Goal: Task Accomplishment & Management: Manage account settings

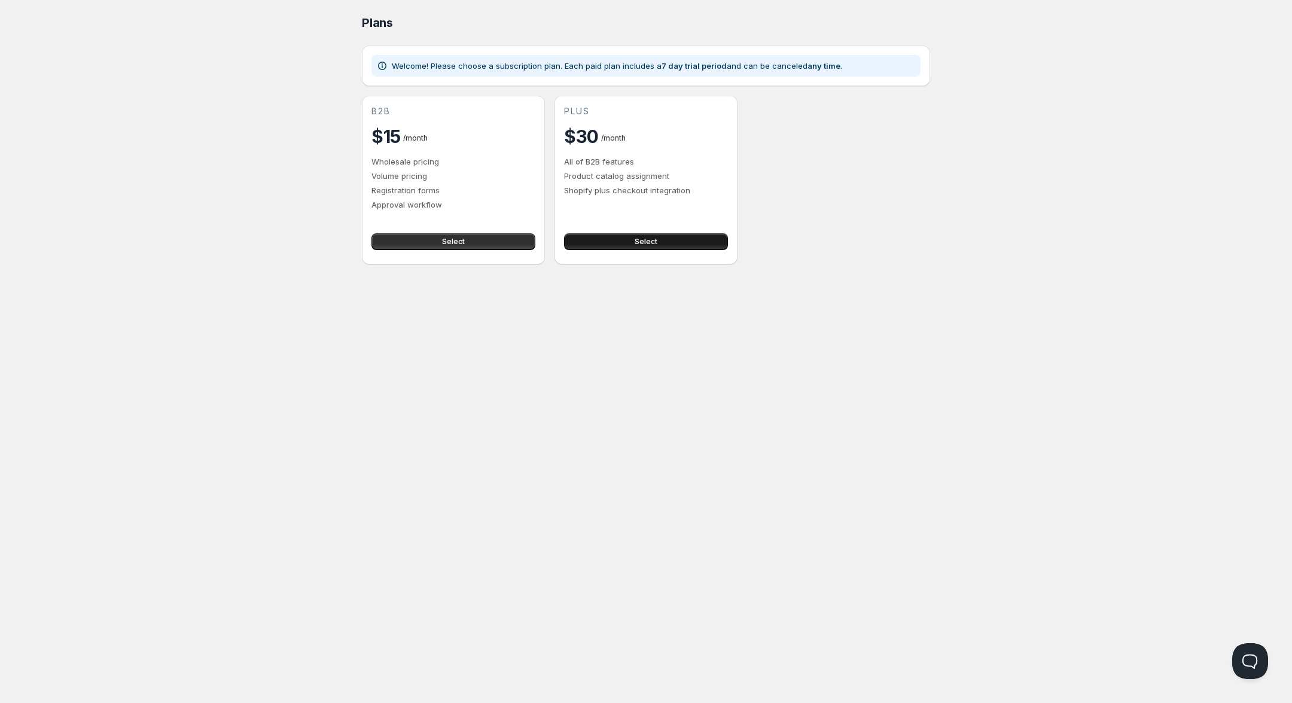
click at [640, 242] on span "Select" at bounding box center [646, 242] width 23 height 10
click at [431, 237] on button "Select" at bounding box center [453, 241] width 164 height 17
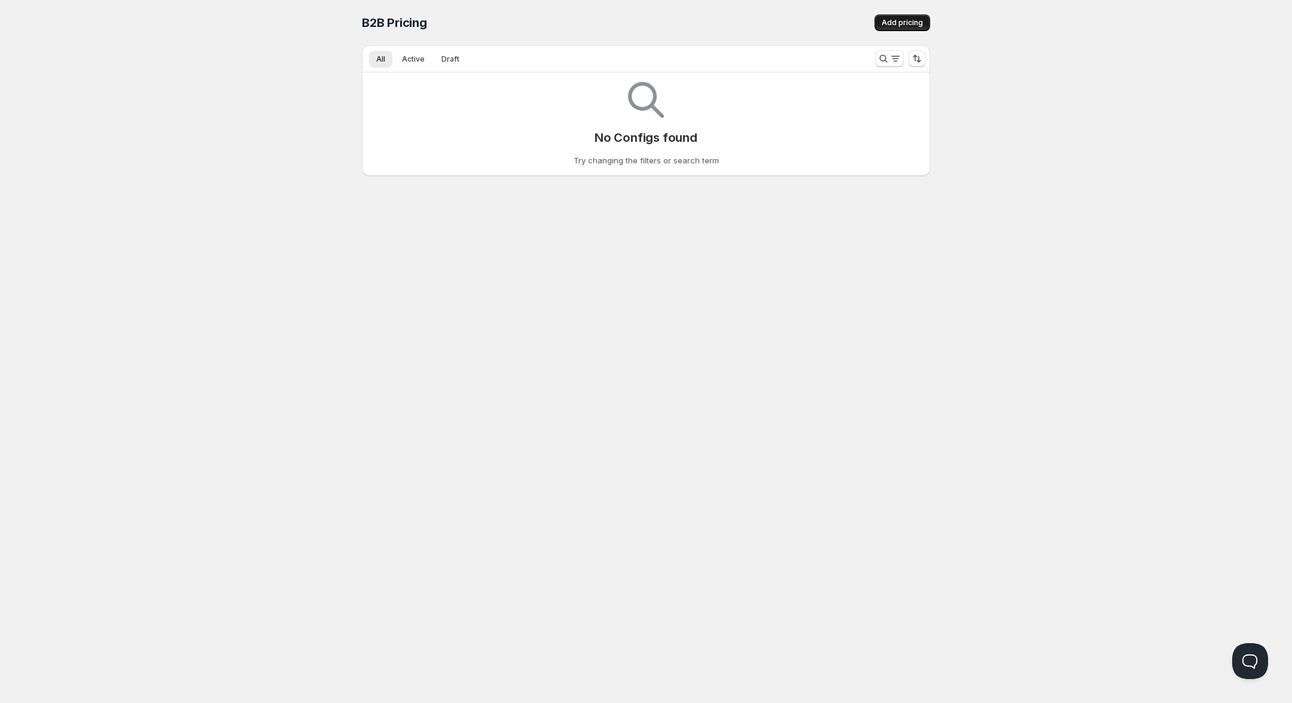
click at [904, 29] on button "Add pricing" at bounding box center [902, 22] width 56 height 17
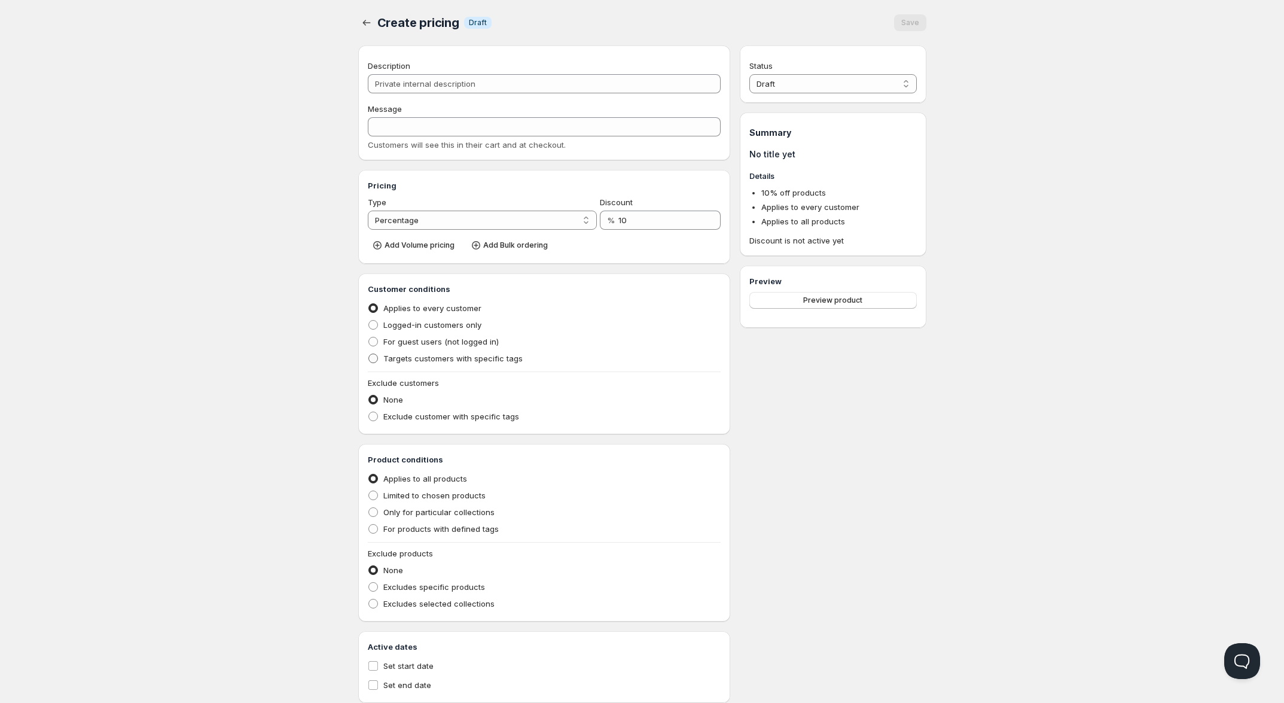
click at [462, 359] on span "Targets customers with specific tags" at bounding box center [452, 358] width 139 height 10
click at [369, 354] on input "Targets customers with specific tags" at bounding box center [368, 353] width 1 height 1
radio input "true"
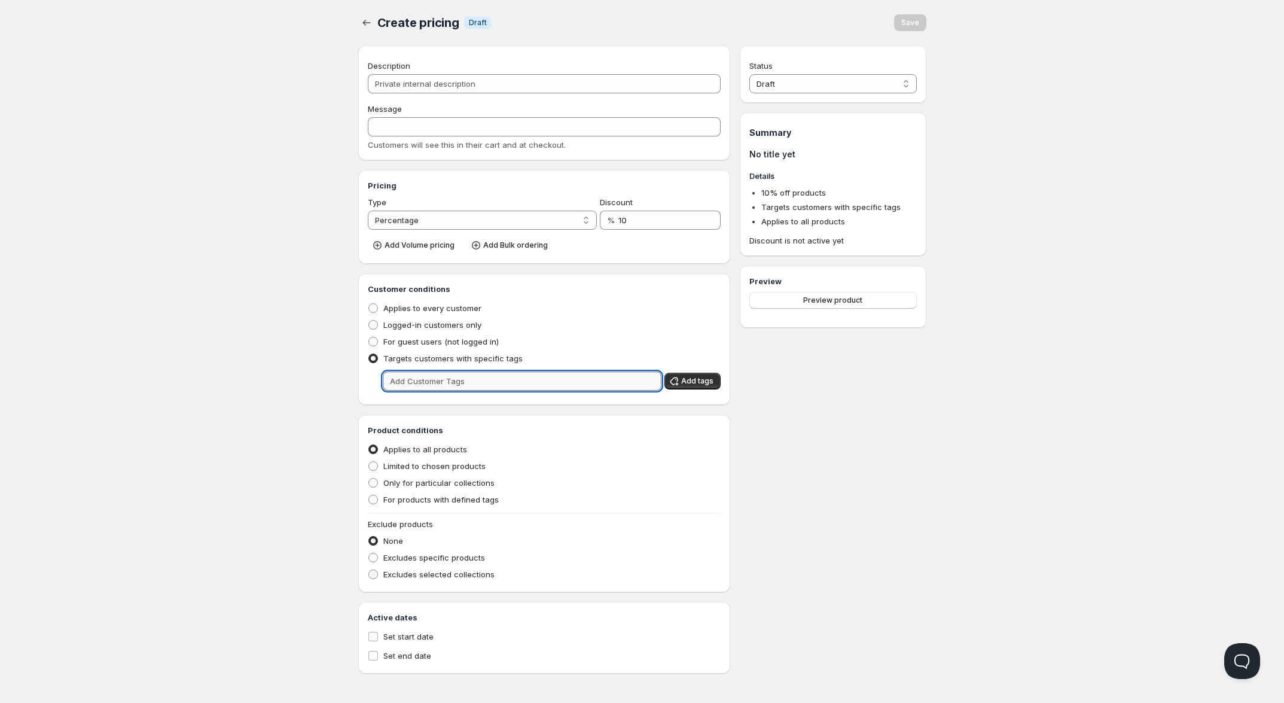
click at [452, 377] on input "text" at bounding box center [522, 380] width 279 height 19
click at [586, 380] on input "b2b" at bounding box center [512, 380] width 258 height 19
type input "b2b"
click at [688, 380] on span "Add tags" at bounding box center [697, 381] width 32 height 10
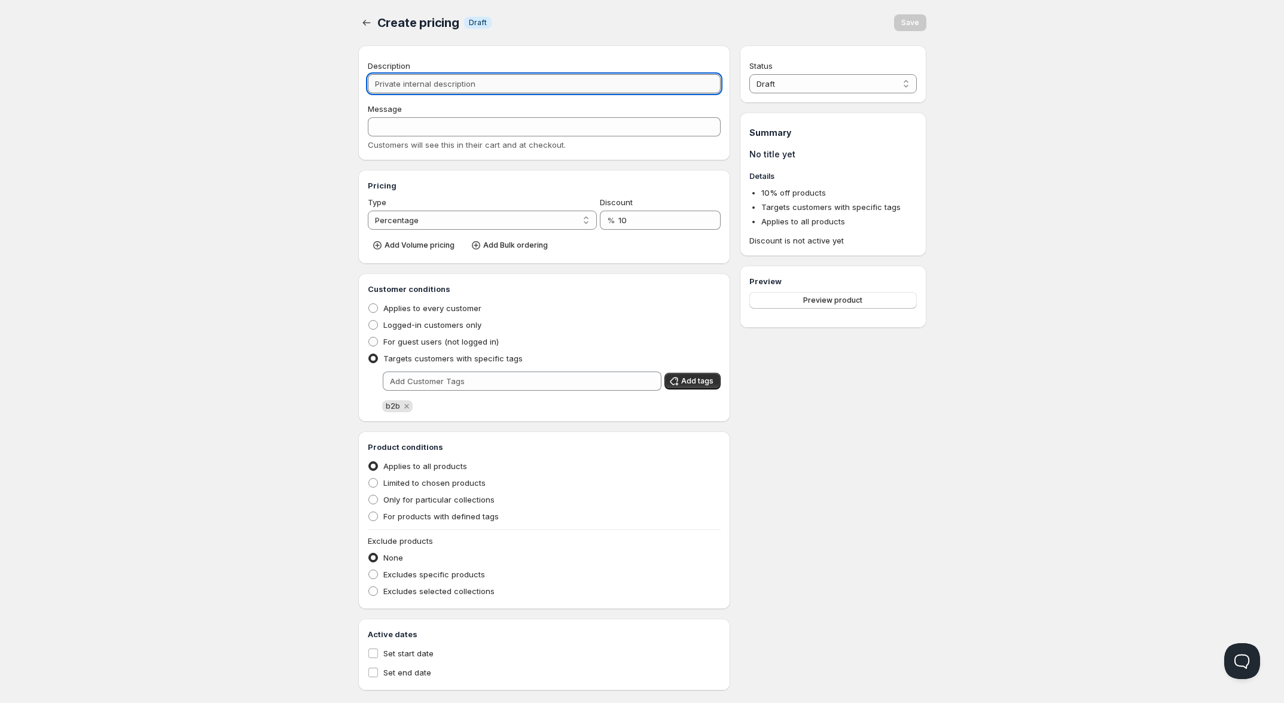
click at [460, 89] on input "Description" at bounding box center [544, 83] width 353 height 19
type input "Hä"
type input "HÄ"
type input "Händ"
type input "HÄND"
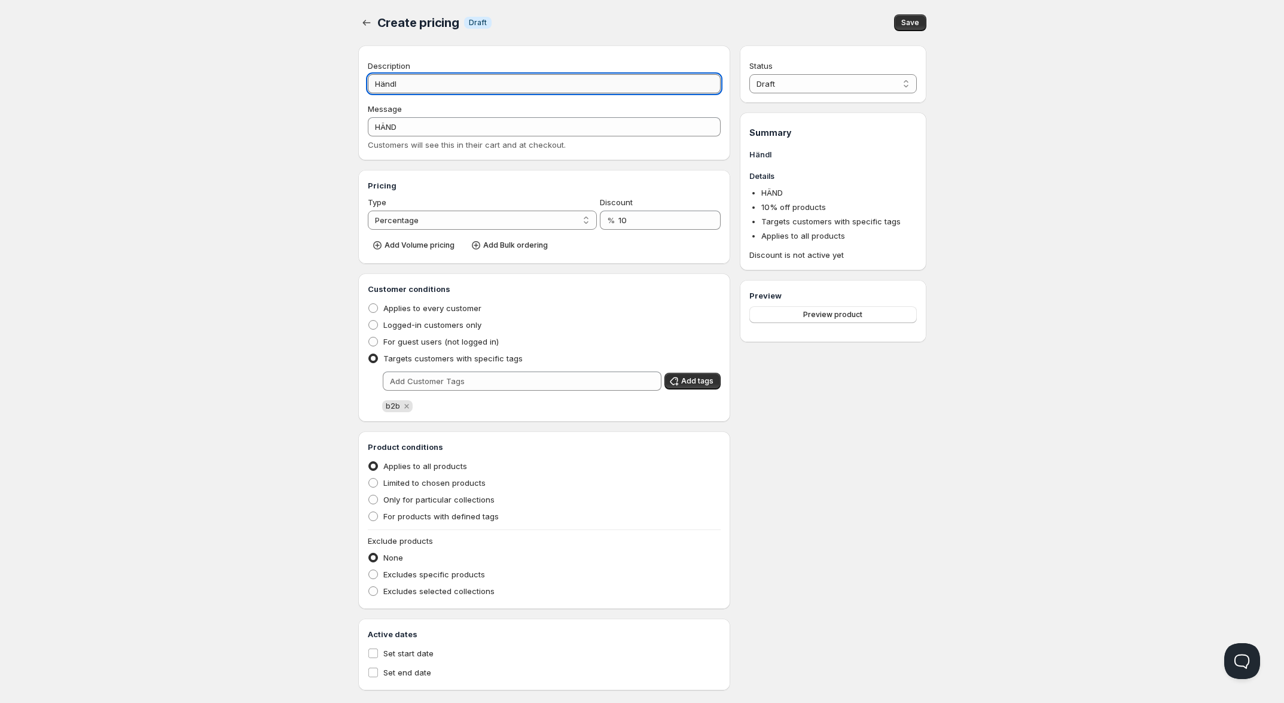
type input "Händle"
type input "HÄNDLE"
type input "Händler"
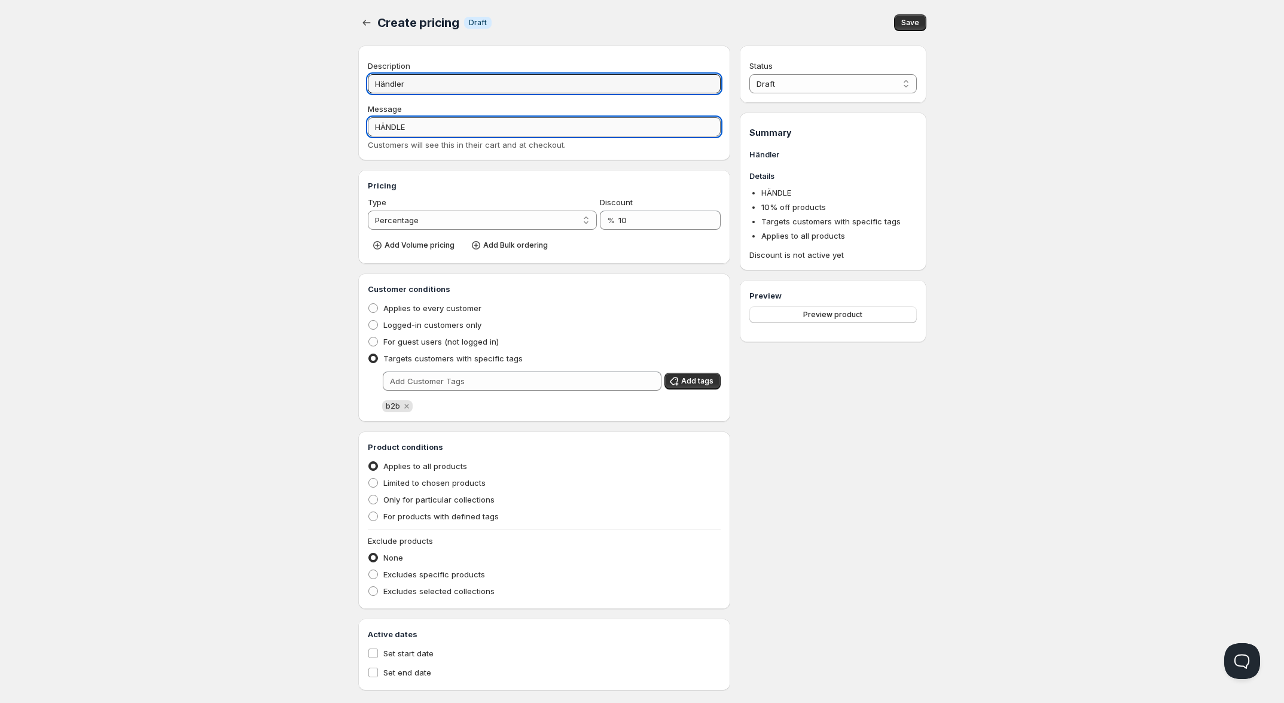
click at [426, 130] on input "HÄNDLE" at bounding box center [544, 126] width 353 height 19
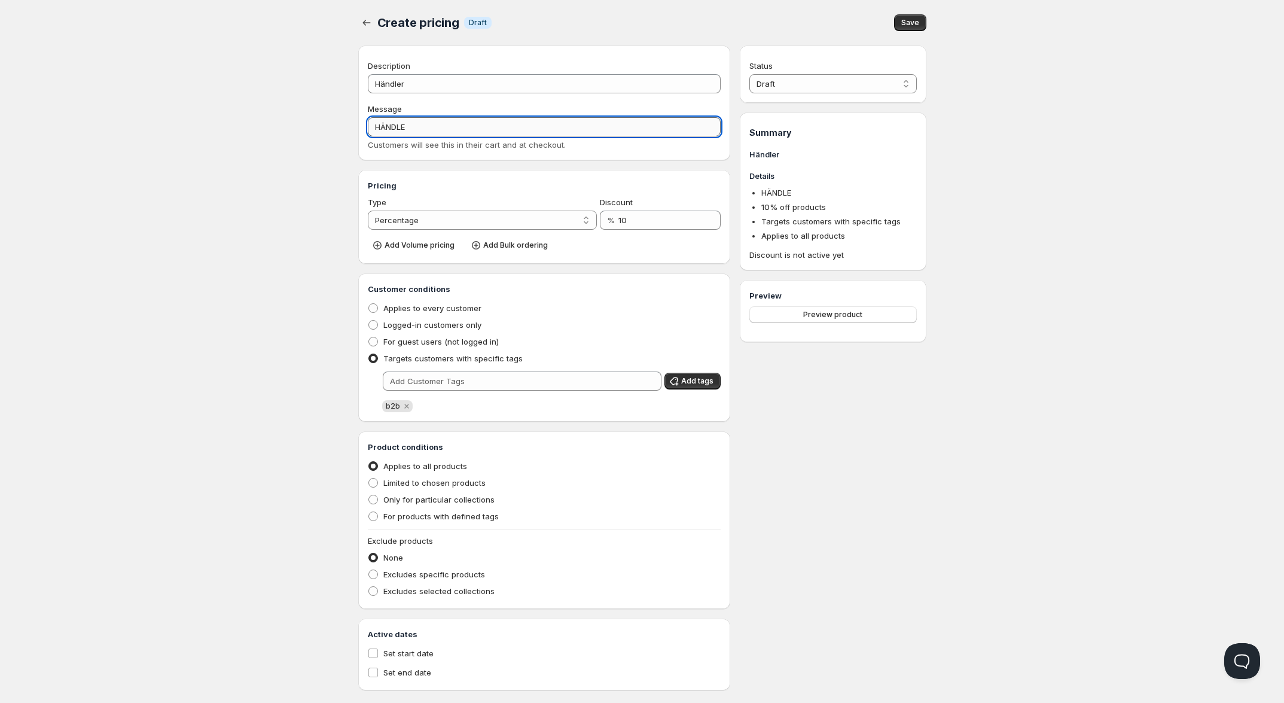
click at [434, 125] on input "HÄNDLE" at bounding box center [544, 126] width 353 height 19
type input "HÄNDLE"
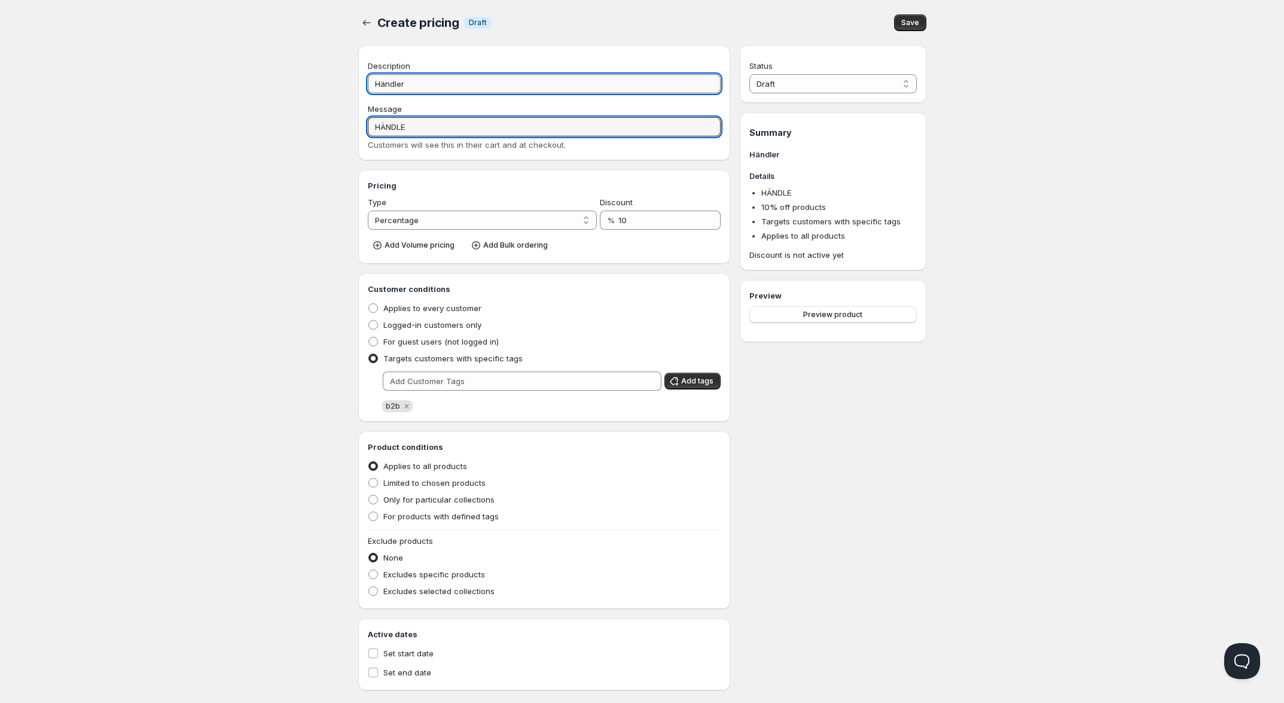
click at [440, 90] on input "Händler" at bounding box center [544, 83] width 353 height 19
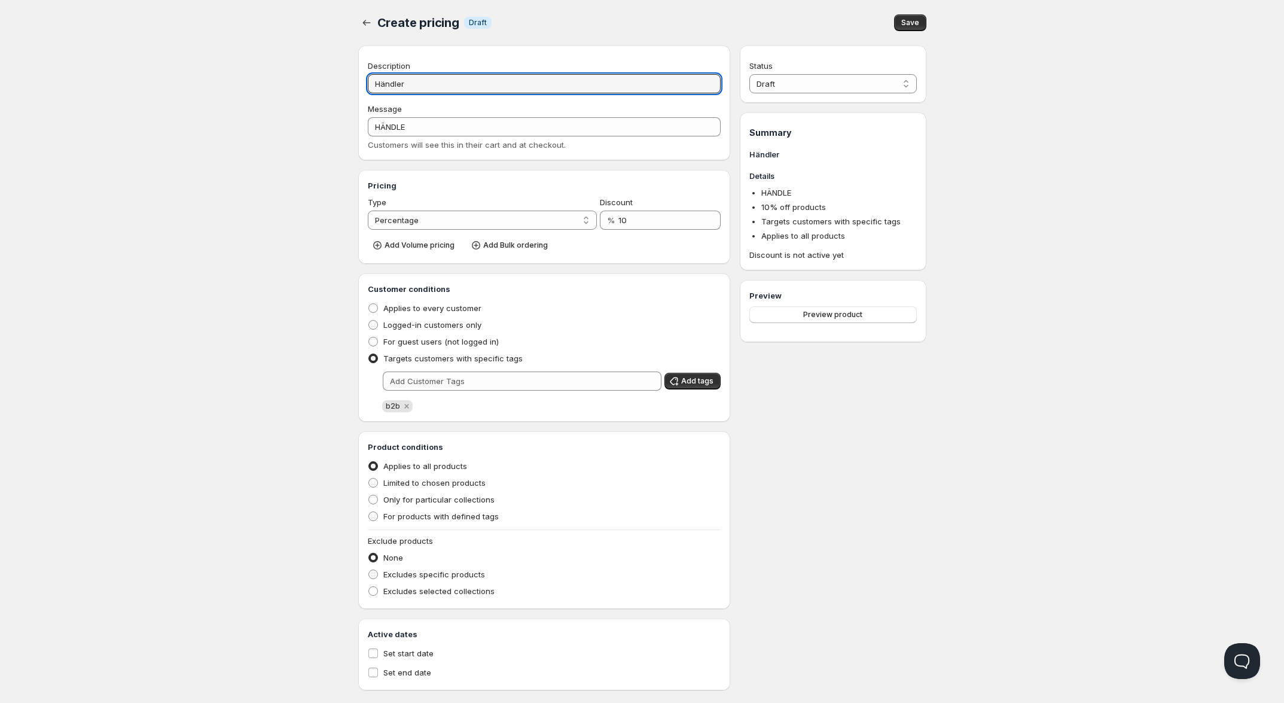
drag, startPoint x: 440, startPoint y: 90, endPoint x: 247, endPoint y: 53, distance: 196.1
click at [278, 59] on div "Home Pricing Price lists Forms Submissions Settings Features Plans Create prici…" at bounding box center [642, 360] width 1284 height 720
type input "BB"
type input "B3"
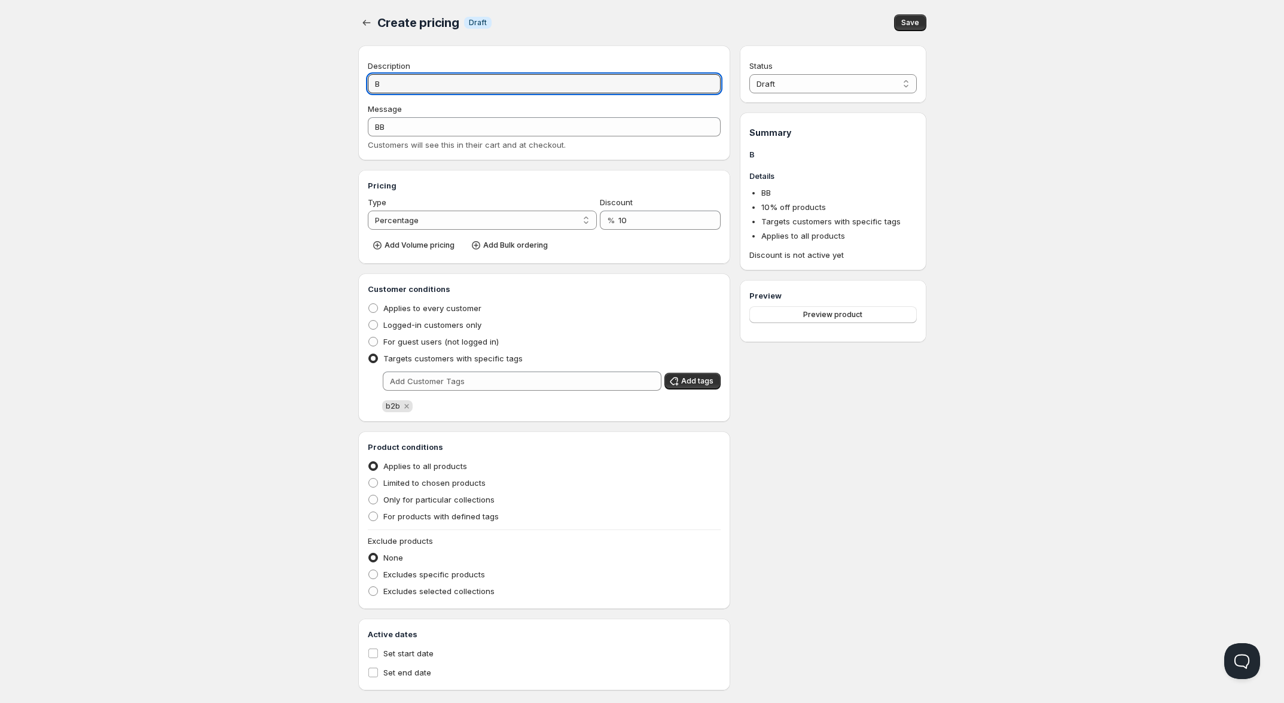
type input "B3"
type input "B2"
type input "B2B"
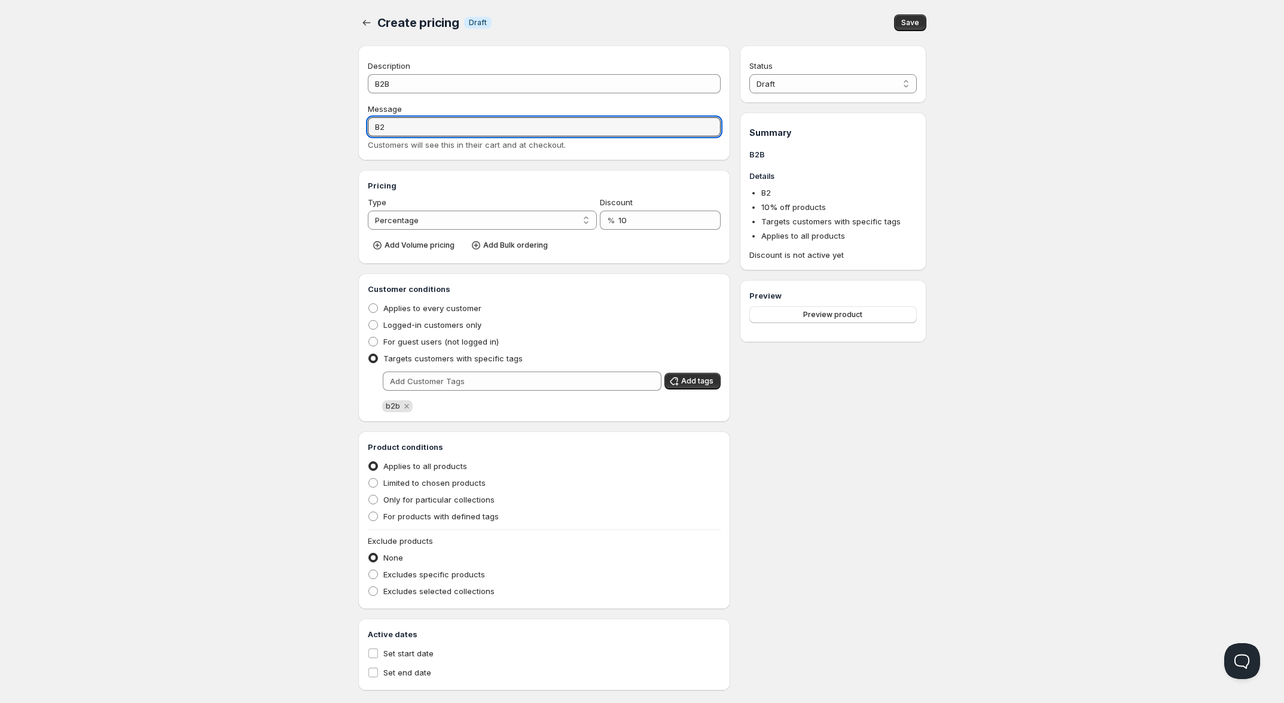
drag, startPoint x: 416, startPoint y: 126, endPoint x: 291, endPoint y: 104, distance: 126.8
click at [294, 103] on div "Home Pricing Price lists Forms Submissions Settings Features Plans Create prici…" at bounding box center [642, 360] width 1284 height 720
click at [290, 141] on div "Home Pricing Price lists Forms Submissions Settings Features Plans Create prici…" at bounding box center [642, 360] width 1284 height 720
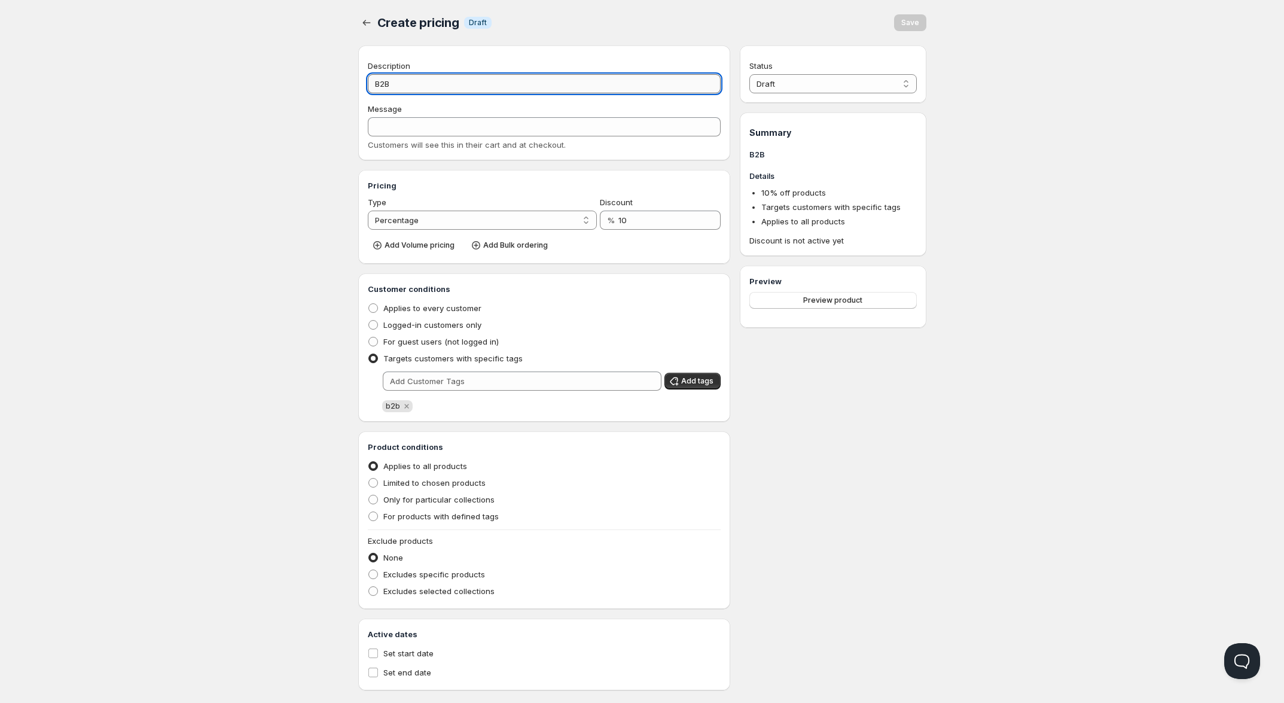
click at [447, 80] on input "B2B" at bounding box center [544, 83] width 353 height 19
drag, startPoint x: 414, startPoint y: 78, endPoint x: 281, endPoint y: 59, distance: 134.7
click at [298, 63] on div "Home Pricing Price lists Forms Submissions Settings Features Plans Create prici…" at bounding box center [642, 360] width 1284 height 720
type input "b2"
type input "B2"
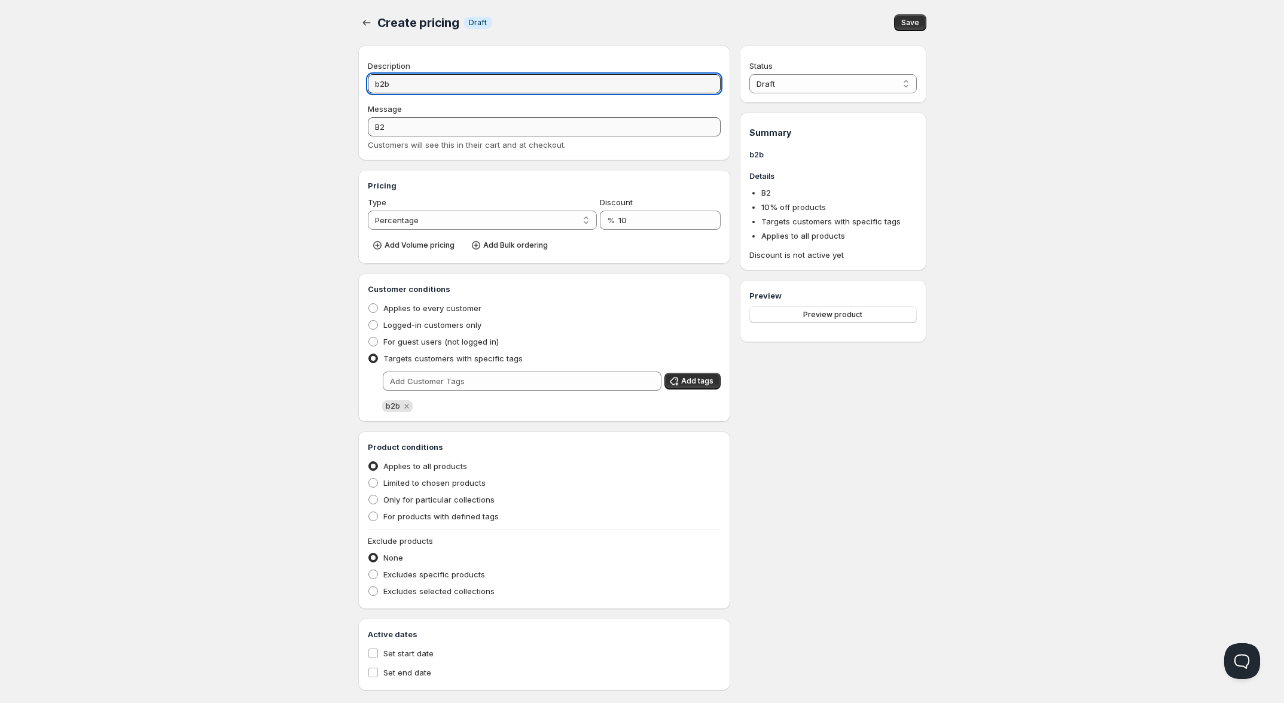
type input "b2b"
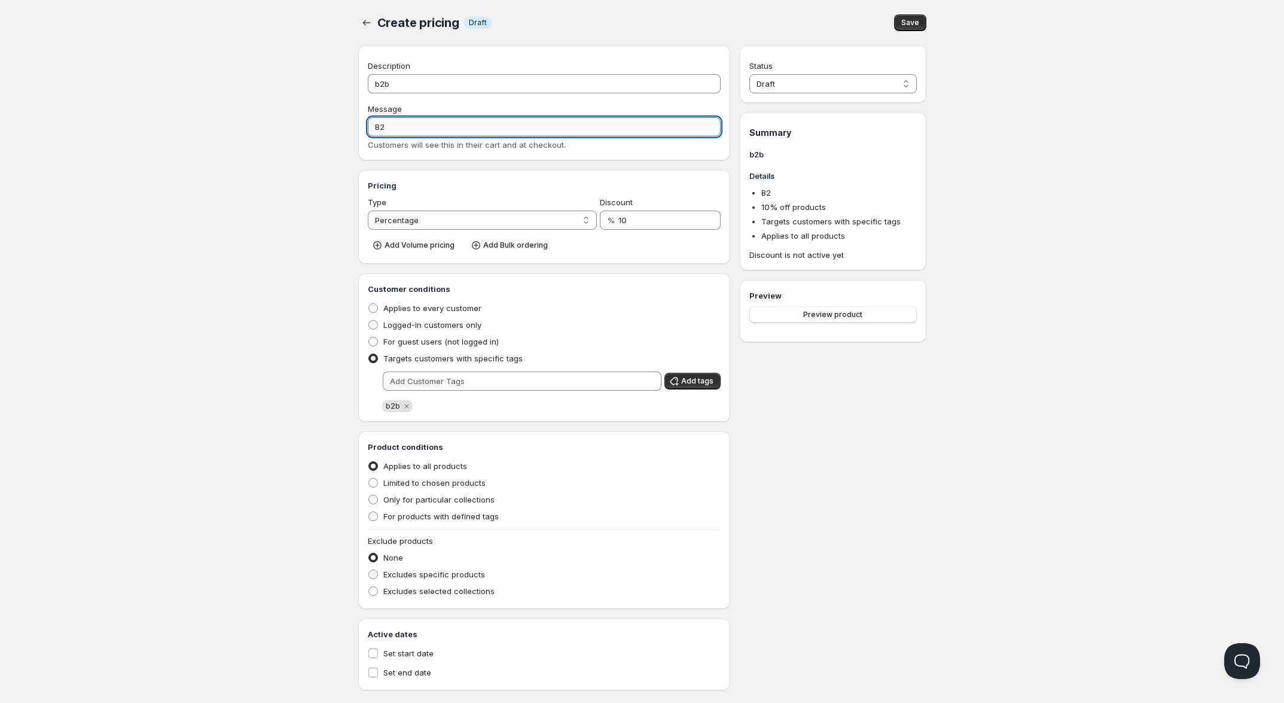
click at [414, 126] on input "B2" at bounding box center [544, 126] width 353 height 19
type input "B"
click at [312, 163] on div "Home Pricing Price lists Forms Submissions Settings Features Plans Create prici…" at bounding box center [642, 360] width 1284 height 720
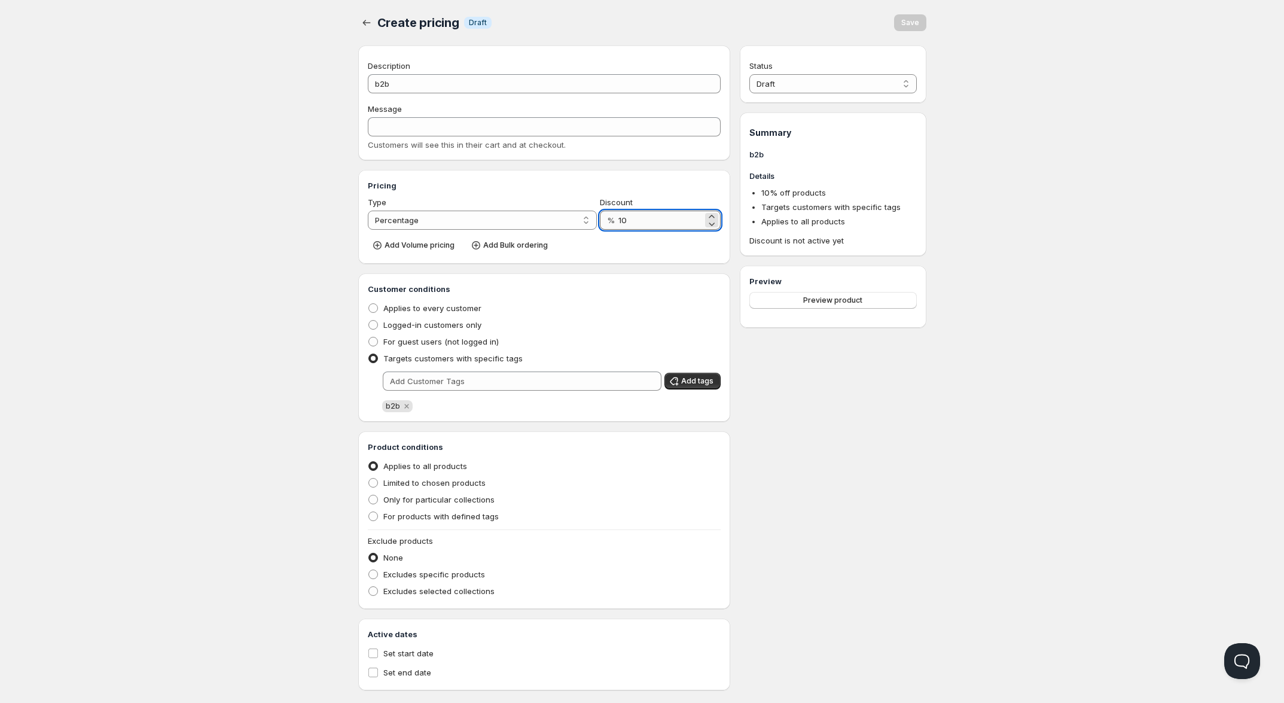
click at [641, 224] on input "10" at bounding box center [660, 220] width 84 height 19
click at [713, 215] on icon at bounding box center [712, 217] width 12 height 12
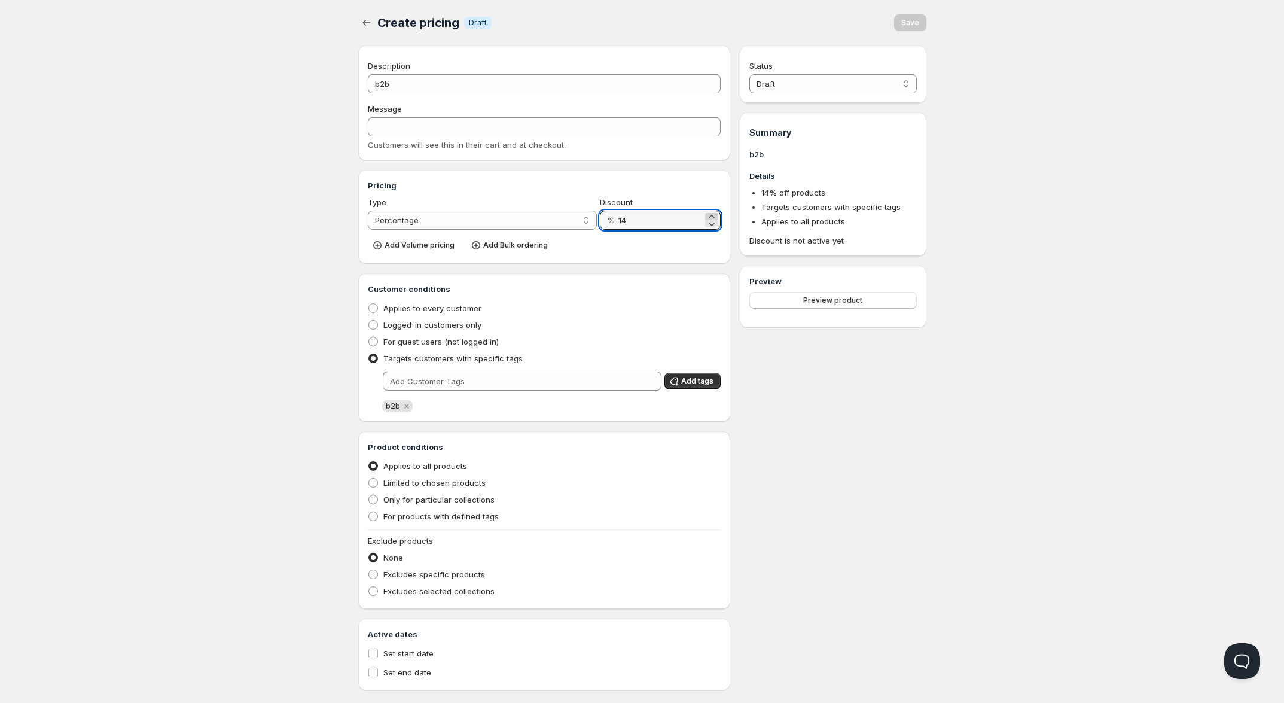
click at [713, 215] on icon at bounding box center [712, 217] width 12 height 12
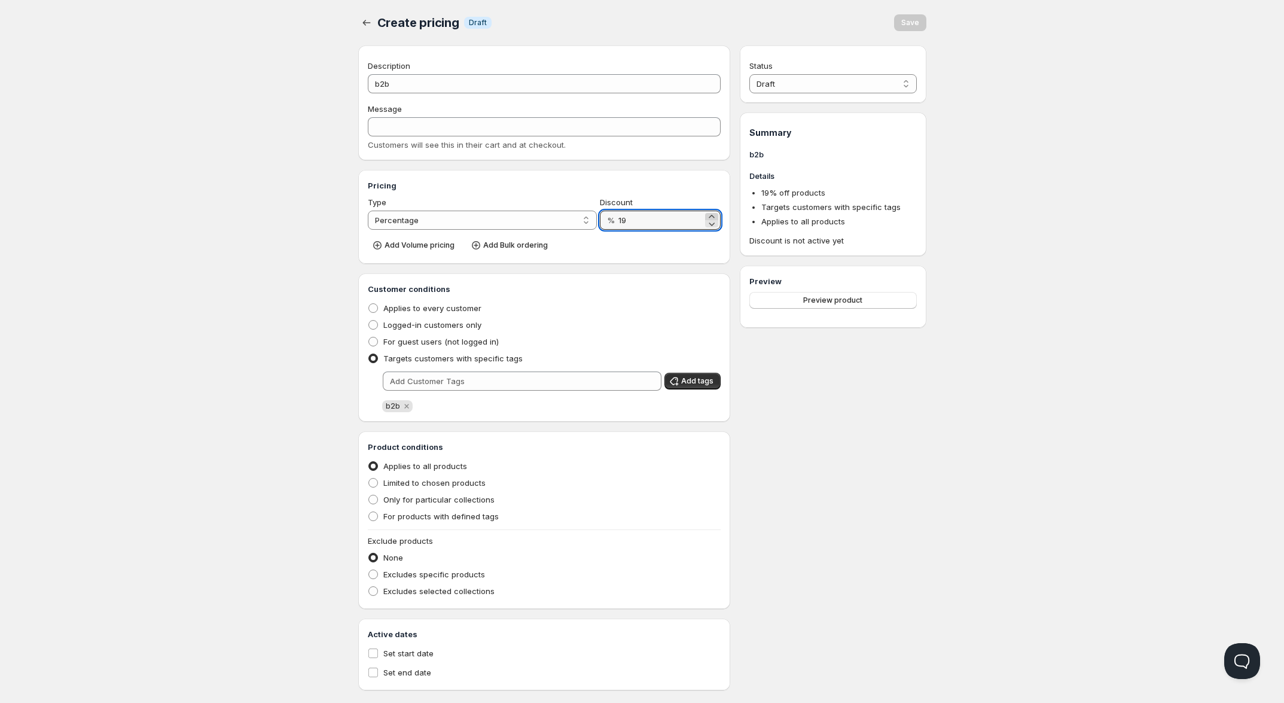
click at [713, 215] on icon at bounding box center [712, 217] width 12 height 12
click at [294, 299] on div "Home Pricing Price lists Forms Submissions Settings Features Plans Create prici…" at bounding box center [642, 360] width 1284 height 720
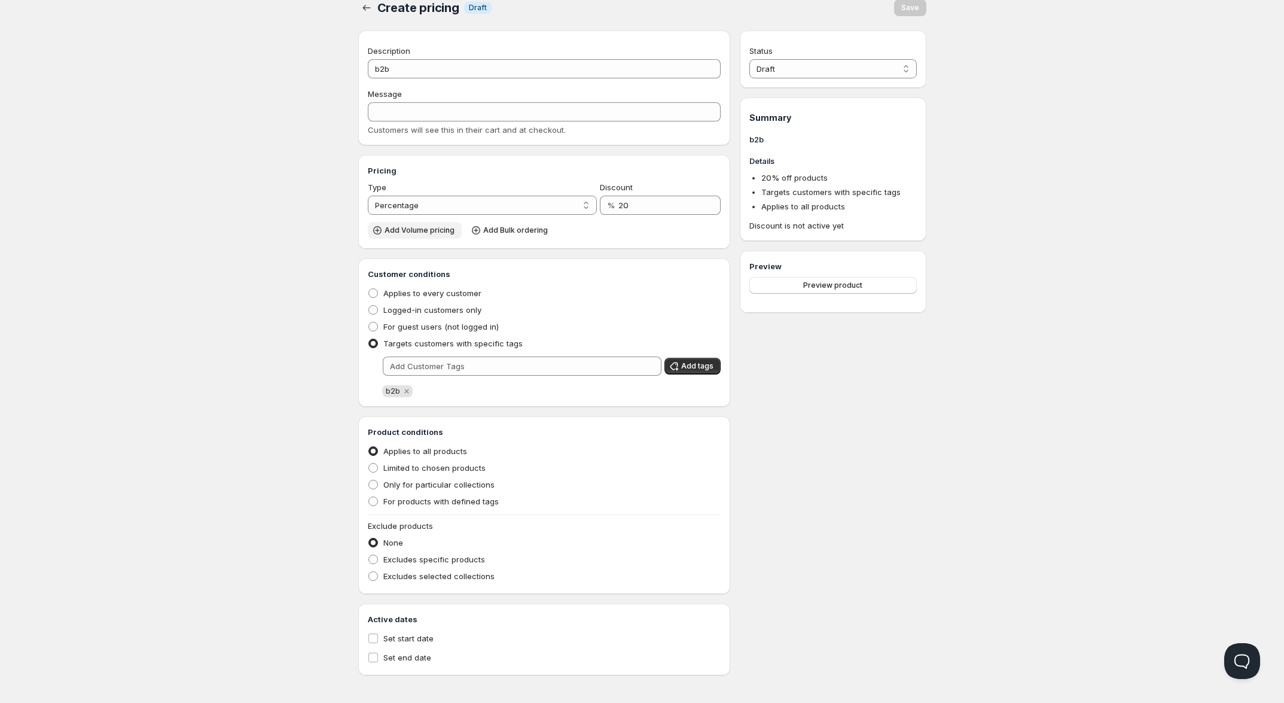
scroll to position [19, 0]
click at [632, 204] on input "20" at bounding box center [660, 202] width 84 height 19
click at [710, 193] on icon at bounding box center [712, 199] width 12 height 12
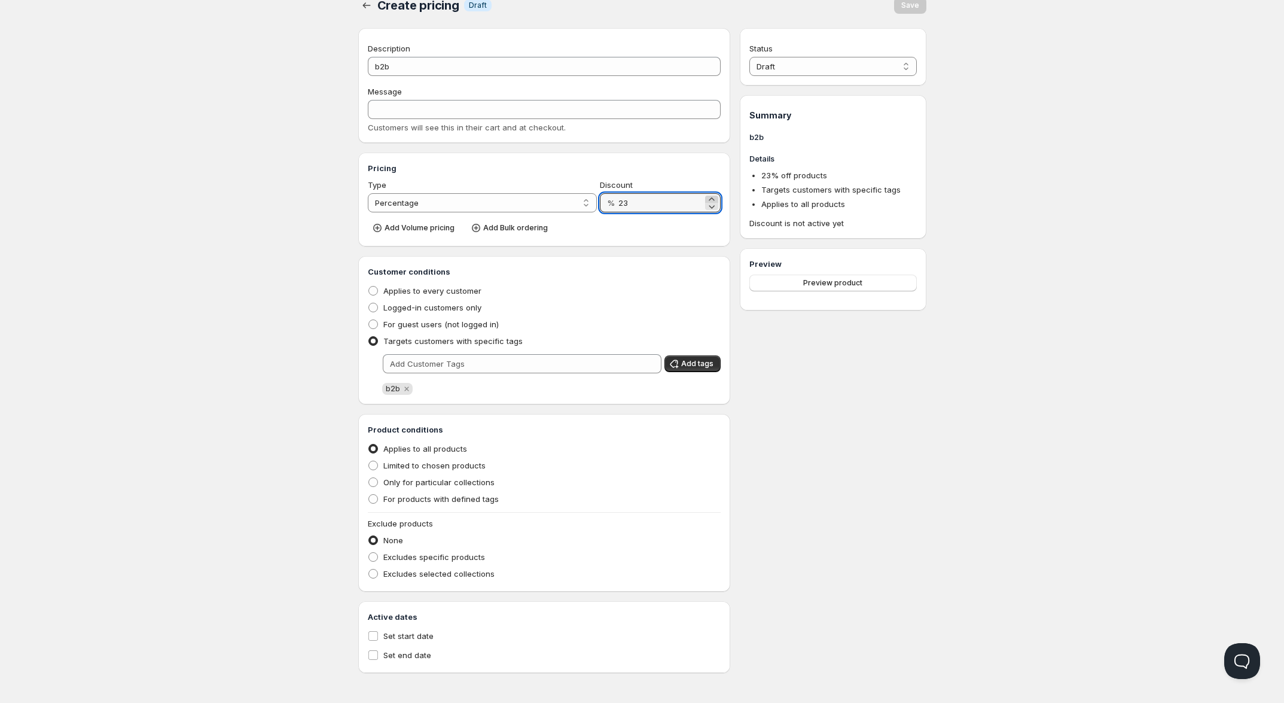
click at [710, 193] on icon at bounding box center [712, 199] width 12 height 12
type input "25"
click at [282, 218] on div "Home Pricing Price lists Forms Submissions Settings Features Plans Create prici…" at bounding box center [642, 343] width 1284 height 720
click at [389, 483] on span "Only for particular collections" at bounding box center [438, 482] width 111 height 10
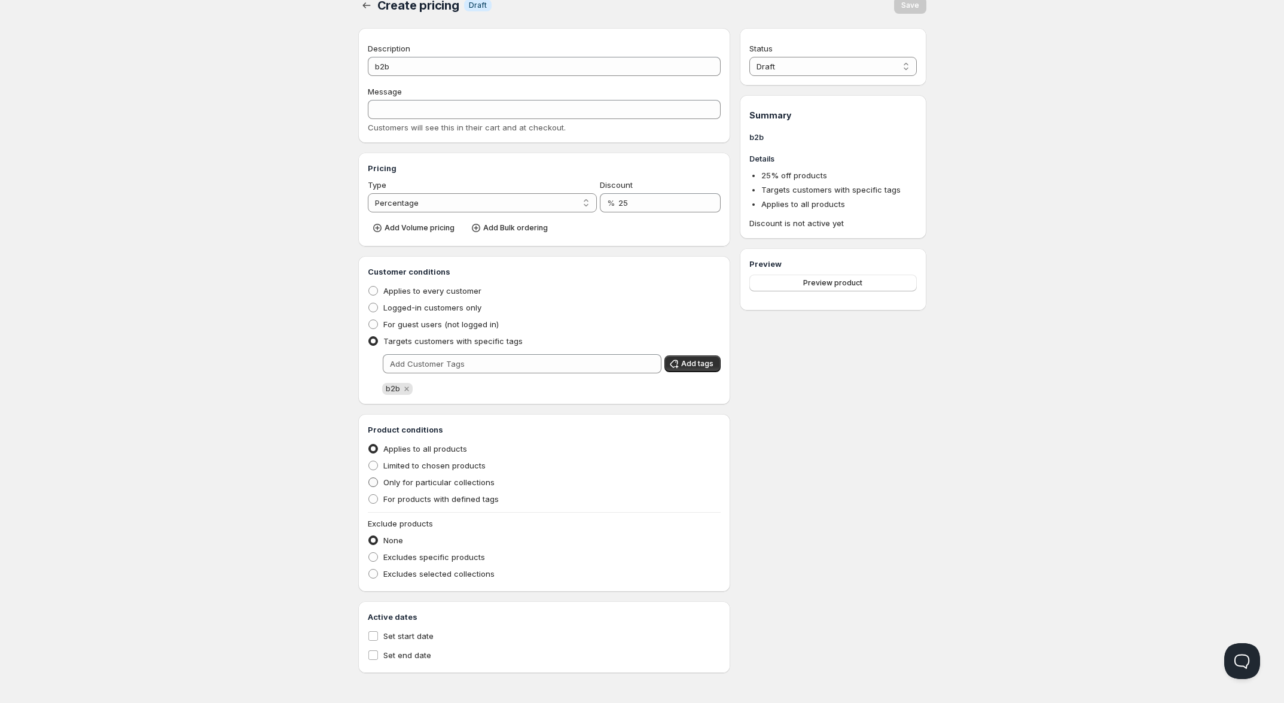
click at [369, 478] on input "Only for particular collections" at bounding box center [368, 477] width 1 height 1
radio input "true"
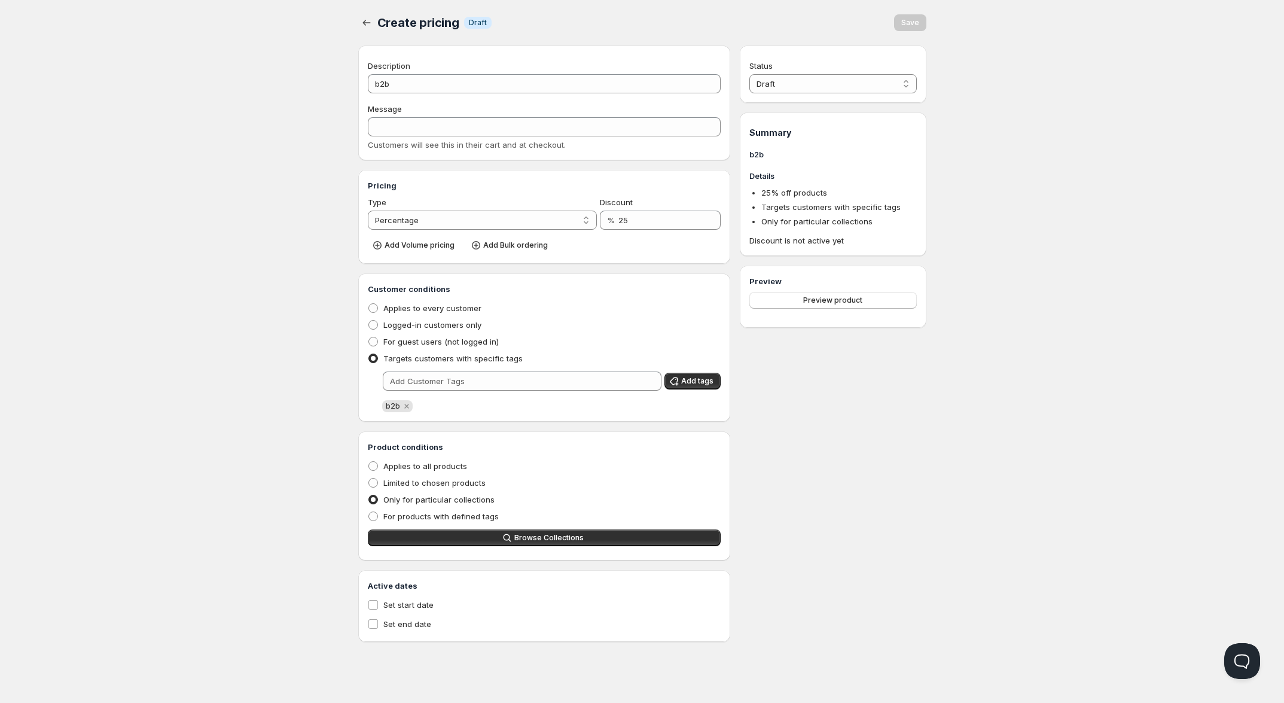
scroll to position [0, 0]
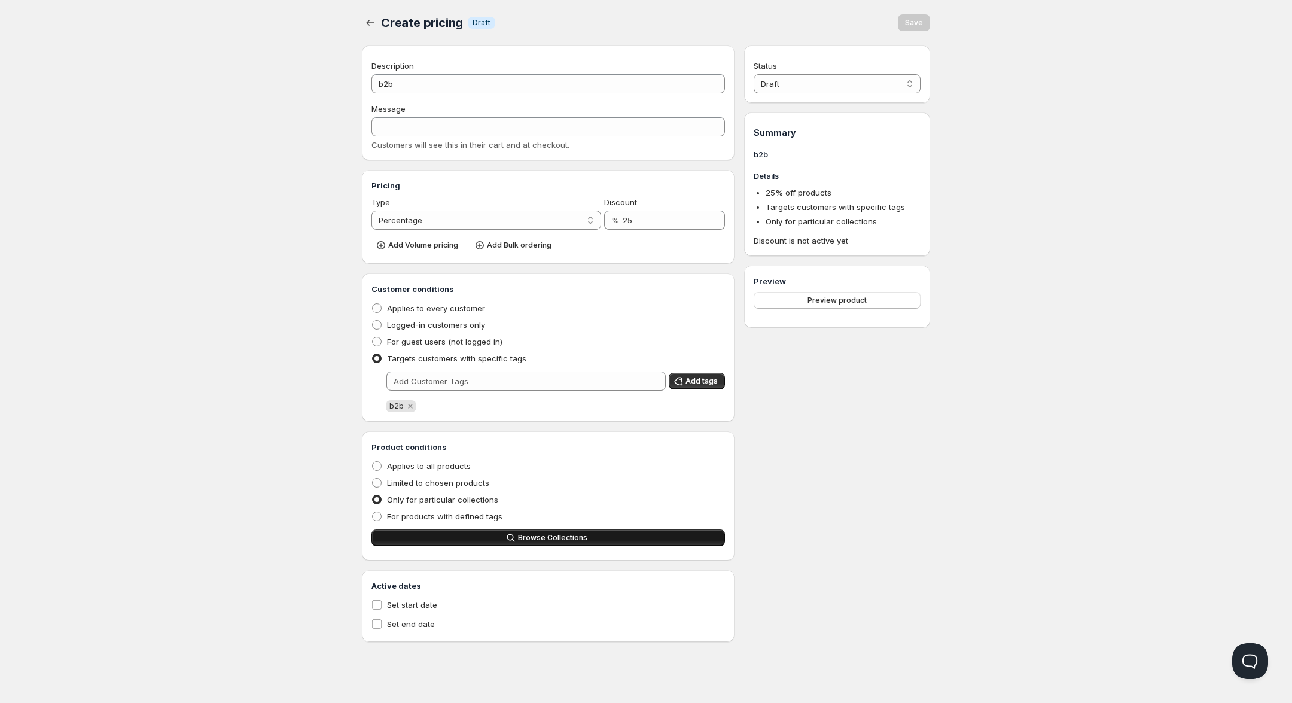
click at [490, 538] on button "Browse Collections" at bounding box center [547, 537] width 353 height 17
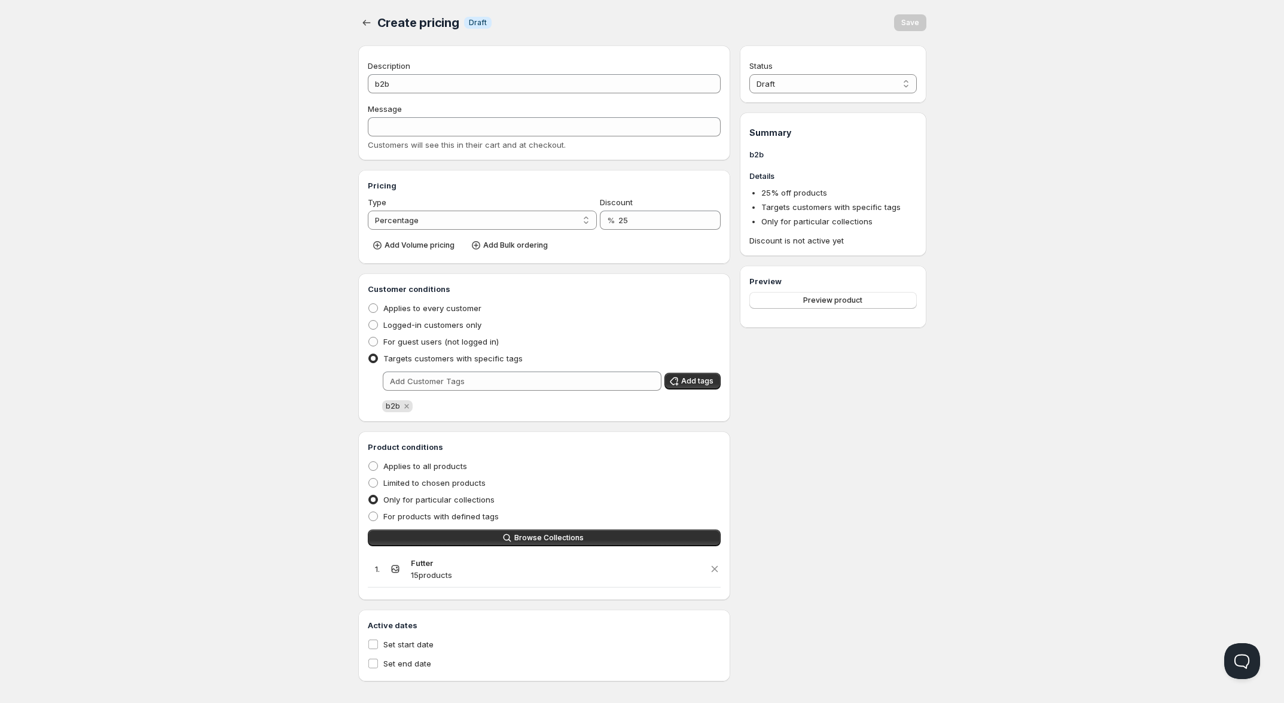
scroll to position [10, 0]
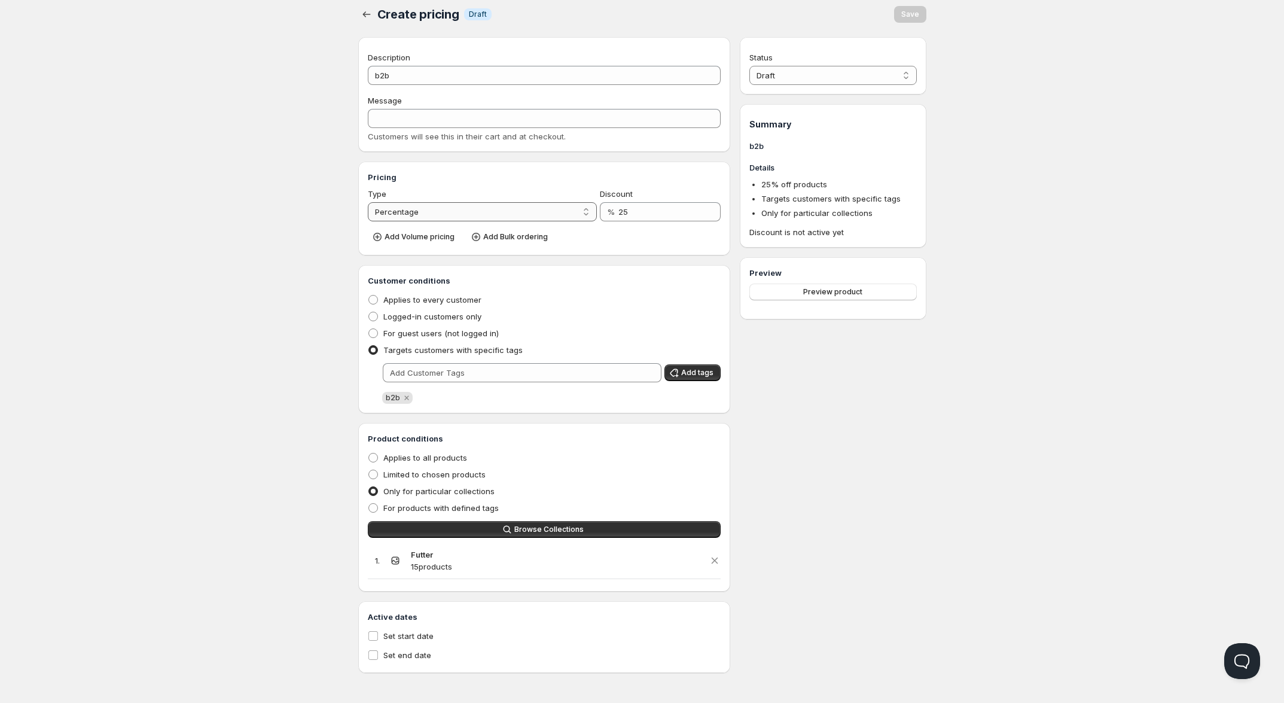
click at [435, 207] on select "Percentage Absolute" at bounding box center [483, 211] width 230 height 19
click at [252, 229] on div "Home Pricing Price lists Forms Submissions Settings Features Plans Create prici…" at bounding box center [642, 347] width 1284 height 711
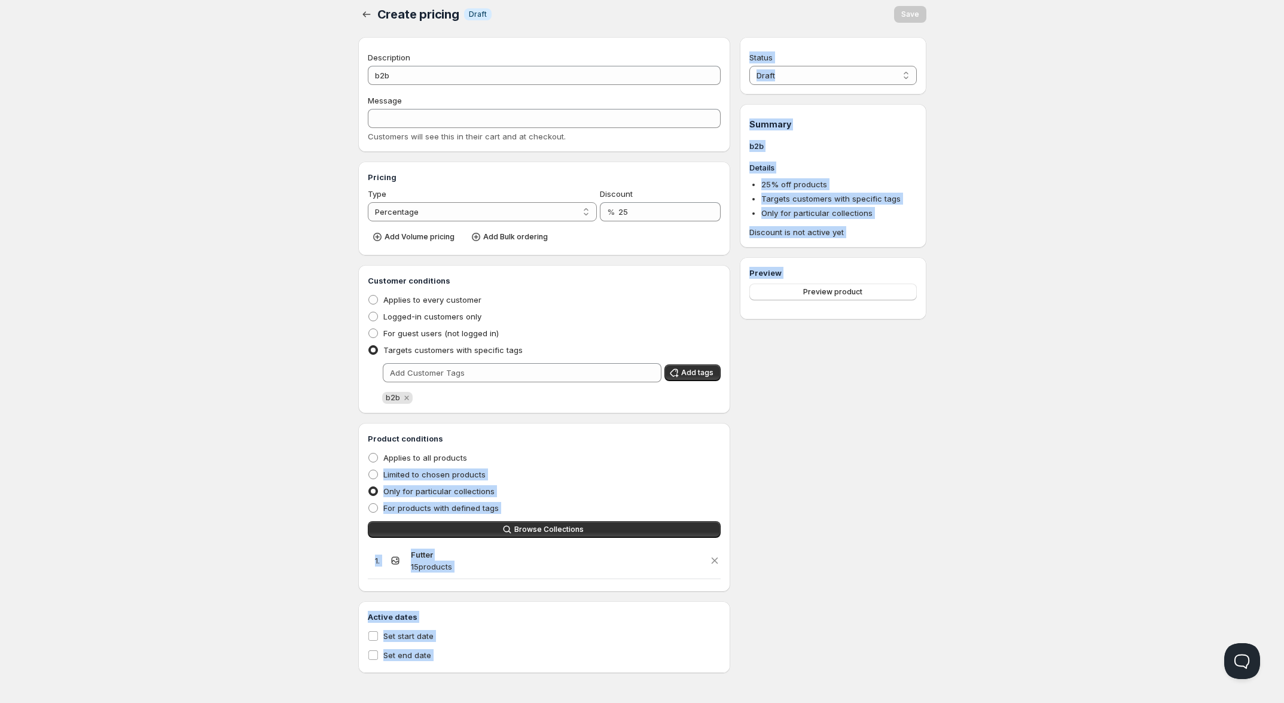
drag, startPoint x: 758, startPoint y: 520, endPoint x: 854, endPoint y: 488, distance: 101.0
click at [792, 513] on div "Description b2b Message Customers will see this in their cart and at checkout. …" at bounding box center [642, 355] width 568 height 636
click at [887, 446] on div "Status Draft Active Draft Summary b2b Details 25 % off products Targets custome…" at bounding box center [833, 355] width 186 height 636
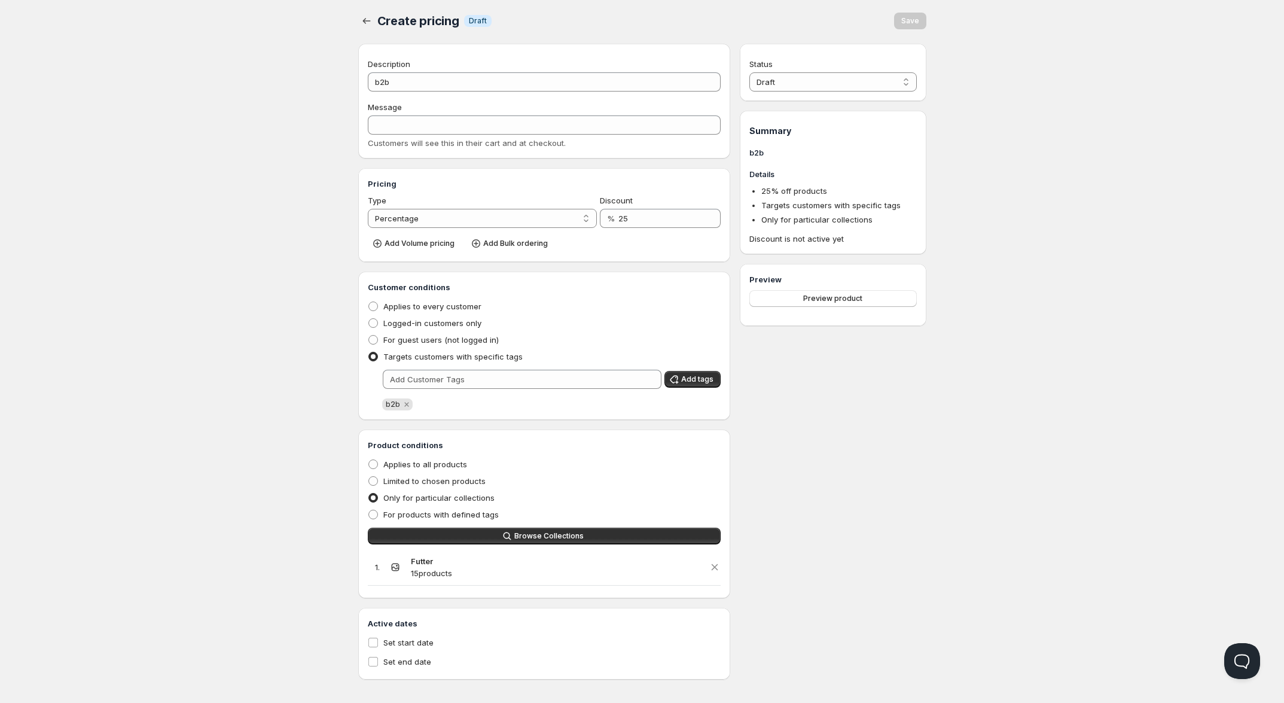
scroll to position [0, 0]
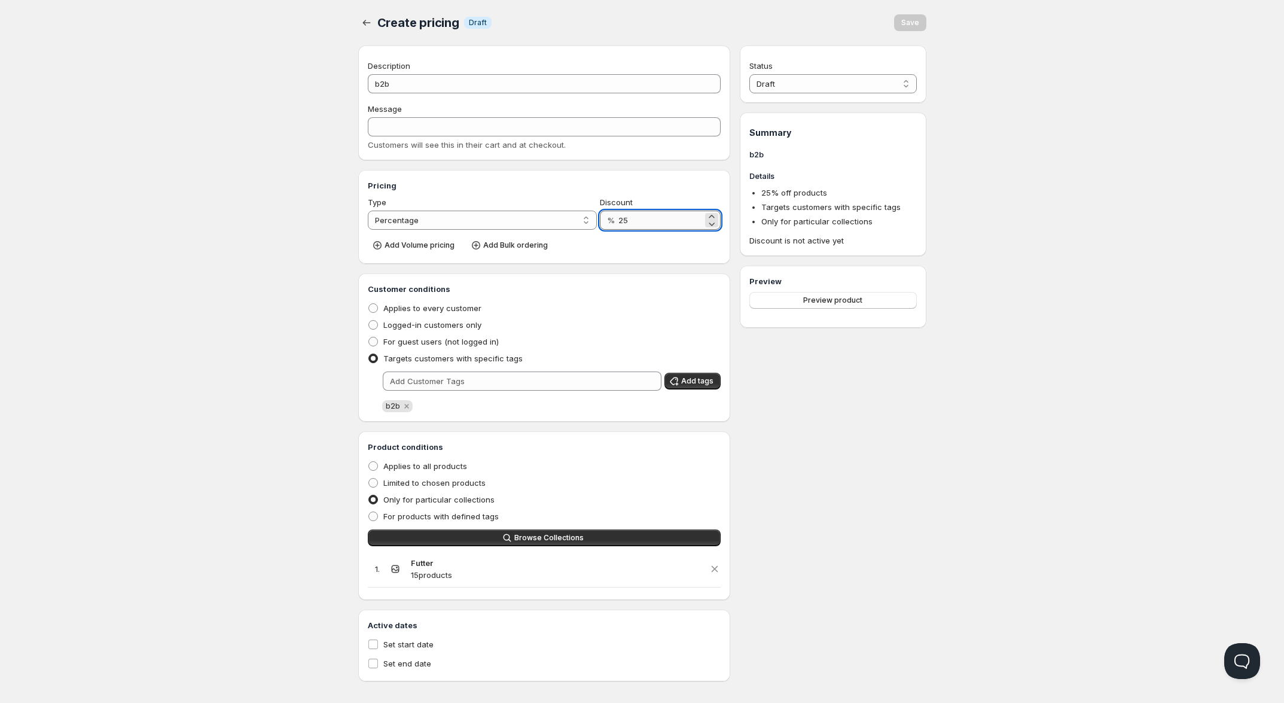
click at [646, 224] on input "25" at bounding box center [660, 220] width 84 height 19
type input "20"
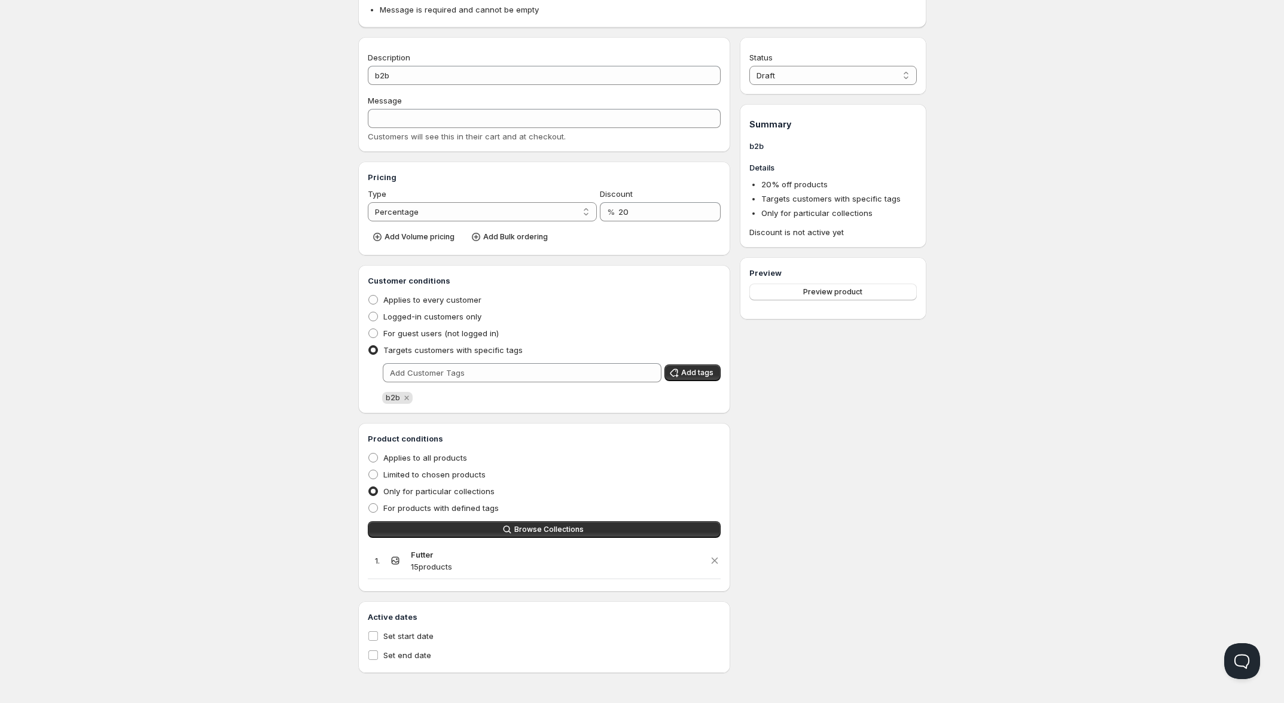
scroll to position [2, 0]
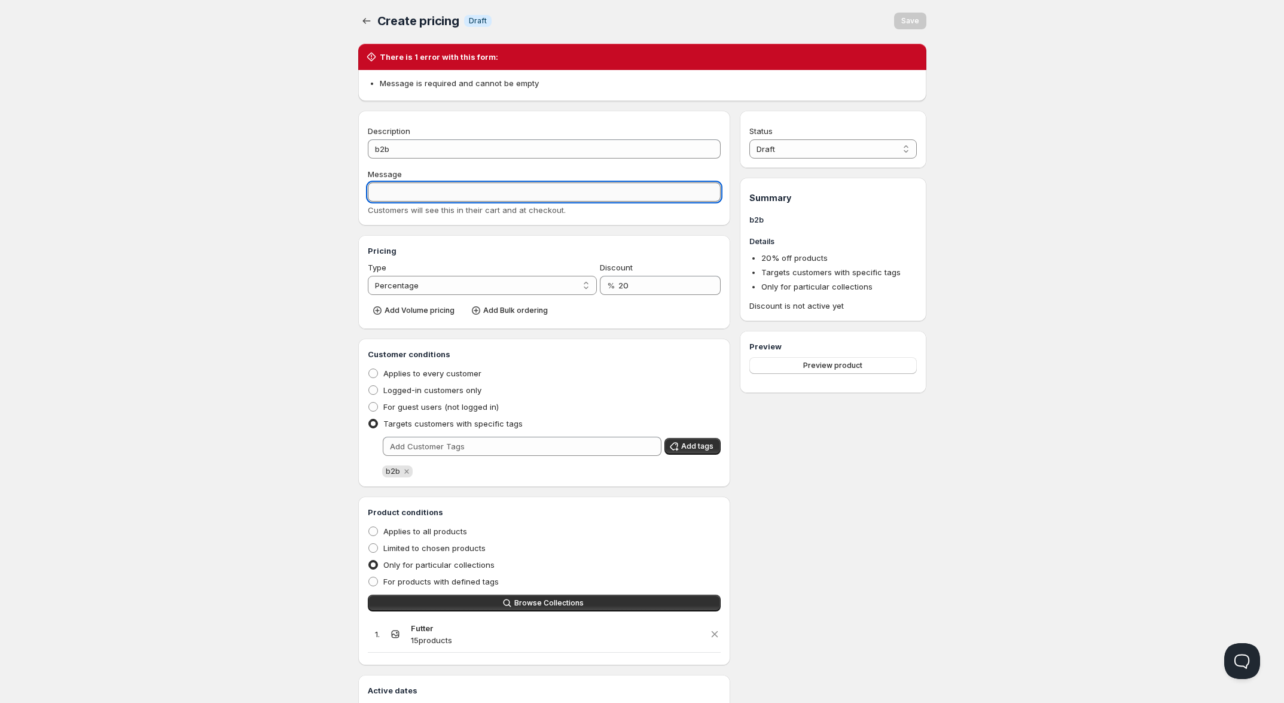
click at [423, 192] on input "Message" at bounding box center [544, 191] width 353 height 19
type input "B2B"
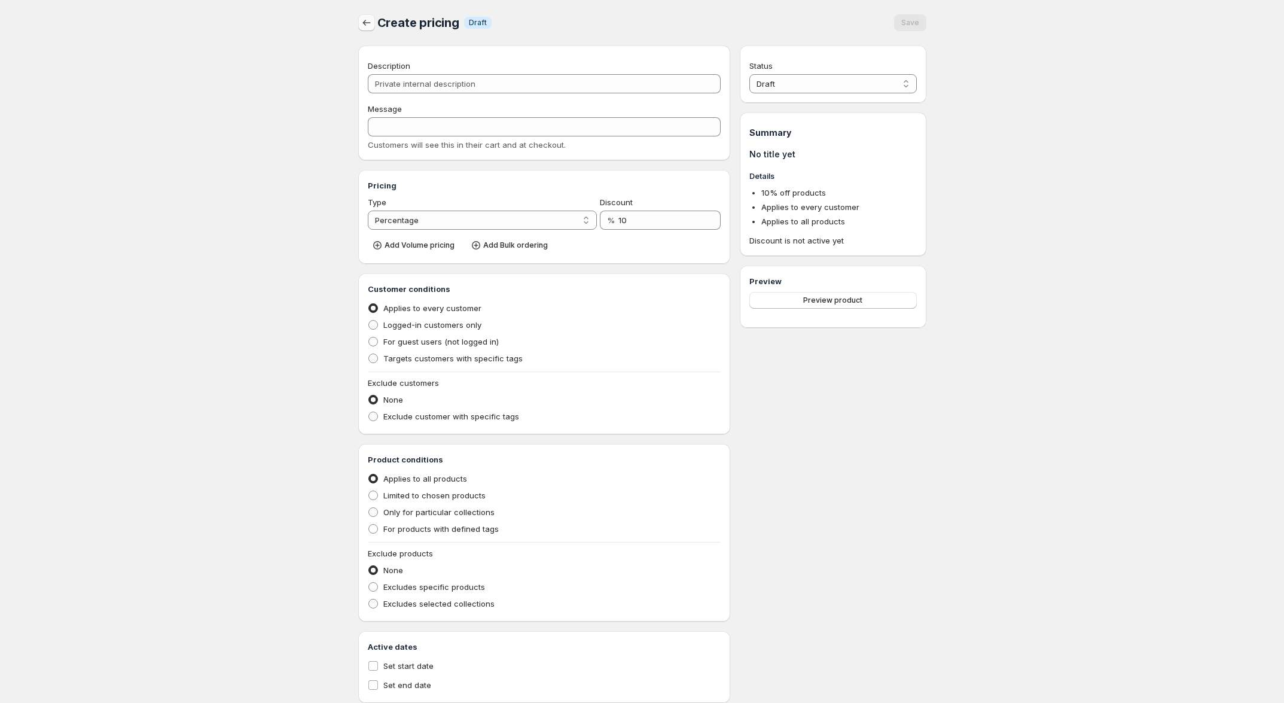
click at [365, 20] on icon "button" at bounding box center [367, 23] width 12 height 12
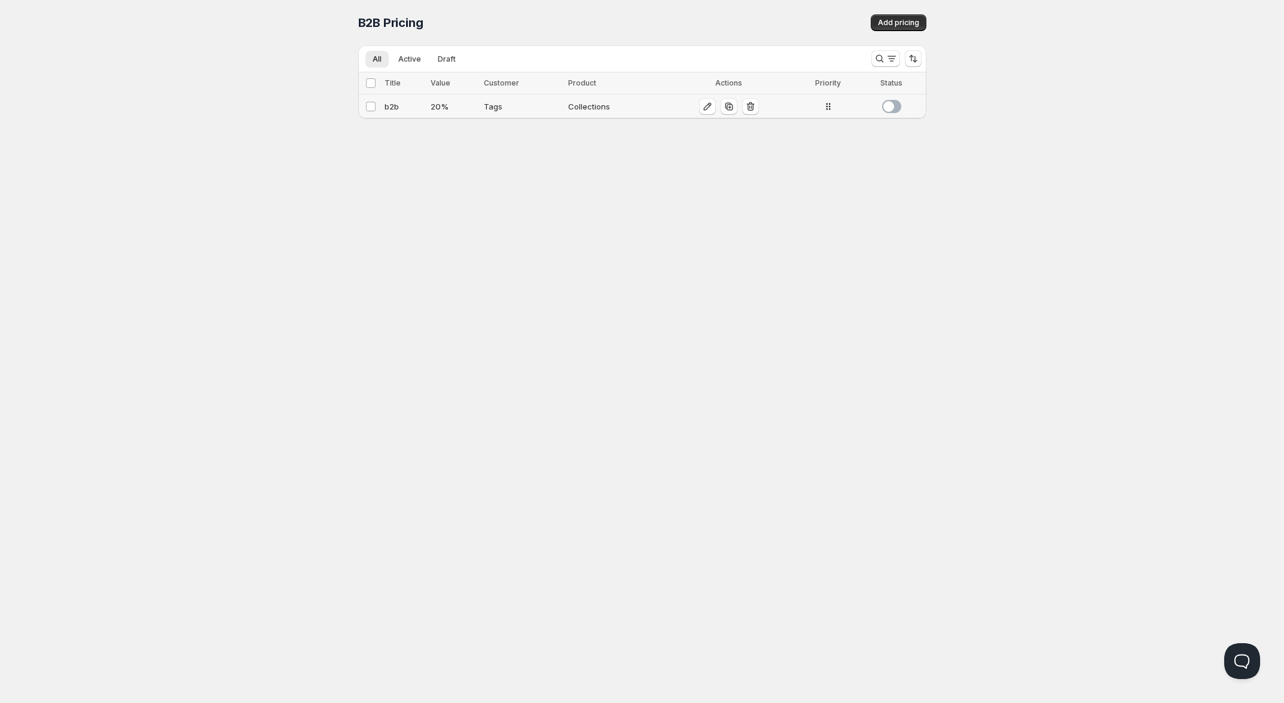
click at [892, 105] on span at bounding box center [891, 106] width 19 height 13
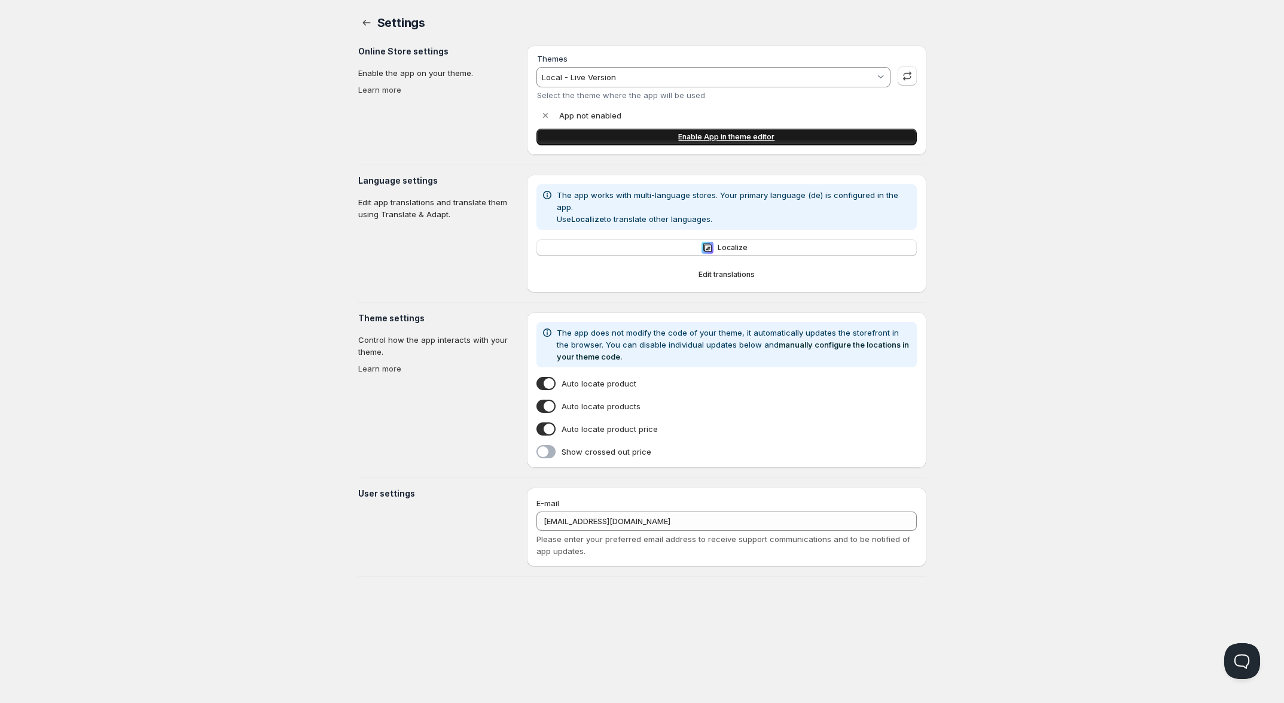
click at [698, 131] on link "Enable App in theme editor" at bounding box center [726, 137] width 380 height 17
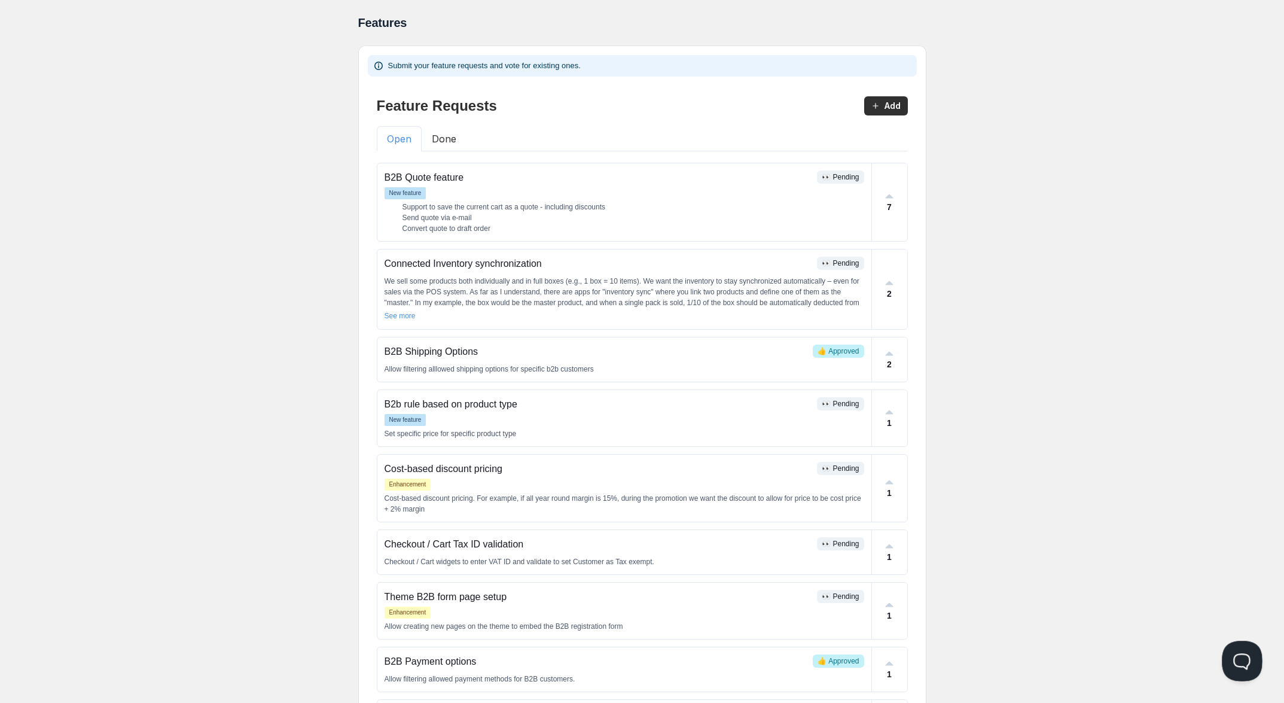
click at [1233, 656] on button "Open Beacon popover" at bounding box center [1240, 658] width 36 height 36
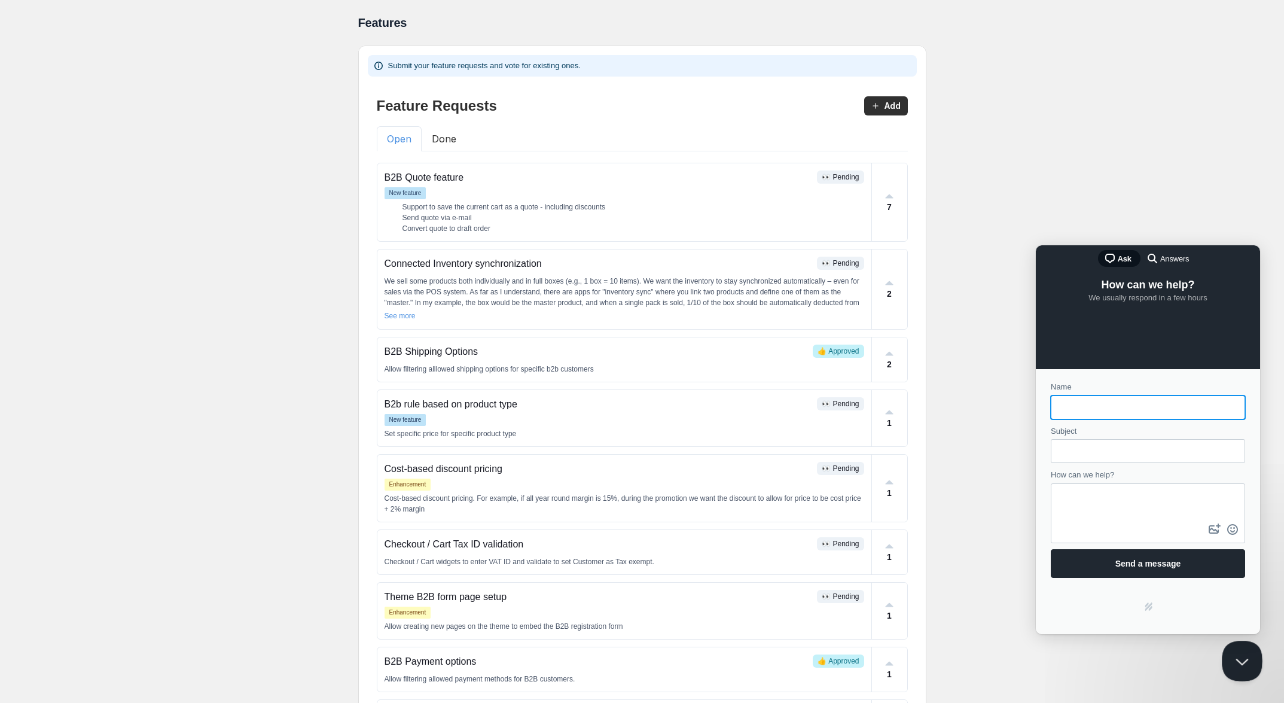
click at [1240, 660] on button "Close Beacon popover" at bounding box center [1240, 658] width 36 height 36
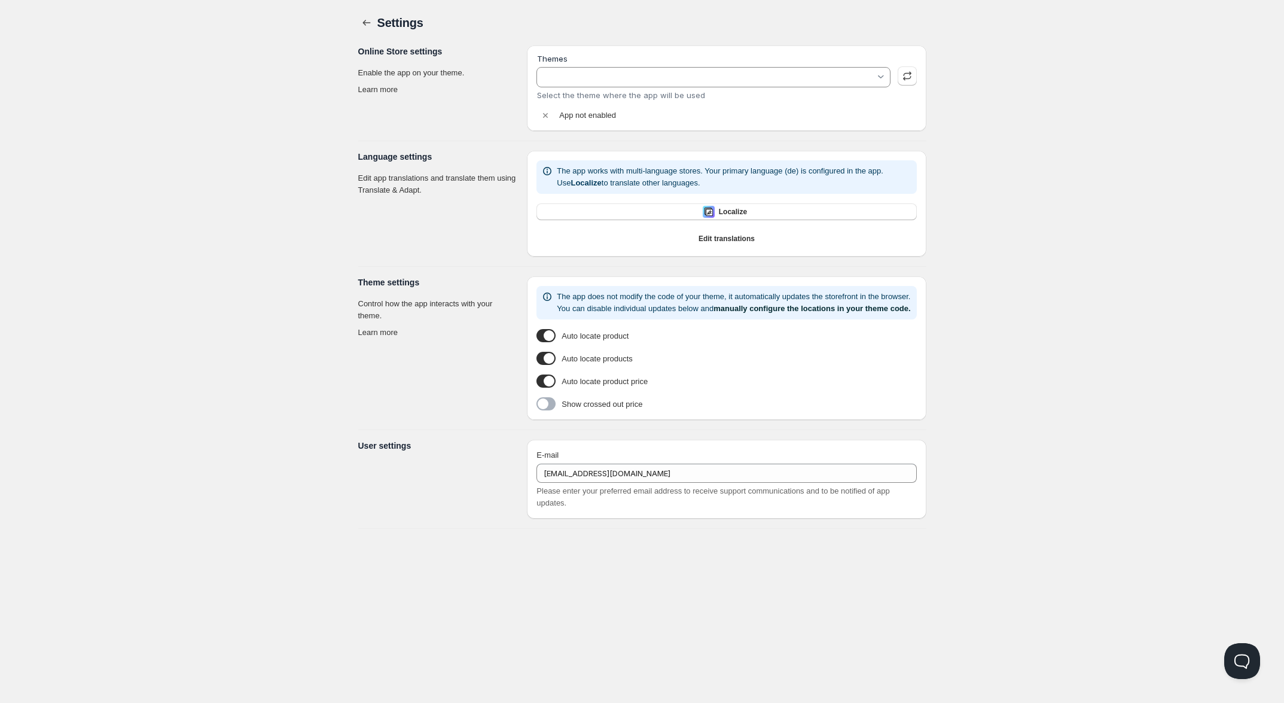
type input "Local - Live Version"
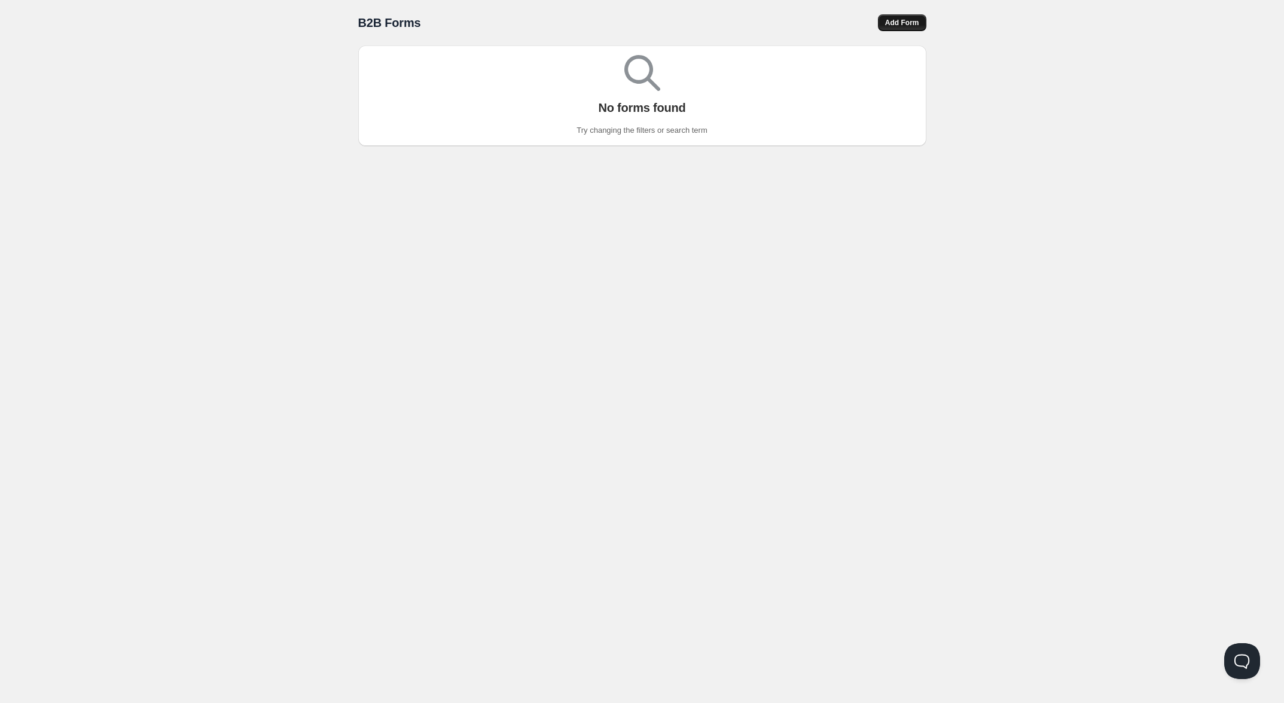
click at [907, 20] on span "Add Form" at bounding box center [902, 23] width 34 height 10
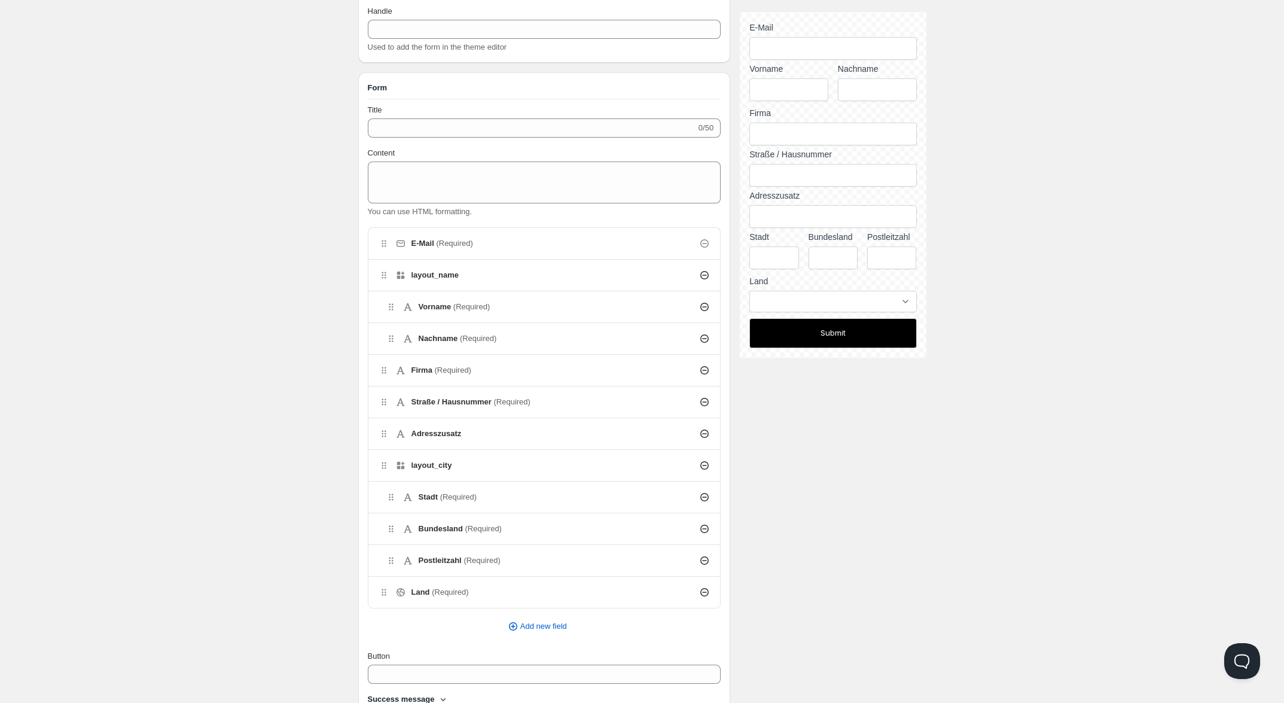
scroll to position [75, 0]
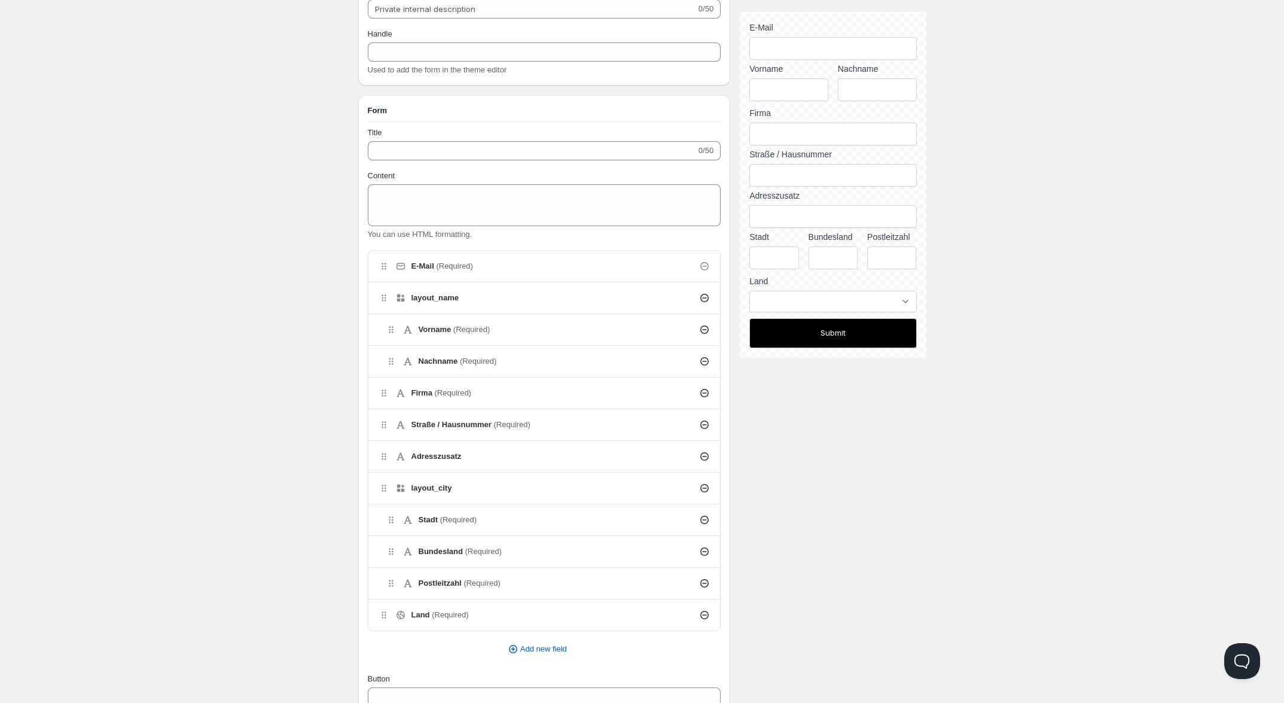
click at [706, 553] on icon at bounding box center [704, 551] width 12 height 12
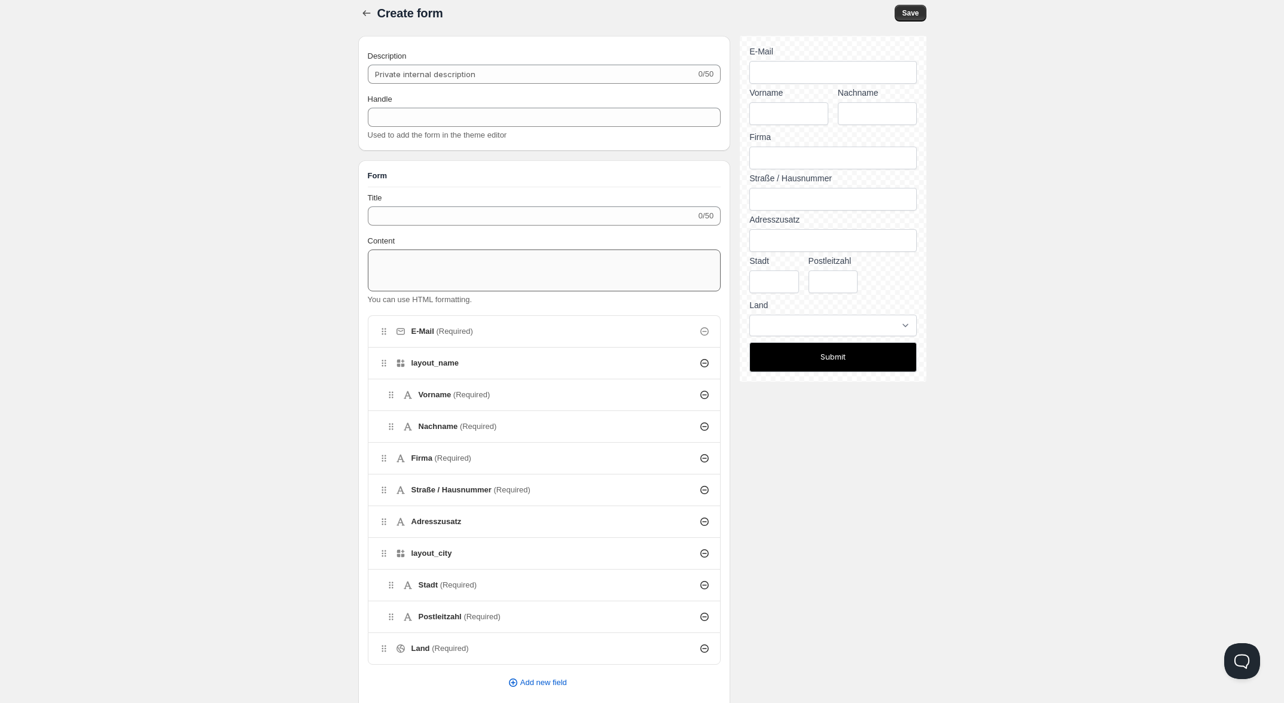
scroll to position [0, 0]
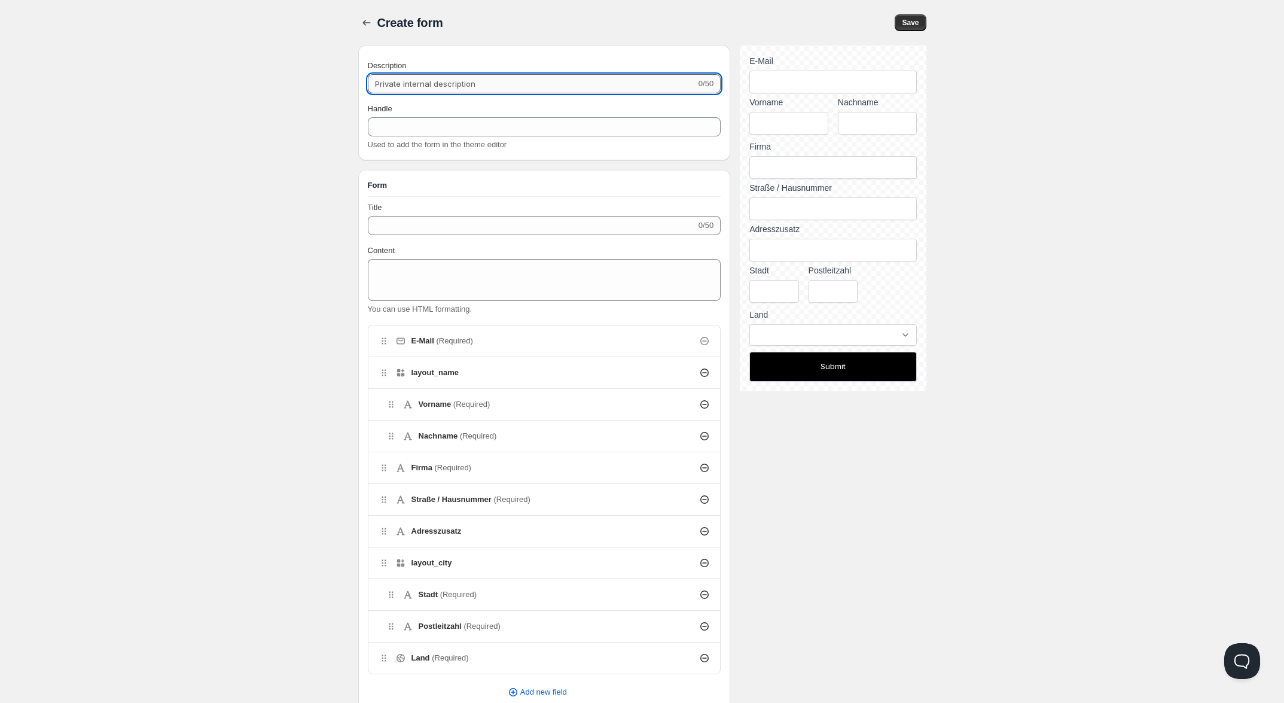
click at [422, 86] on input "Description" at bounding box center [532, 83] width 328 height 19
type input "B"
type input "b"
type input "B""
type input "b-"
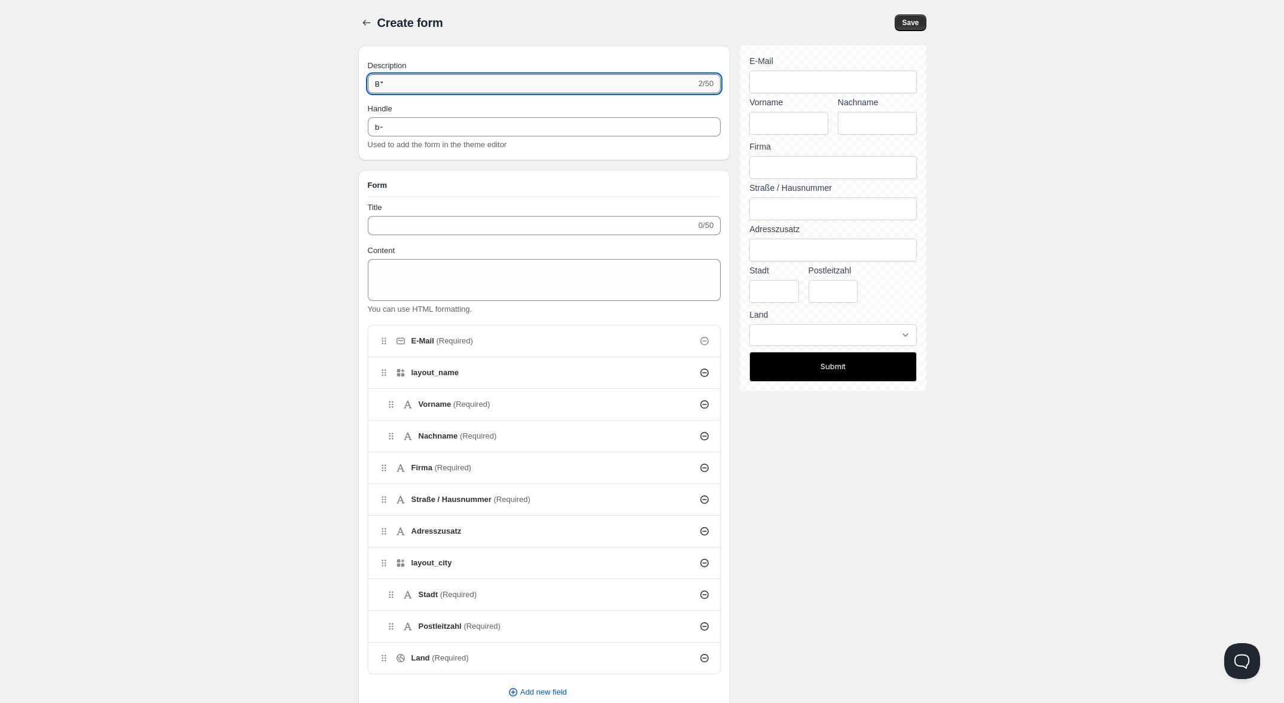
type input "B"B"
type input "b-b"
type input "B""
type input "b-"
type input "B"
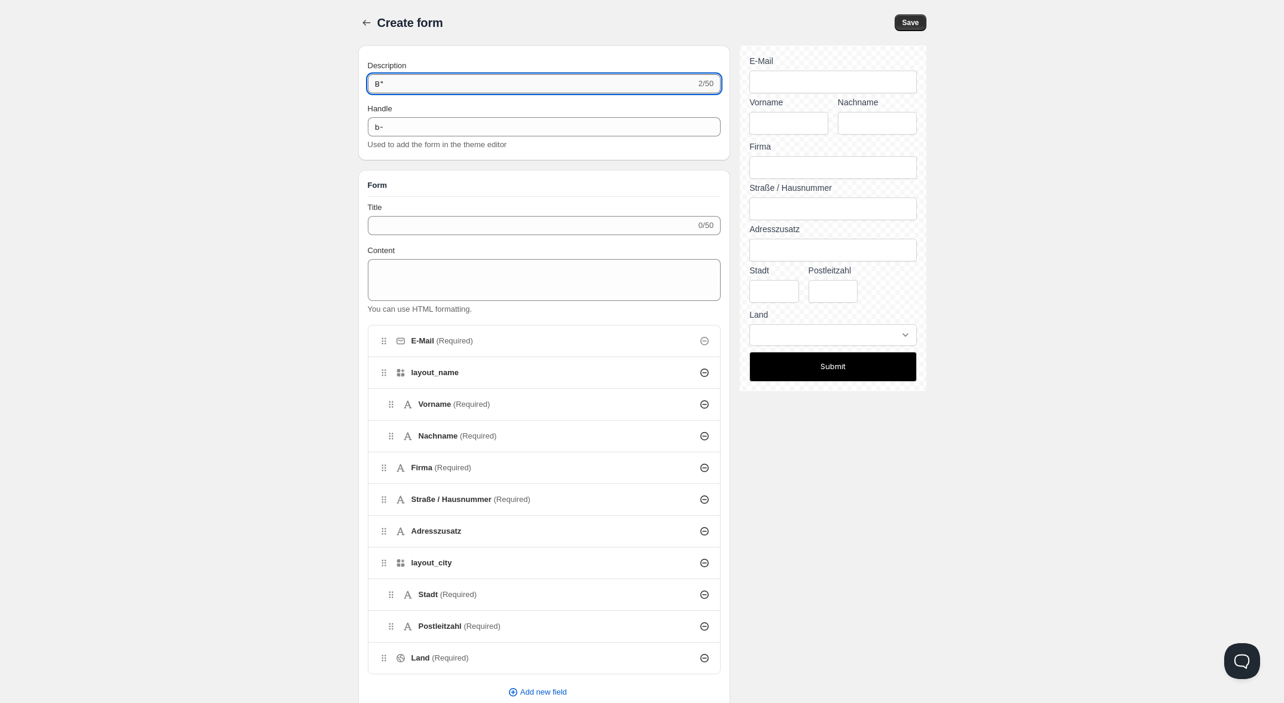
type input "b"
type input "B2"
type input "b2"
type input "B2b"
type input "b2b"
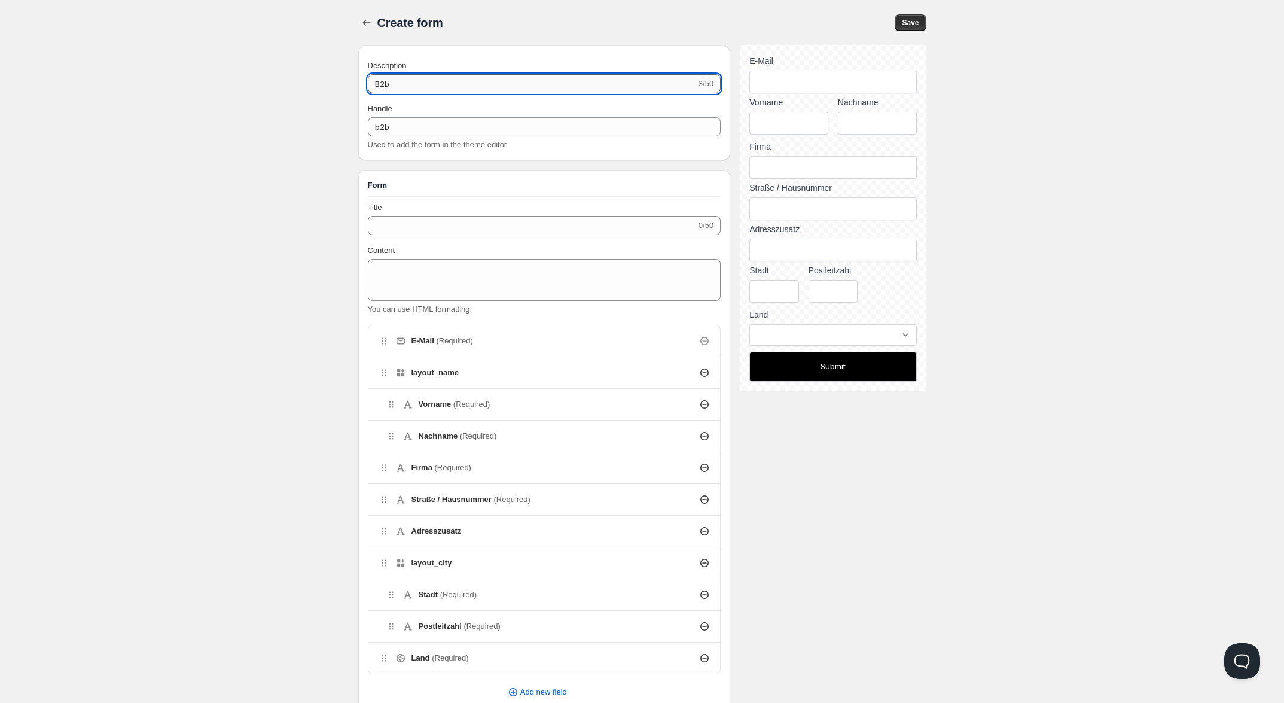
type input "B2b"
type input "b2b-"
type input "B2b A"
type input "b2b-a"
type input "B2b An"
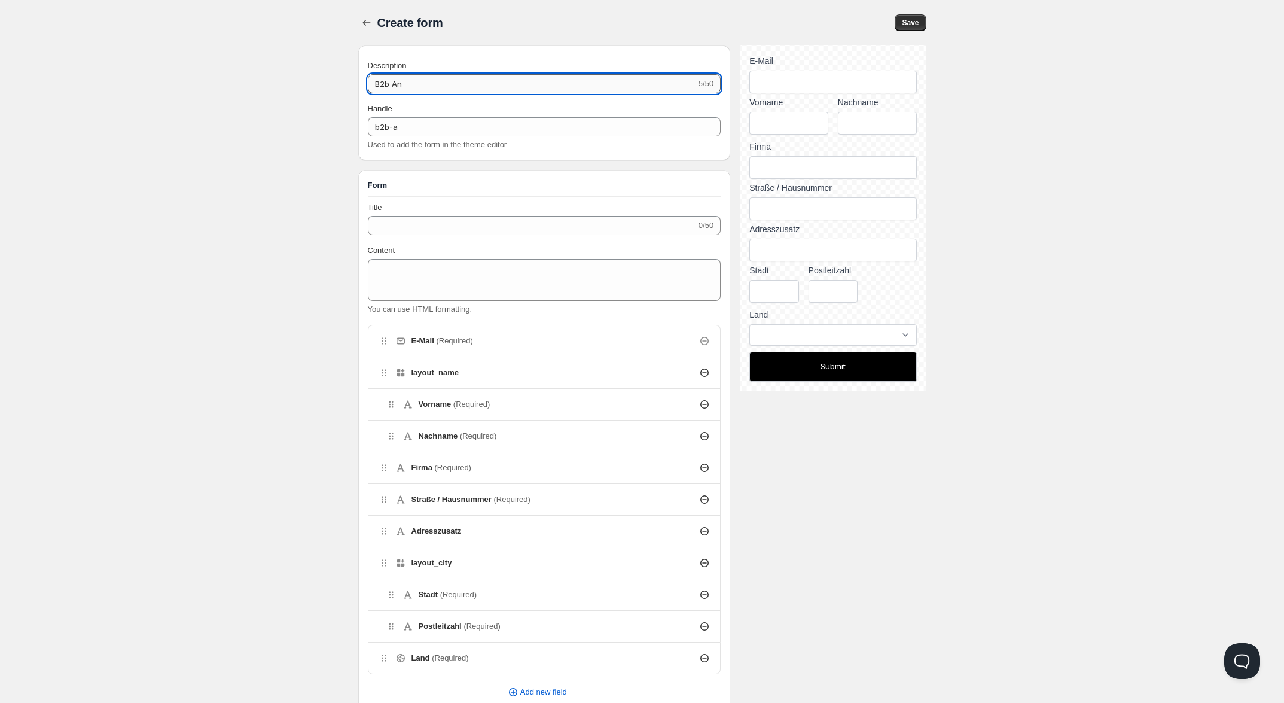
type input "b2b-an"
type input "B2b A"
type input "b2b-a"
type input "B2b"
type input "b2b-"
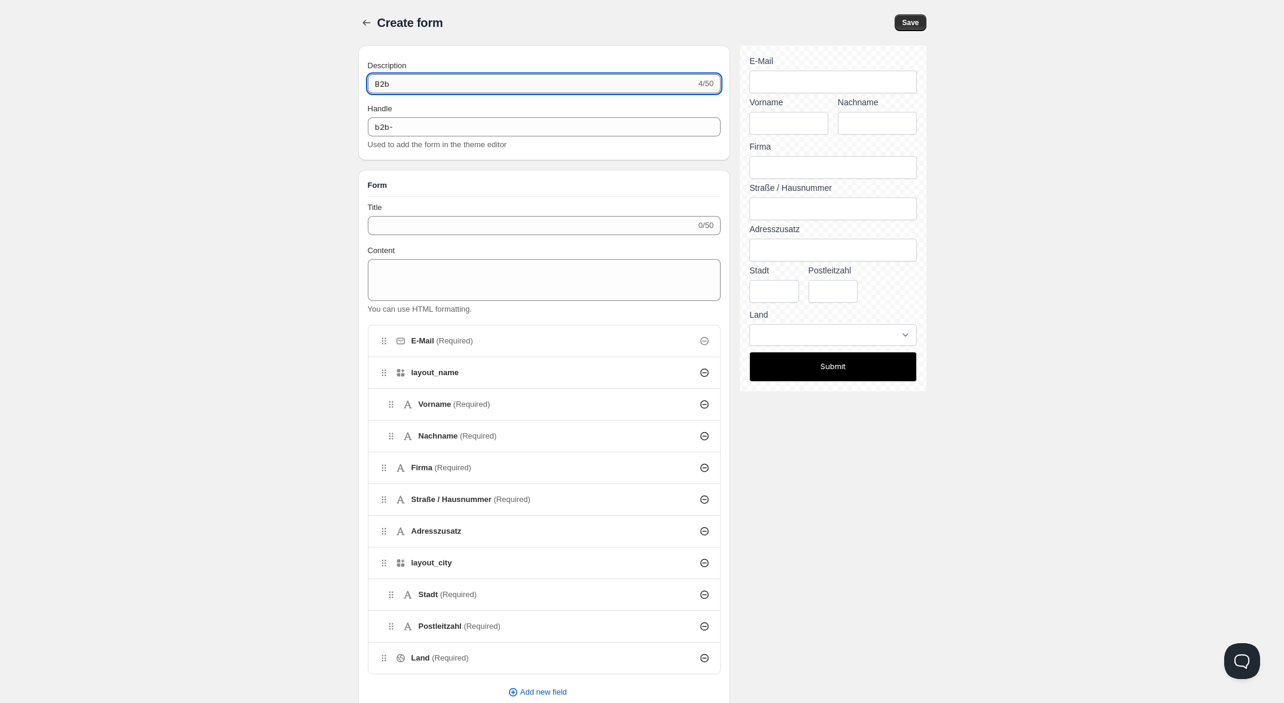
type input "B2b"
type input "b2b"
type input "B2"
type input "b2"
type input "B2B"
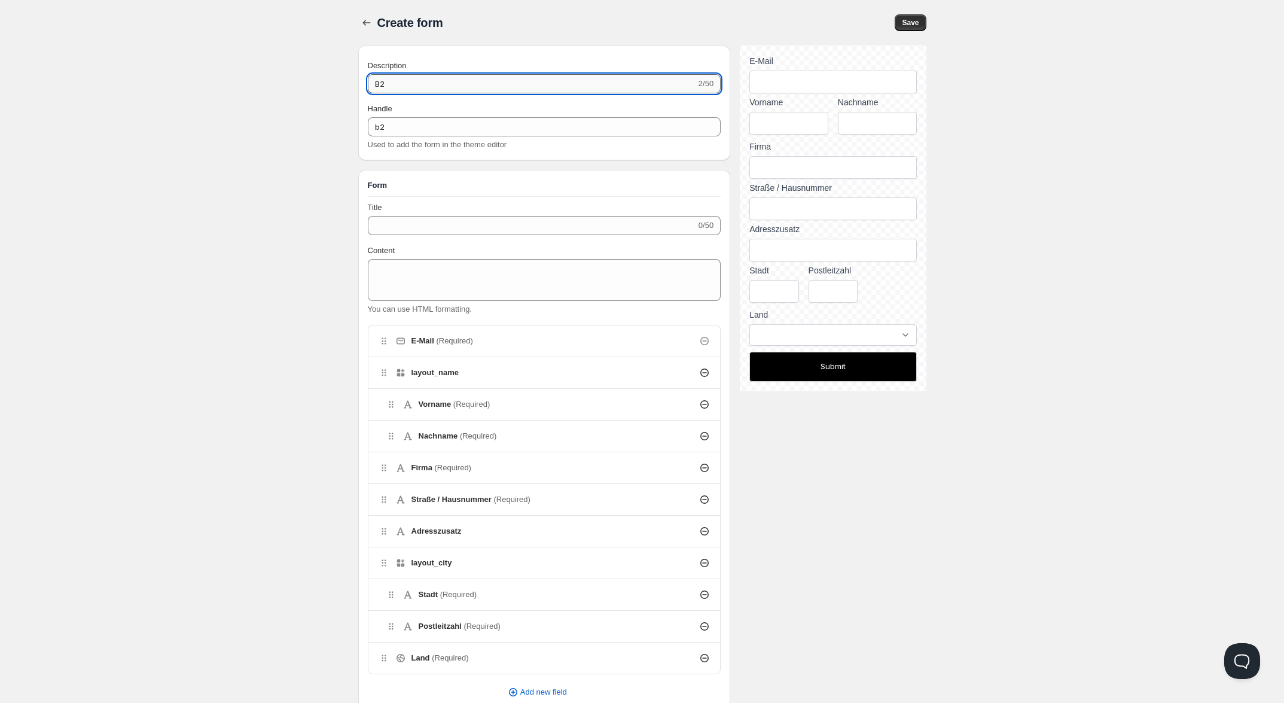
type input "b2b"
type input "B2B"
type input "b2b-"
type input "B2B A"
type input "b2b-a"
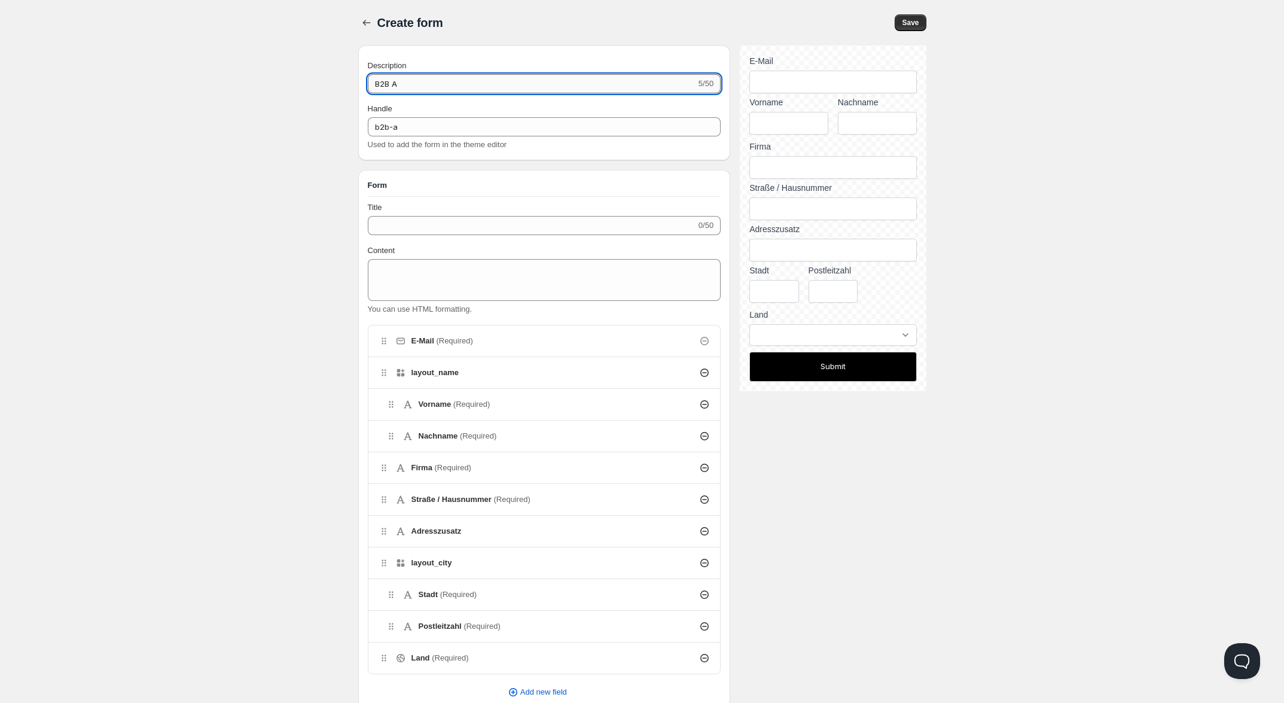
type input "B2B An"
type input "b2b-an"
type input "B2B Anm"
type input "b2b-anm"
type input "B2B Anme"
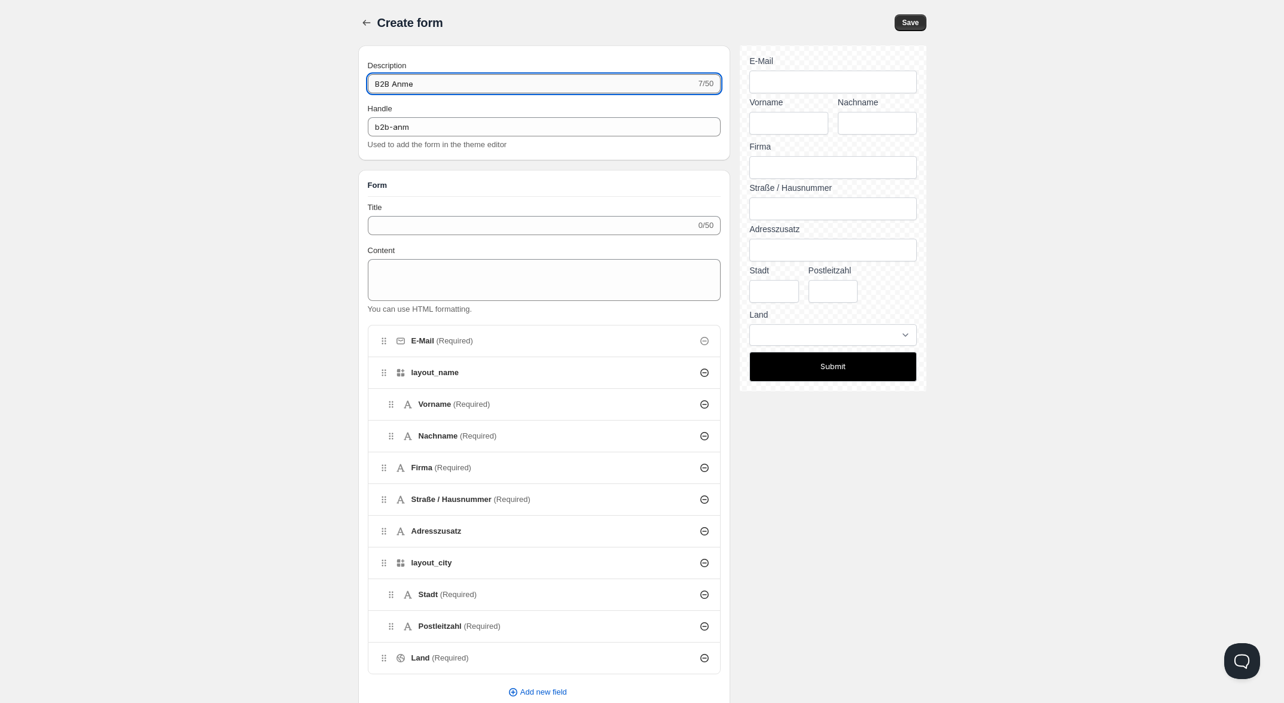
type input "b2b-anme"
type input "B2B Anmel"
type input "b2b-anmel"
type input "B2B Anmeld"
type input "b2b-anmeld"
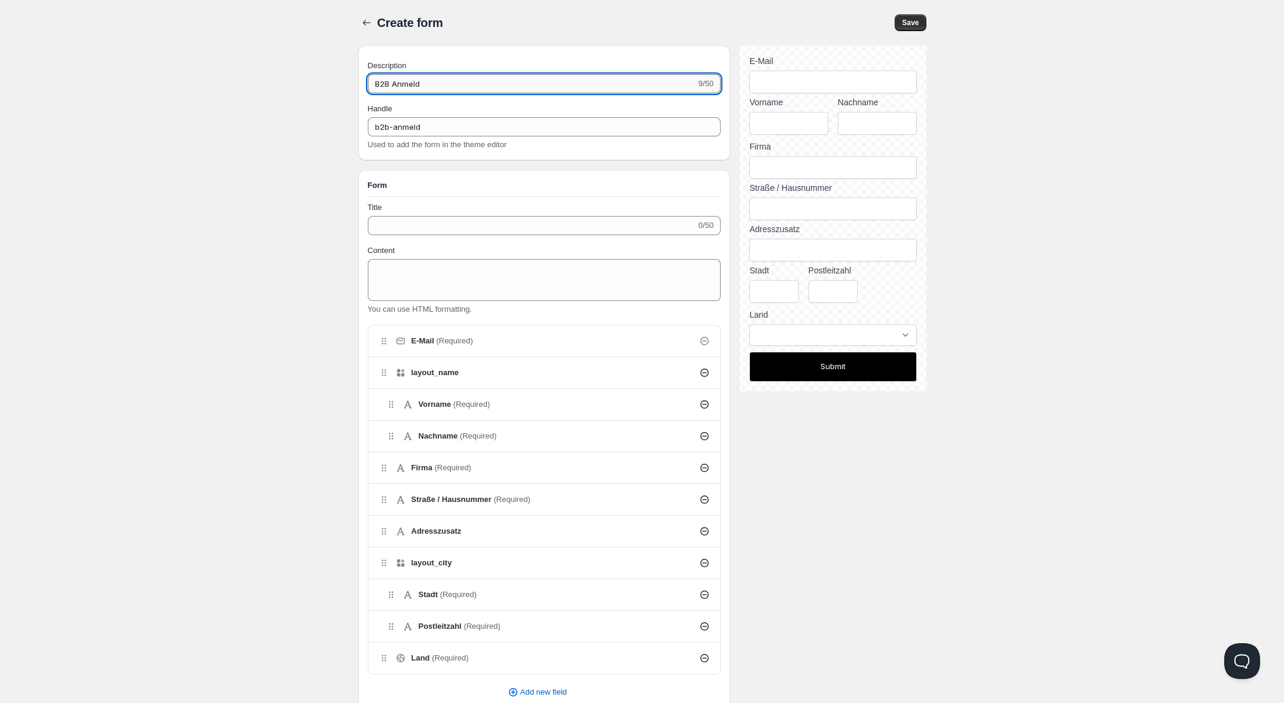
type input "B2B Anmelde"
type input "b2b-anmelde"
type input "B2B Anmeldef"
type input "b2b-anmeldef"
type input "B2B Anmeldefo"
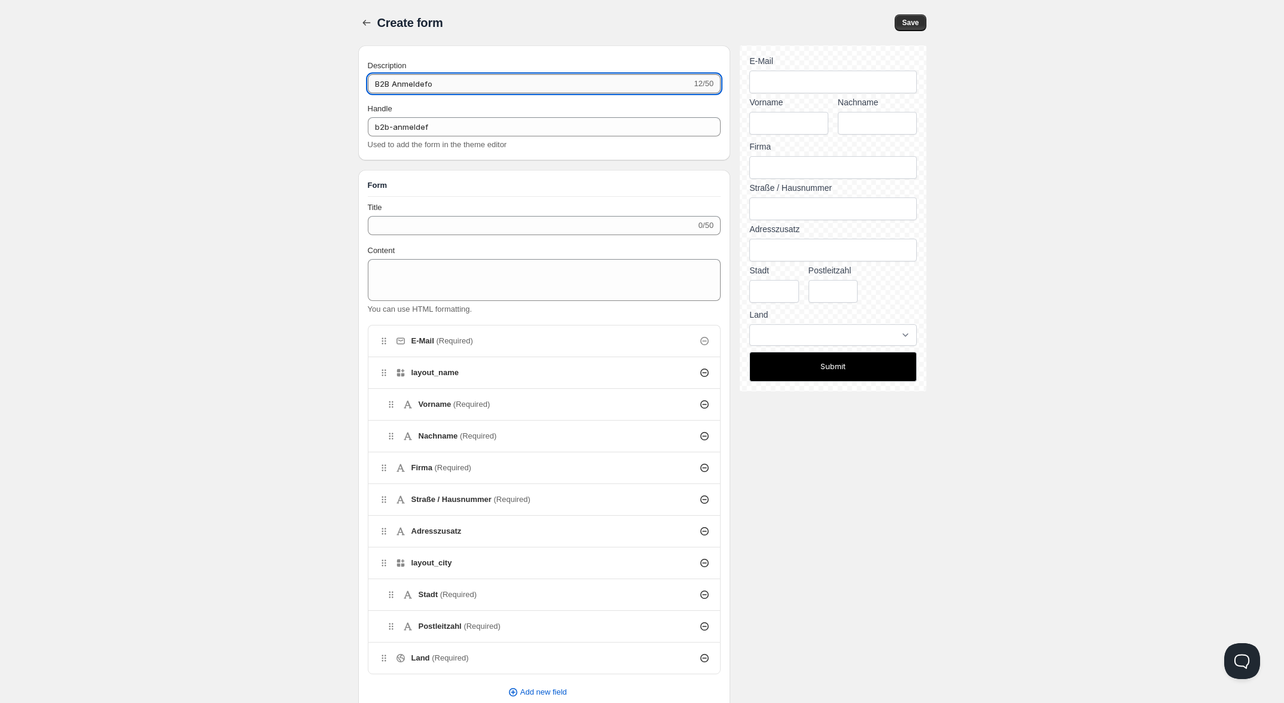
type input "b2b-anmeldefo"
type input "B2B Anmeldefor"
type input "b2b-anmeldefor"
type input "B2B Anmeldeforu"
type input "b2b-anmeldeforu"
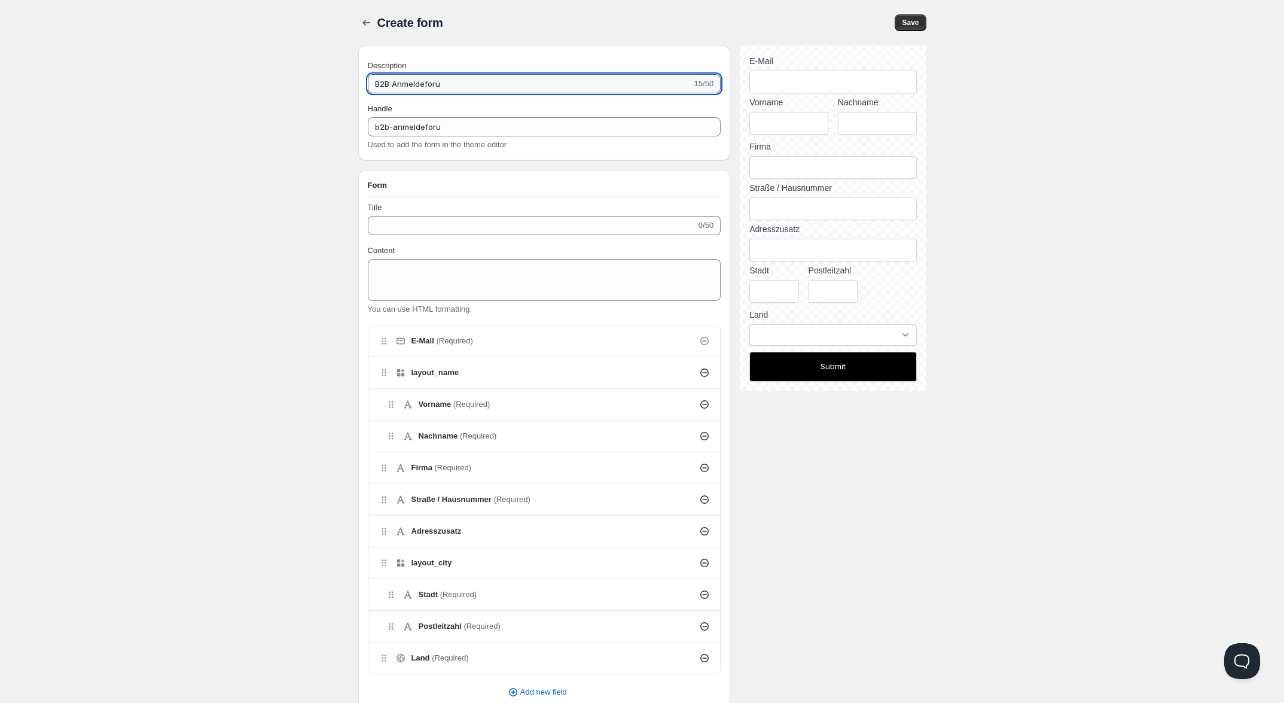
type input "B2B Anmeldefor"
type input "b2b-anmeldefor"
type input "B2B Anmeldefo"
type input "b2b-anmeldefo"
type input "B2B Anmeldef"
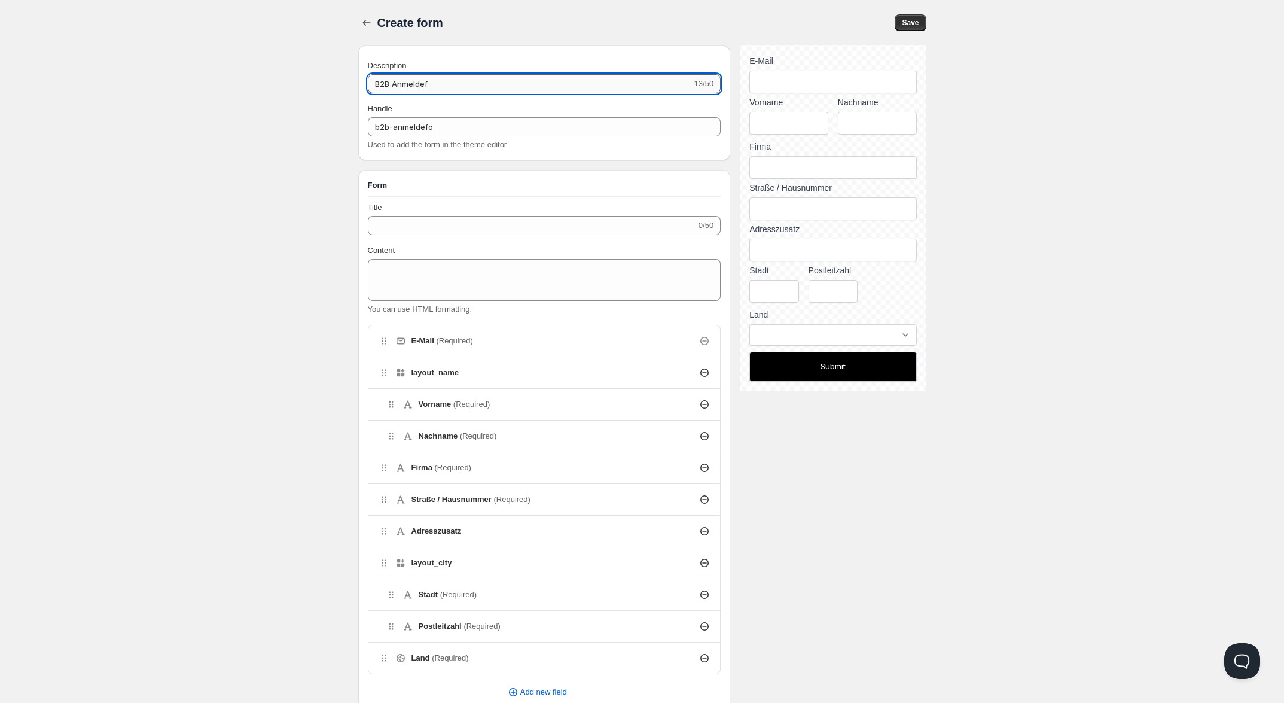
type input "b2b-anmeldef"
type input "B2B Anmelde"
type input "b2b-anmelde"
type input "B2B Anmeld"
type input "b2b-anmeld"
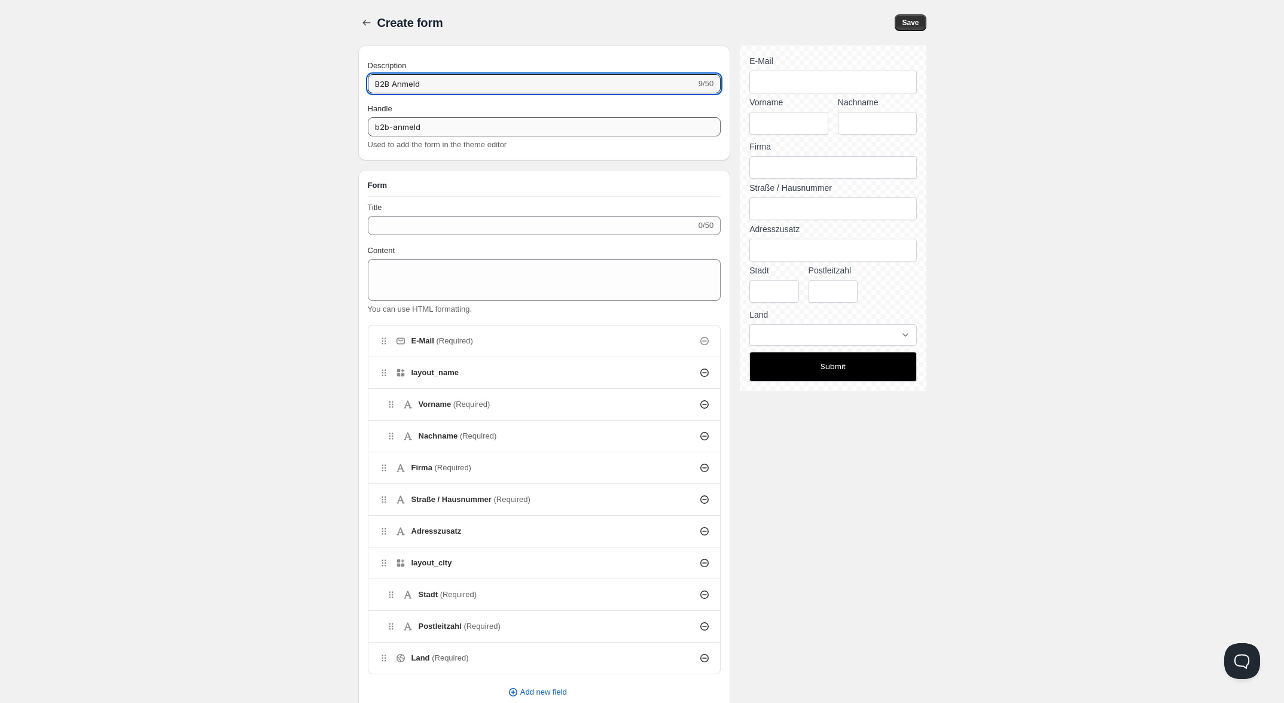
type input "B2B Anmel"
type input "b2b-anmel"
type input "B2"
type input "b2"
type input "B"
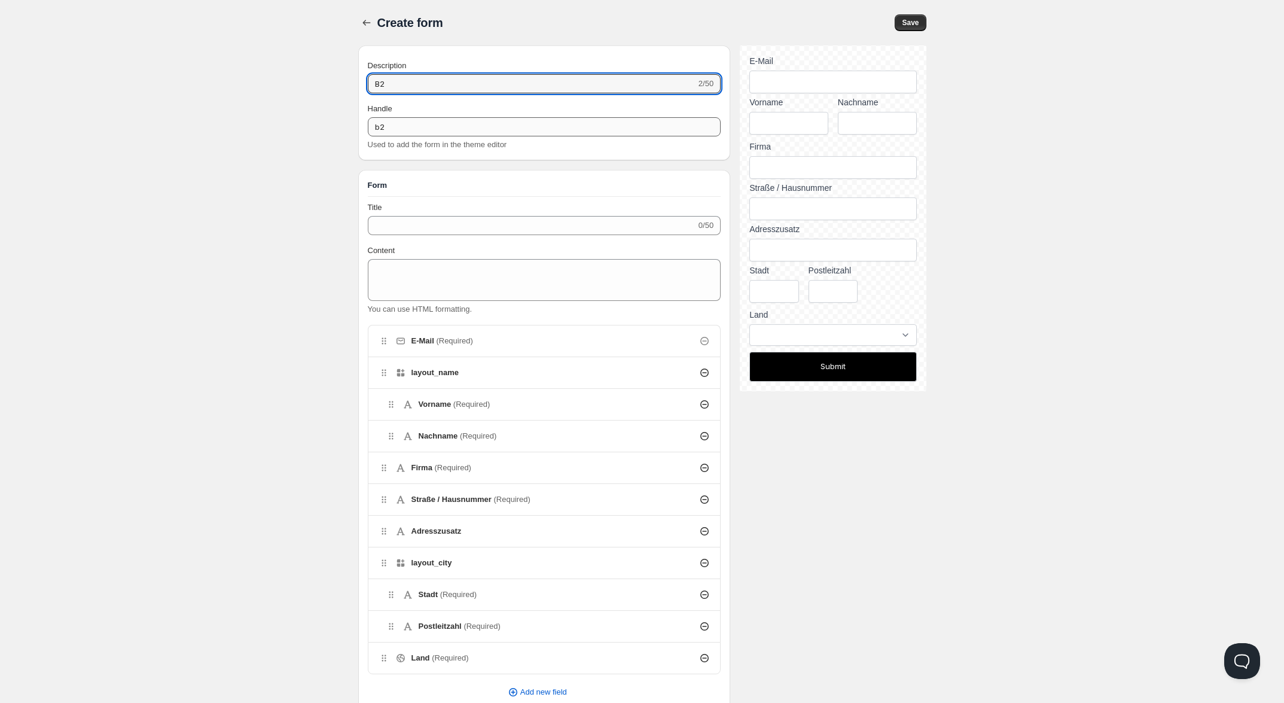
type input "b"
type input "B"
type input "b"
type input "B2"
type input "b2"
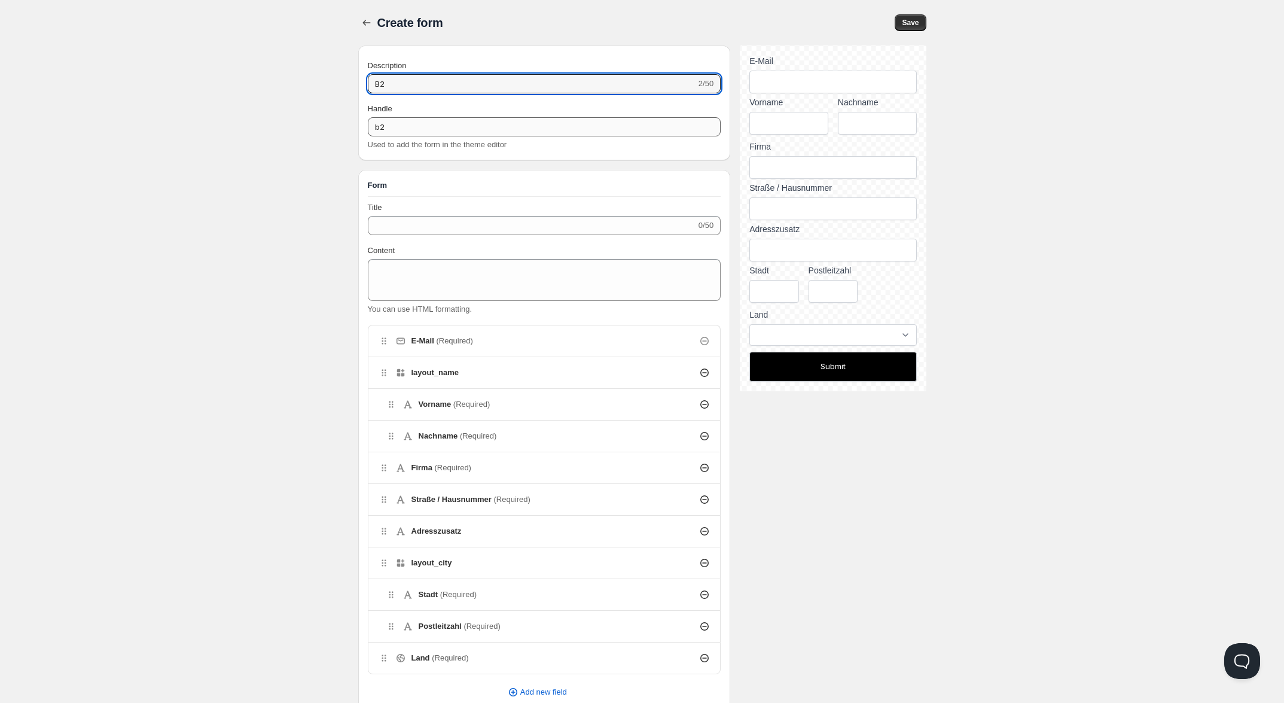
type input "B2B"
type input "b2b"
type input "B2B"
type input "b2b-"
type input "B2B R"
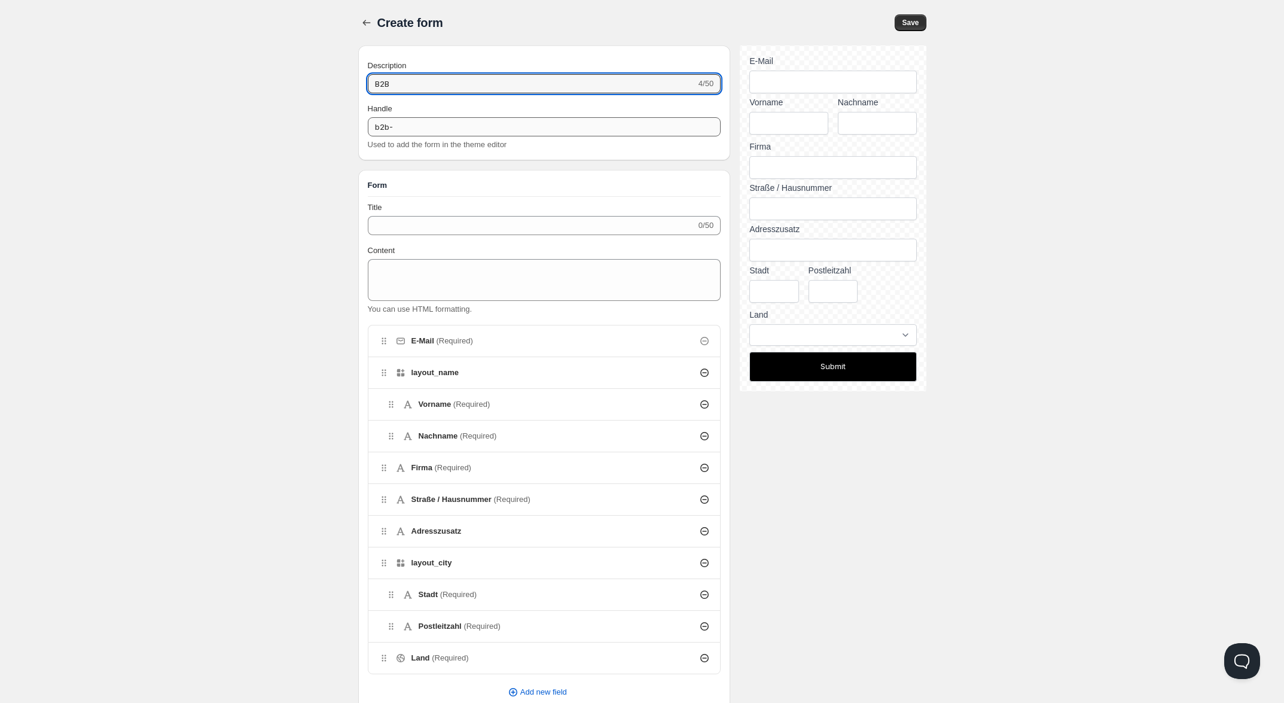
type input "b2b-r"
type input "B2B Re"
type input "b2b-re"
type input "B2B Reg"
type input "b2b-reg"
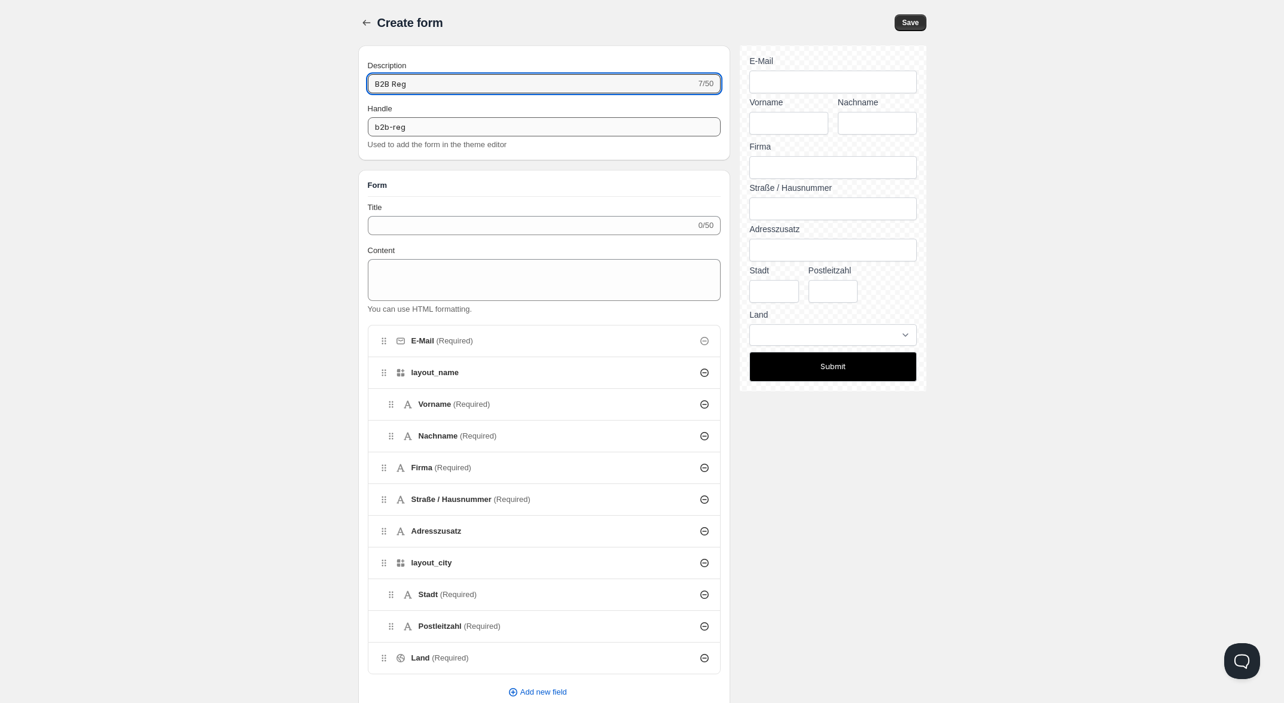
type input "B2B Regi"
type input "b2b-regi"
type input "B2B Regis"
type input "b2b-regis"
type input "B2B Regist"
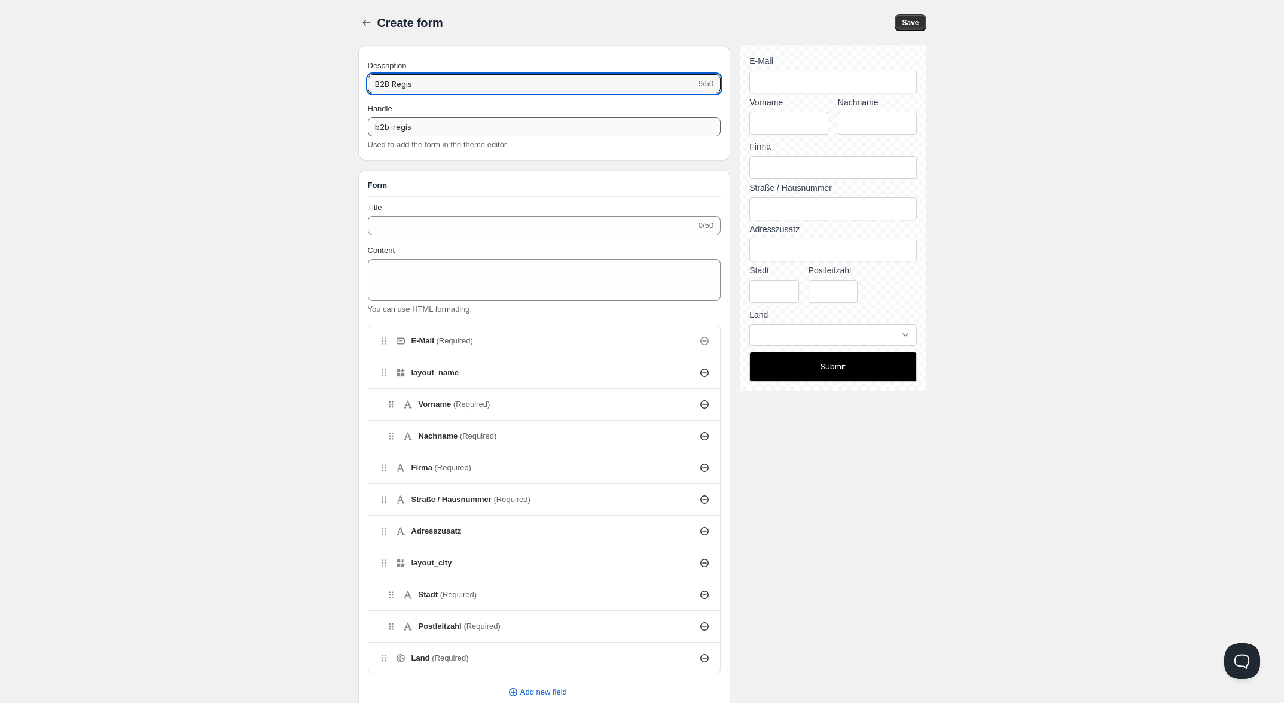
type input "b2b-regist"
type input "B2B Registr"
type input "b2b-registr"
type input "B2B Registri"
type input "b2b-registri"
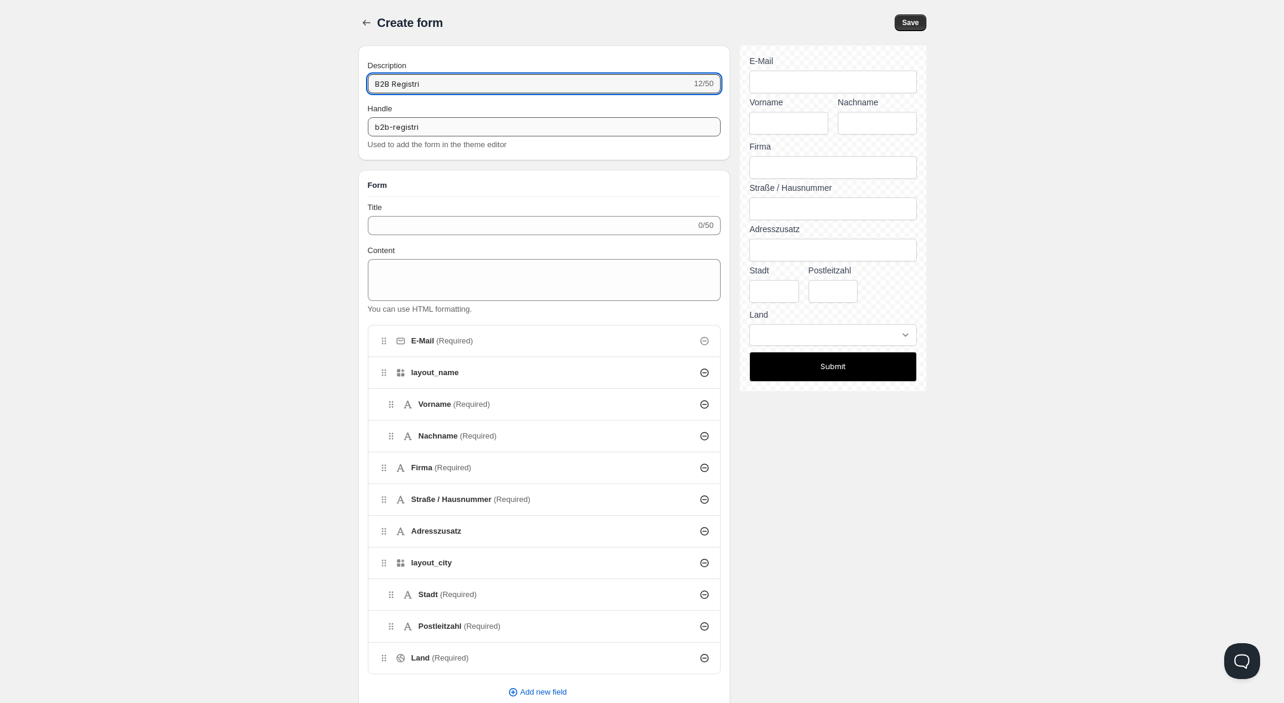
type input "B2B Registrie"
type input "b2b-registrie"
type input "B2B Registrier"
type input "b2b-registrier"
type input "B2B Registrierun"
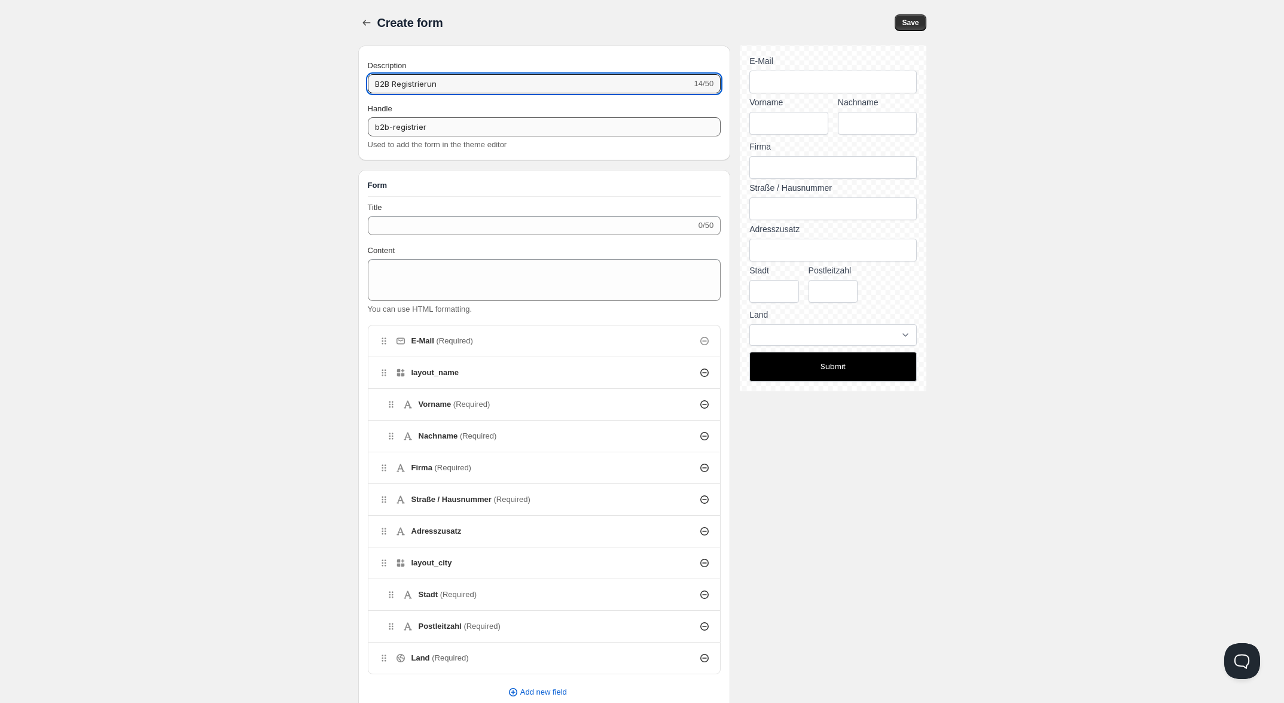
type input "b2b-registrierun"
type input "B2B Registrierung"
type input "b2b-registrierung"
type input "B2B Registrierung"
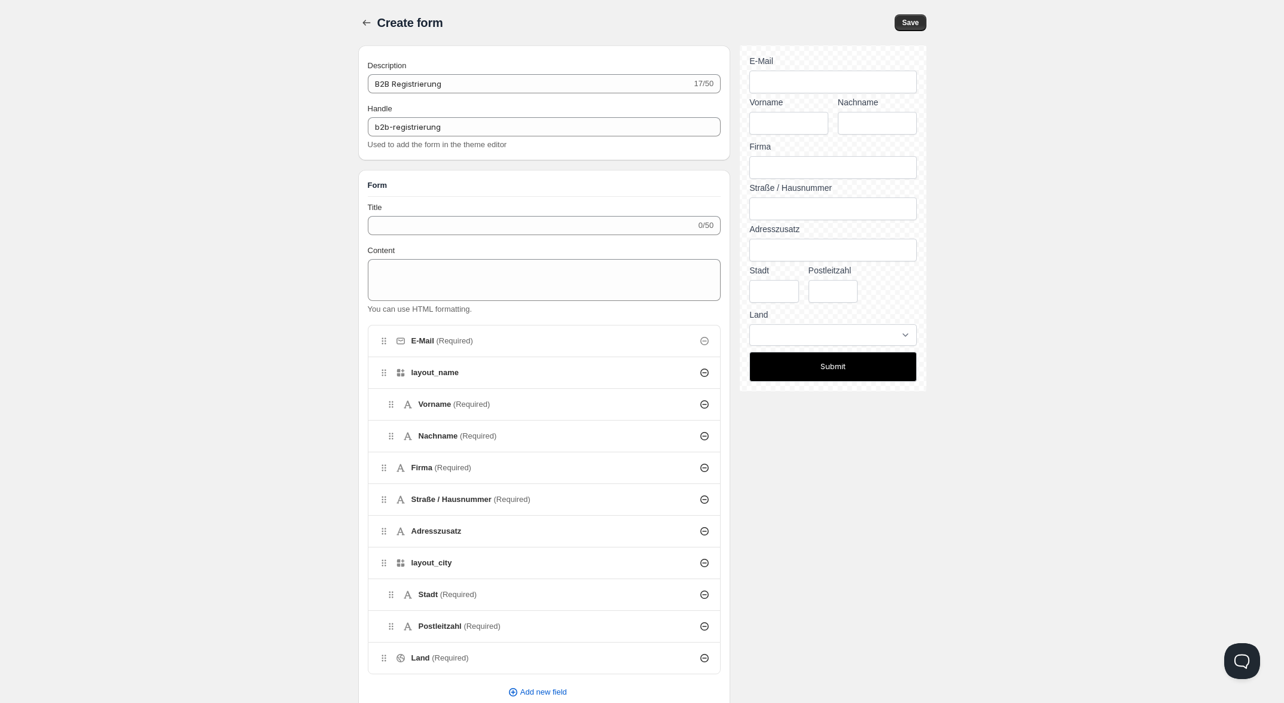
click at [297, 260] on div "Home Pricing Price lists Forms Submissions Settings Features Plans Create form.…" at bounding box center [642, 568] width 1284 height 1137
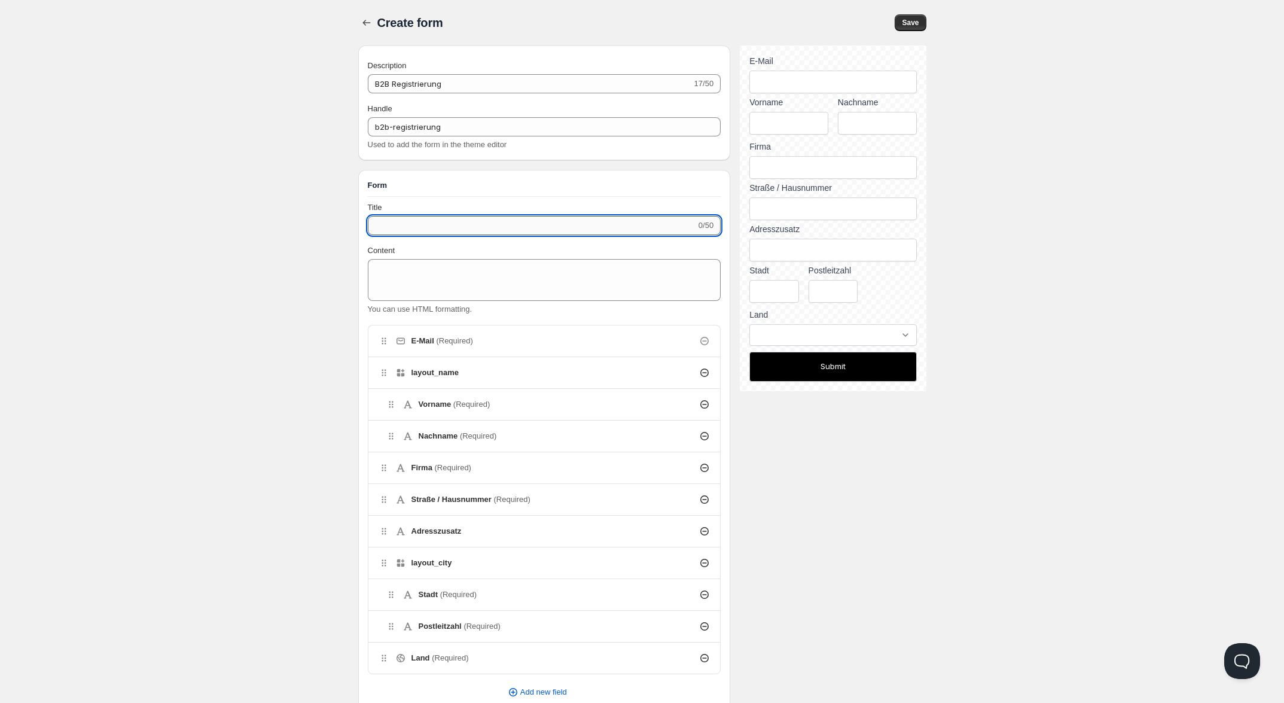
click at [449, 235] on input "Title" at bounding box center [532, 225] width 328 height 19
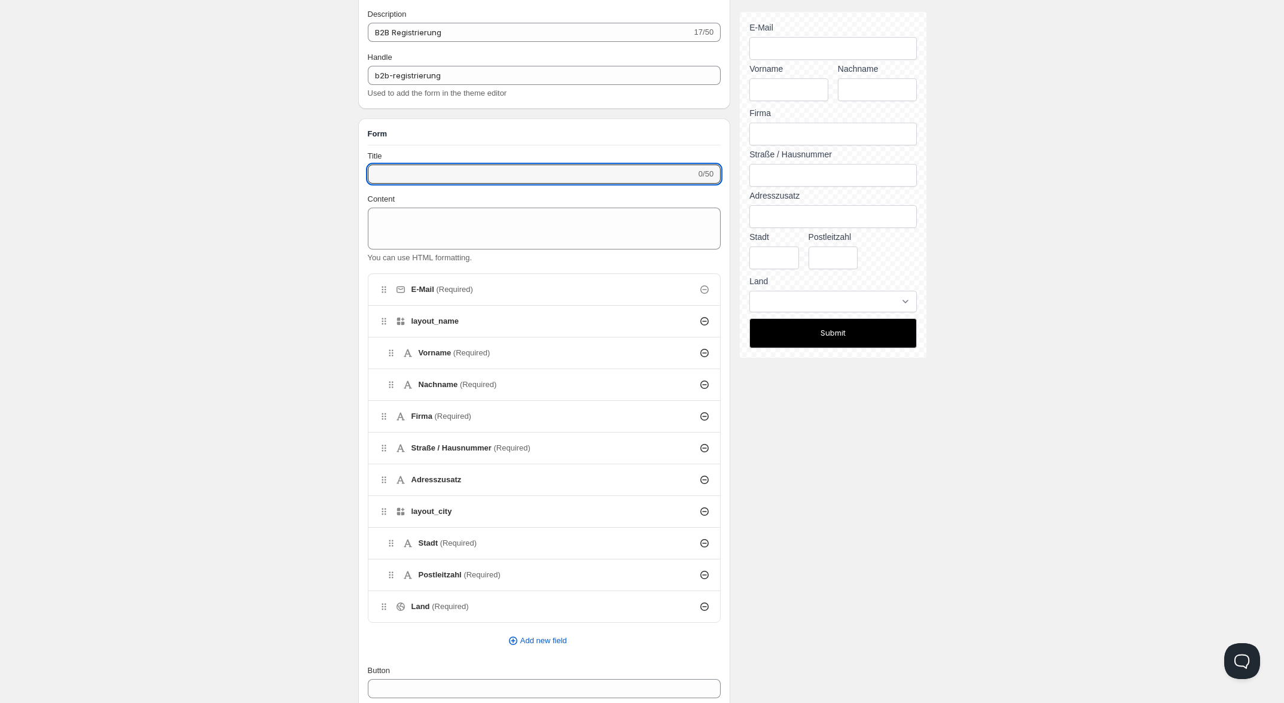
scroll to position [75, 0]
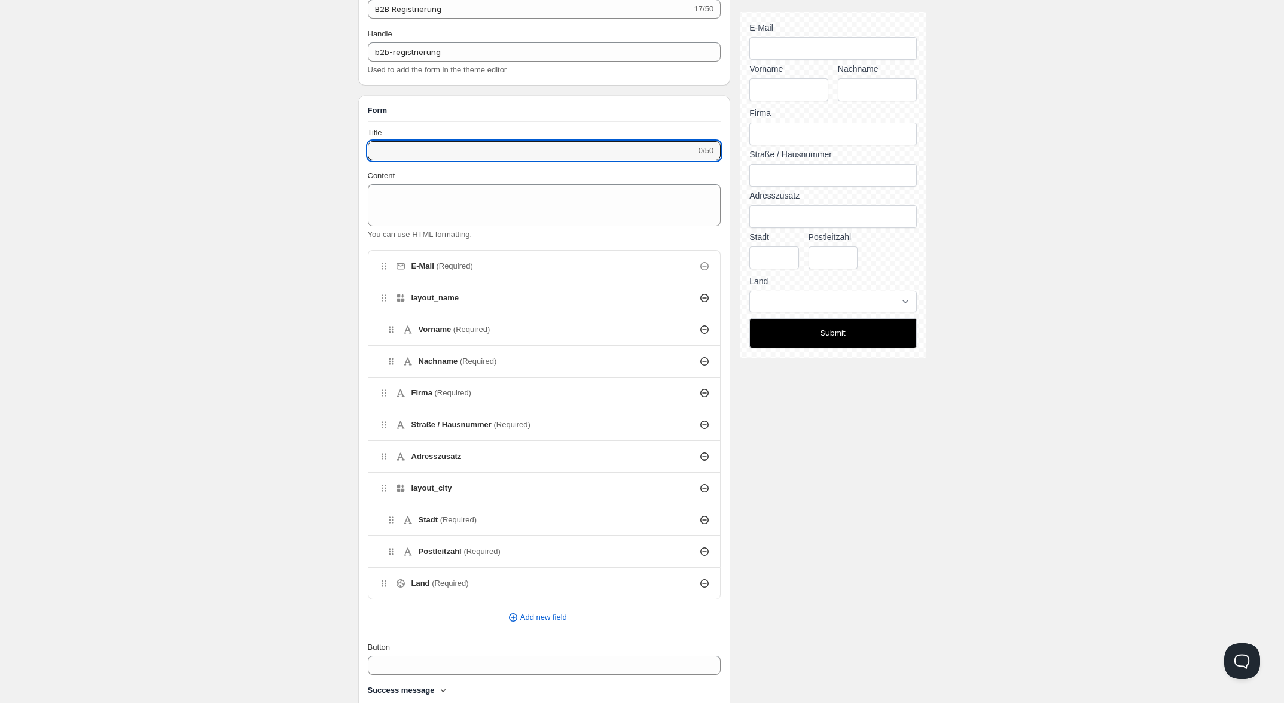
type input "A"
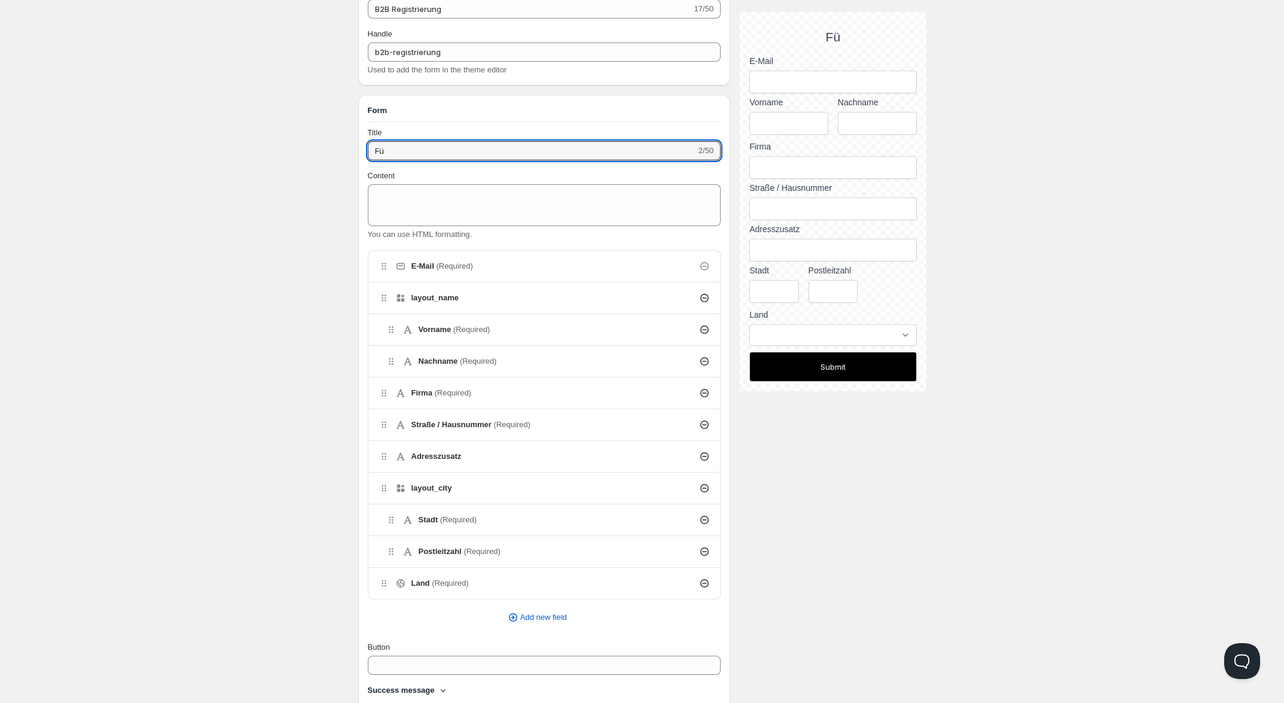
type input "F"
drag, startPoint x: 477, startPoint y: 150, endPoint x: 298, endPoint y: 126, distance: 181.1
click at [304, 126] on div "Home Pricing Price lists Forms Submissions Settings Features Plans Create form.…" at bounding box center [642, 493] width 1284 height 1137
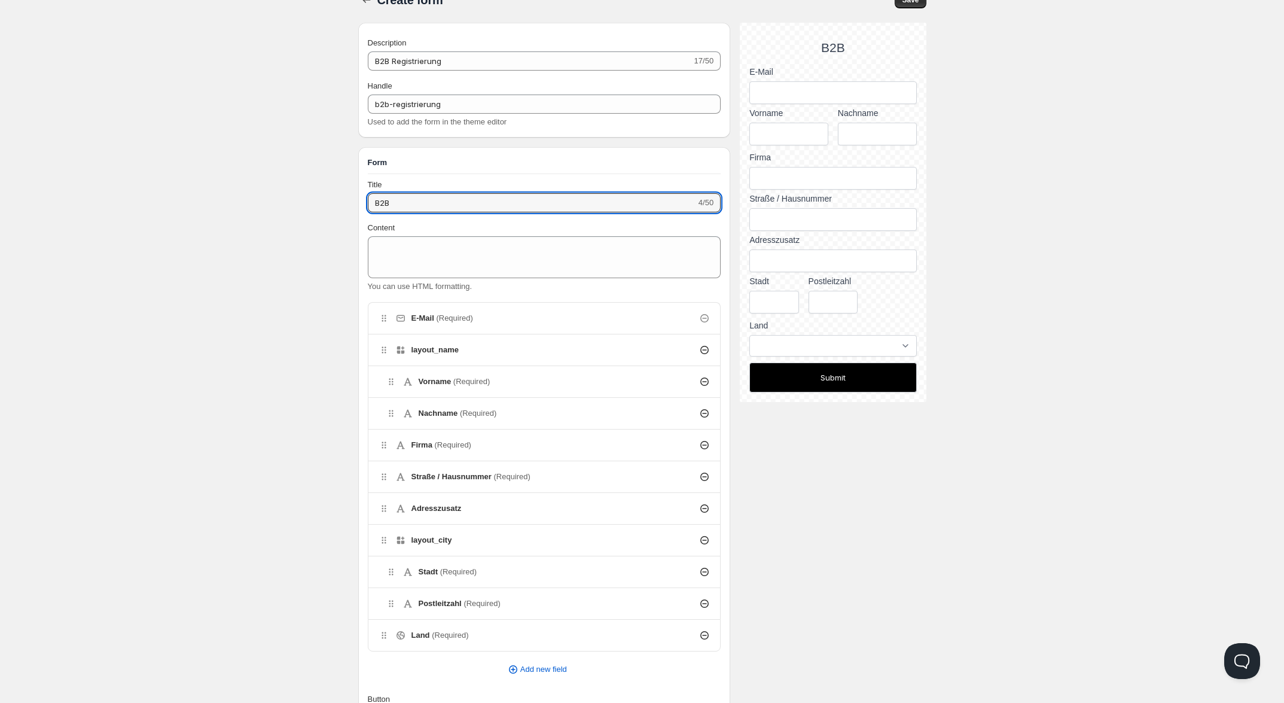
scroll to position [0, 0]
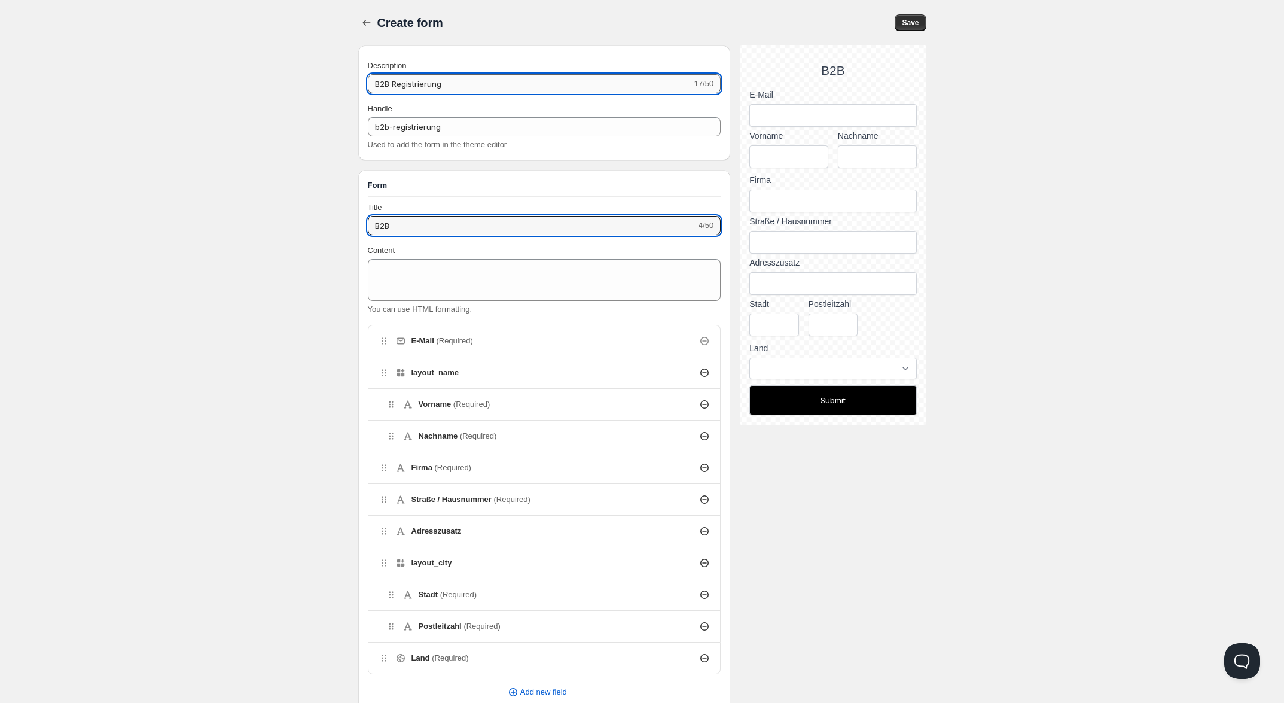
click at [413, 91] on input "B2B Registrierung" at bounding box center [530, 83] width 324 height 19
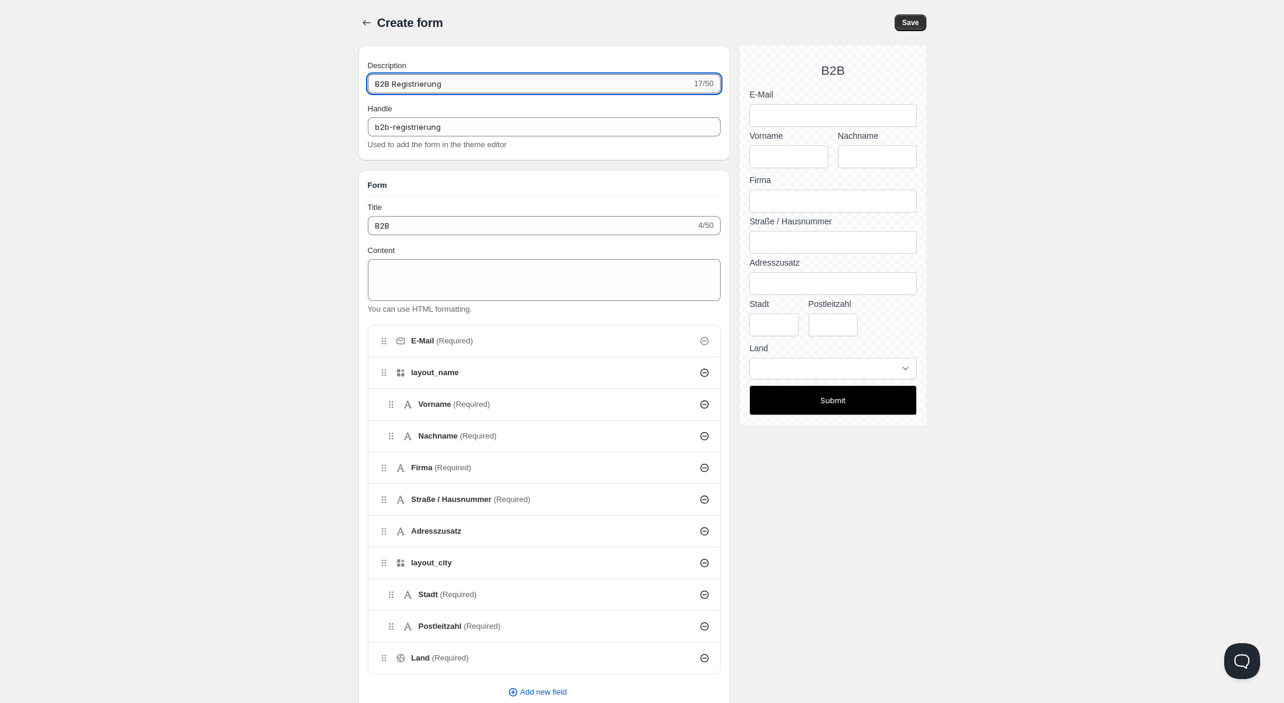
click at [413, 91] on input "B2B Registrierung" at bounding box center [530, 83] width 324 height 19
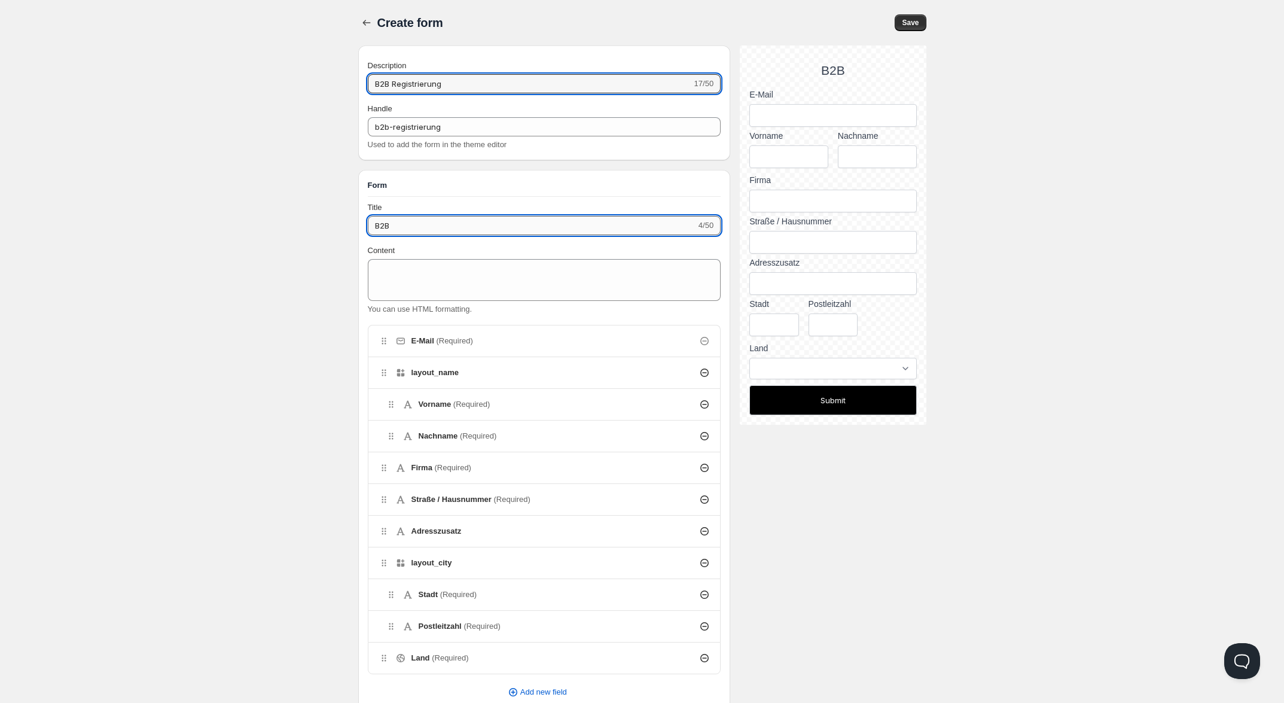
click at [419, 224] on input "B2B" at bounding box center [532, 225] width 328 height 19
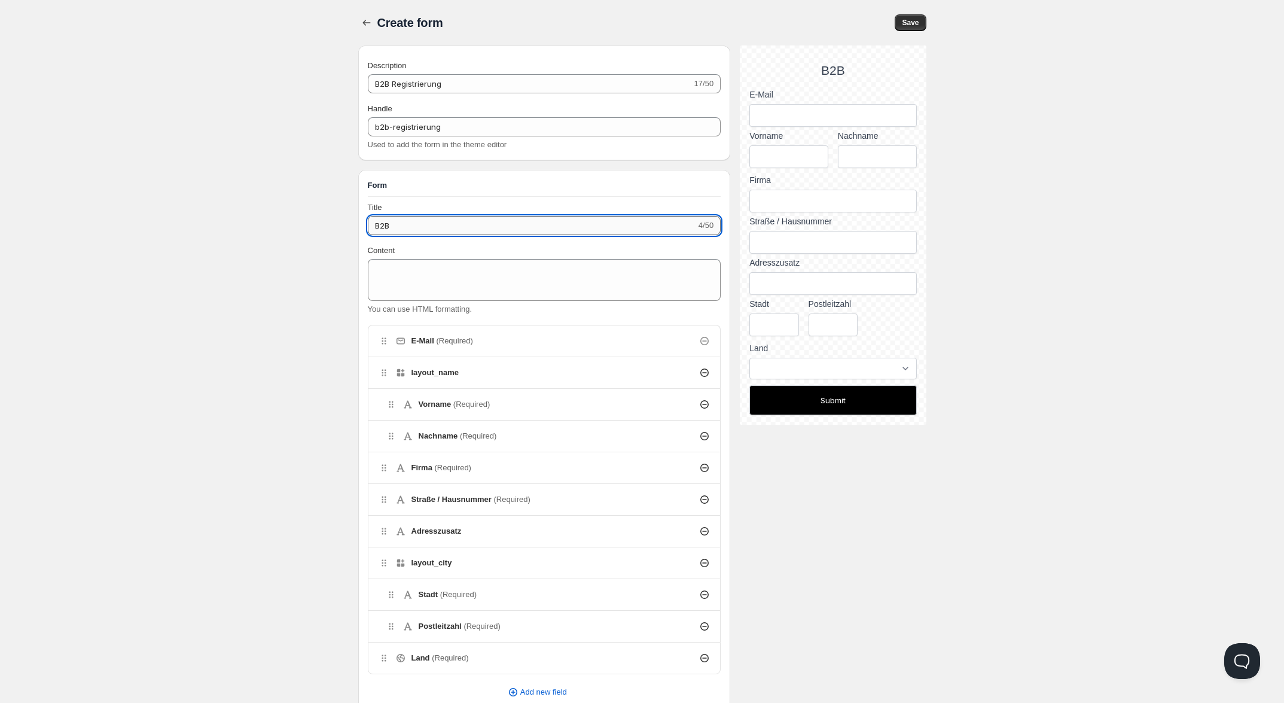
paste input "Registrierung"
type input "B2B Registrierung"
click at [243, 240] on div "Home Pricing Price lists Forms Submissions Settings Features Plans Create form.…" at bounding box center [642, 568] width 1284 height 1137
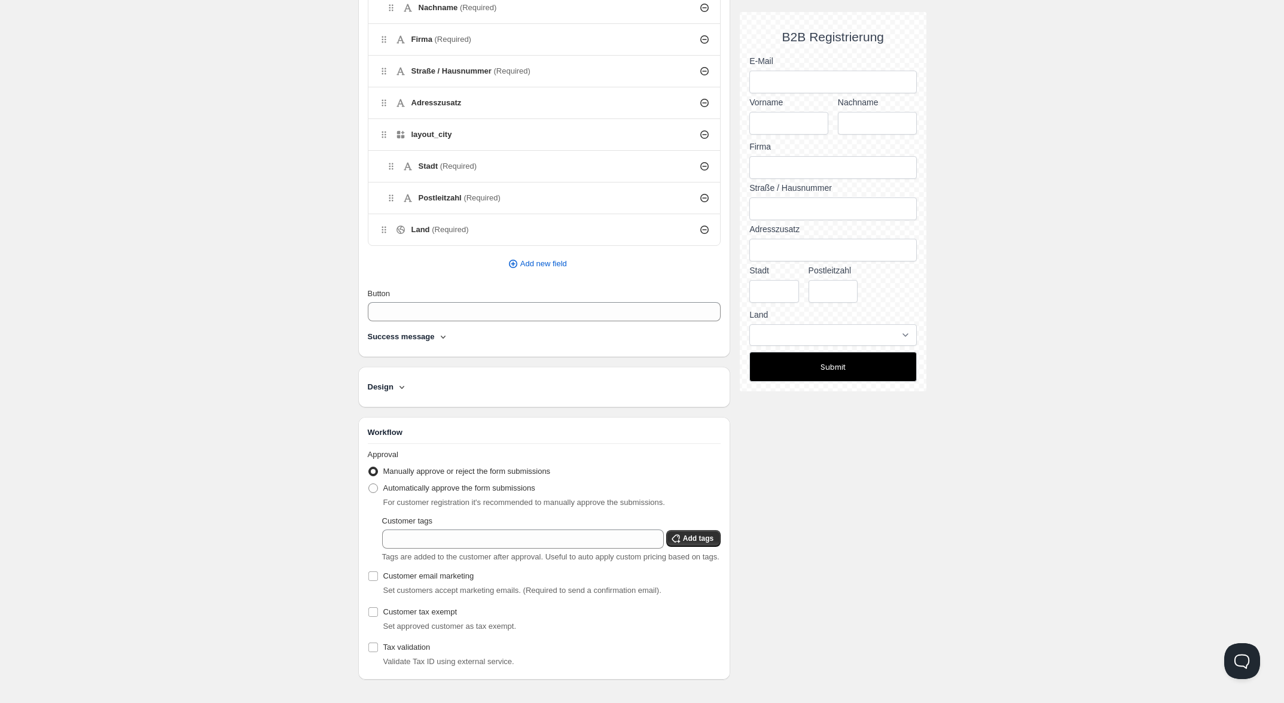
scroll to position [444, 0]
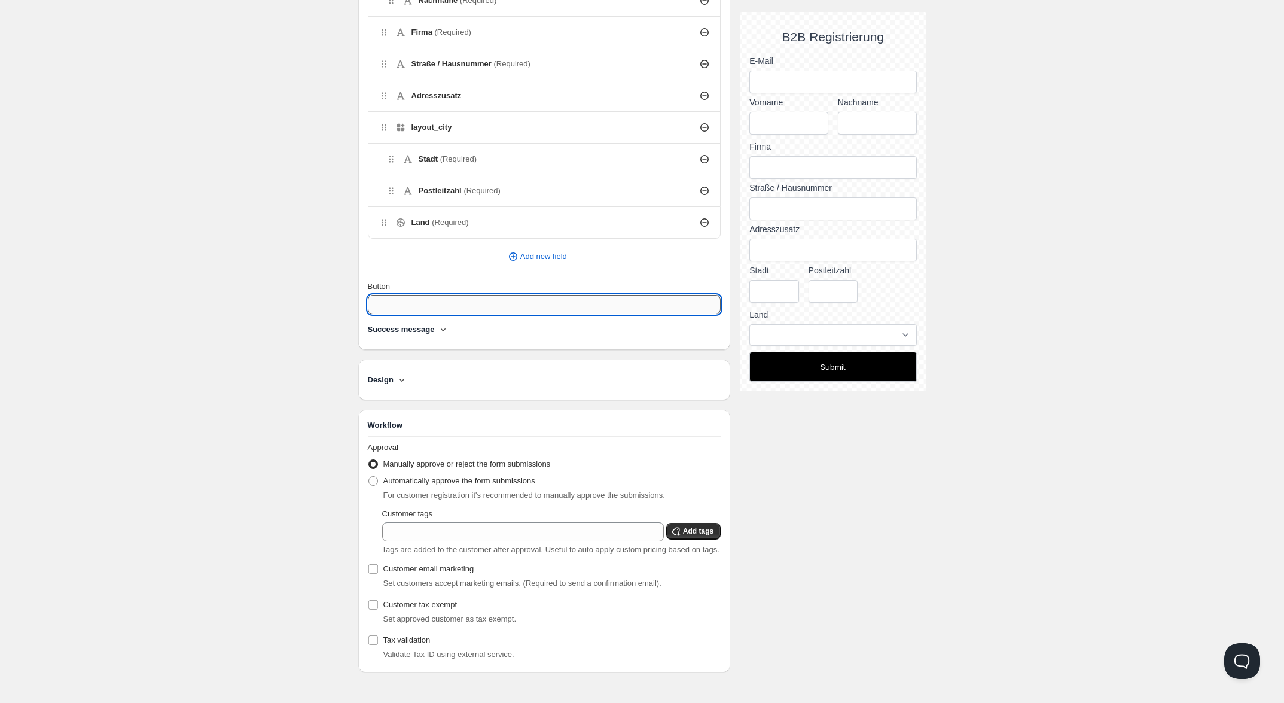
click at [460, 295] on input "Button" at bounding box center [544, 304] width 353 height 19
type input "Absenden"
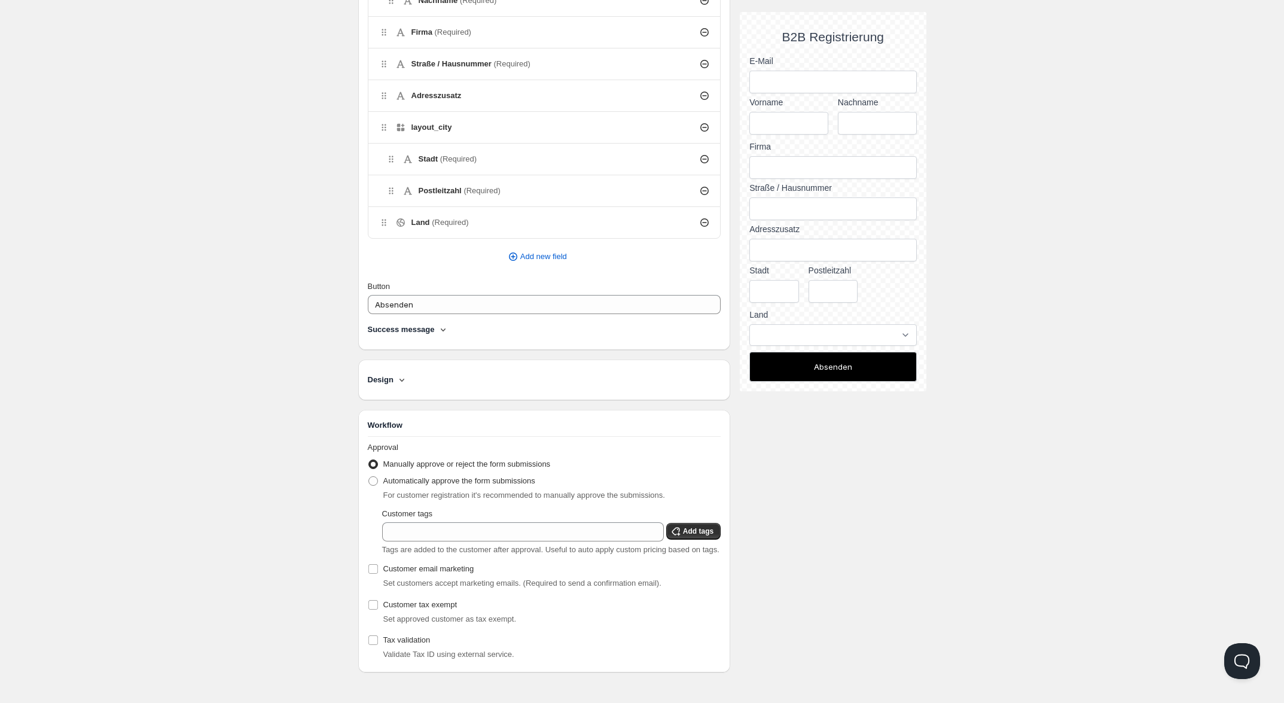
click at [832, 376] on button "Absenden" at bounding box center [832, 367] width 167 height 30
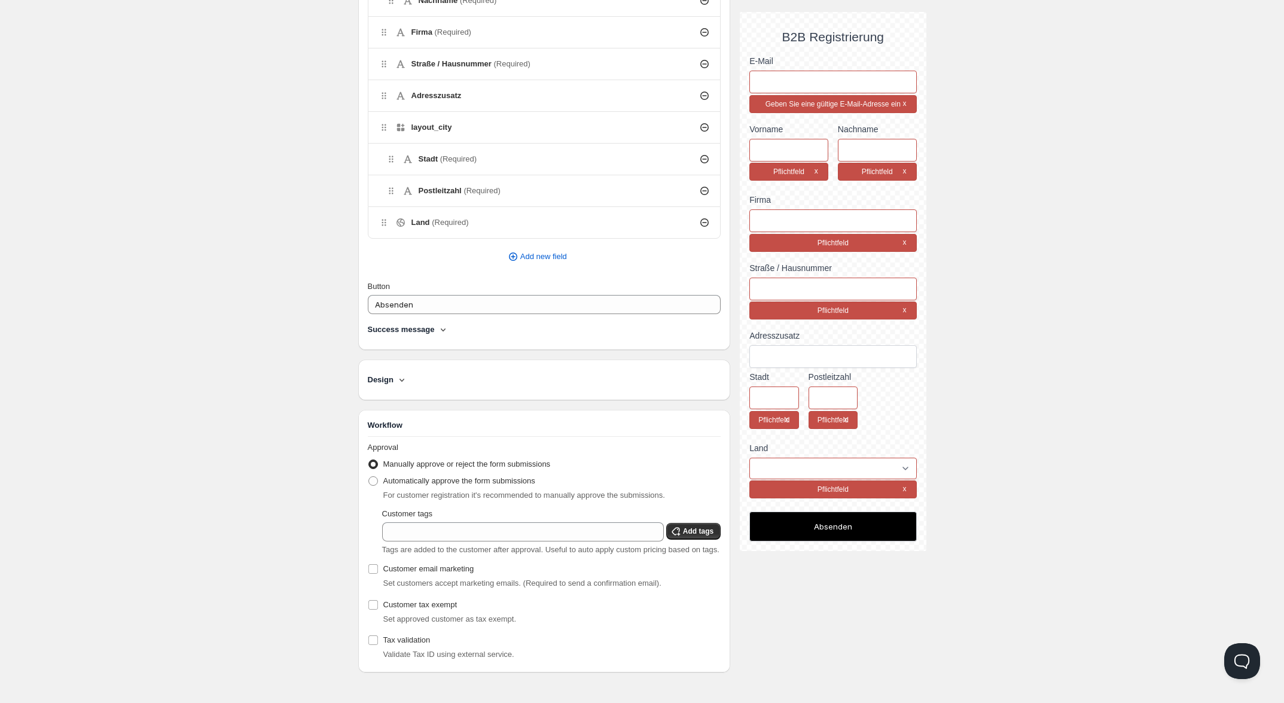
click at [1017, 313] on div "Home Pricing Price lists Forms Submissions Settings Features Plans Create form.…" at bounding box center [642, 133] width 1284 height 1137
click at [259, 370] on div "Home Pricing Price lists Forms Submissions Settings Features Plans Create form.…" at bounding box center [642, 133] width 1284 height 1137
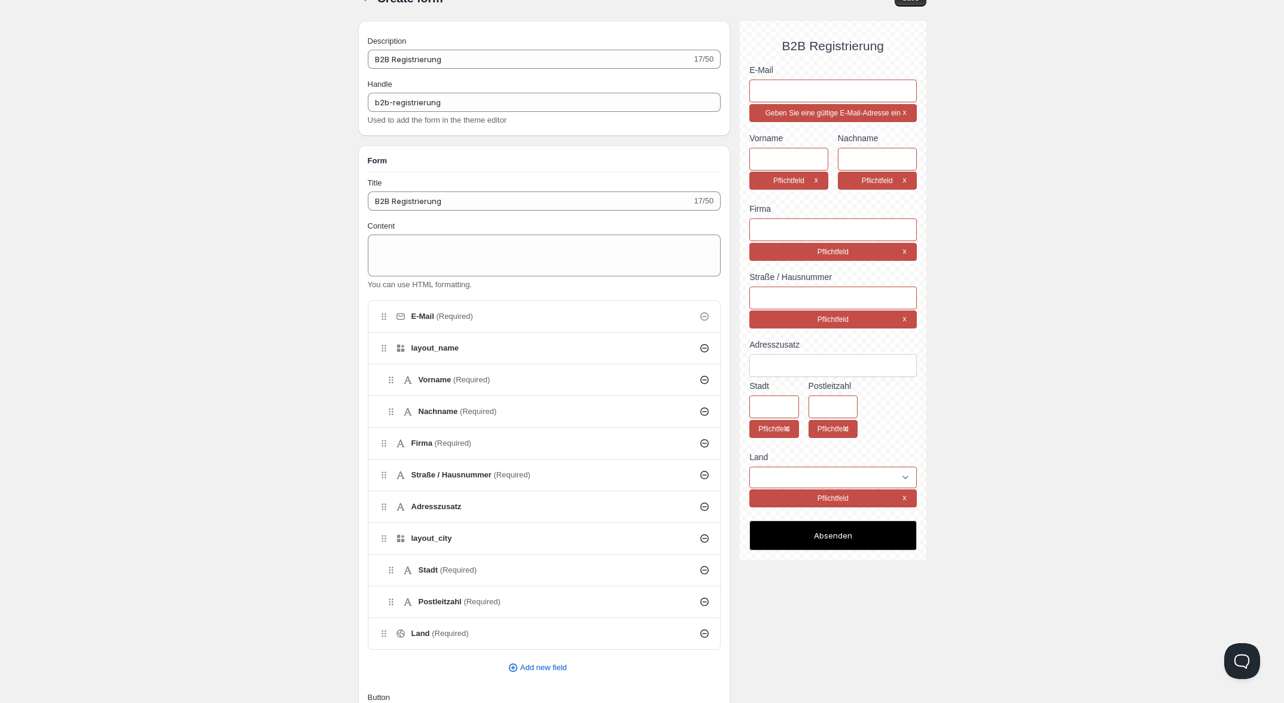
scroll to position [0, 0]
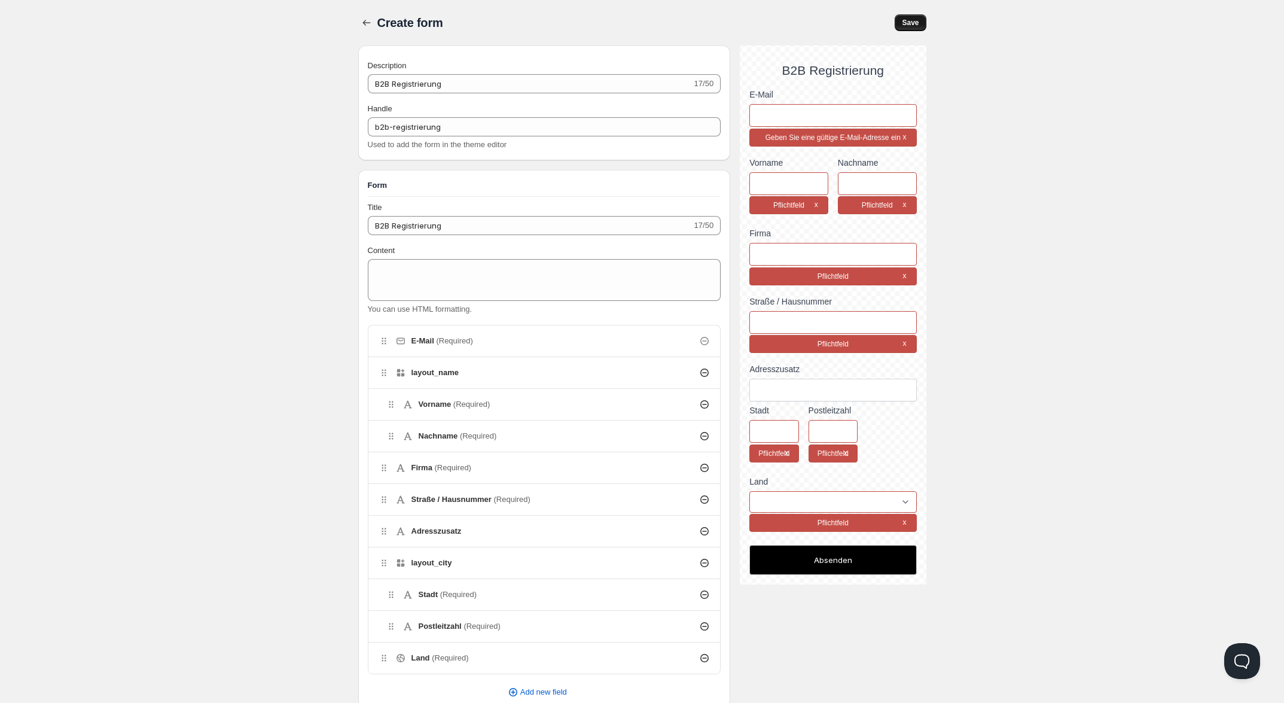
click at [913, 23] on span "Save" at bounding box center [910, 23] width 17 height 10
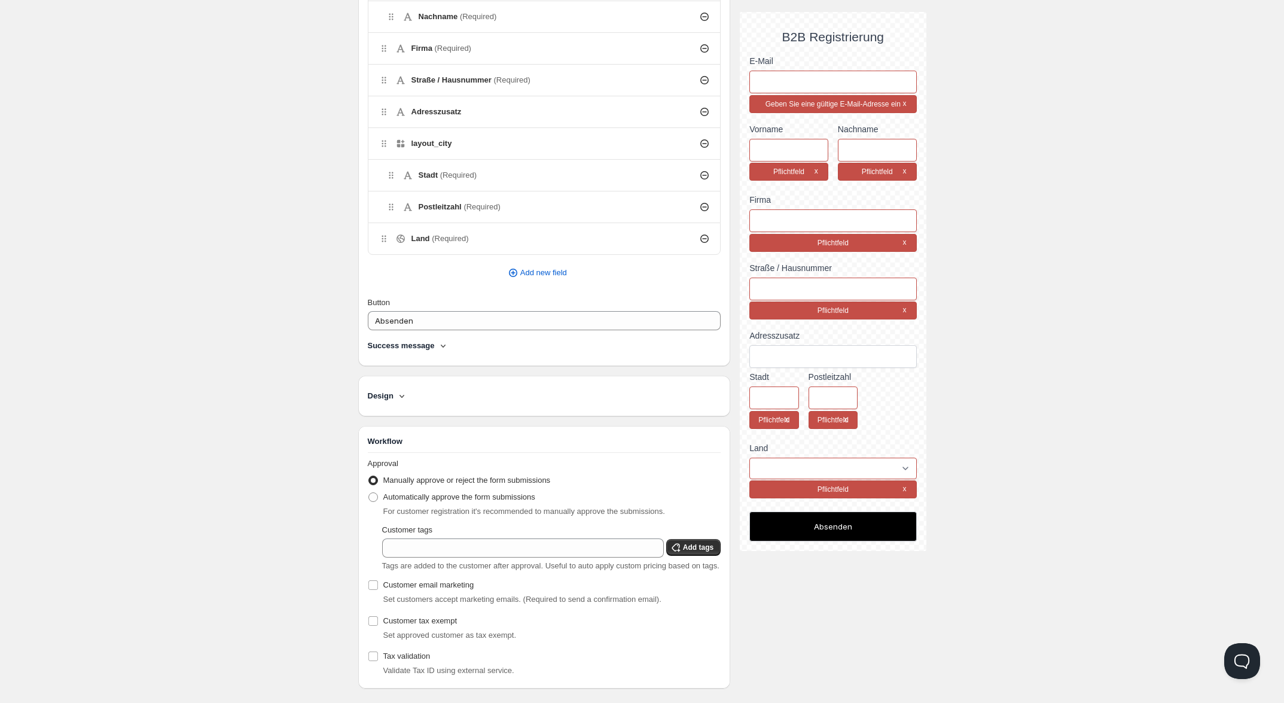
scroll to position [444, 0]
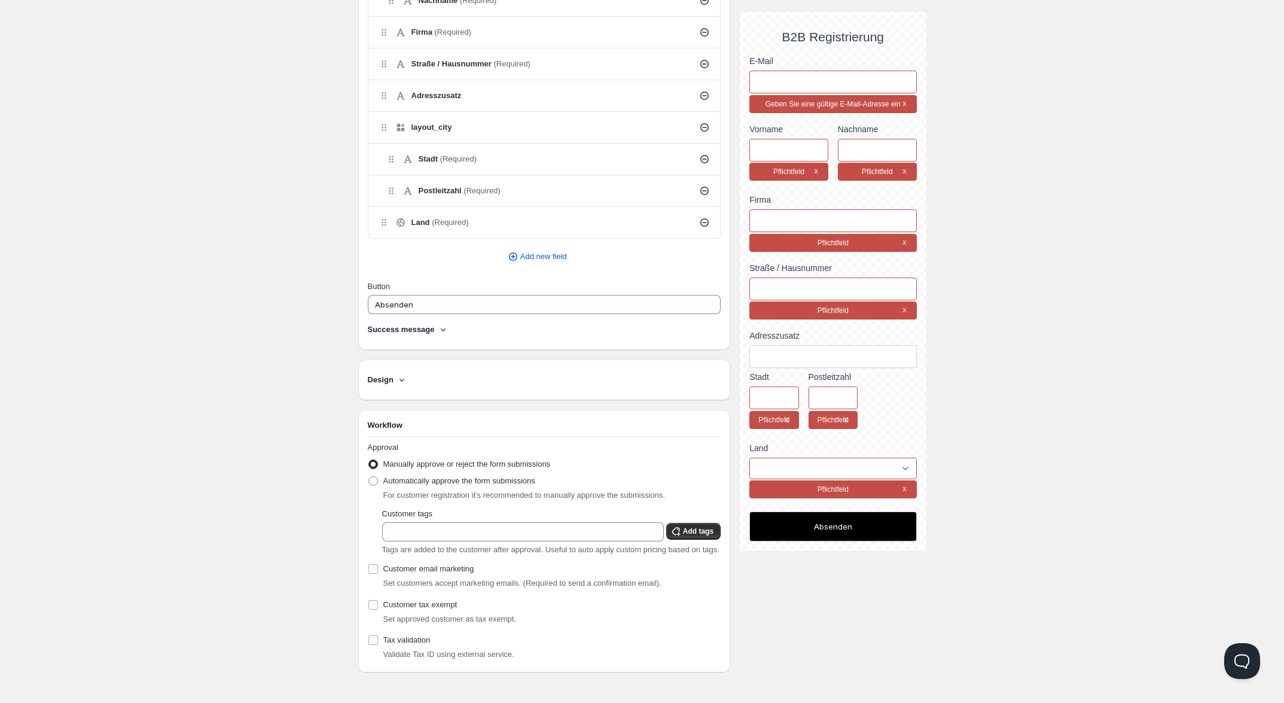
click at [417, 333] on div "Success message" at bounding box center [544, 332] width 353 height 17
click at [423, 327] on h4 "Success message" at bounding box center [401, 330] width 67 height 12
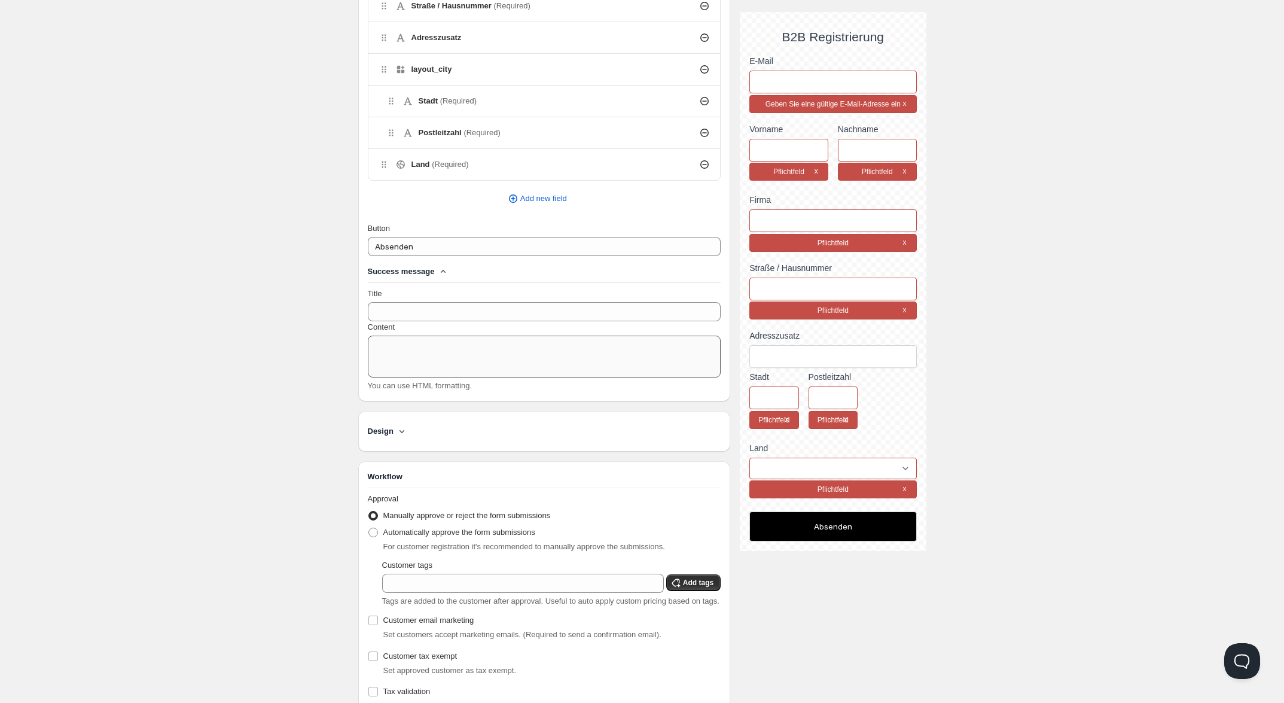
scroll to position [518, 0]
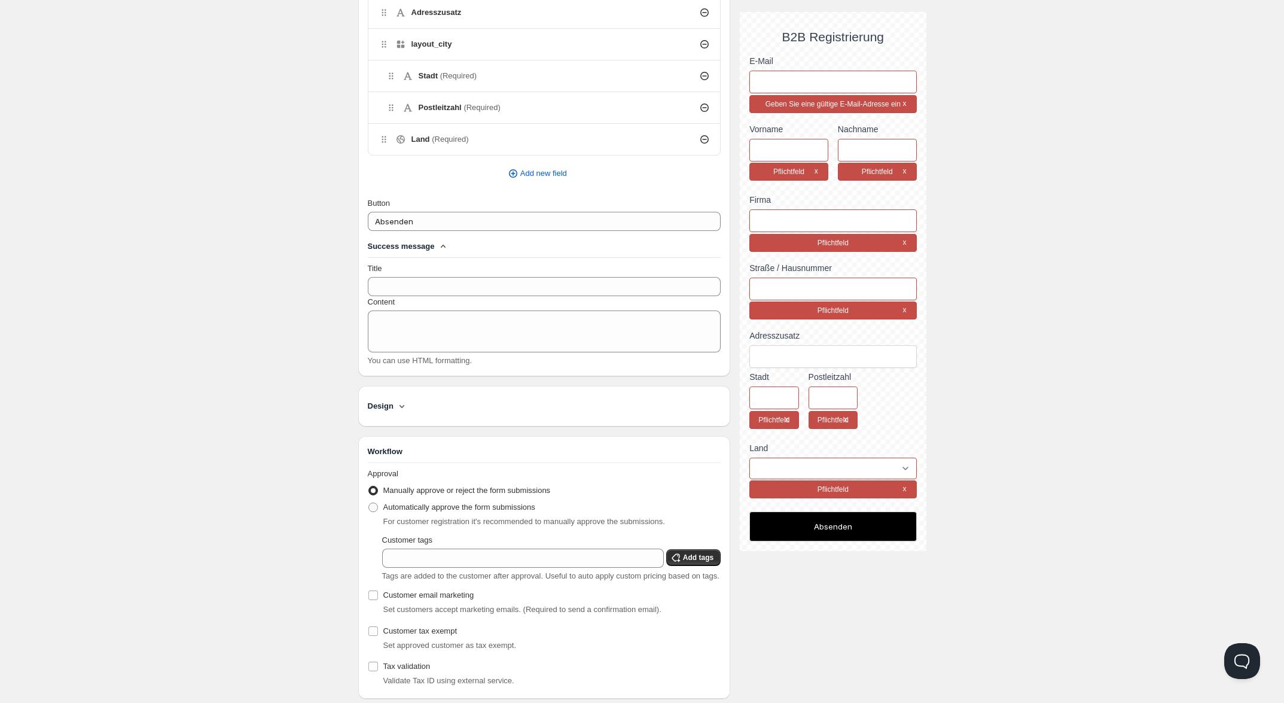
click at [391, 405] on h4 "Design" at bounding box center [381, 406] width 26 height 12
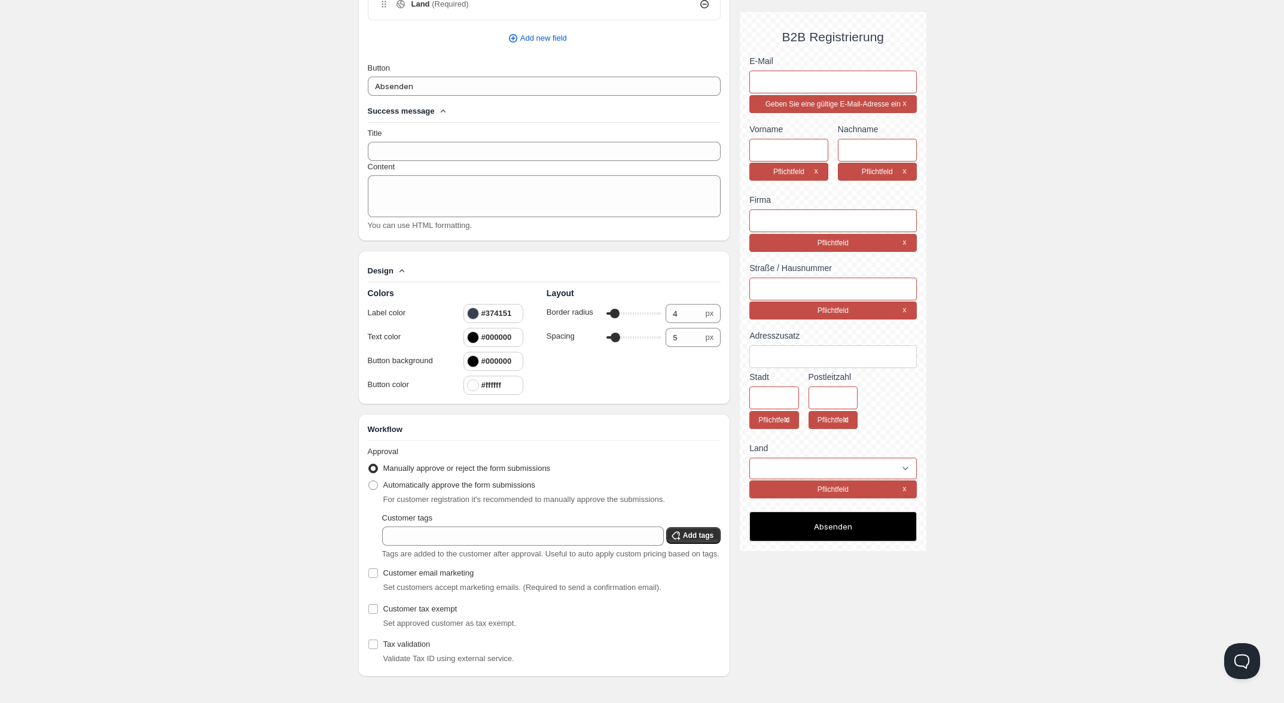
scroll to position [668, 0]
type input "7"
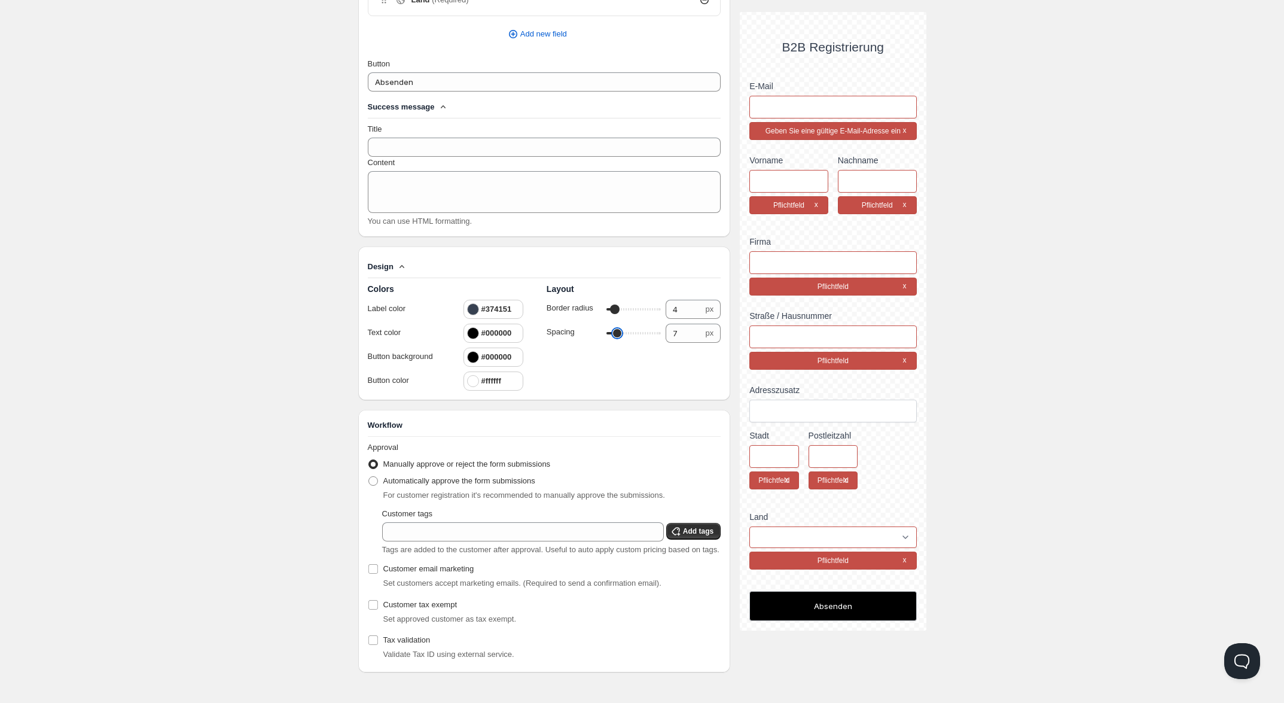
type input "12"
type input "13"
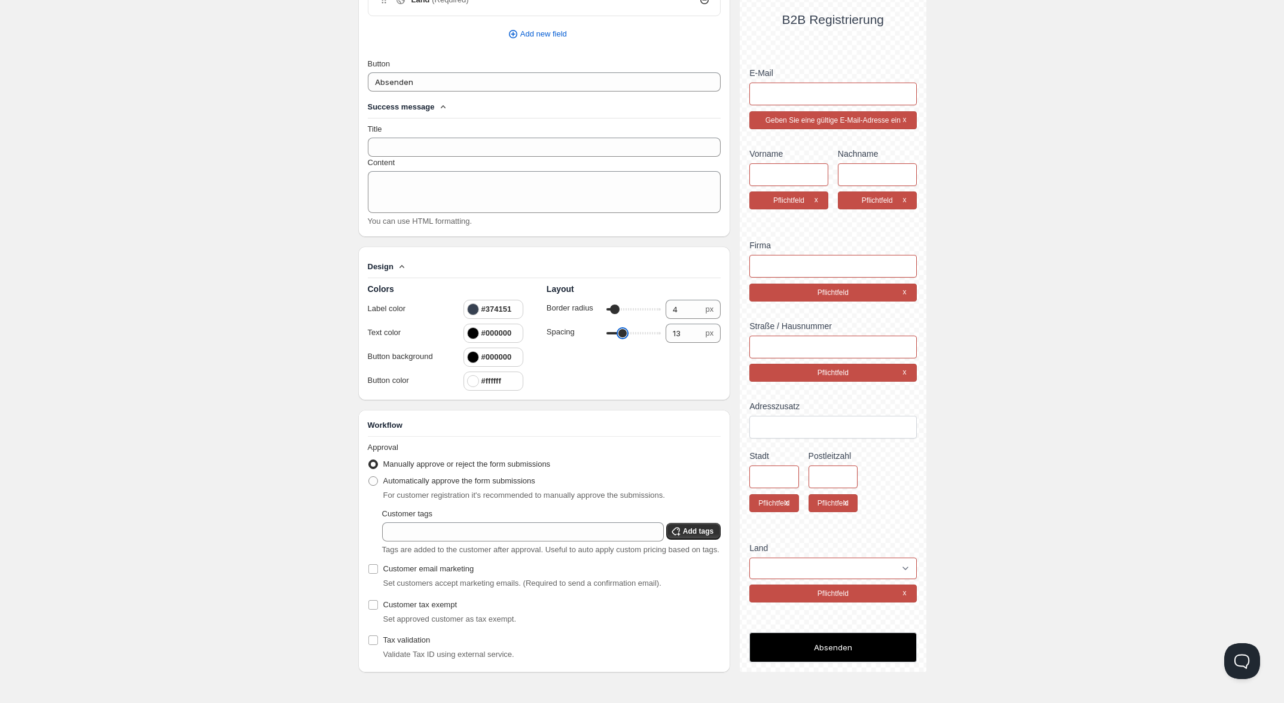
type input "19"
type input "21"
type input "24"
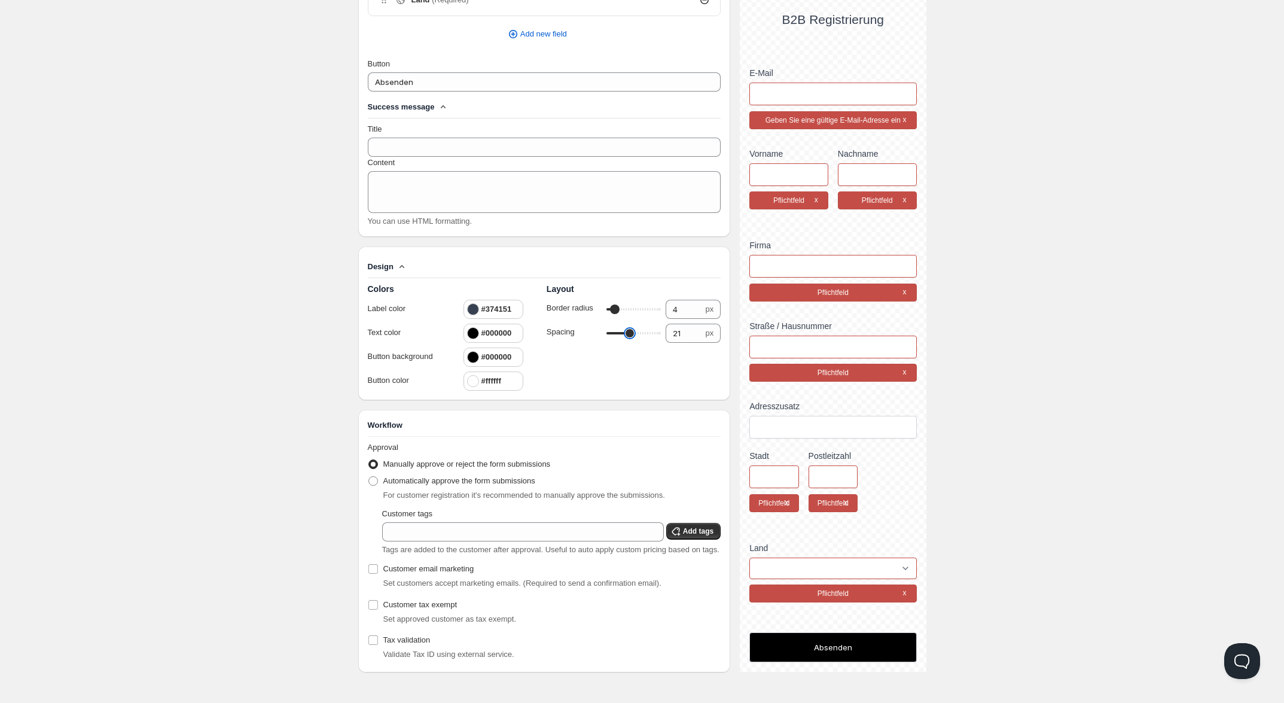
type input "24"
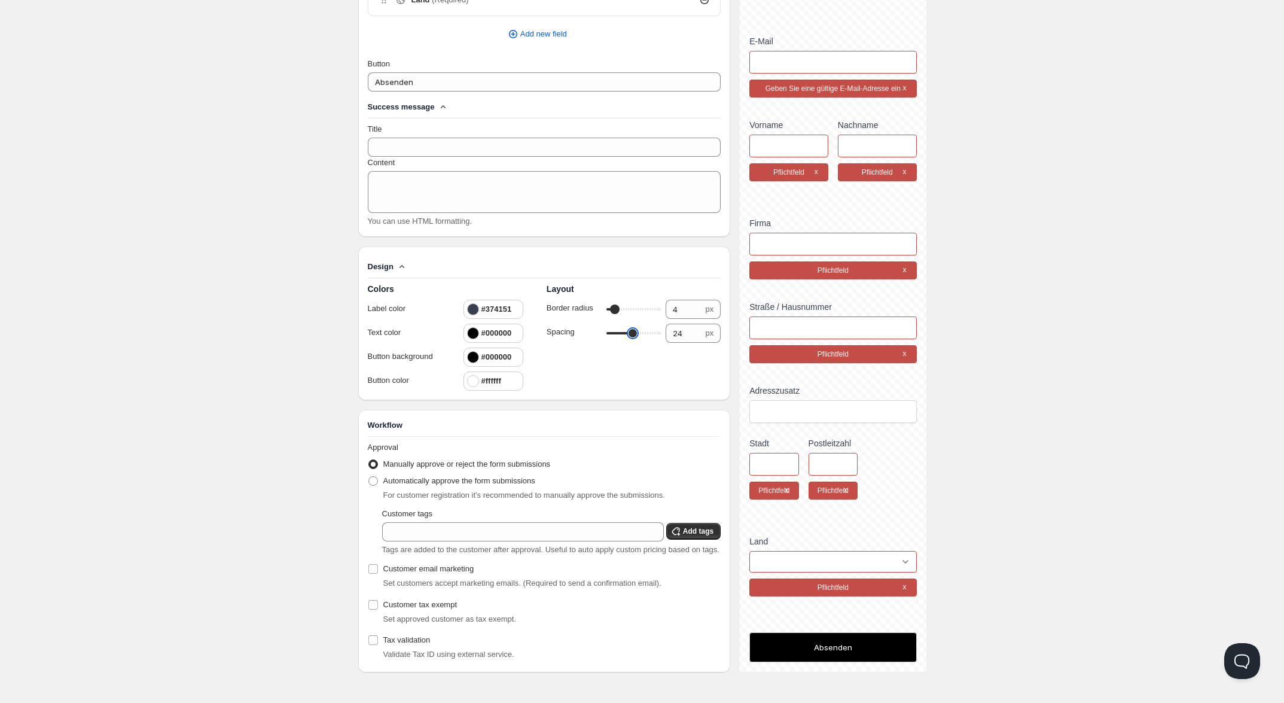
type input "22"
type input "13"
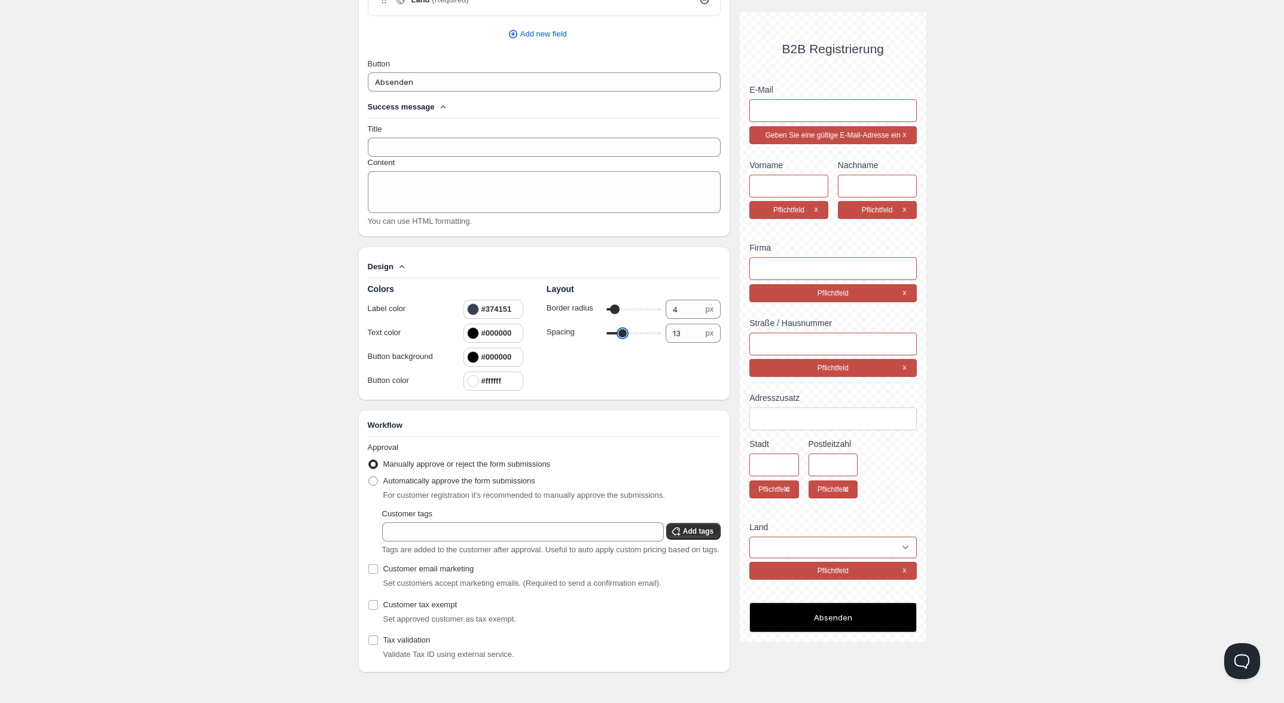
type input "12"
type input "11"
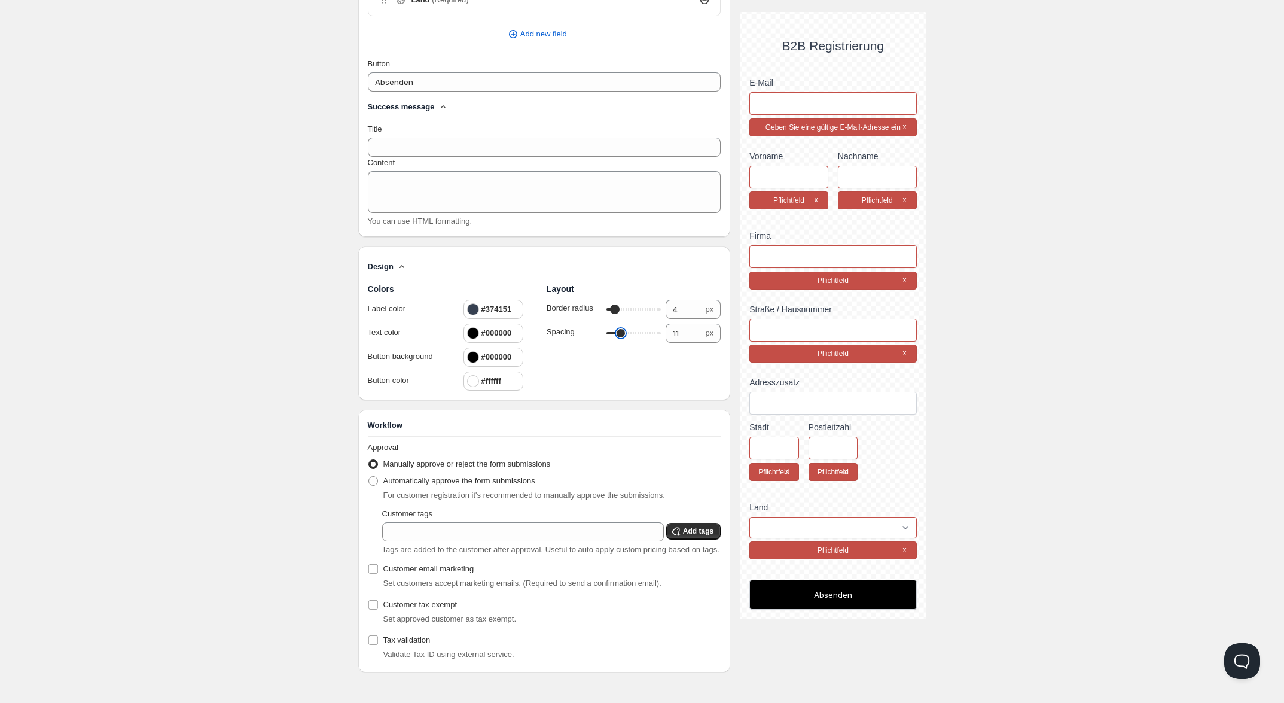
type input "10"
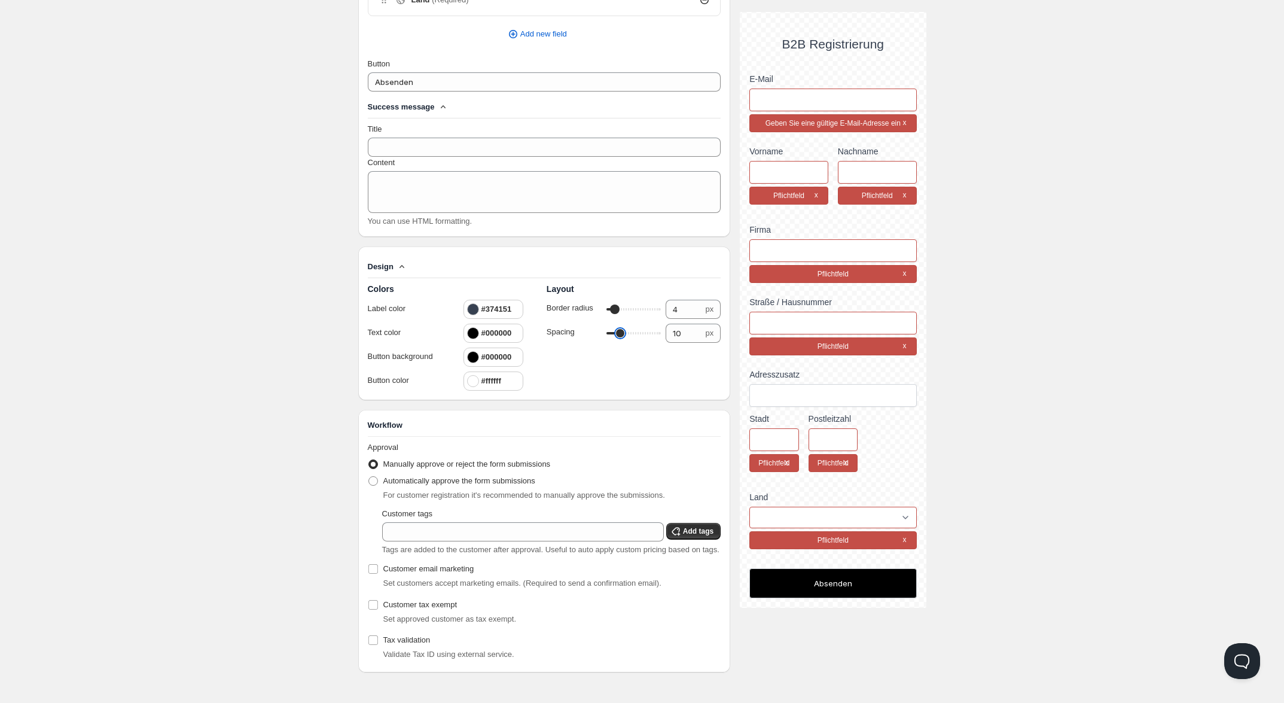
type input "10"
click at [620, 333] on input "range" at bounding box center [633, 333] width 55 height 17
drag, startPoint x: 673, startPoint y: 307, endPoint x: 685, endPoint y: 305, distance: 12.8
click at [673, 307] on input "4" at bounding box center [684, 309] width 37 height 19
drag, startPoint x: 682, startPoint y: 304, endPoint x: 655, endPoint y: 301, distance: 26.6
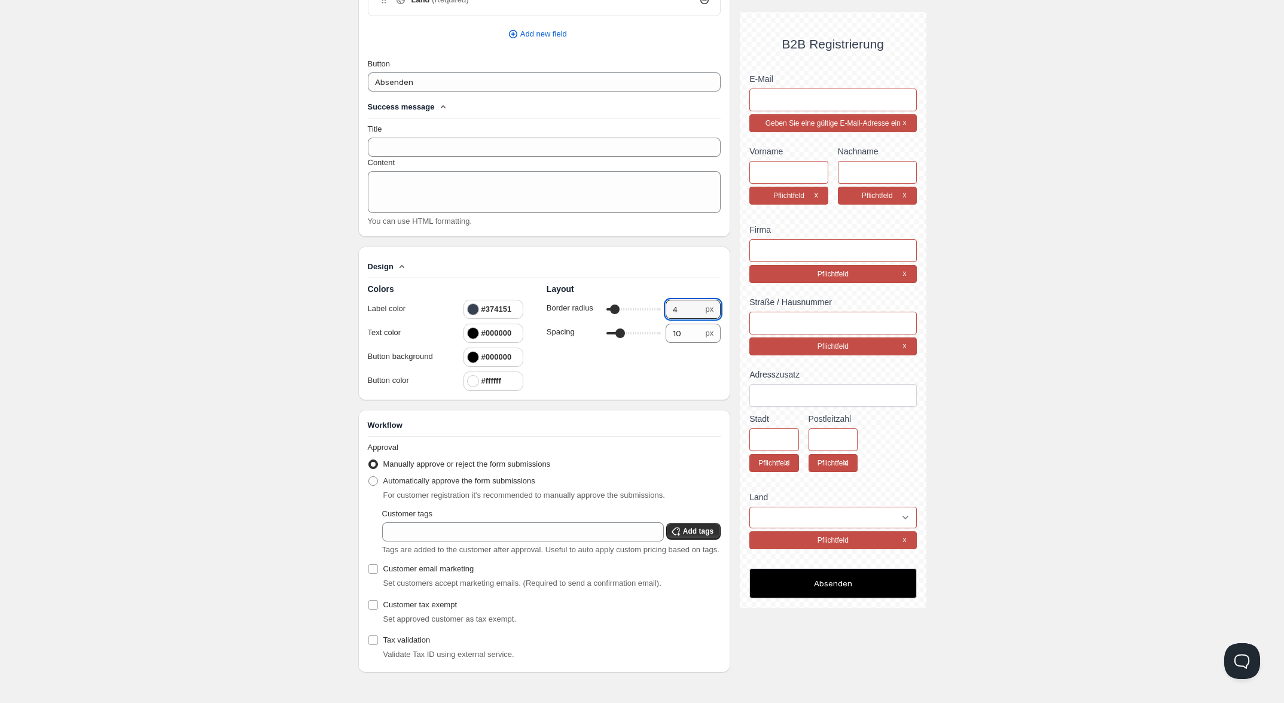
click at [657, 300] on div "Border radius 4 4 px" at bounding box center [634, 309] width 174 height 19
type input "6"
click at [285, 233] on div "Home Pricing Price lists Forms Submissions Settings Features Plans Create form.…" at bounding box center [642, 22] width 1284 height 1360
click at [472, 307] on div at bounding box center [473, 309] width 12 height 12
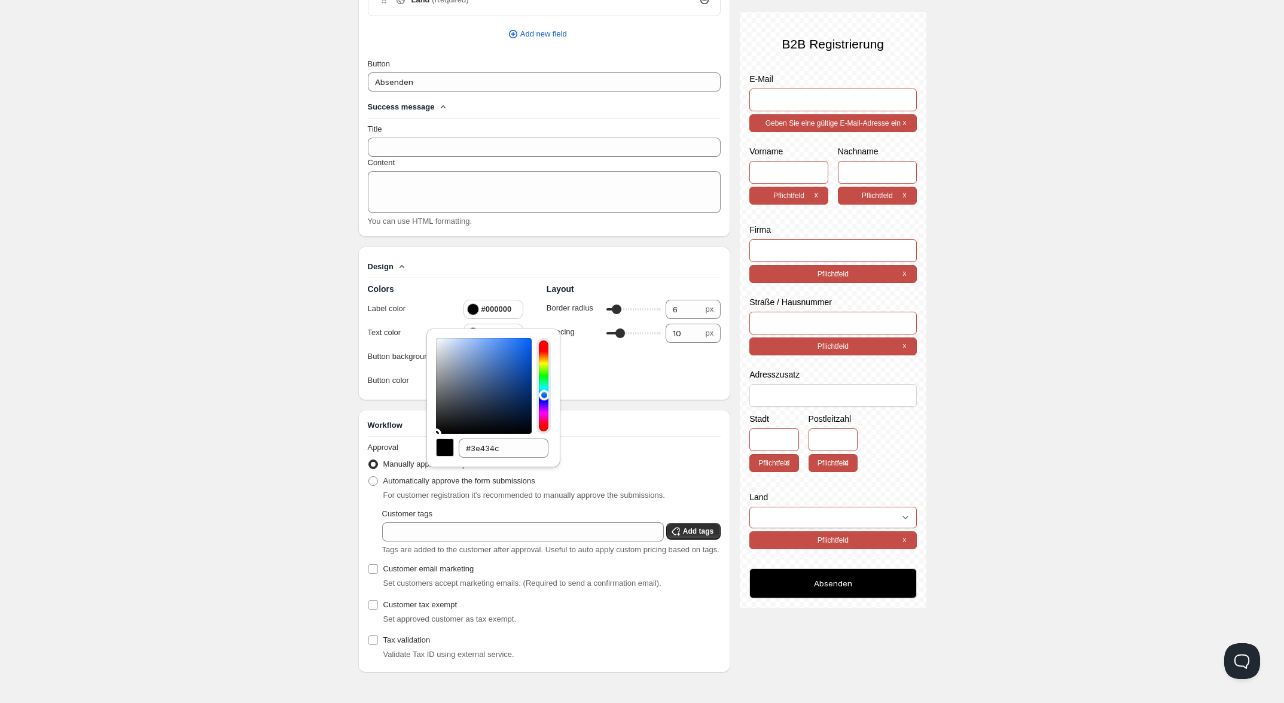
type input "#000000"
drag, startPoint x: 434, startPoint y: 425, endPoint x: 429, endPoint y: 434, distance: 10.0
click at [429, 434] on div "#000000" at bounding box center [493, 397] width 134 height 139
click at [261, 340] on div "Home Pricing Price lists Forms Submissions Settings Features Plans Create form.…" at bounding box center [642, 22] width 1284 height 1360
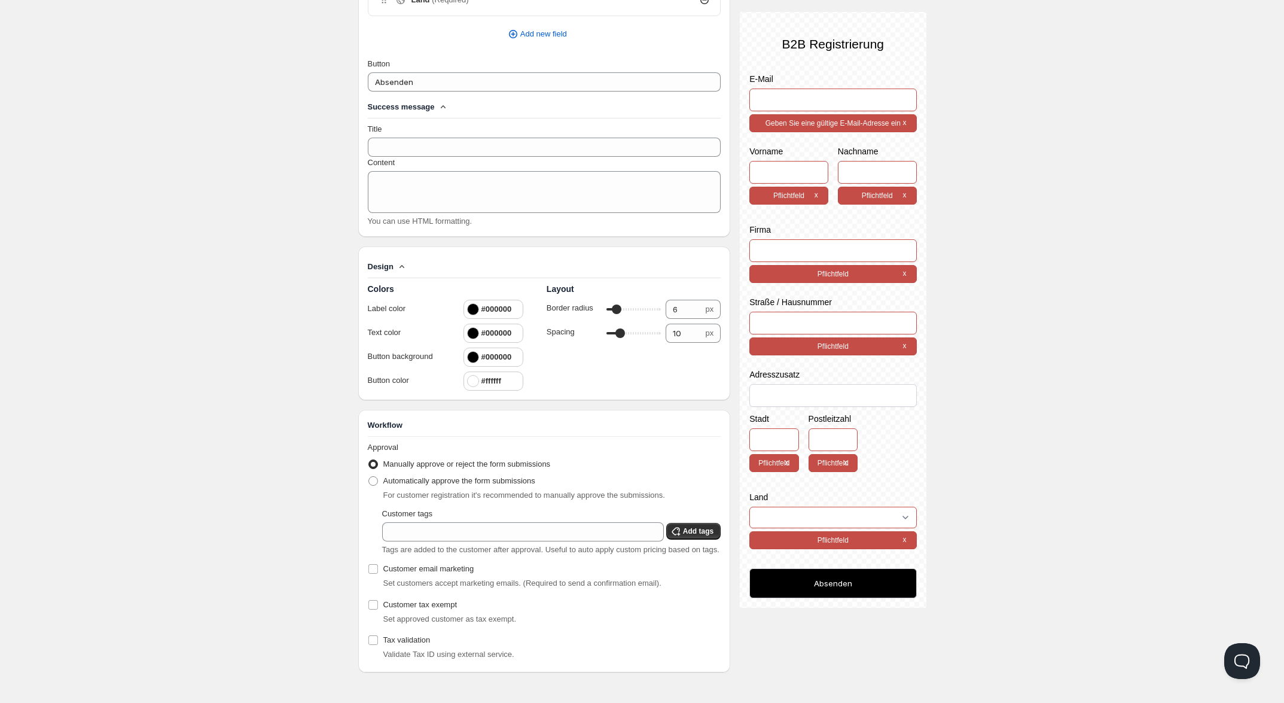
click at [473, 353] on div at bounding box center [473, 357] width 12 height 12
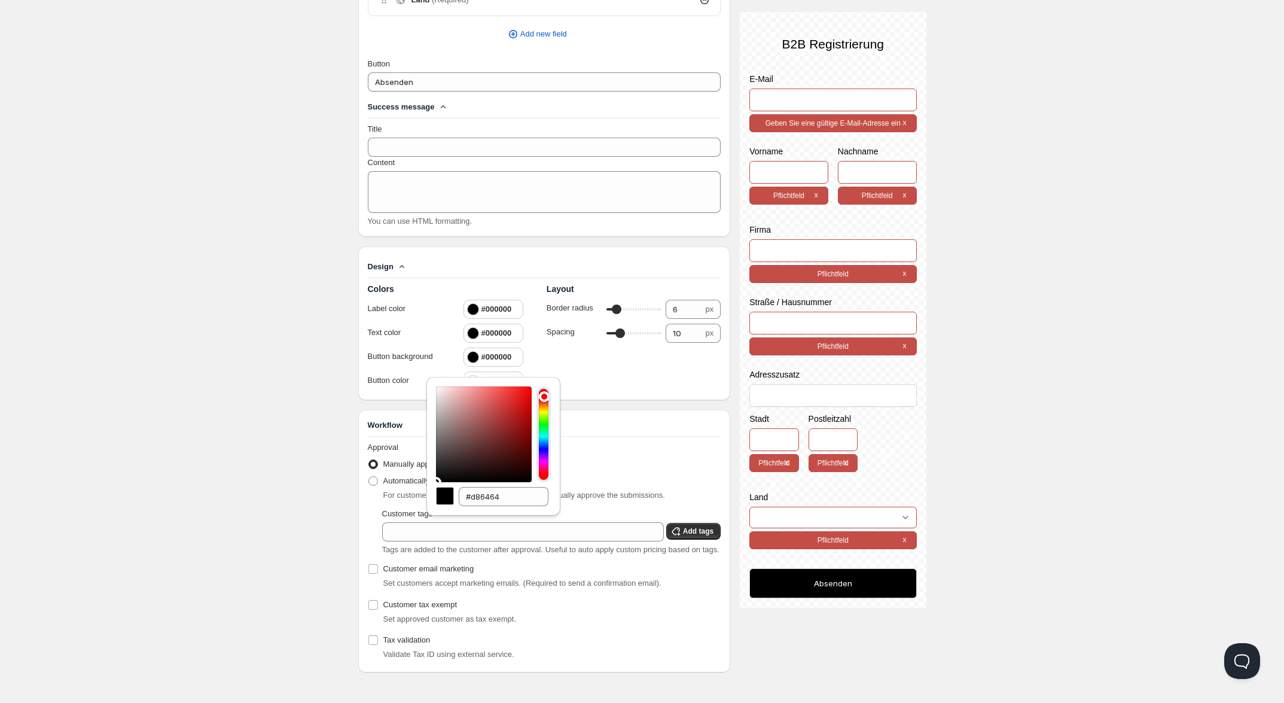
click at [487, 391] on div at bounding box center [484, 434] width 96 height 96
click at [542, 419] on div at bounding box center [544, 434] width 10 height 91
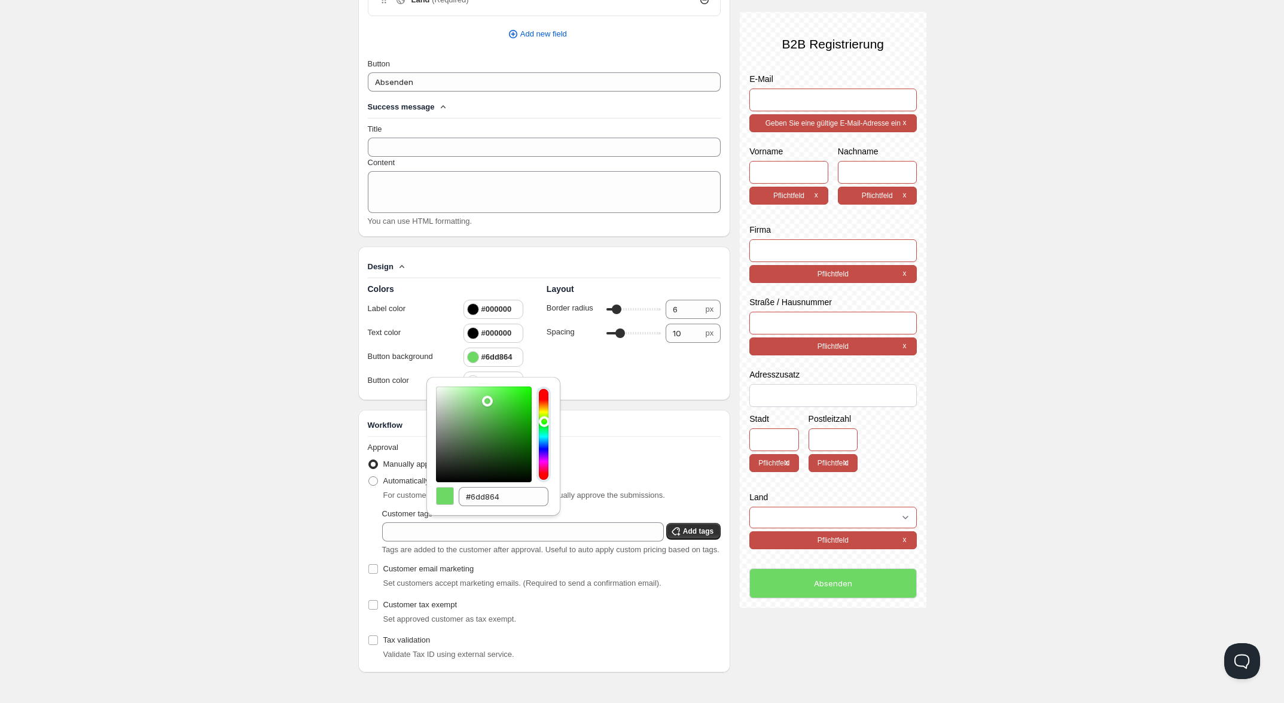
drag, startPoint x: 546, startPoint y: 426, endPoint x: 545, endPoint y: 412, distance: 14.4
click at [545, 412] on div at bounding box center [544, 434] width 10 height 91
click at [544, 400] on div at bounding box center [544, 434] width 10 height 91
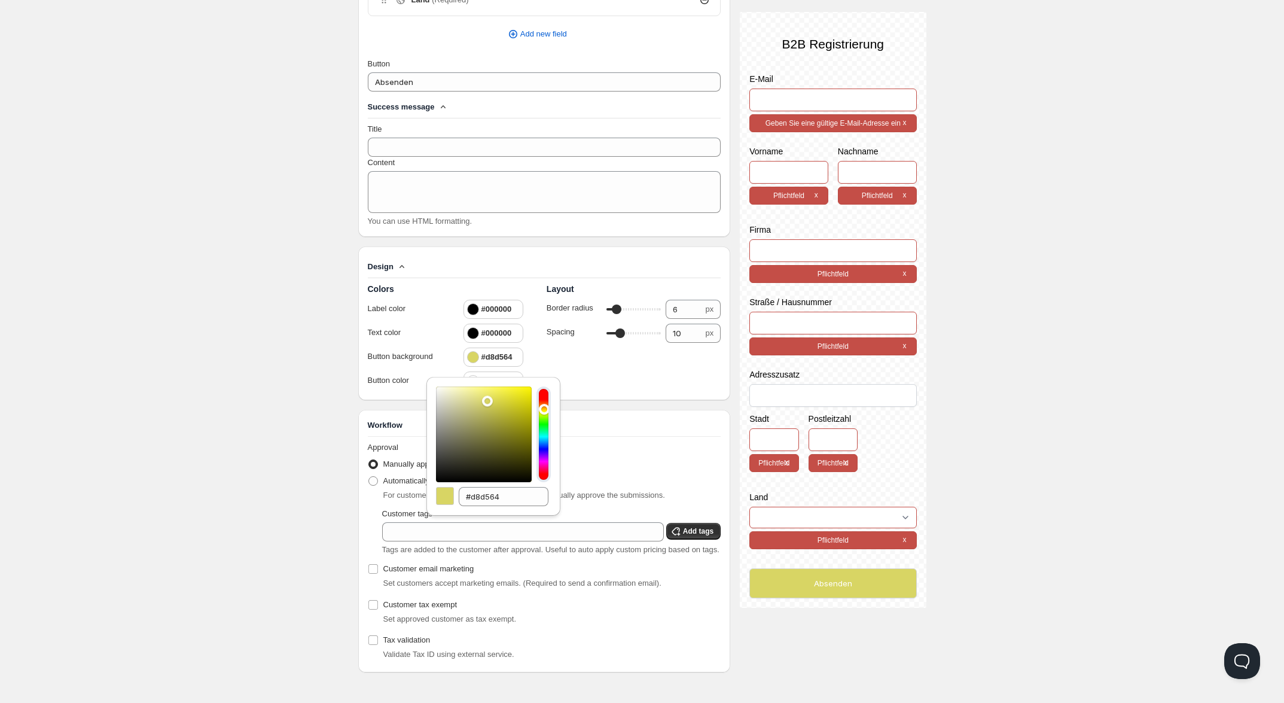
click at [548, 398] on div at bounding box center [544, 434] width 10 height 91
type input "#fff900"
drag, startPoint x: 508, startPoint y: 383, endPoint x: 536, endPoint y: 358, distance: 37.7
click at [536, 358] on div "Home Pricing Price lists Forms Submissions Settings Features Plans Create form.…" at bounding box center [642, 22] width 1284 height 1360
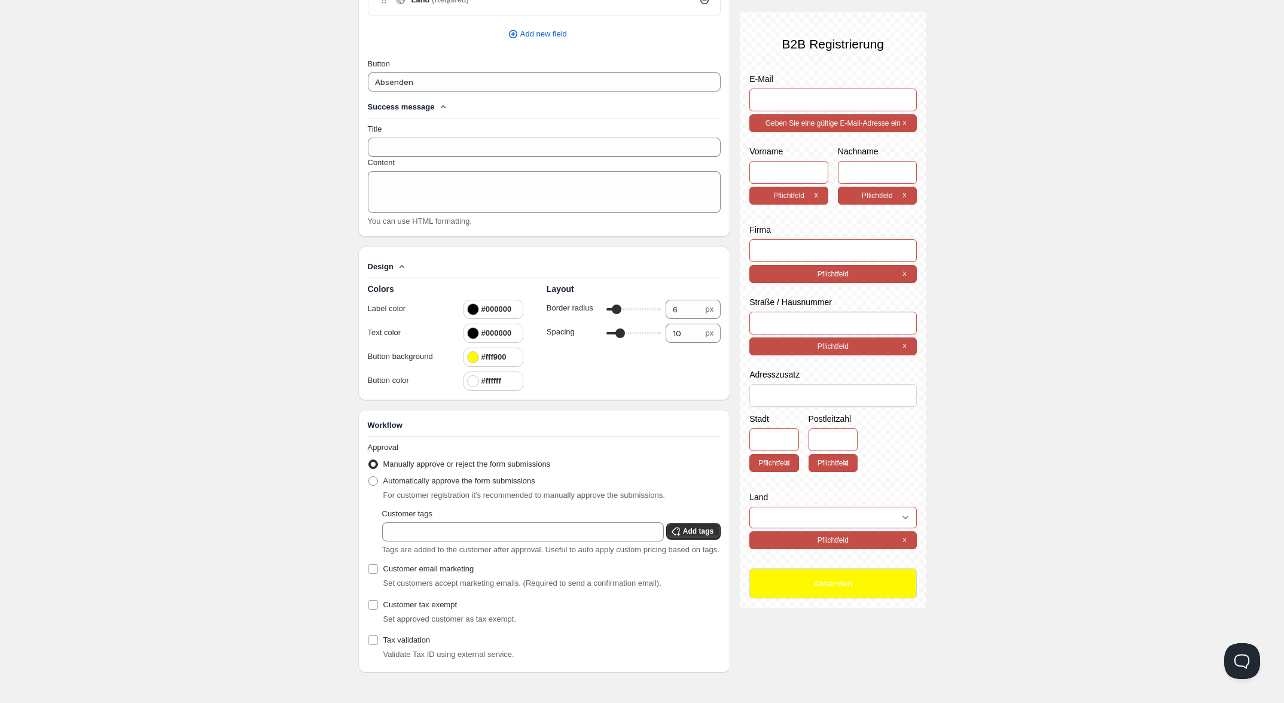
click at [474, 376] on div at bounding box center [473, 381] width 12 height 12
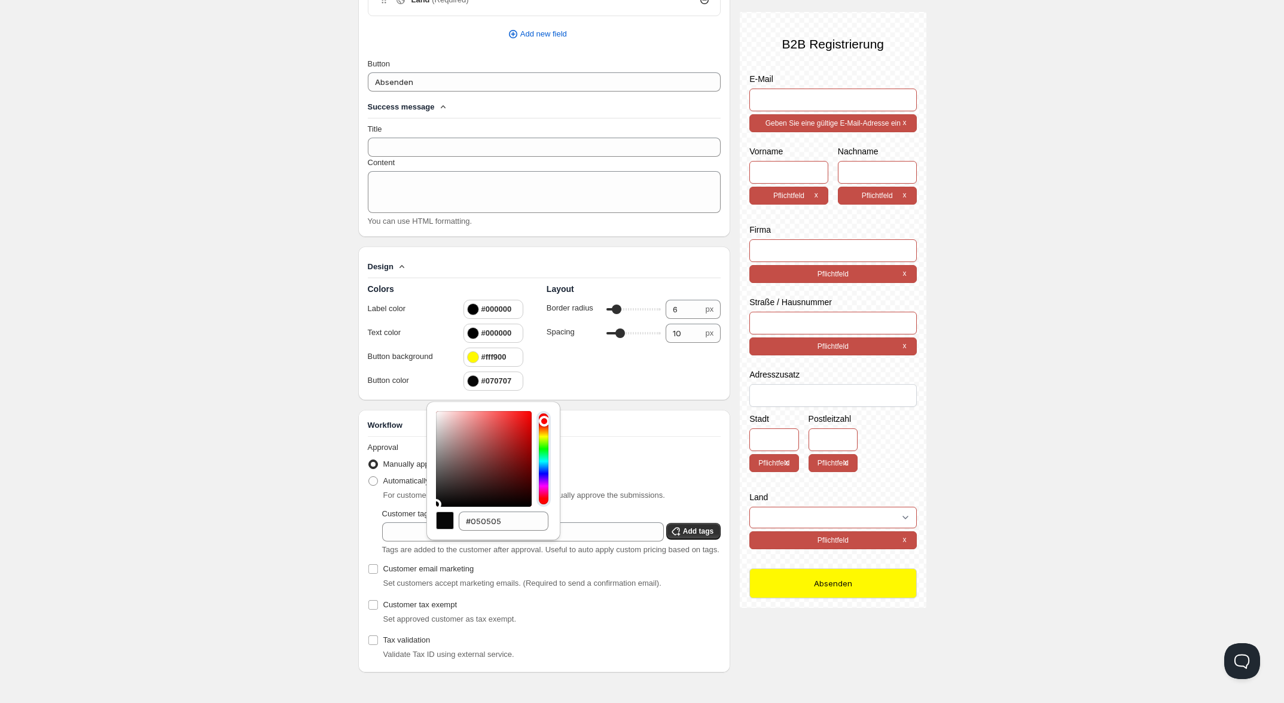
type input "#000000"
drag, startPoint x: 429, startPoint y: 489, endPoint x: 426, endPoint y: 496, distance: 7.6
click at [426, 496] on div "#000000" at bounding box center [493, 470] width 134 height 139
click at [471, 355] on div at bounding box center [473, 357] width 12 height 12
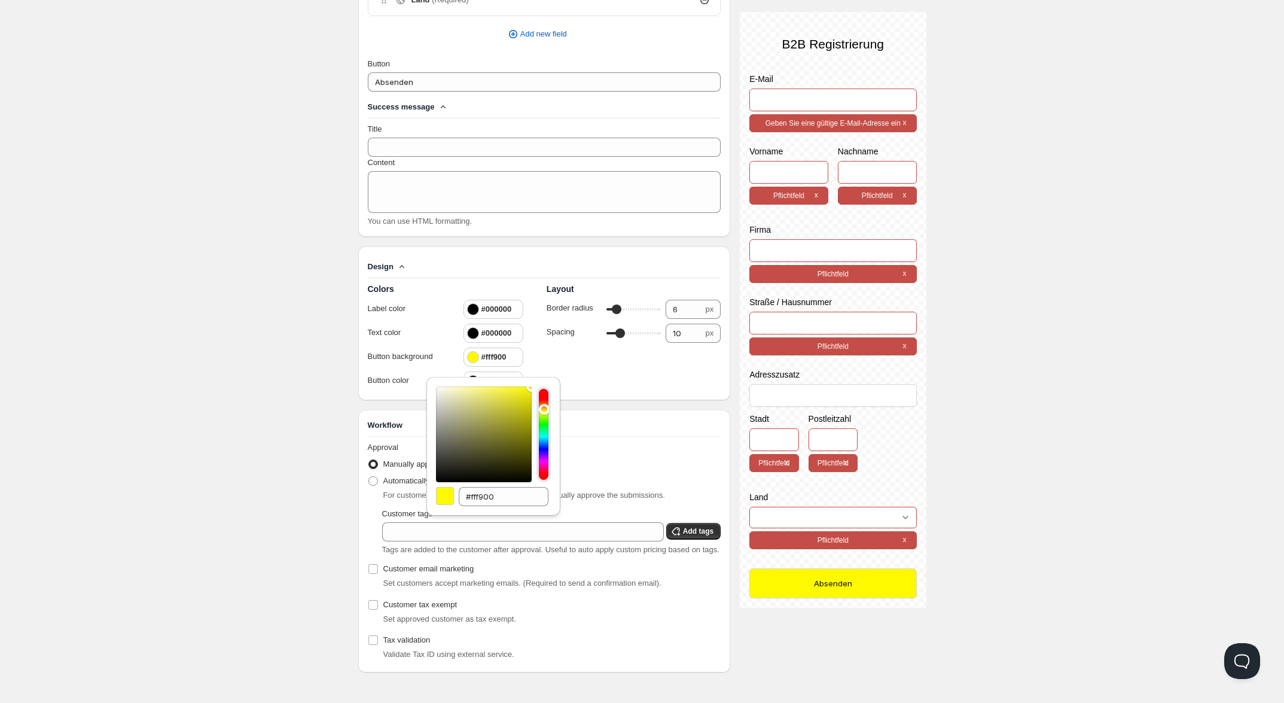
click at [471, 355] on div at bounding box center [473, 357] width 12 height 12
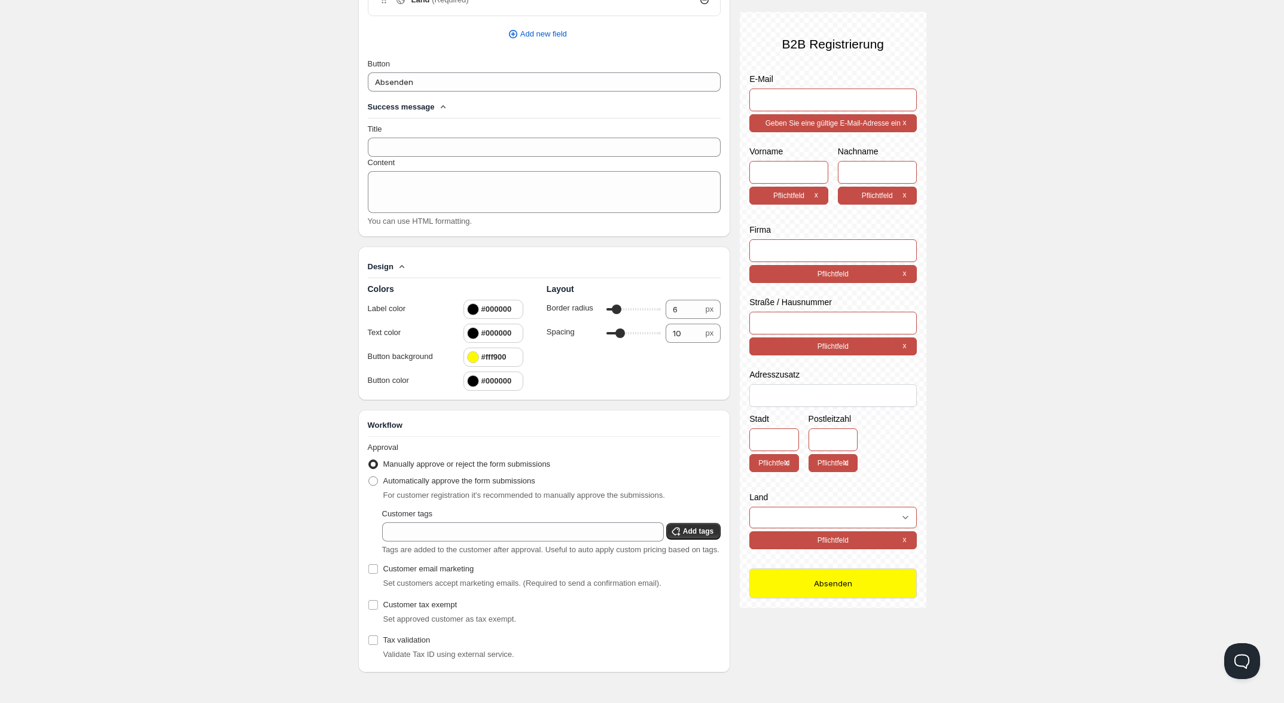
click at [467, 351] on div "#fff900" at bounding box center [486, 357] width 39 height 12
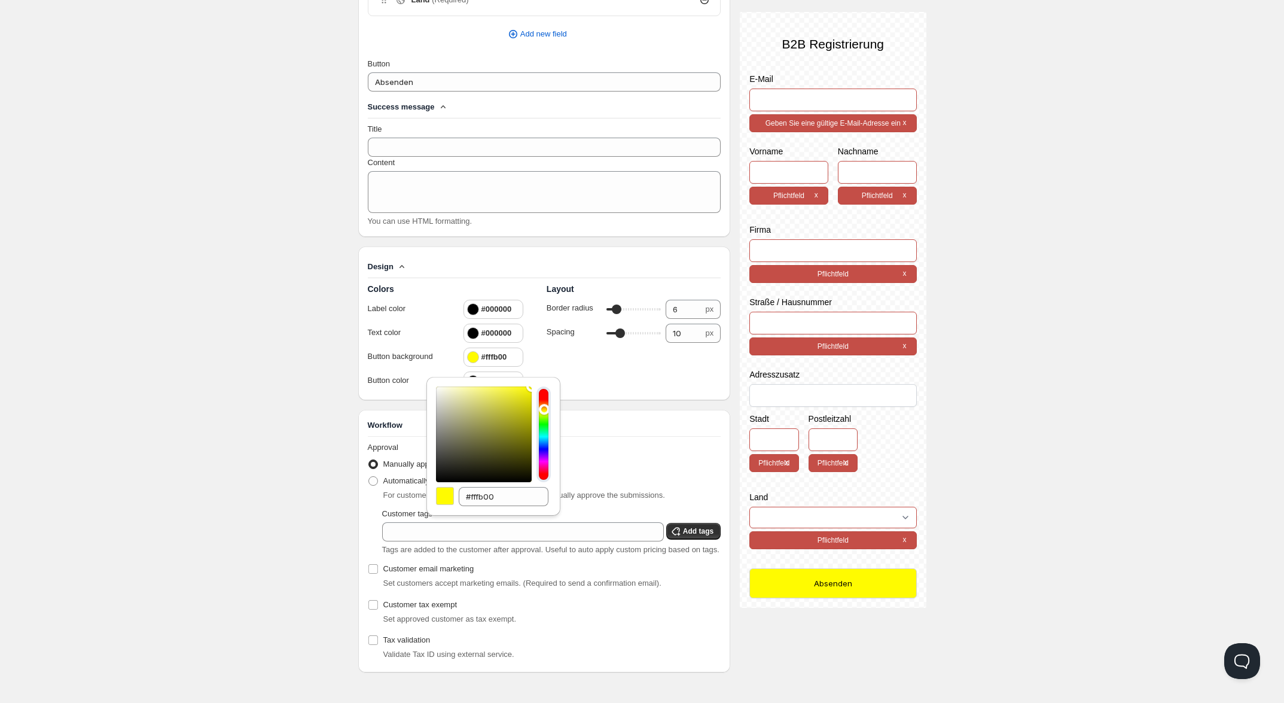
drag, startPoint x: 524, startPoint y: 380, endPoint x: 541, endPoint y: 371, distance: 19.3
click at [541, 377] on div "#fffb00" at bounding box center [493, 446] width 134 height 139
click at [473, 487] on input "#fffb00" at bounding box center [504, 496] width 90 height 19
paste input "75a570"
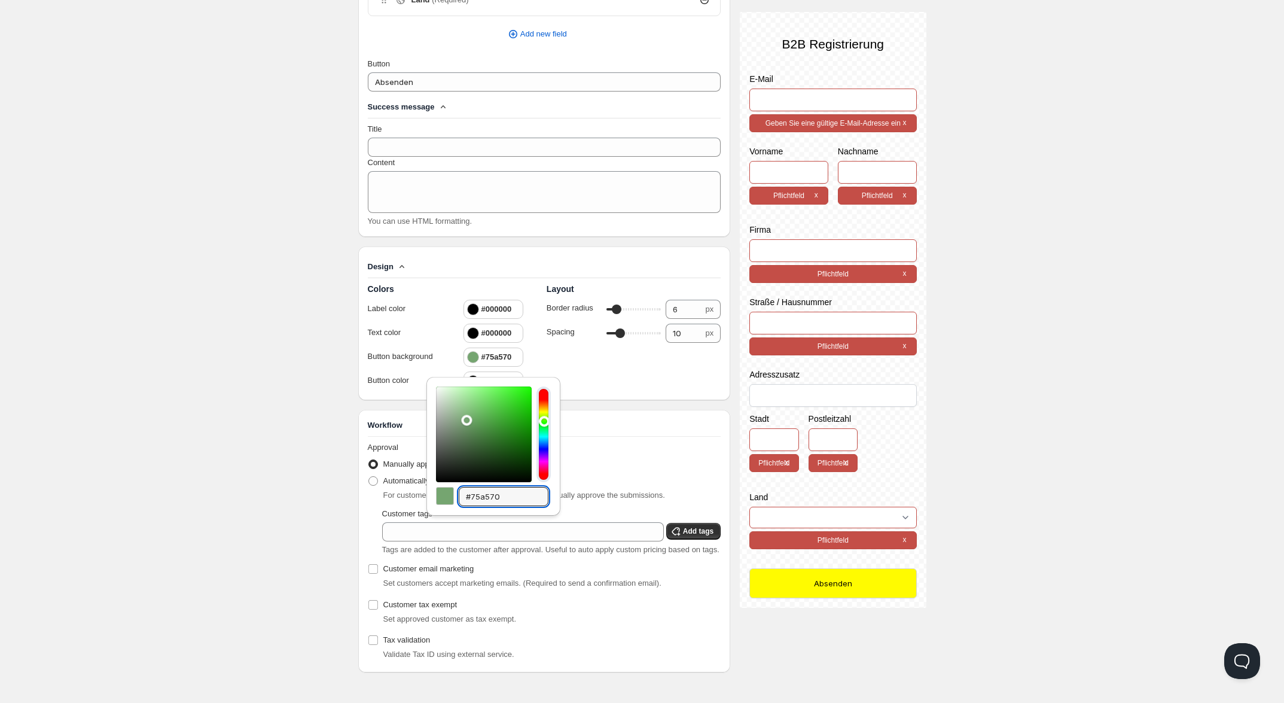
type input "#75a570"
click at [300, 446] on div "Home Pricing Price lists Forms Submissions Settings Features Plans Create form.…" at bounding box center [642, 22] width 1284 height 1360
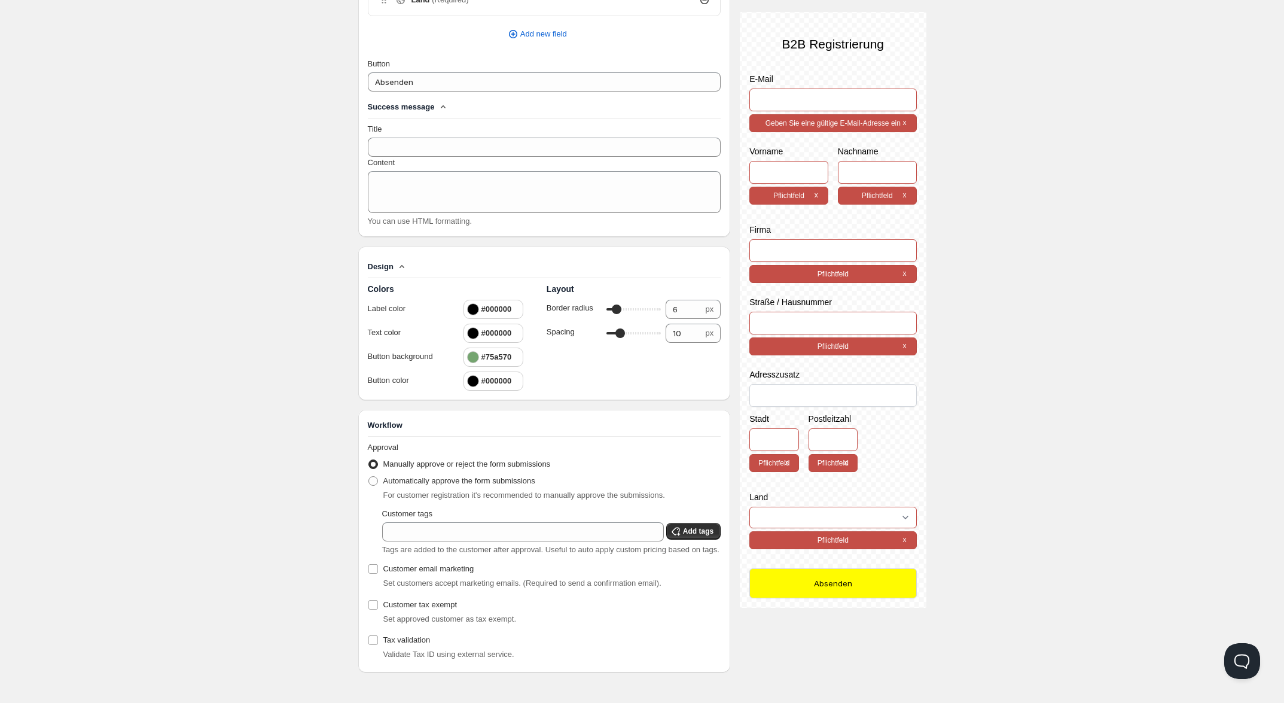
click at [504, 362] on div "#75a570" at bounding box center [493, 356] width 60 height 19
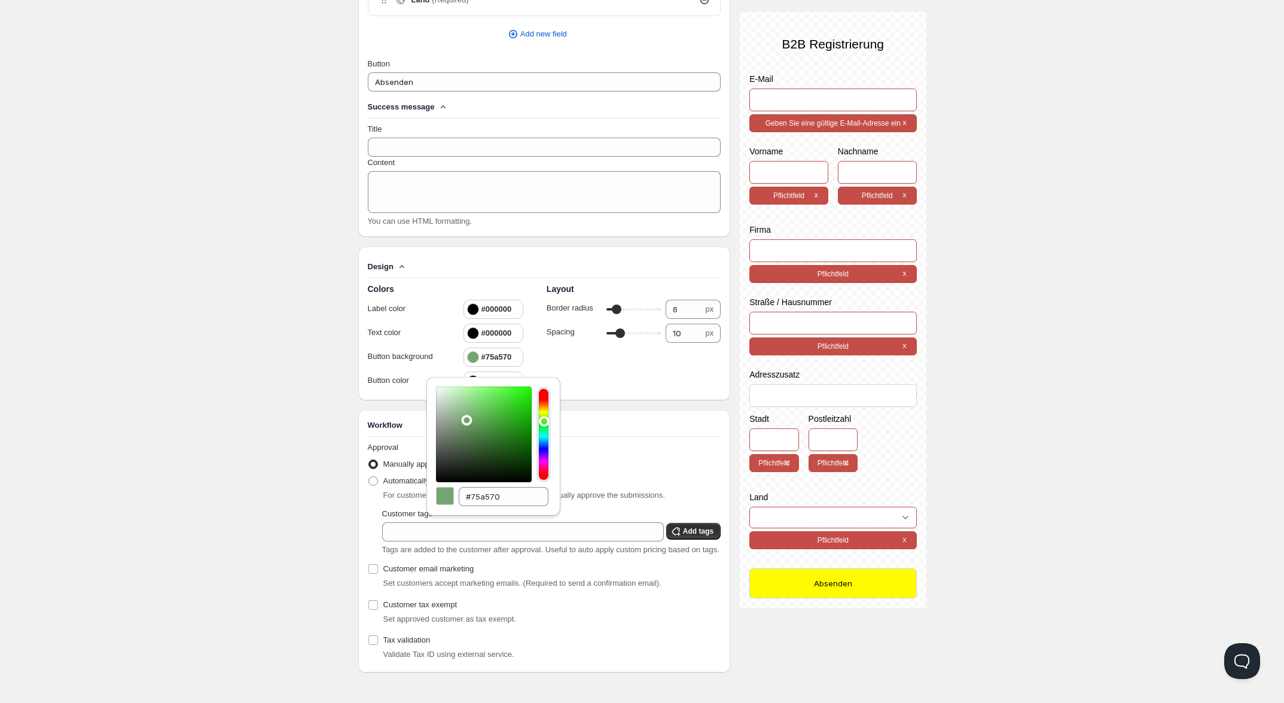
click at [327, 380] on div "Home Pricing Price lists Forms Submissions Settings Features Plans Create form.…" at bounding box center [642, 22] width 1284 height 1360
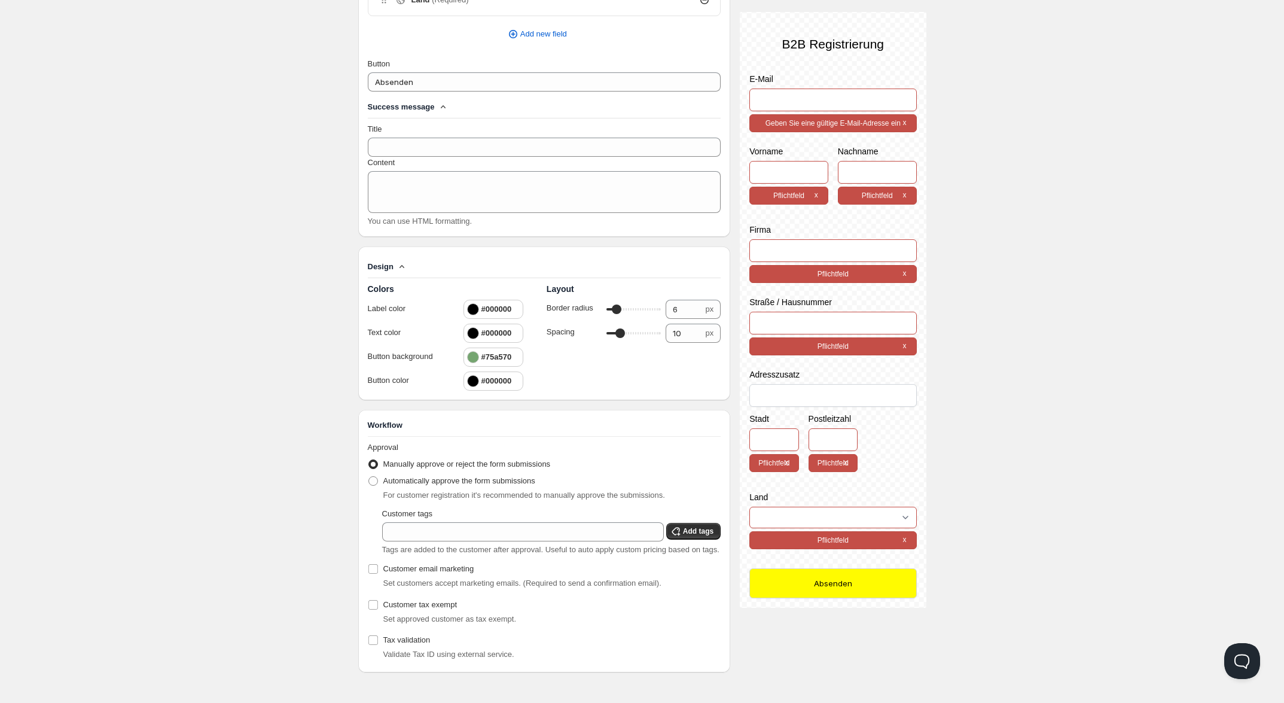
click at [472, 377] on div at bounding box center [473, 381] width 12 height 12
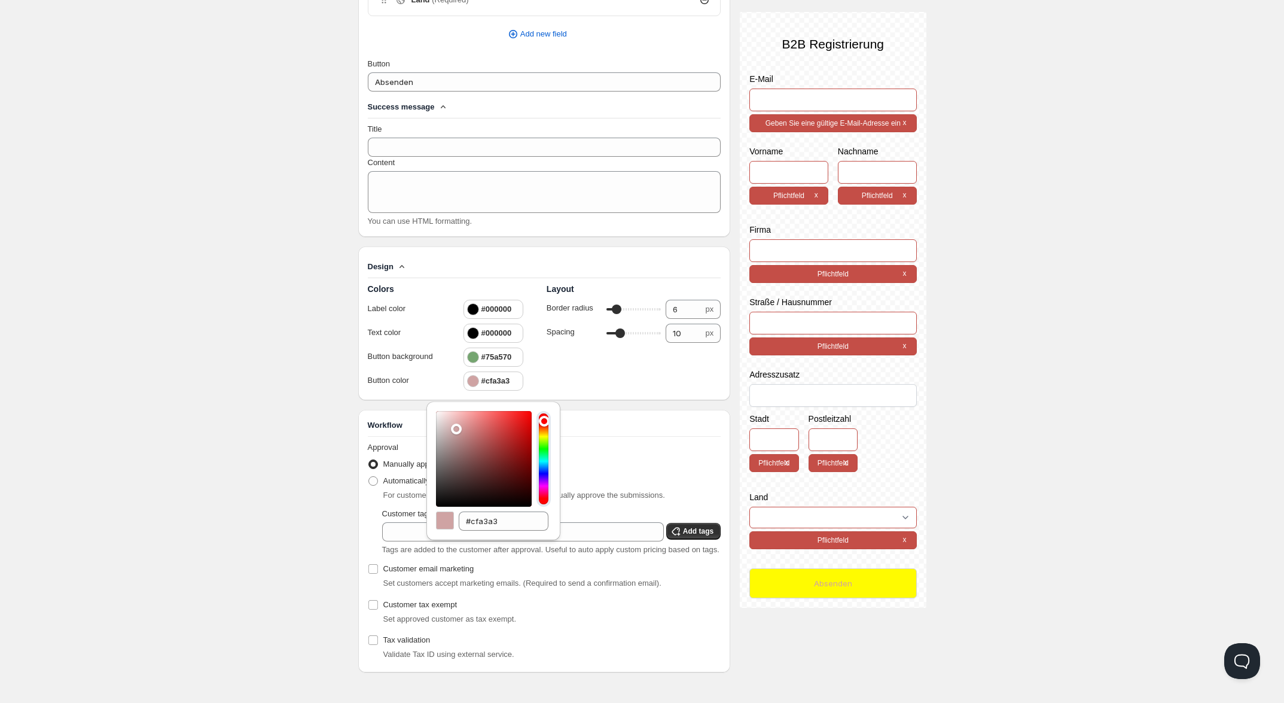
type input "#d6a9a9"
drag, startPoint x: 419, startPoint y: 388, endPoint x: 411, endPoint y: 385, distance: 7.8
click at [413, 385] on div "Home Pricing Price lists Forms Submissions Settings Features Plans Create form.…" at bounding box center [642, 22] width 1284 height 1360
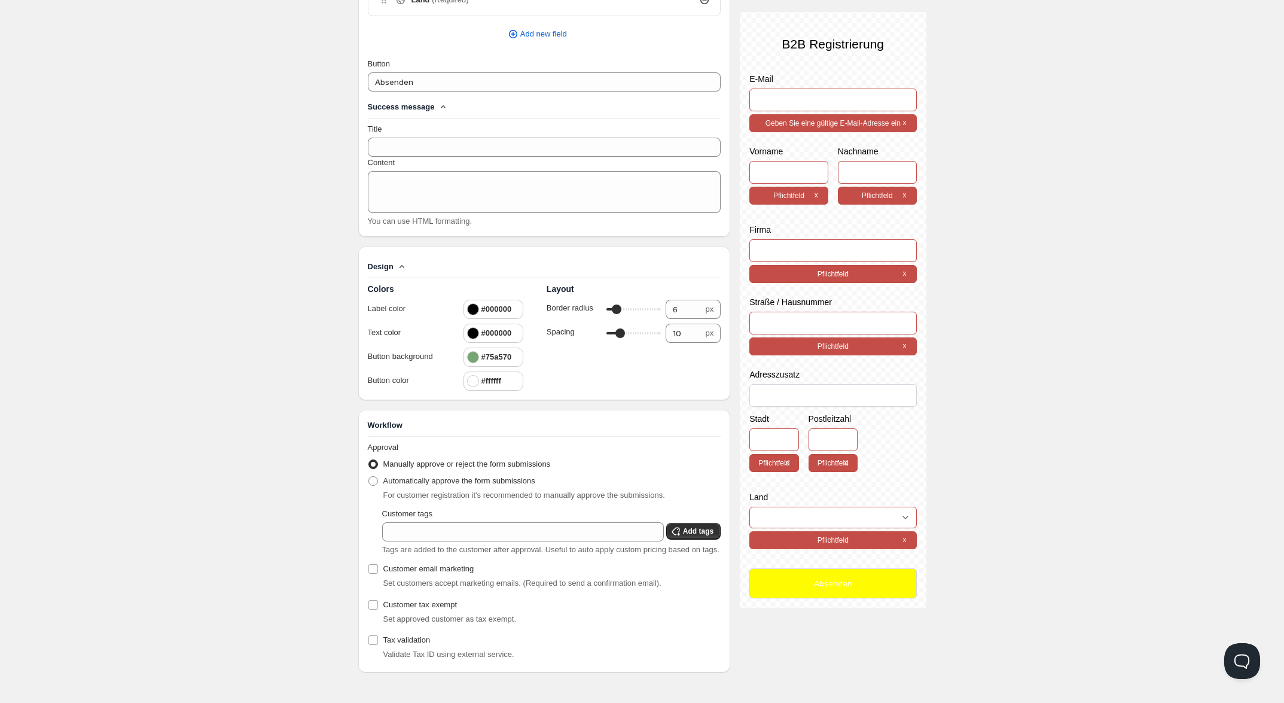
click at [264, 324] on div "Home Pricing Price lists Forms Submissions Settings Features Plans Create form.…" at bounding box center [642, 22] width 1284 height 1360
click at [470, 351] on div at bounding box center [473, 357] width 12 height 12
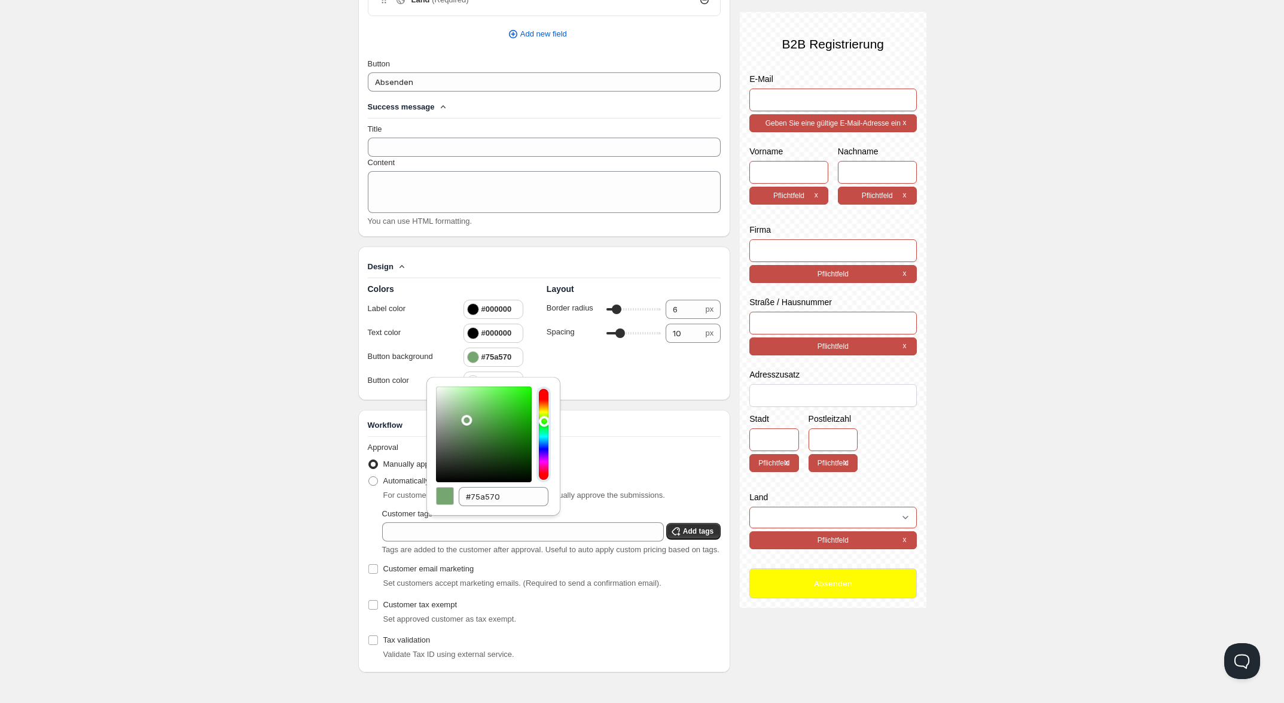
click at [513, 351] on div "#75a570" at bounding box center [493, 357] width 53 height 12
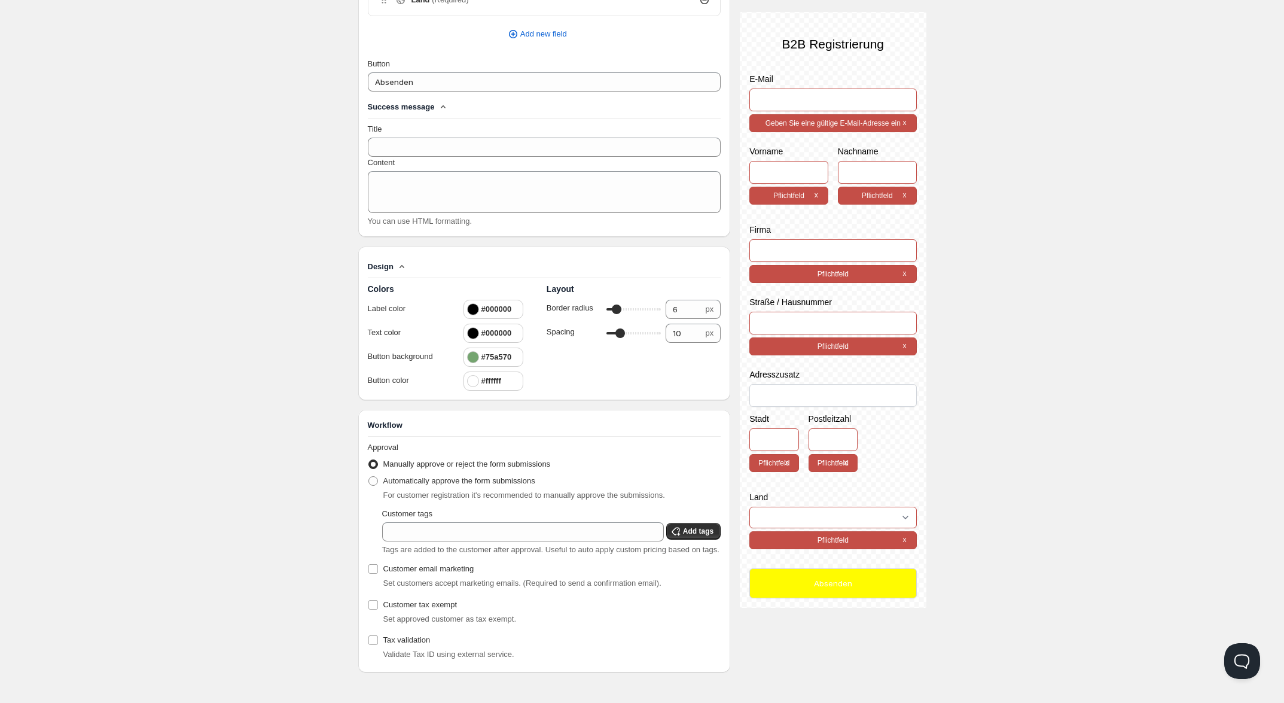
click at [513, 356] on div "#75a570" at bounding box center [493, 357] width 53 height 12
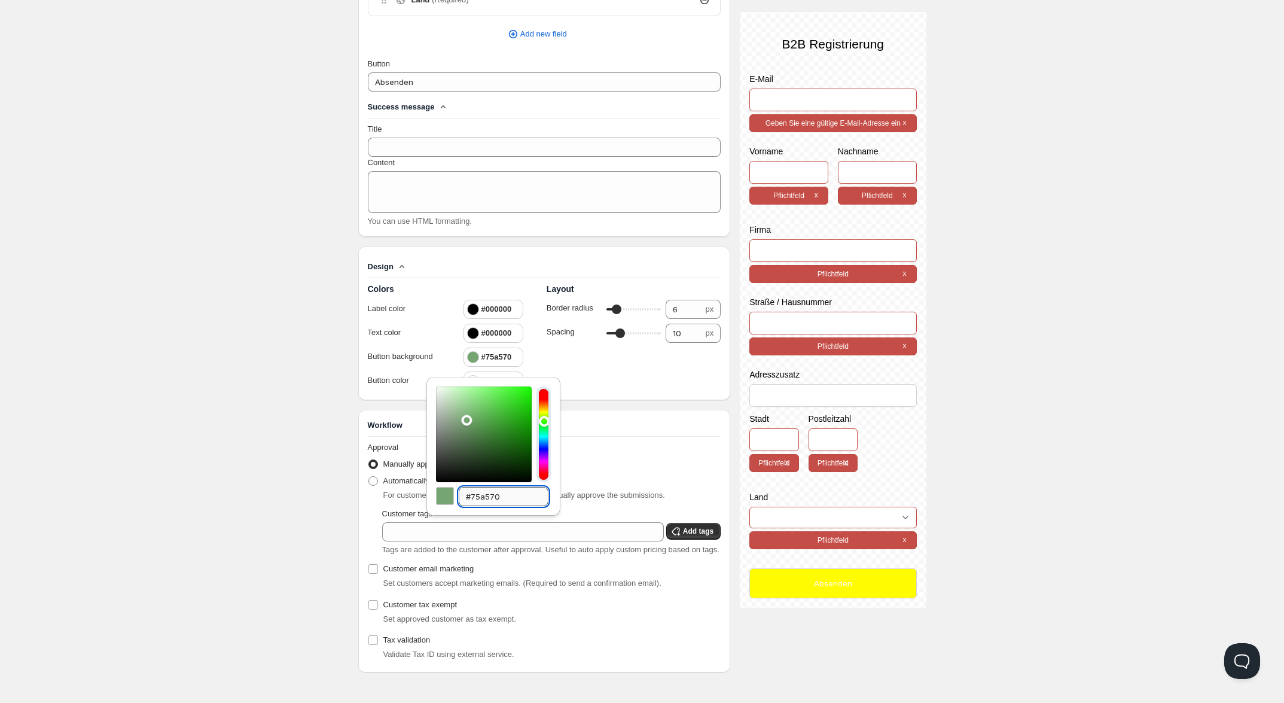
click at [508, 487] on input "#75a570" at bounding box center [504, 496] width 90 height 19
type input "#75a570"
click at [236, 361] on div "Home Pricing Price lists Forms Submissions Settings Features Plans Create form.…" at bounding box center [642, 22] width 1284 height 1360
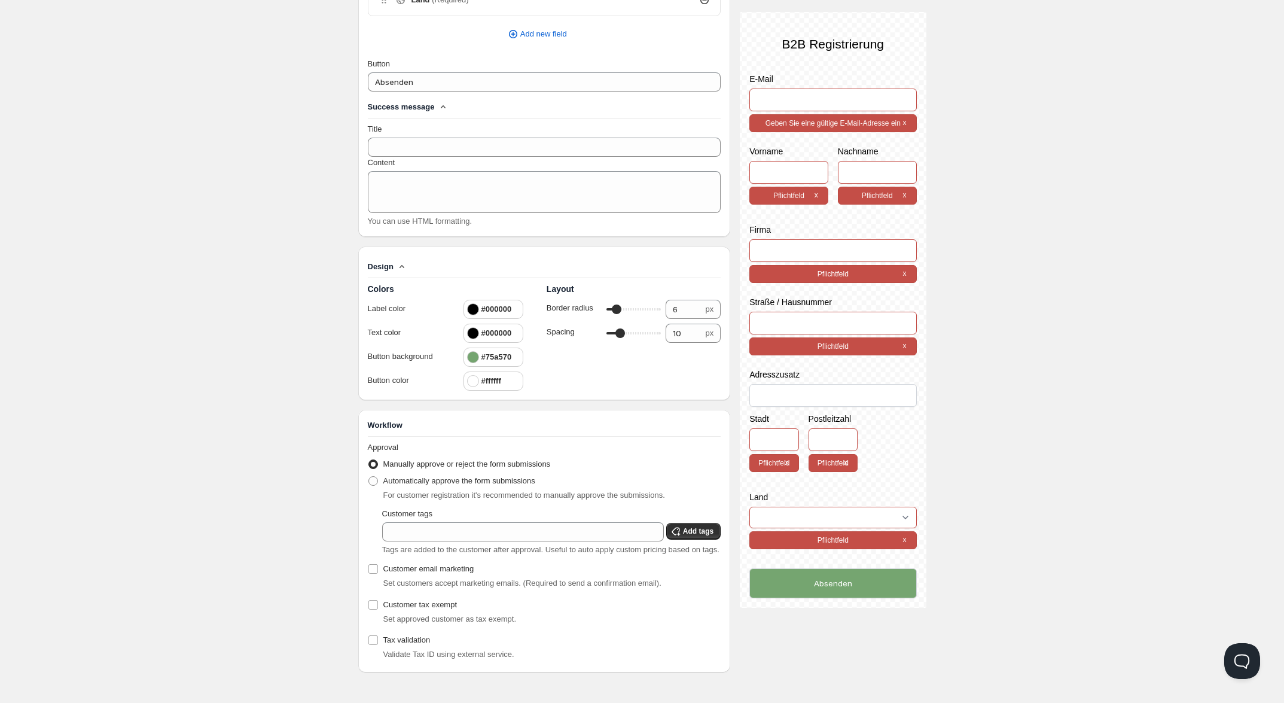
scroll to position [669, 0]
click at [437, 533] on input "Customer tags" at bounding box center [523, 531] width 282 height 19
type input "b2b"
click at [703, 532] on span "Add tags" at bounding box center [698, 531] width 30 height 10
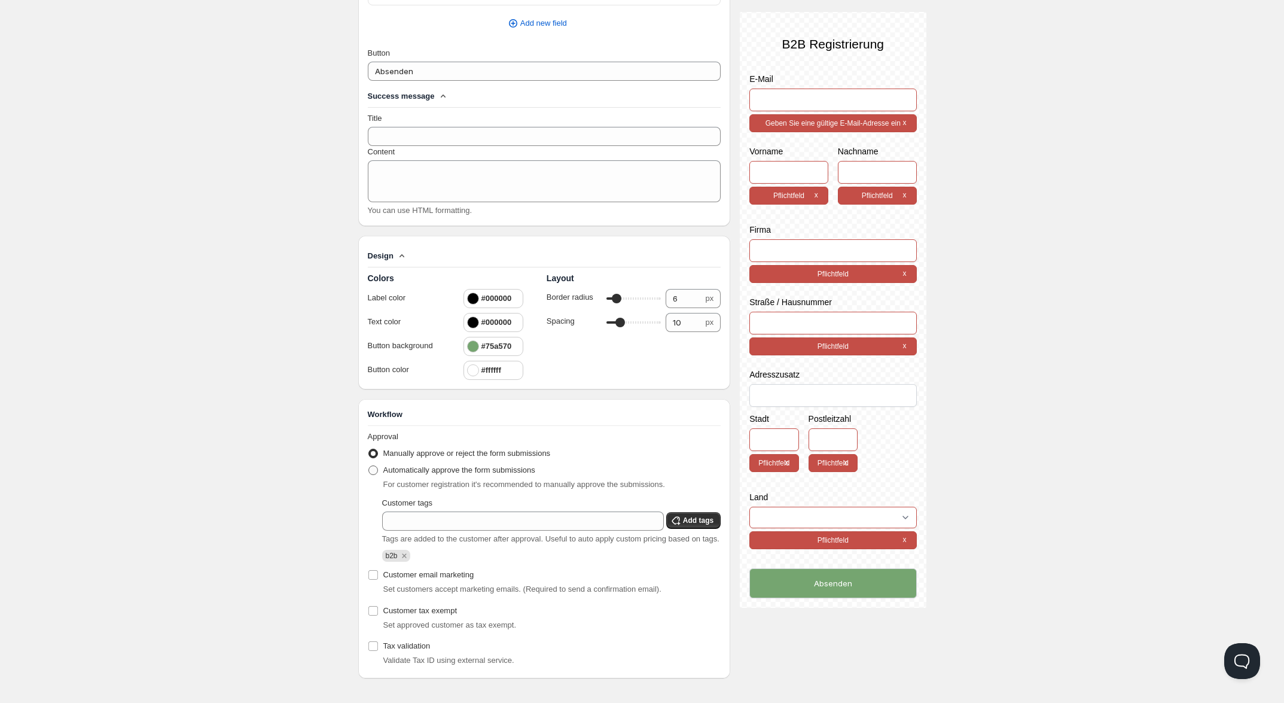
click at [420, 474] on span "Automatically approve the form submissions" at bounding box center [459, 469] width 152 height 9
click at [369, 466] on input "Automatically approve the form submissions" at bounding box center [368, 465] width 1 height 1
radio input "true"
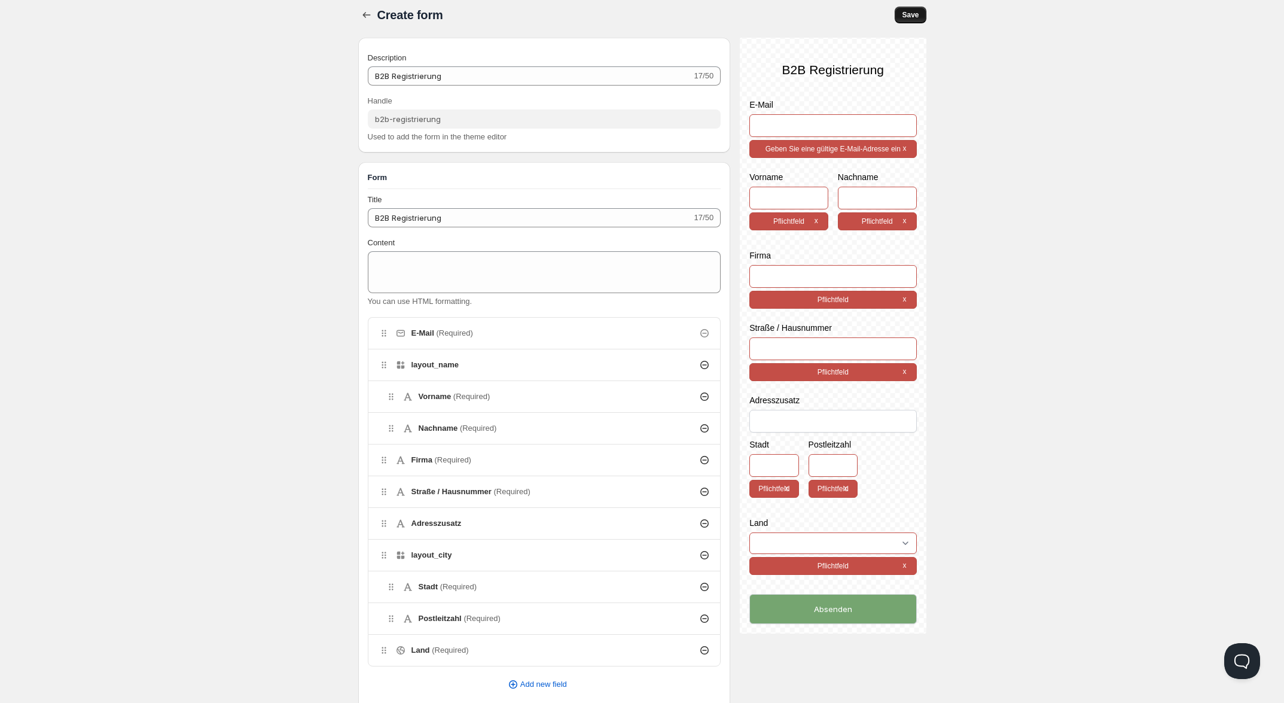
scroll to position [0, 0]
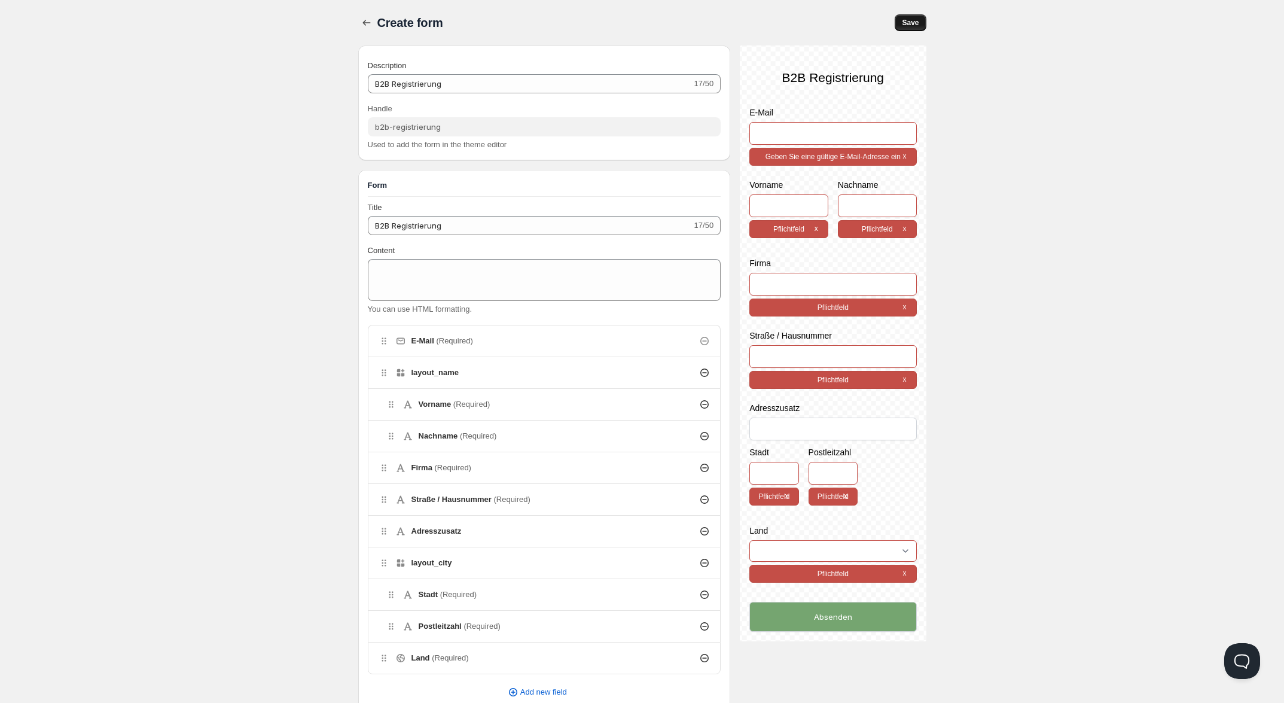
click at [907, 20] on span "Save" at bounding box center [910, 23] width 17 height 10
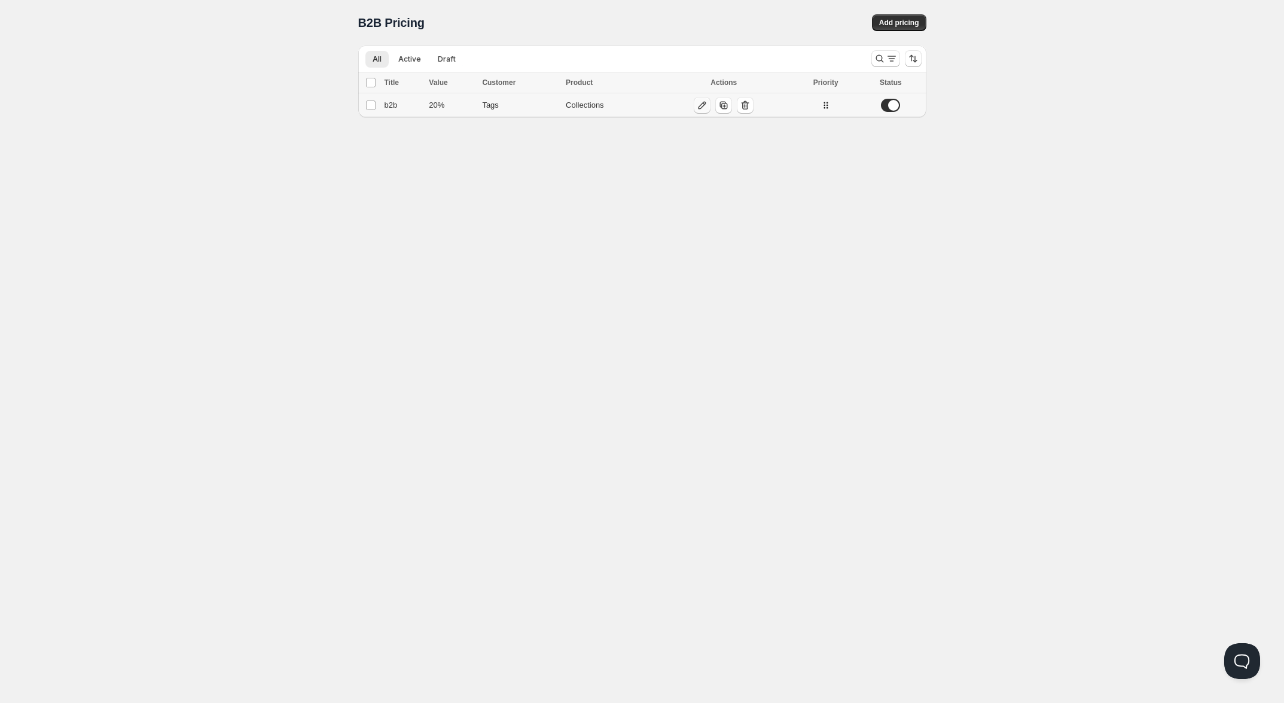
click at [704, 108] on icon "button" at bounding box center [702, 105] width 12 height 12
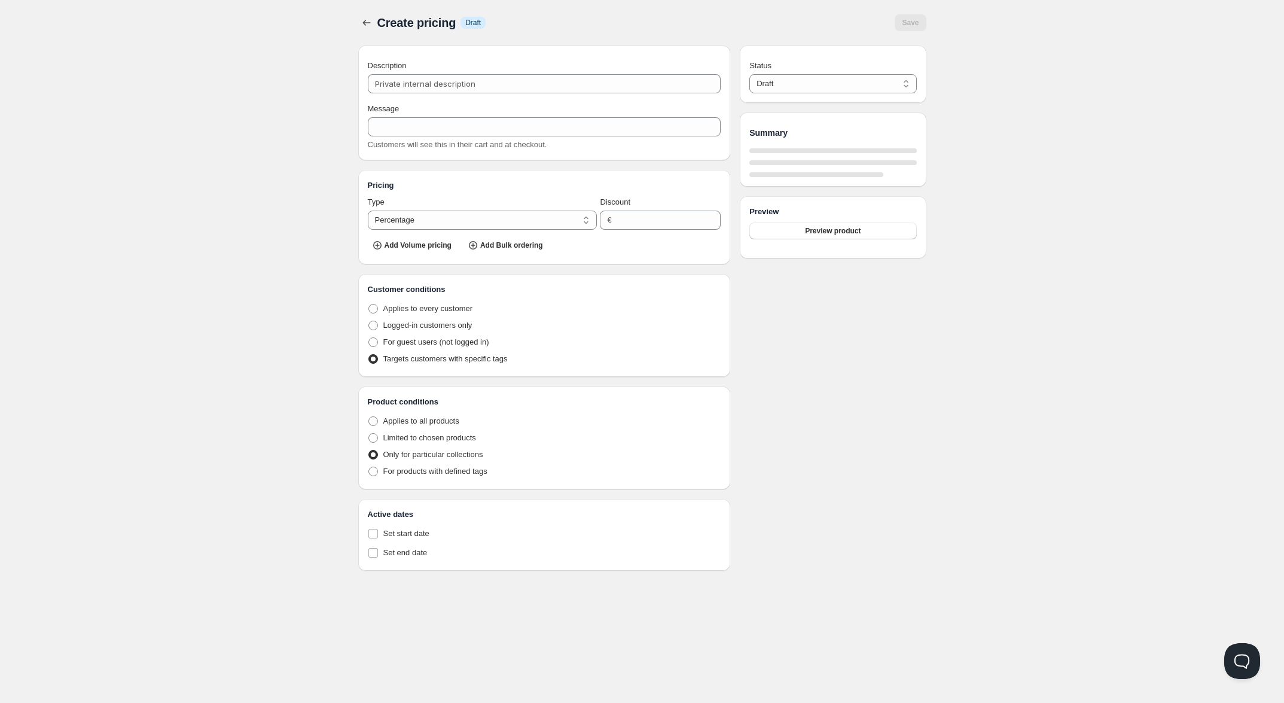
type input "b2b"
type input "B2B"
type input "20"
radio input "true"
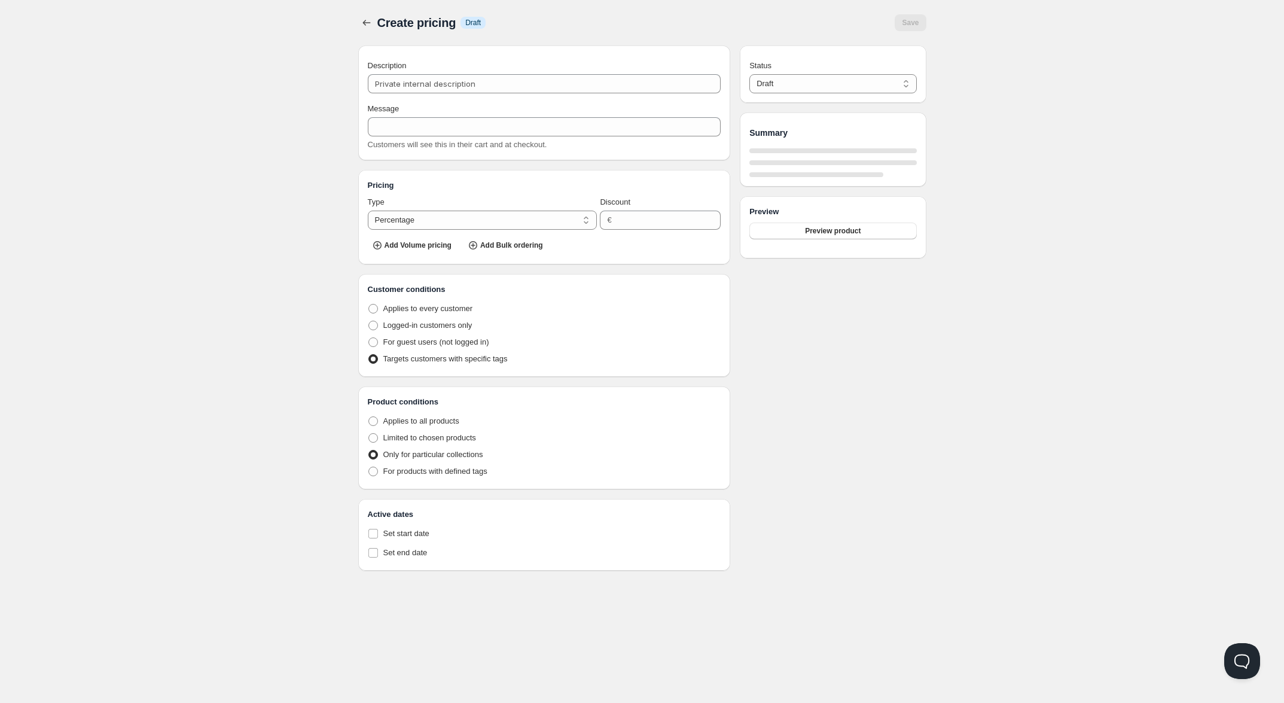
select select "1"
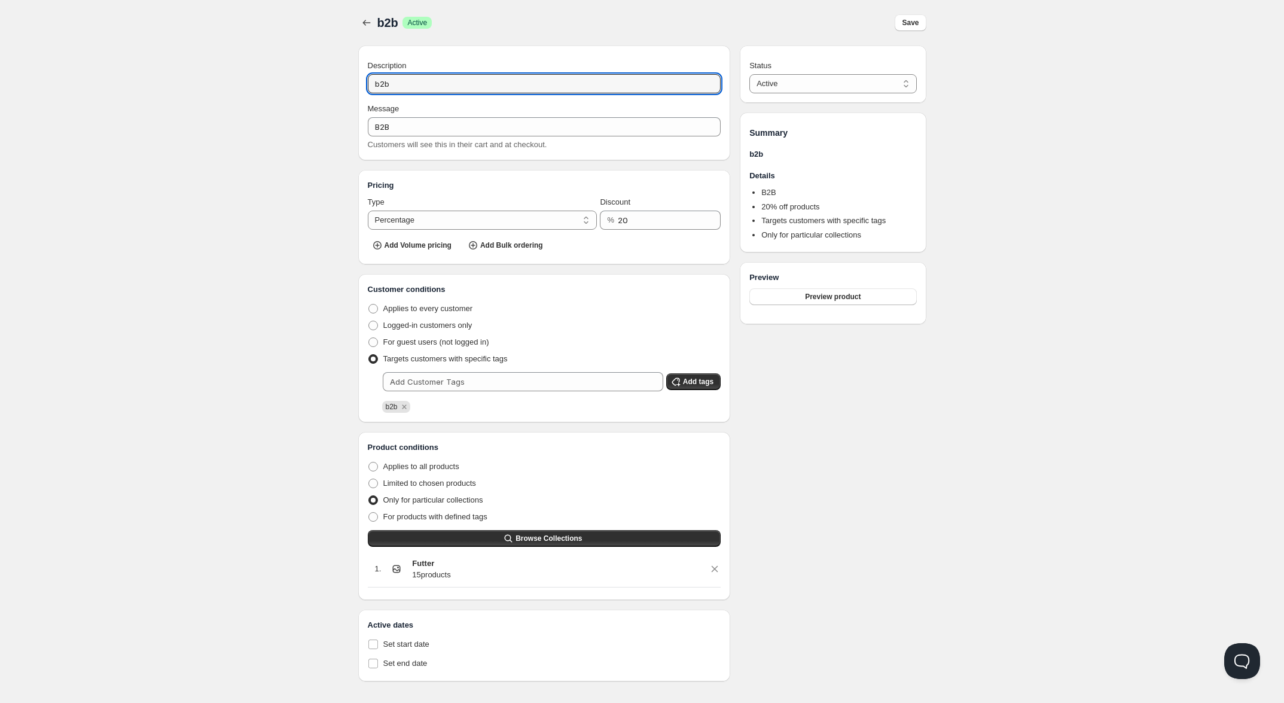
drag, startPoint x: 429, startPoint y: 89, endPoint x: 347, endPoint y: 78, distance: 83.3
click at [347, 78] on div "b2b. This page is ready b2b Success Active Save Description b2b Message B2B Cus…" at bounding box center [642, 340] width 597 height 681
type input "D"
type input "Futter"
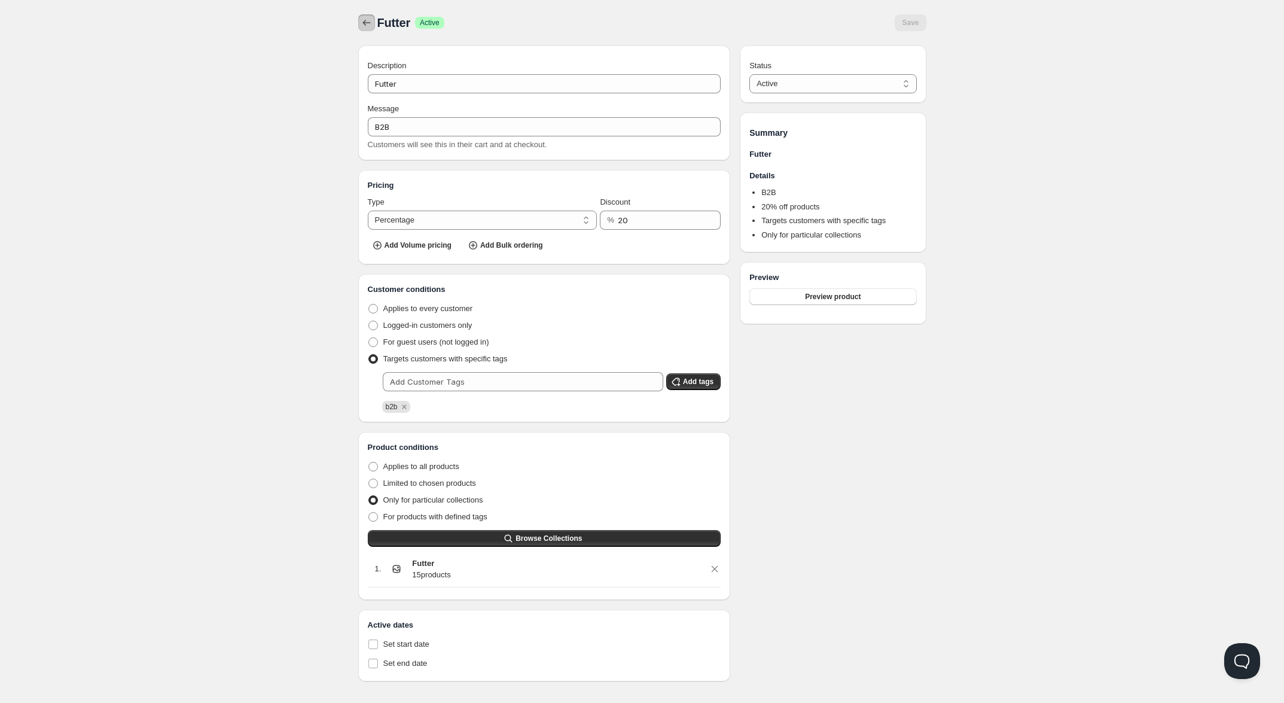
click at [363, 24] on icon "button" at bounding box center [367, 23] width 12 height 12
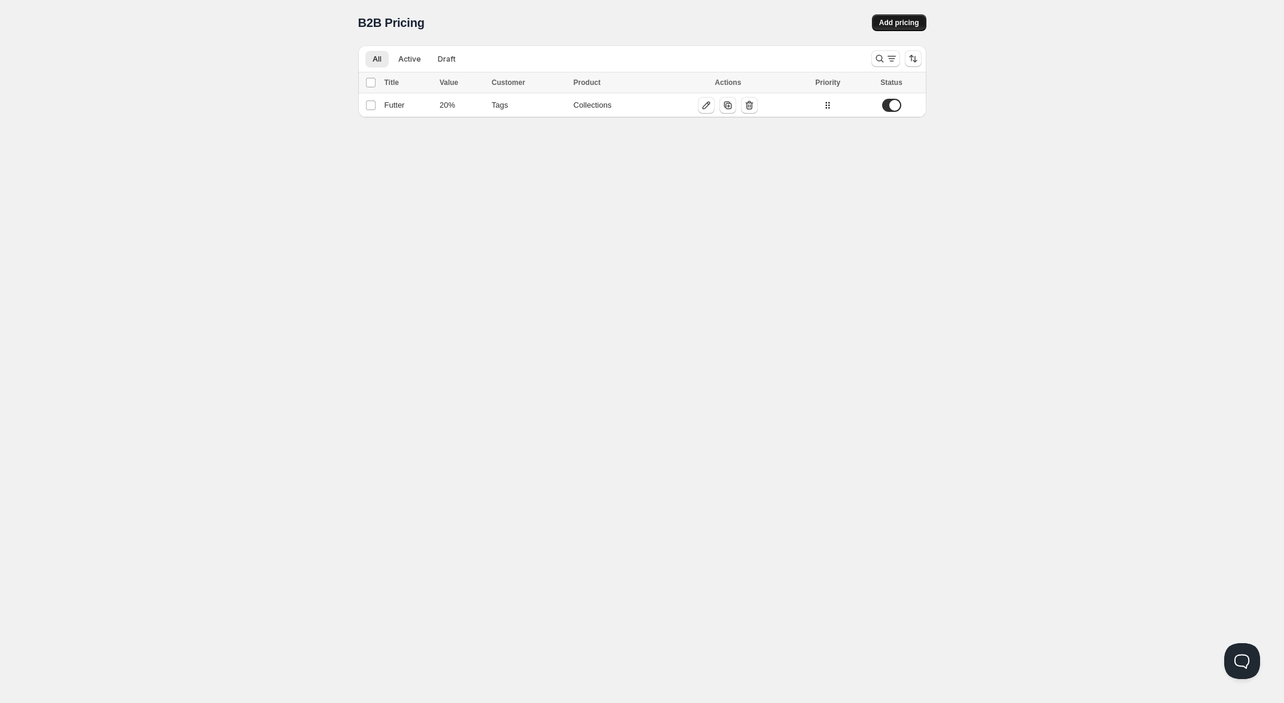
click at [896, 23] on span "Add pricing" at bounding box center [899, 23] width 40 height 10
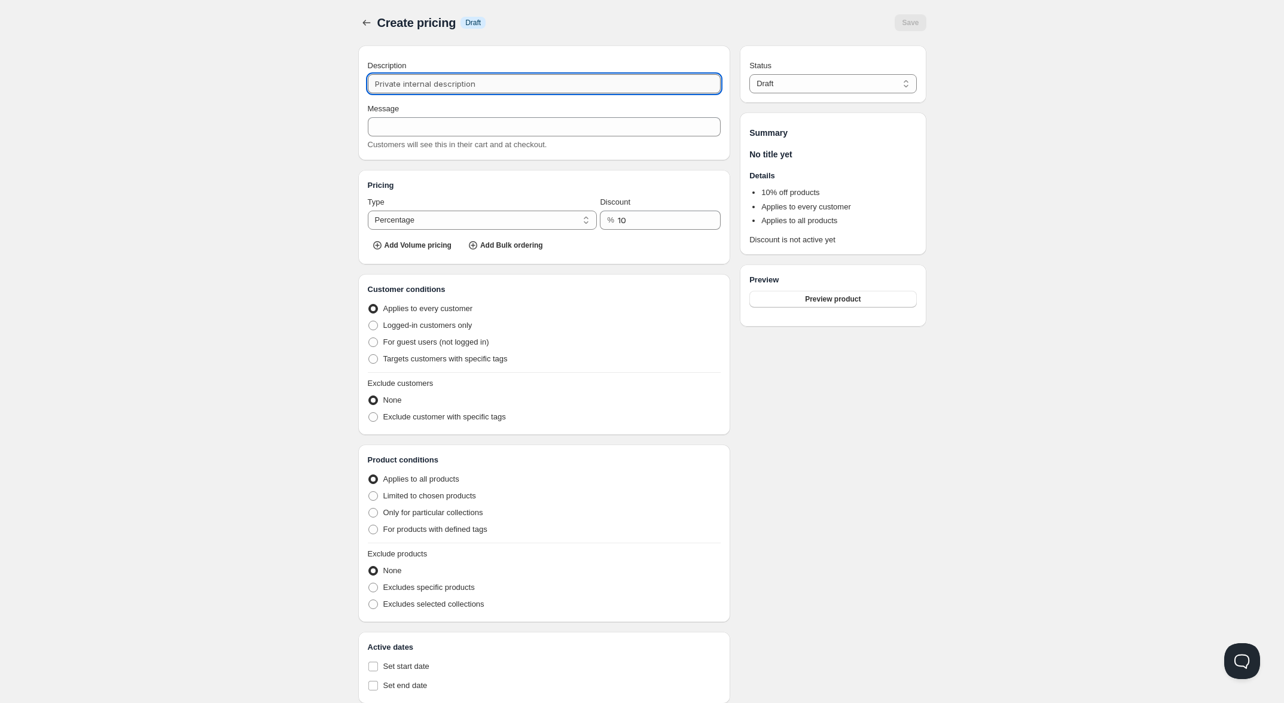
click at [414, 83] on input "Description" at bounding box center [544, 83] width 353 height 19
type input "L"
type input "LEc"
type input "LEC"
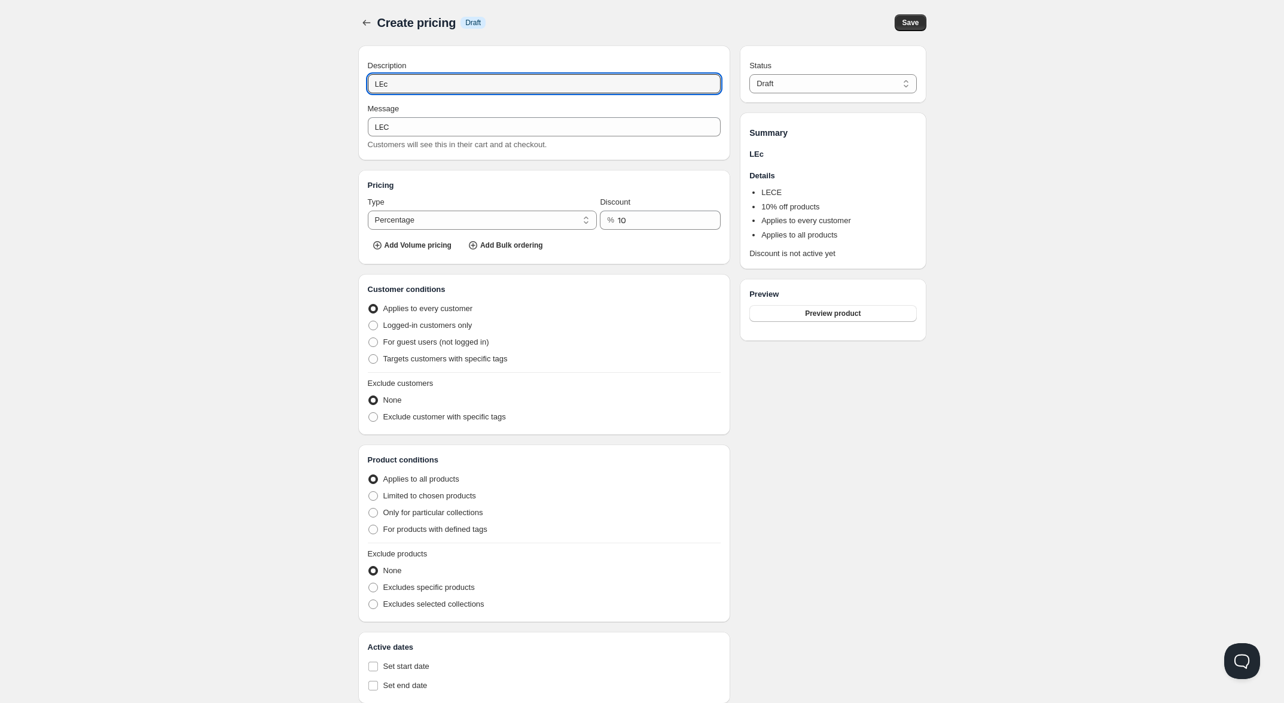
type input "LE"
type input "Lec"
type input "LEC"
type input "Lecke"
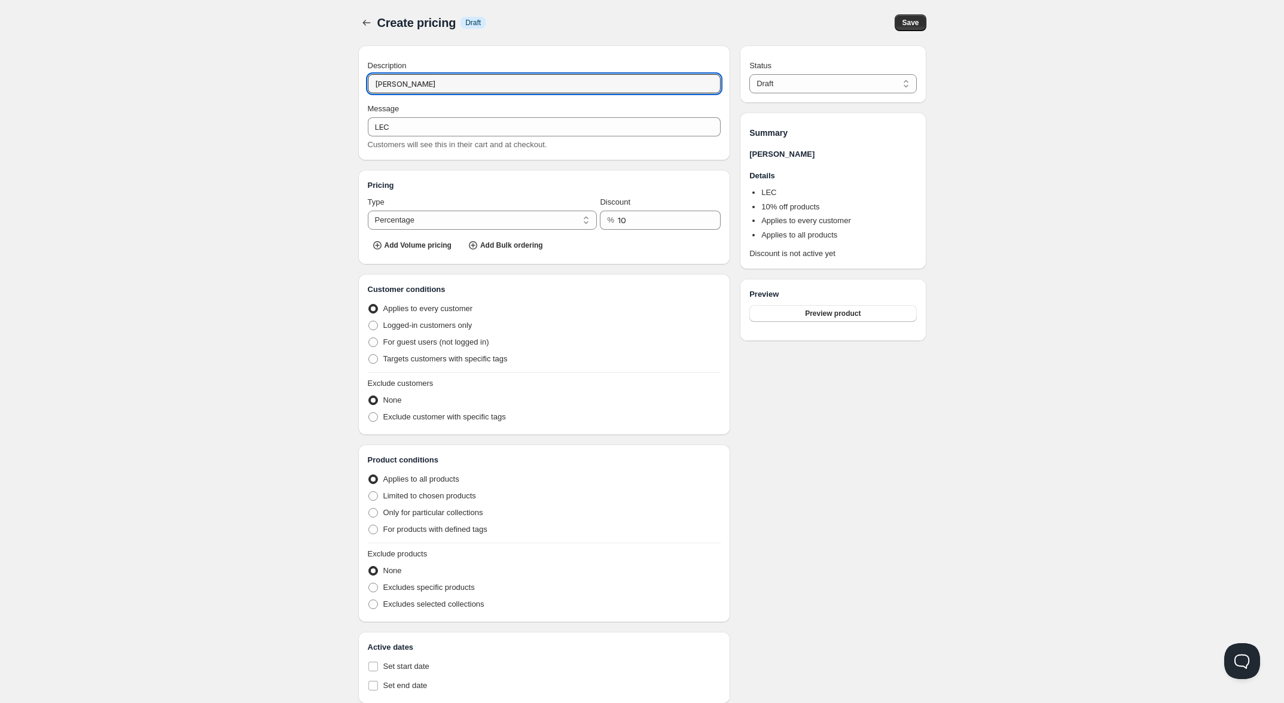
type input "LECKE"
type input "Leckerl"
type input "LECKERL"
type input "Leckerli"
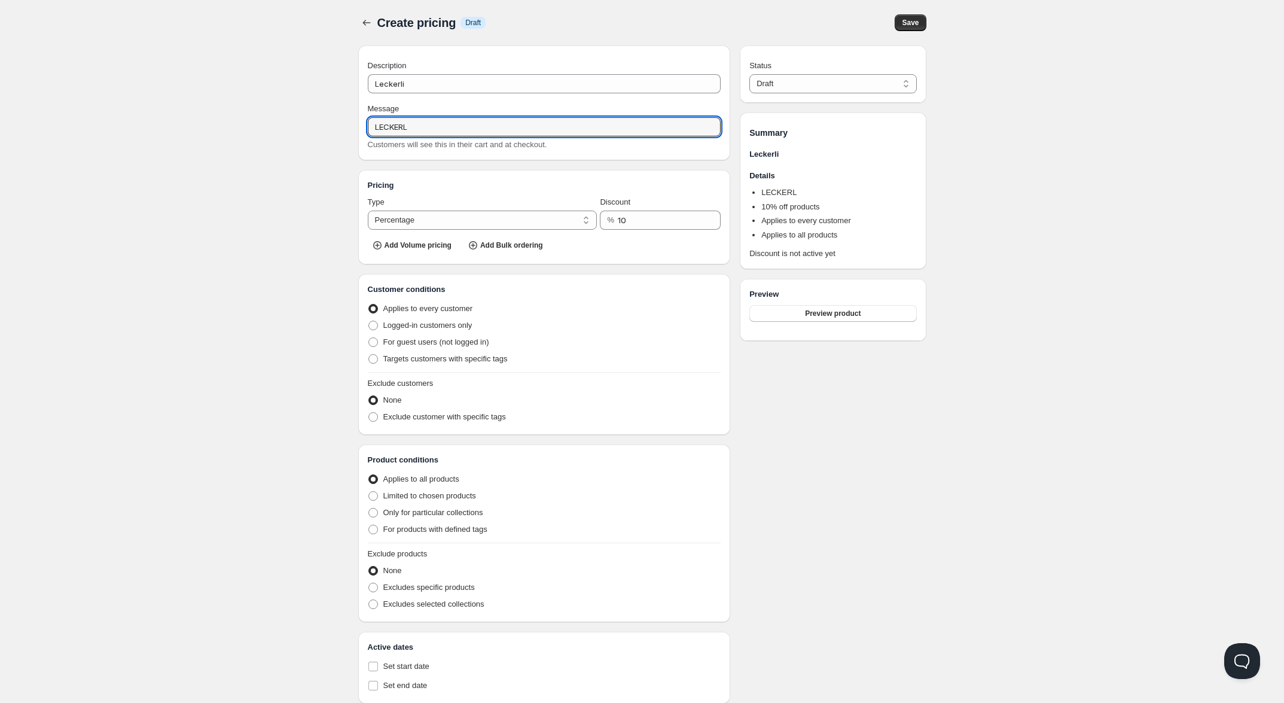
drag, startPoint x: 479, startPoint y: 132, endPoint x: 147, endPoint y: 123, distance: 332.6
click at [147, 123] on div "Home Pricing Price lists Forms Submissions Settings Features Plans Create prici…" at bounding box center [642, 366] width 1284 height 733
type input "B2B"
click at [181, 213] on div "Home Pricing Price lists Forms Submissions Settings Features Plans Create prici…" at bounding box center [642, 366] width 1284 height 733
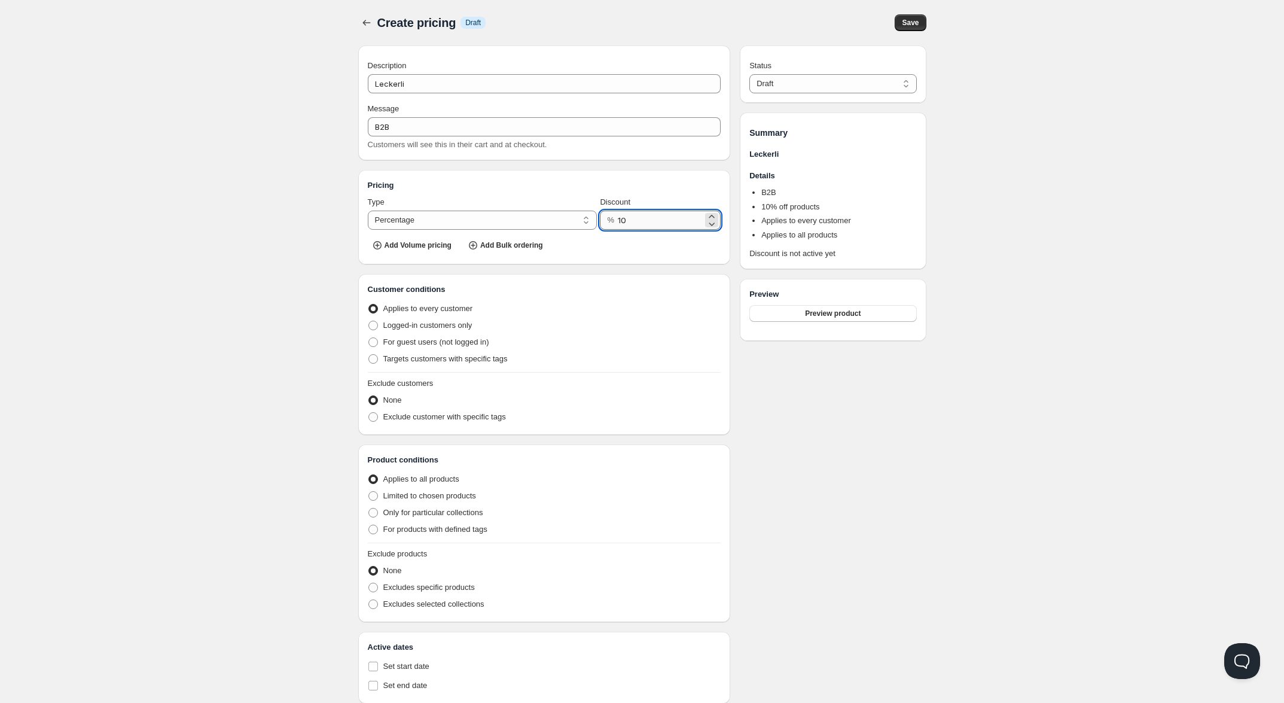
drag, startPoint x: 652, startPoint y: 221, endPoint x: 620, endPoint y: 218, distance: 31.8
click at [620, 217] on input "10" at bounding box center [660, 220] width 85 height 19
click at [618, 219] on input "10" at bounding box center [660, 220] width 85 height 19
drag, startPoint x: 617, startPoint y: 221, endPoint x: 638, endPoint y: 223, distance: 21.1
click at [638, 223] on input "10" at bounding box center [660, 220] width 85 height 19
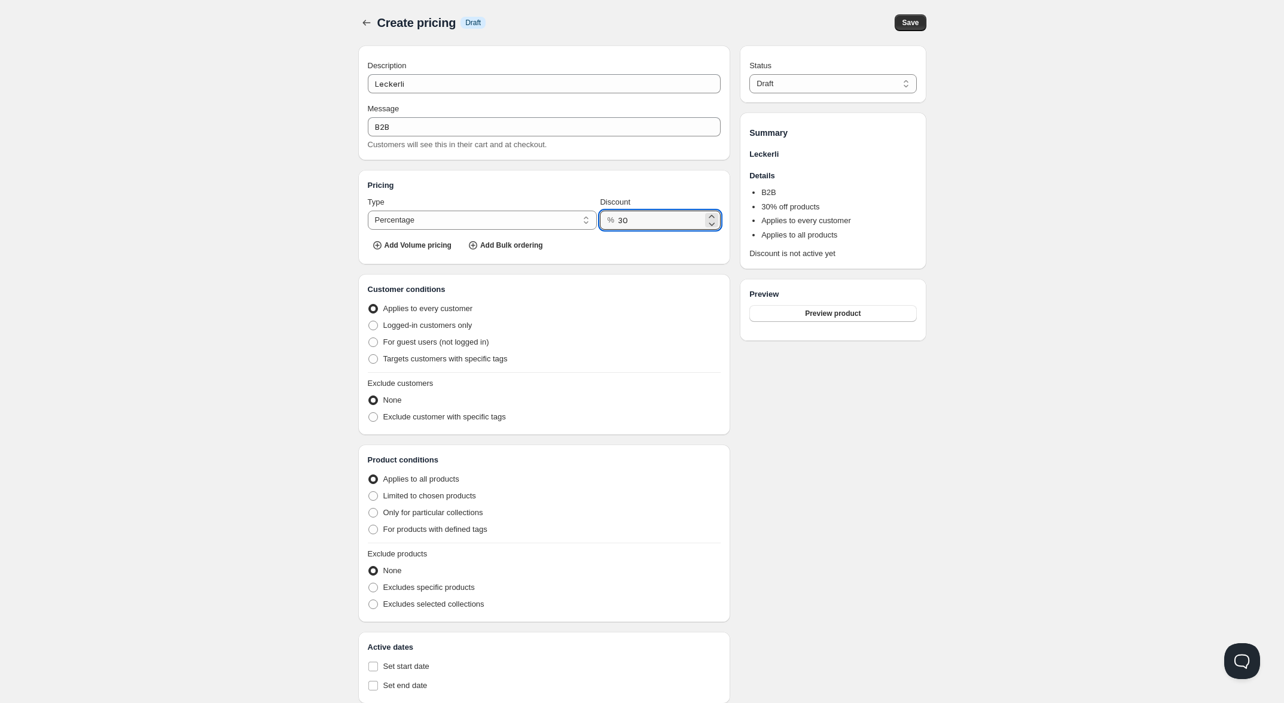
type input "30"
click at [286, 242] on div "Home Pricing Price lists Forms Submissions Settings Features Plans Create prici…" at bounding box center [642, 366] width 1284 height 733
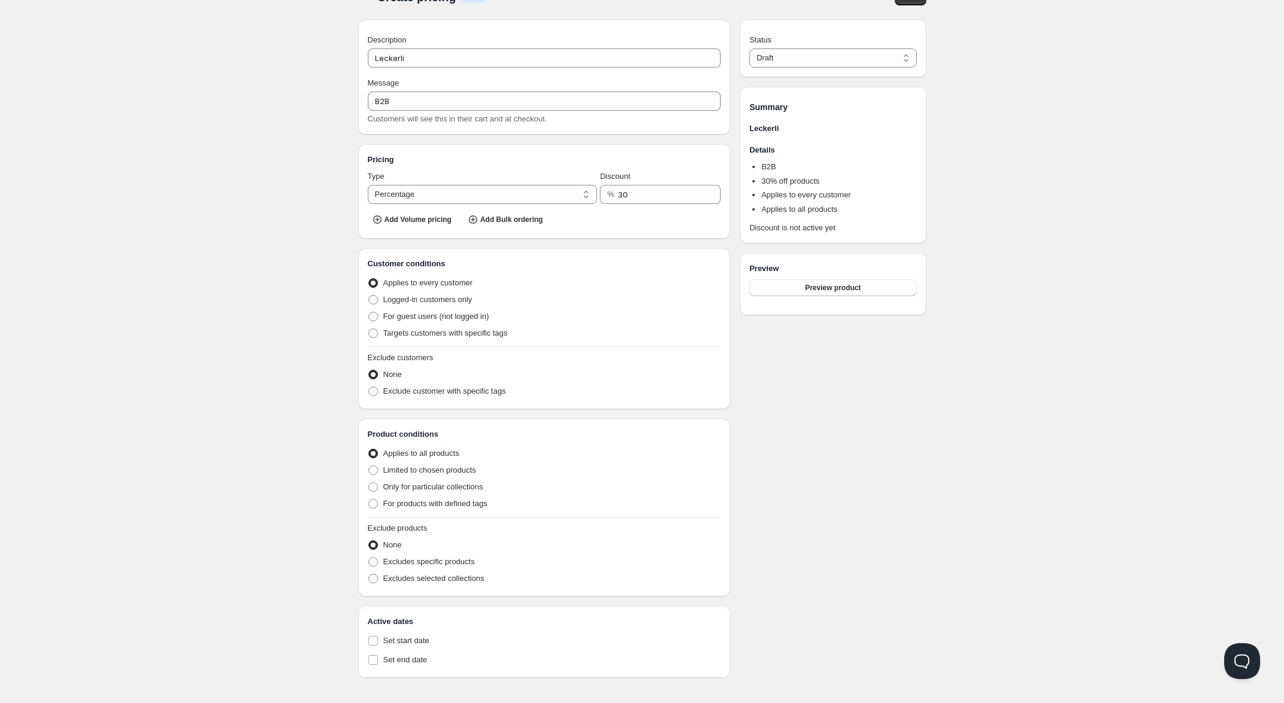
scroll to position [40, 0]
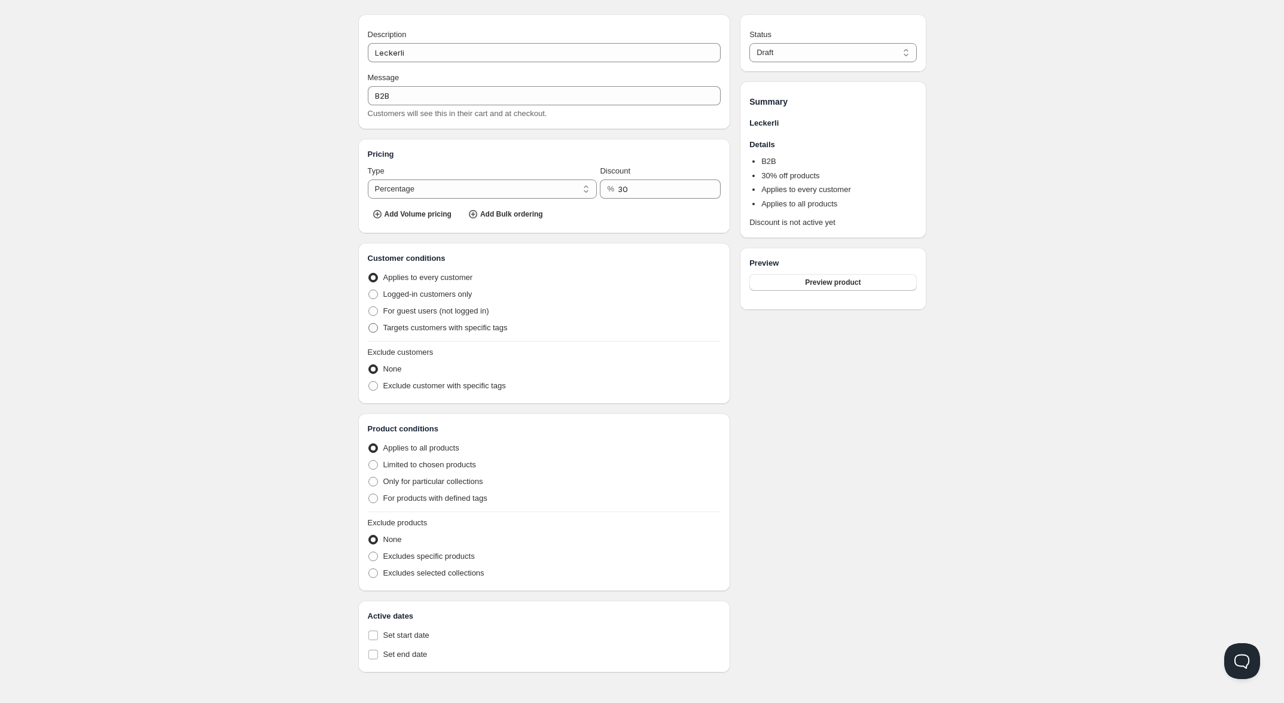
click at [458, 323] on span "Targets customers with specific tags" at bounding box center [445, 327] width 124 height 9
click at [369, 323] on input "Targets customers with specific tags" at bounding box center [368, 323] width 1 height 1
radio input "true"
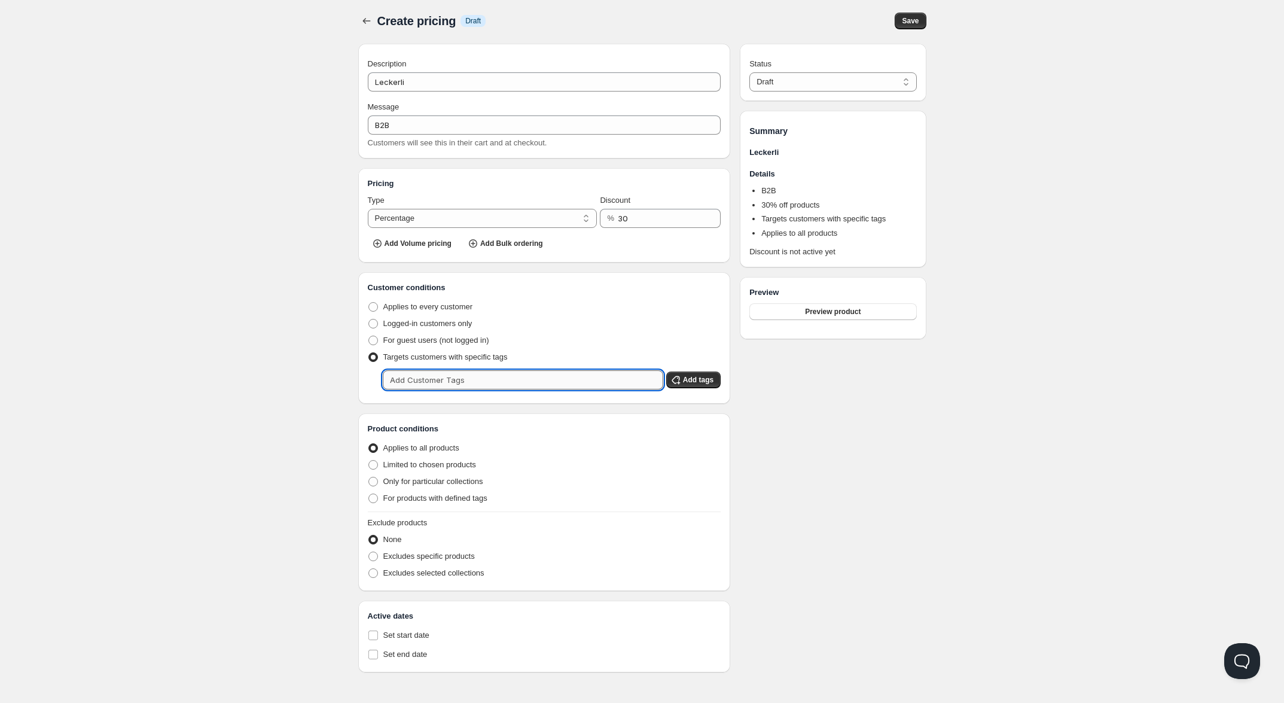
click at [440, 379] on input "text" at bounding box center [523, 379] width 280 height 19
type input "b2b"
click at [674, 379] on icon "button" at bounding box center [676, 380] width 12 height 12
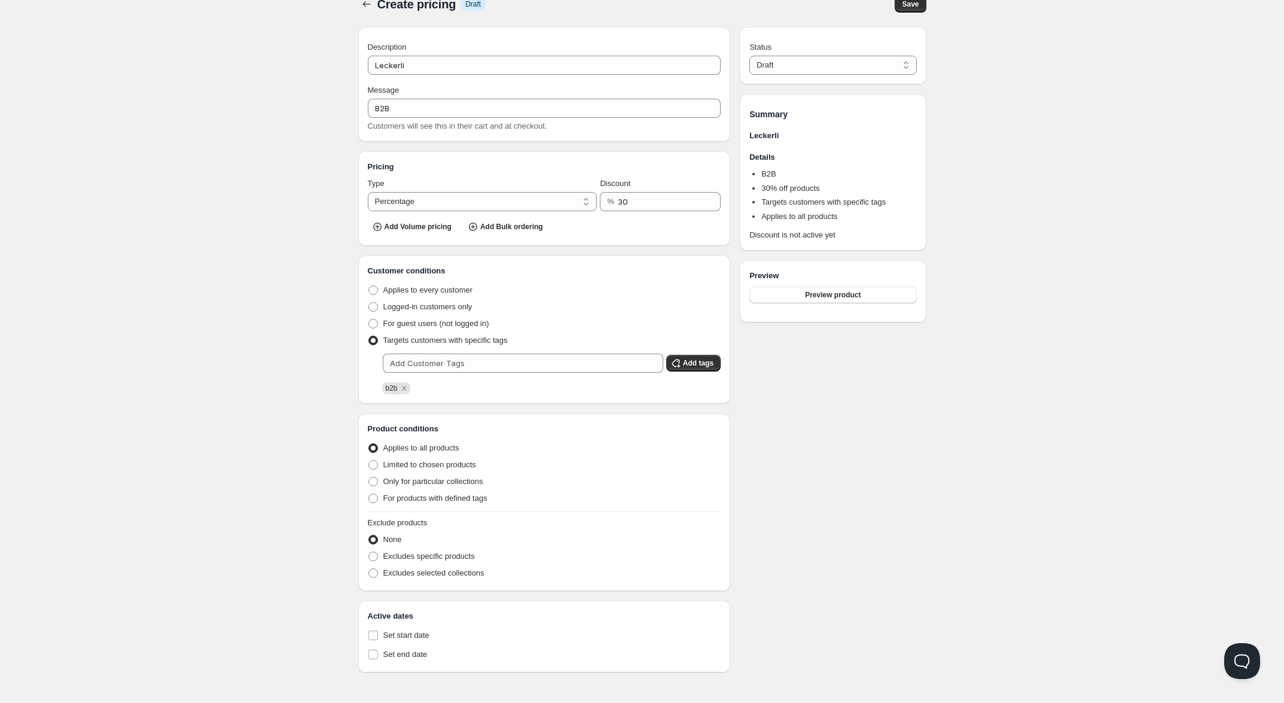
scroll to position [26, 0]
click at [449, 479] on span "Only for particular collections" at bounding box center [433, 481] width 100 height 9
click at [369, 477] on input "Only for particular collections" at bounding box center [368, 477] width 1 height 1
radio input "true"
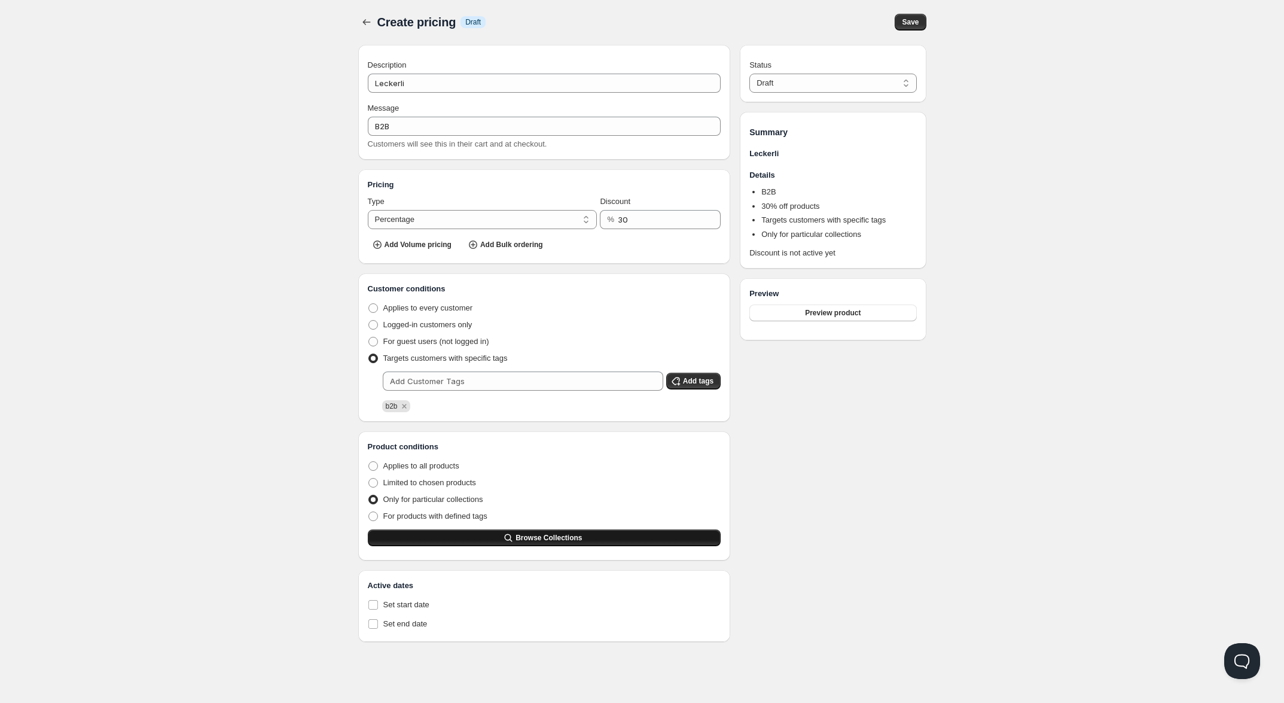
click at [503, 542] on button "Browse Collections" at bounding box center [544, 537] width 353 height 17
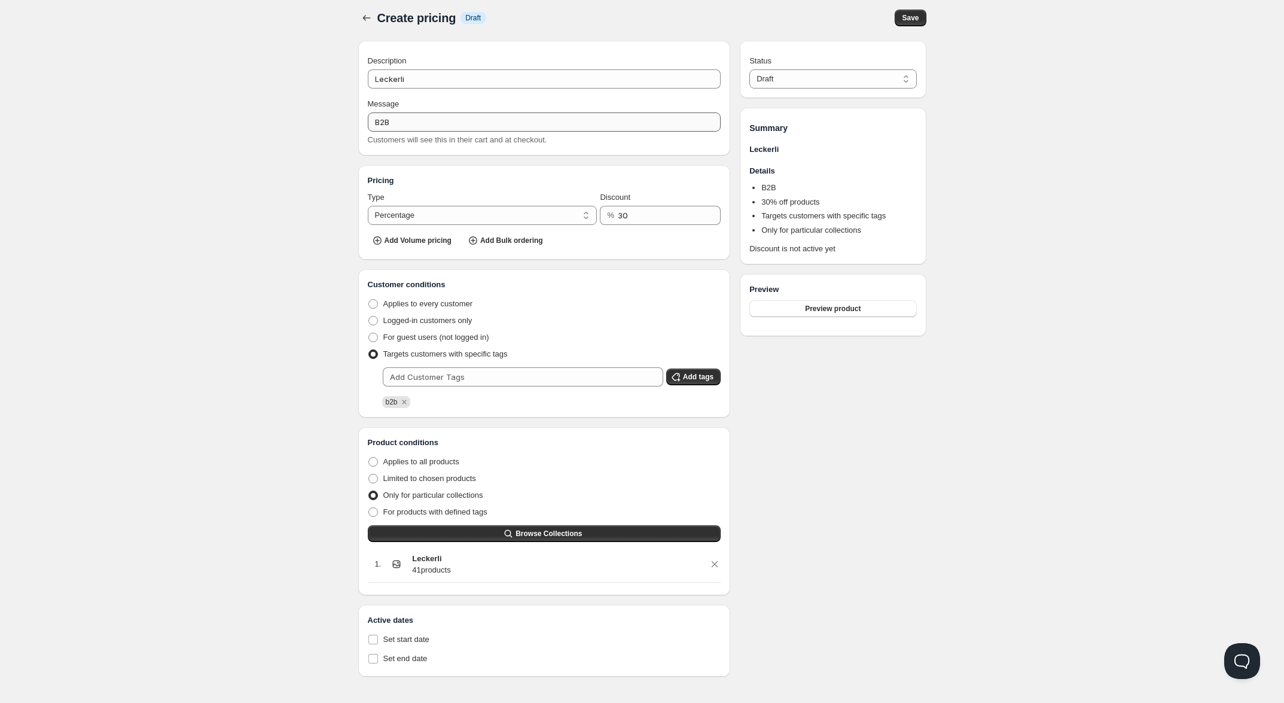
scroll to position [0, 0]
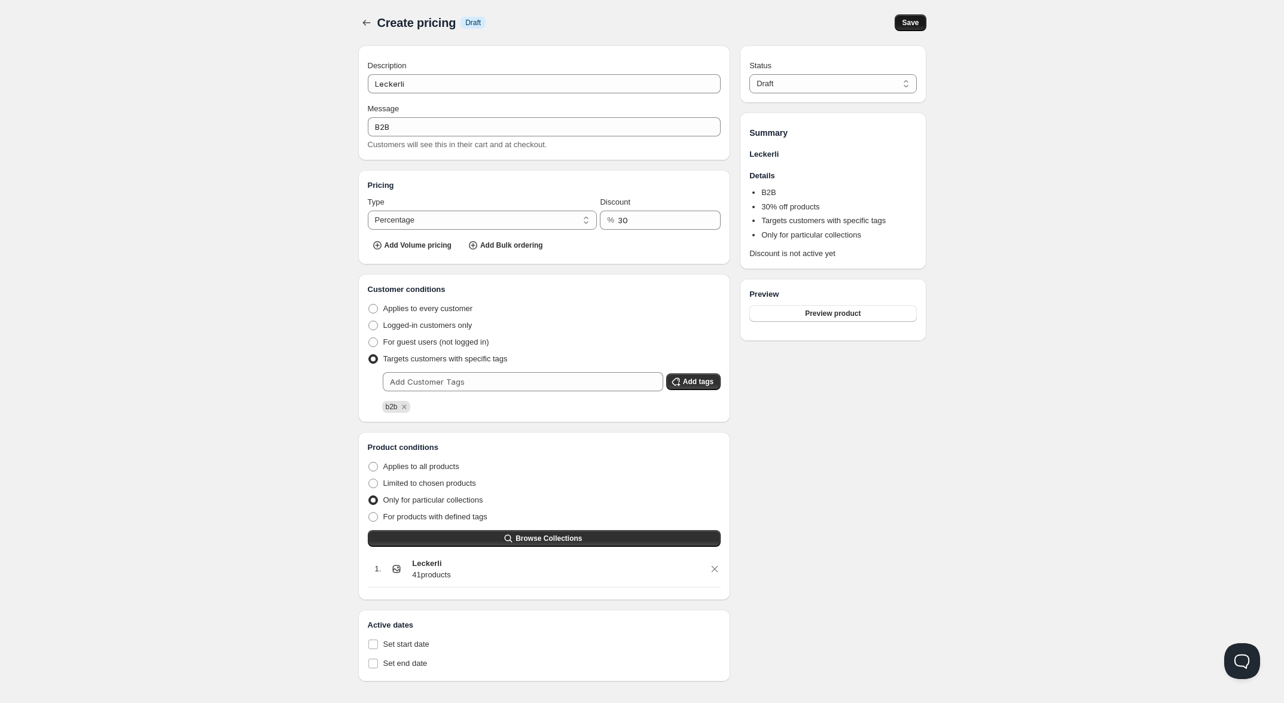
click at [905, 19] on span "Save" at bounding box center [910, 23] width 17 height 10
click at [778, 90] on select "Draft Active" at bounding box center [832, 83] width 167 height 19
select select "1"
click at [749, 74] on select "Draft Active" at bounding box center [832, 83] width 167 height 19
click at [907, 20] on span "Save" at bounding box center [910, 23] width 17 height 10
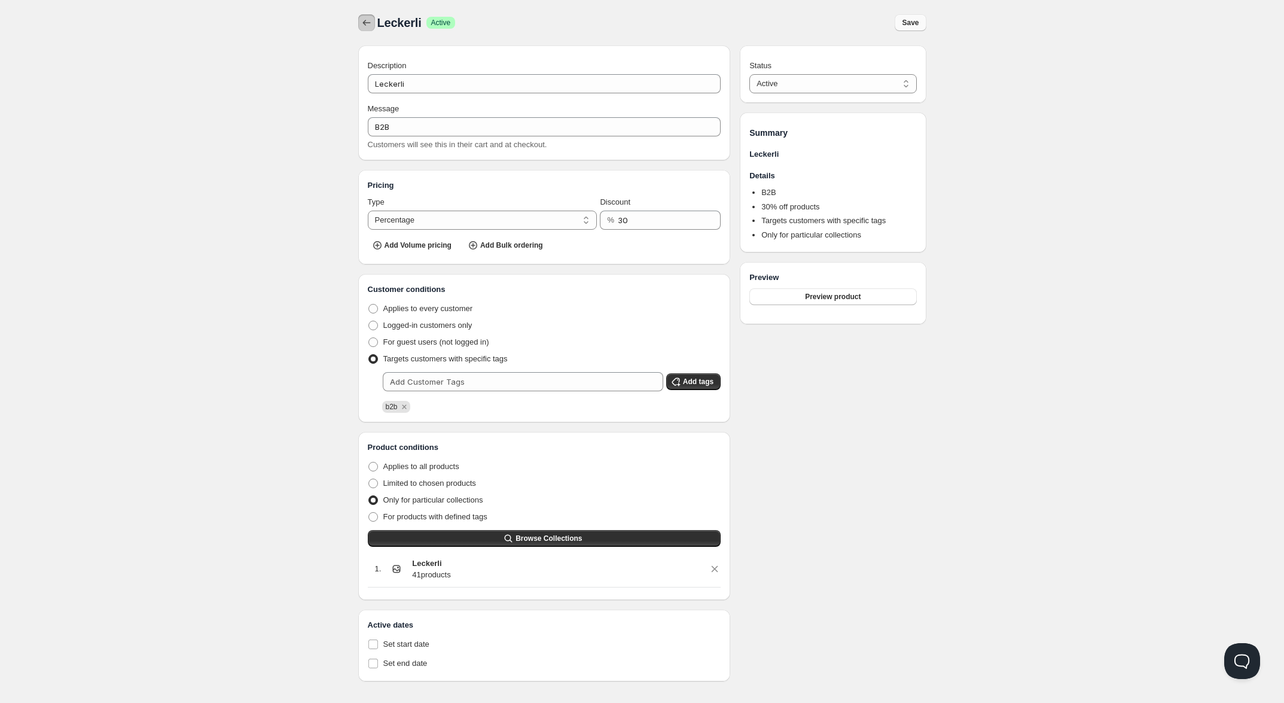
click at [362, 26] on icon "button" at bounding box center [367, 23] width 12 height 12
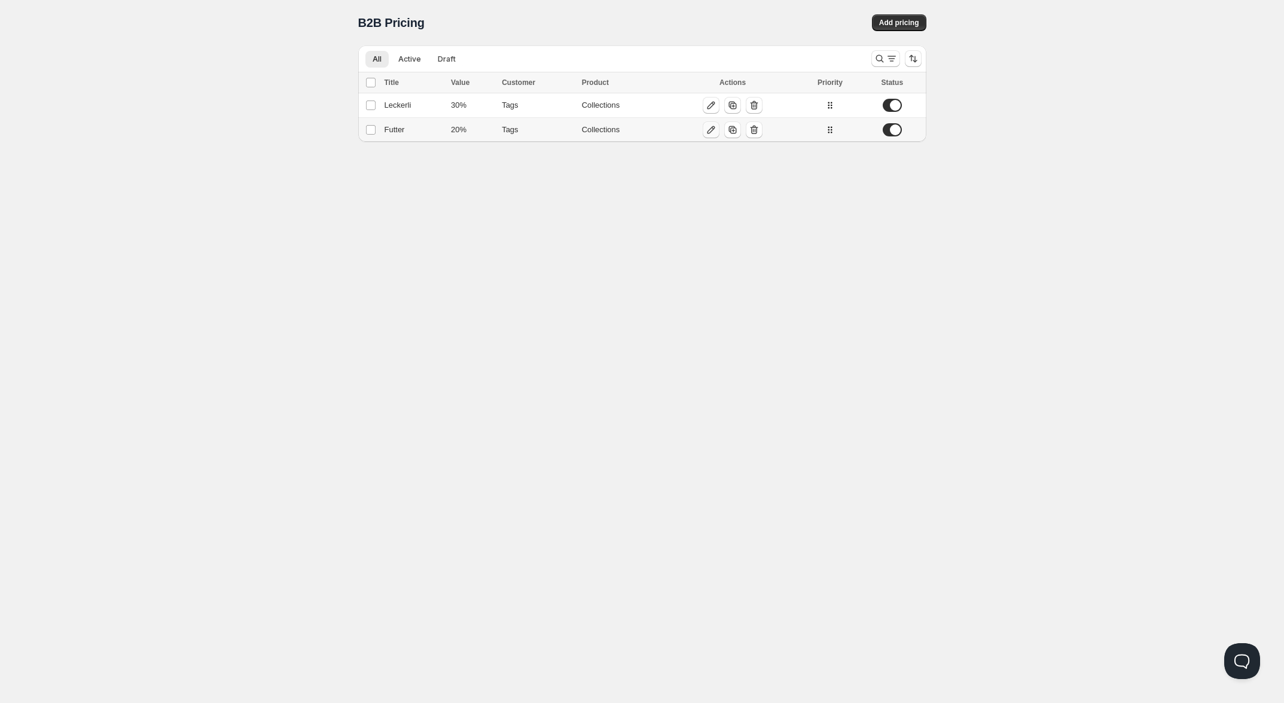
click at [712, 131] on icon "button" at bounding box center [711, 130] width 12 height 12
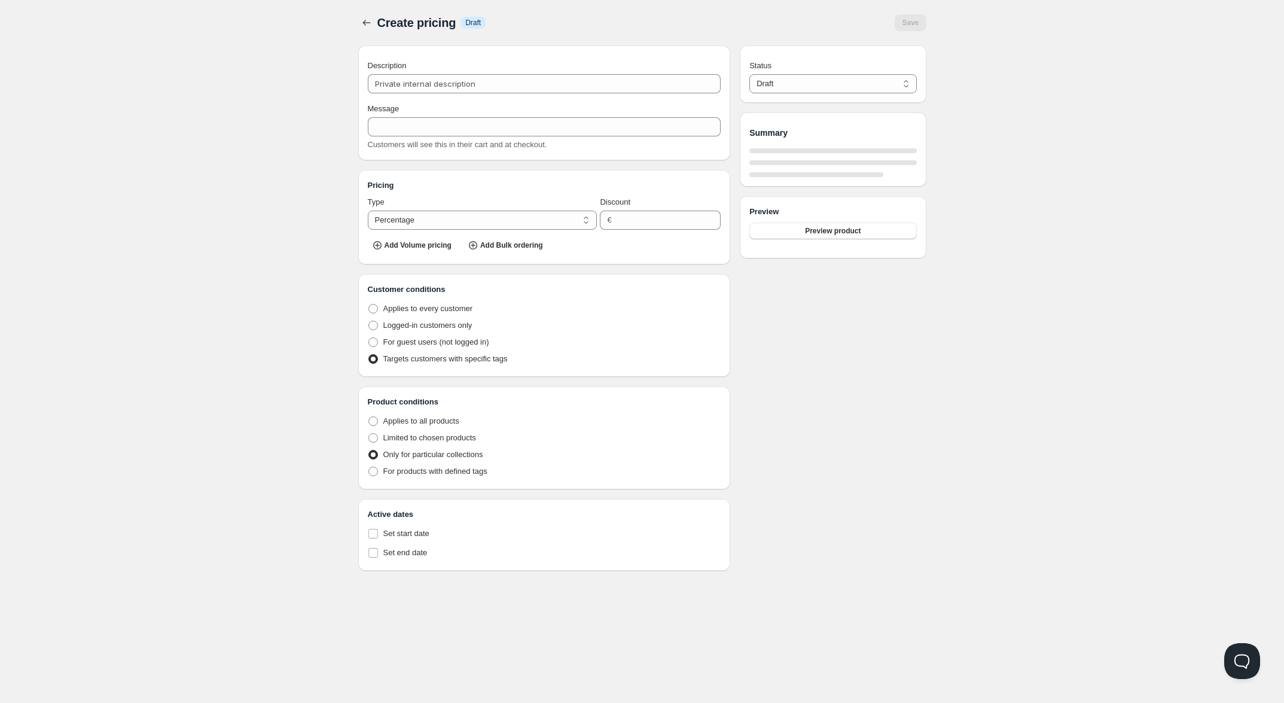
type input "Futter"
type input "B2B"
type input "20"
radio input "true"
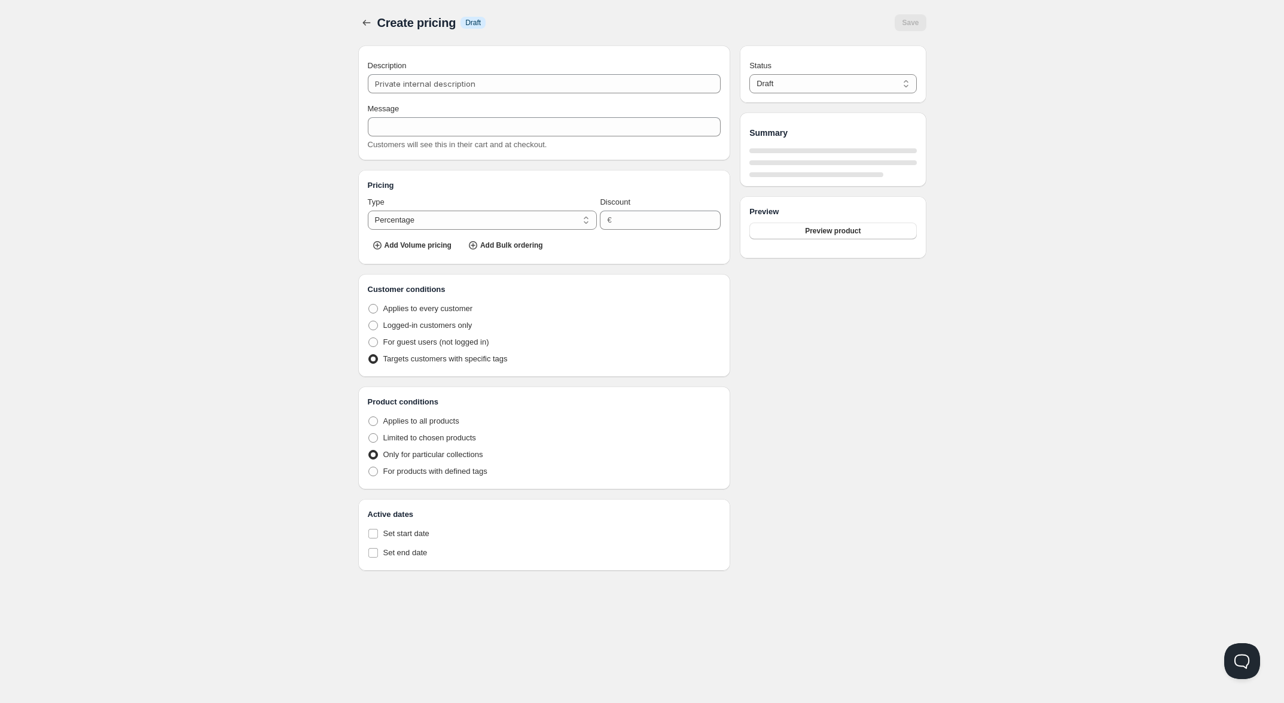
select select "1"
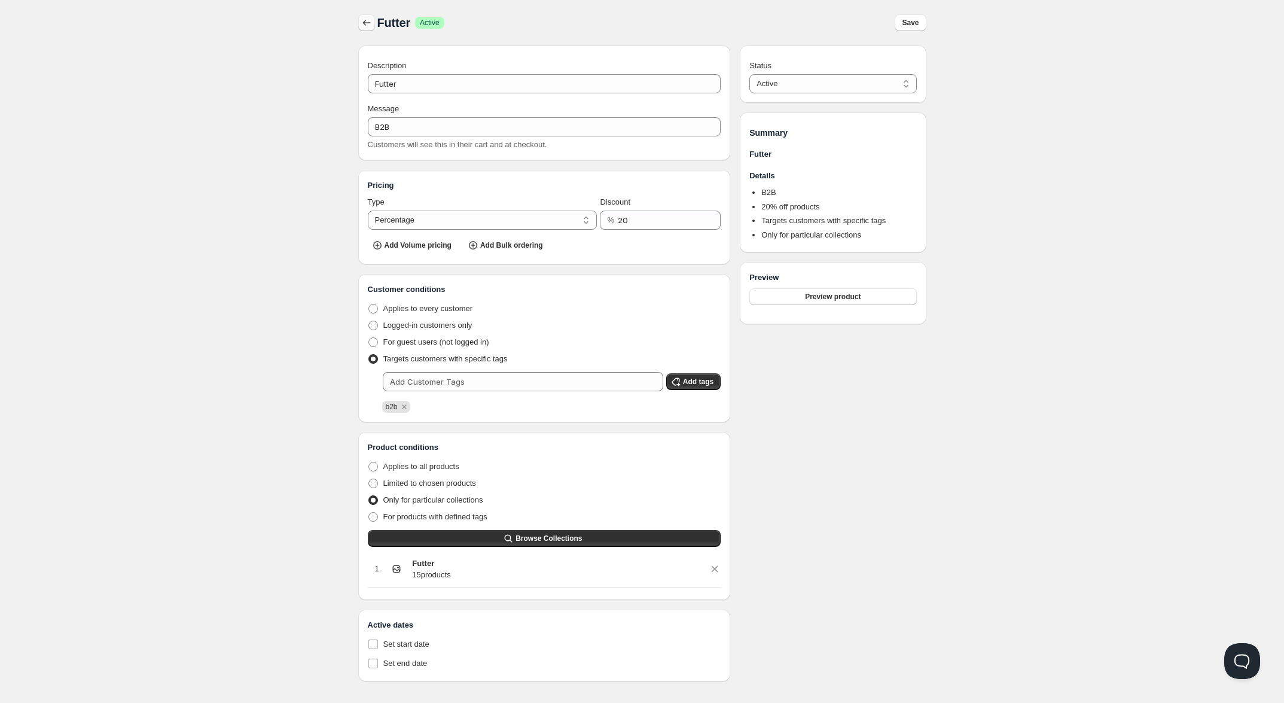
click at [366, 21] on icon "button" at bounding box center [367, 23] width 12 height 12
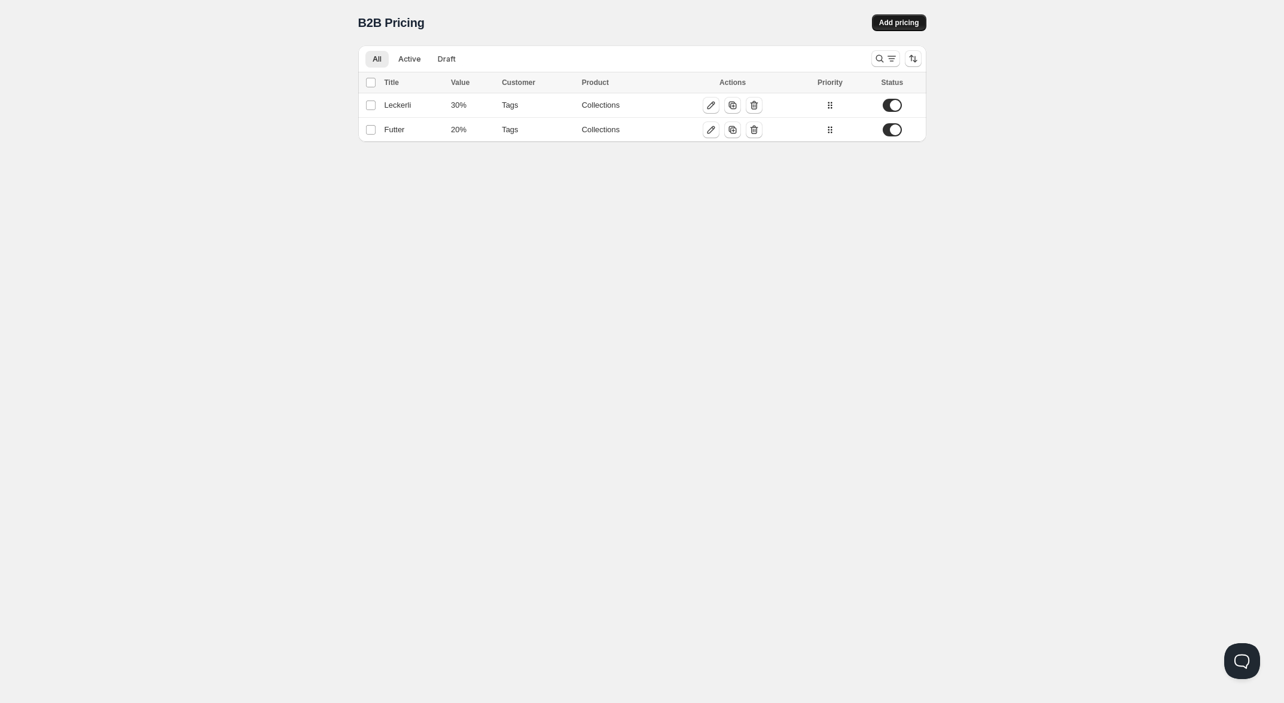
click at [892, 26] on span "Add pricing" at bounding box center [899, 23] width 40 height 10
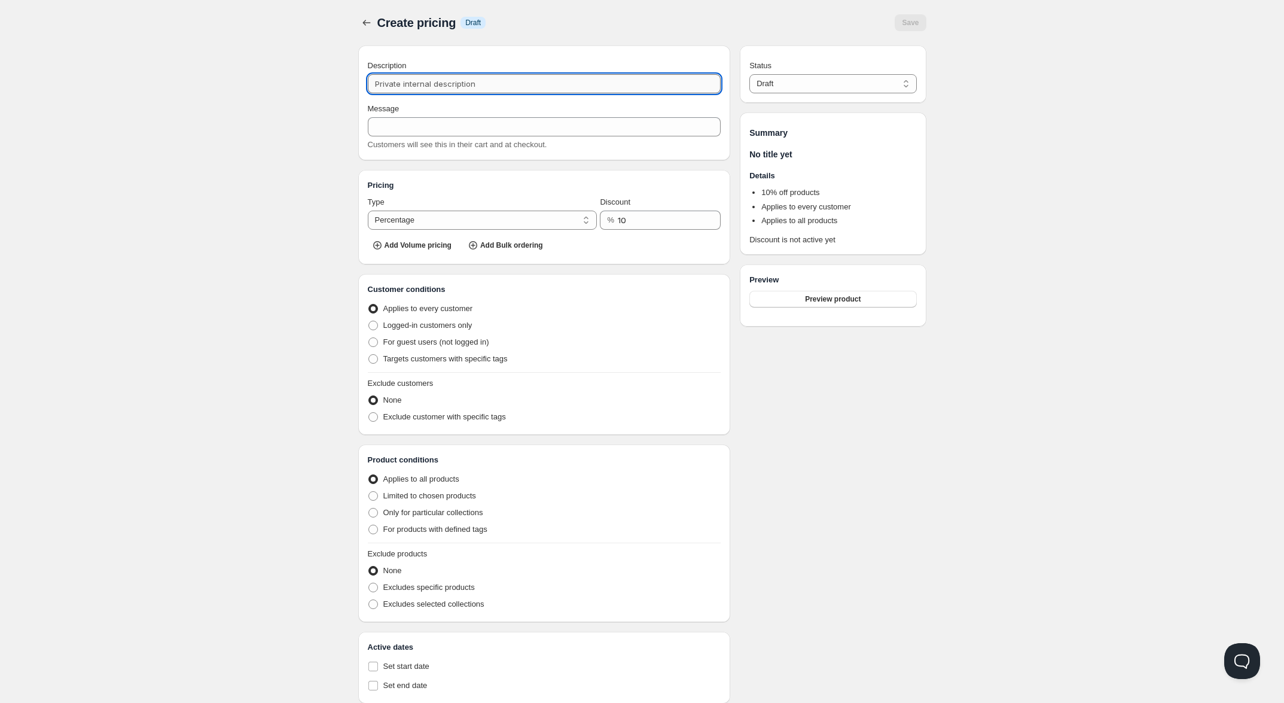
click at [441, 93] on input "Description" at bounding box center [544, 83] width 353 height 19
type input "K"
type input "Kau"
type input "KAU"
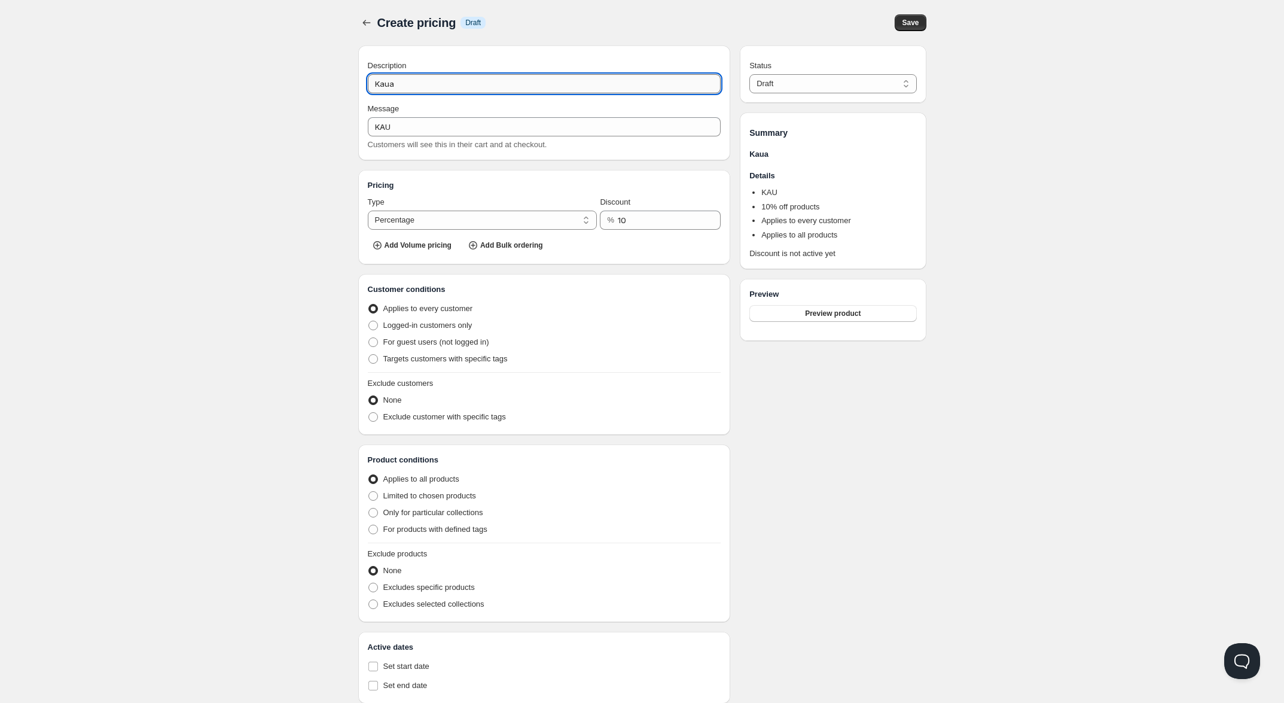
type input "Kauar"
type input "KAUAR"
type input "Kauarti"
type input "KAUARTI"
type input "Kauartike"
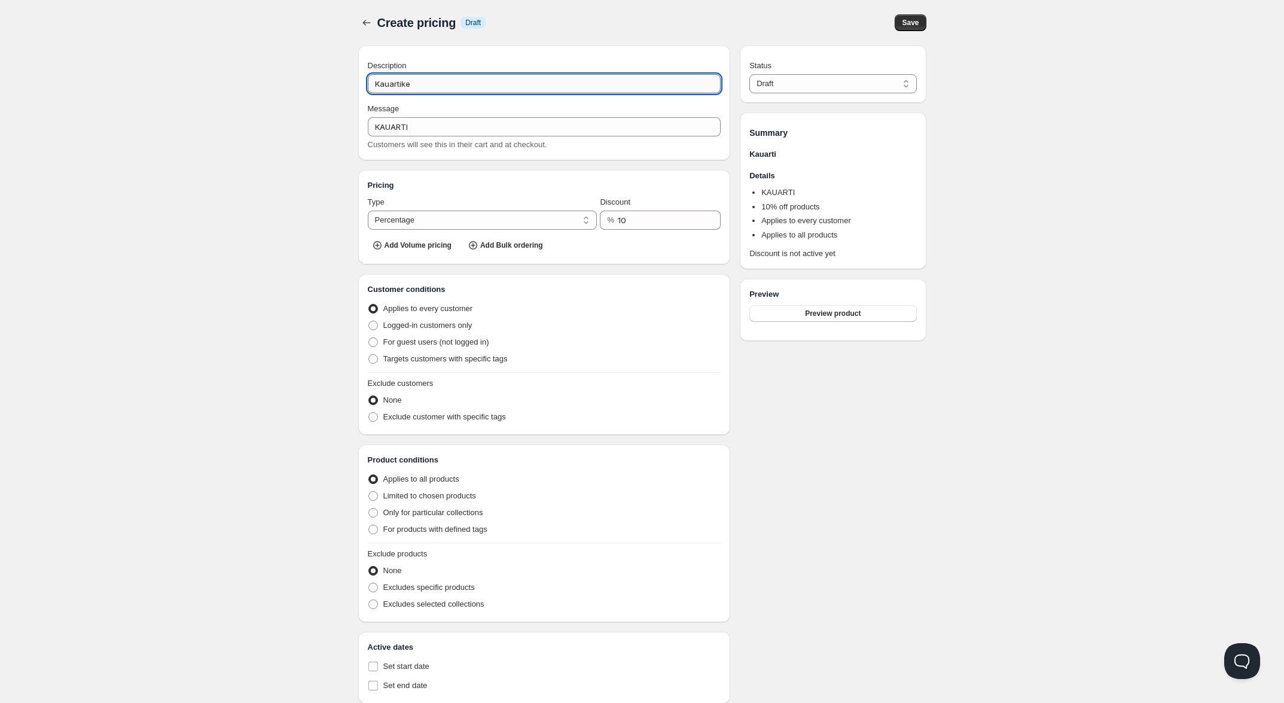
type input "KAUARTIKE"
type input "Kauartikel"
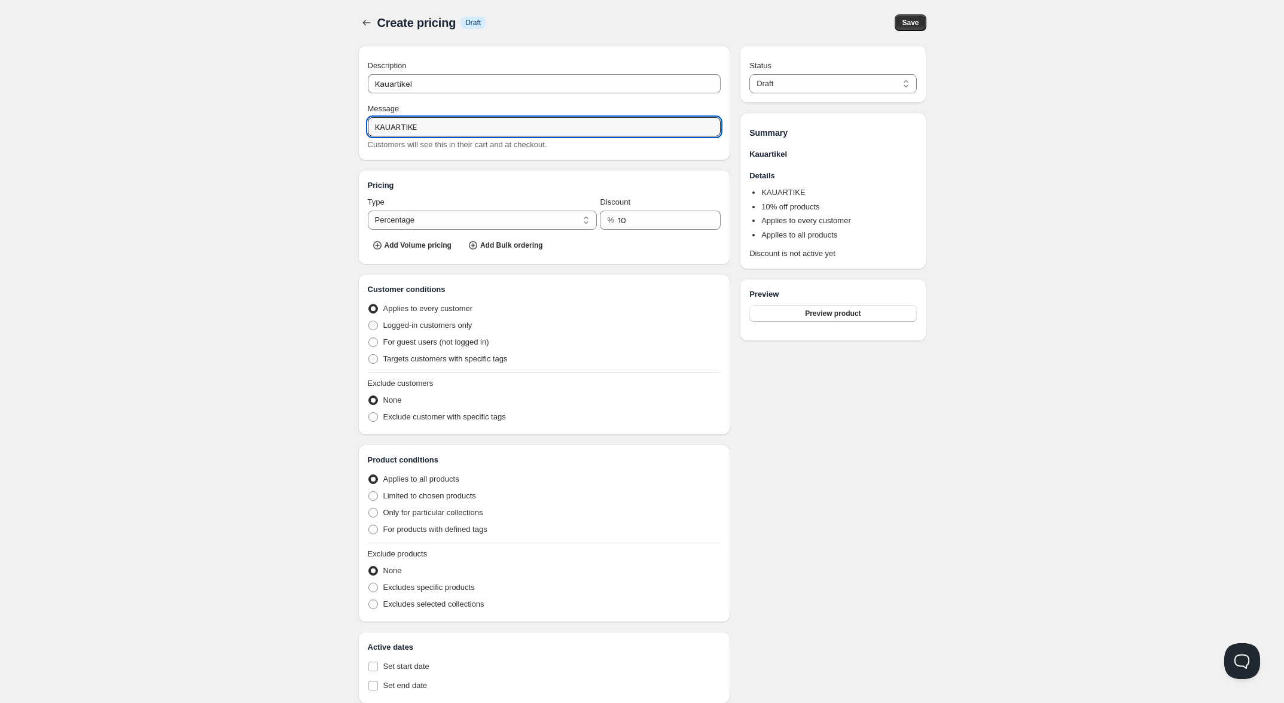
drag, startPoint x: 450, startPoint y: 127, endPoint x: 333, endPoint y: 120, distance: 118.1
click at [333, 120] on div "Home Pricing Price lists Forms Submissions Settings Features Plans Create prici…" at bounding box center [642, 366] width 1284 height 733
type input "b"
type input "B2B"
click at [330, 139] on div "Home Pricing Price lists Forms Submissions Settings Features Plans Create prici…" at bounding box center [642, 366] width 1284 height 733
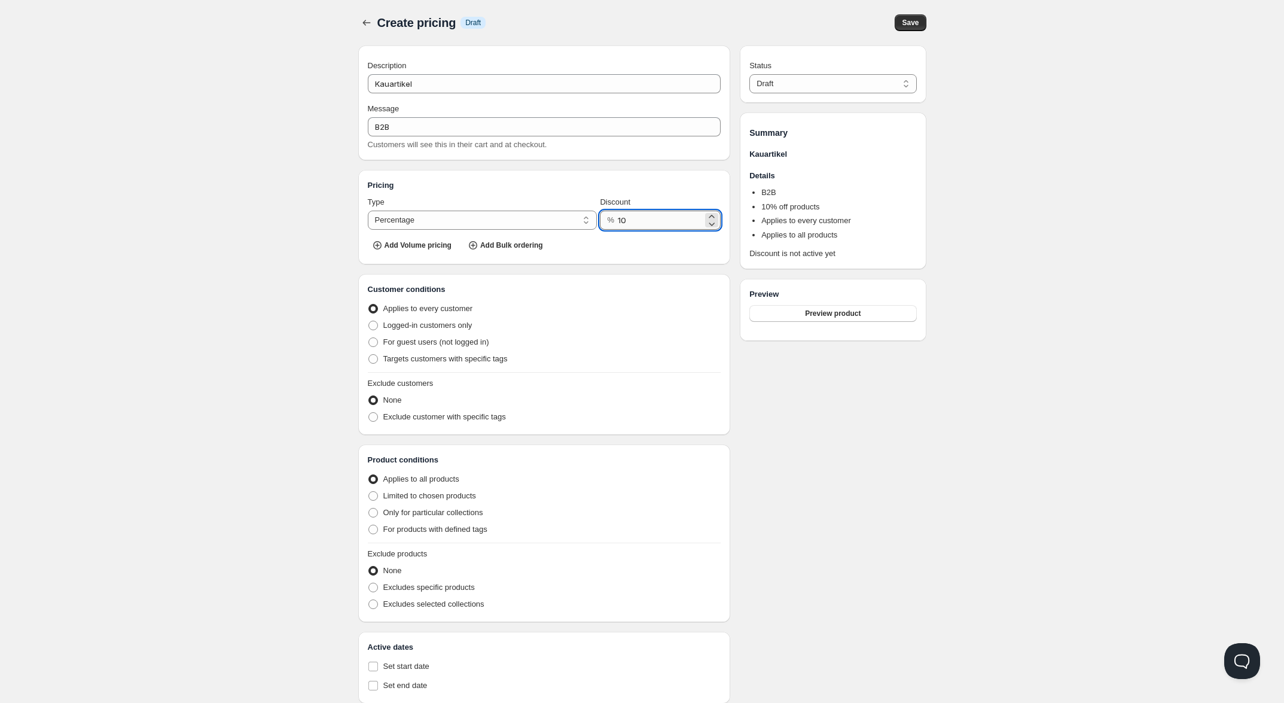
click at [635, 227] on input "10" at bounding box center [660, 220] width 85 height 19
drag, startPoint x: 643, startPoint y: 224, endPoint x: 618, endPoint y: 220, distance: 25.4
click at [618, 220] on input "10" at bounding box center [660, 220] width 85 height 19
type input "20"
click at [252, 188] on div "Home Pricing Price lists Forms Submissions Settings Features Plans Create prici…" at bounding box center [642, 366] width 1284 height 733
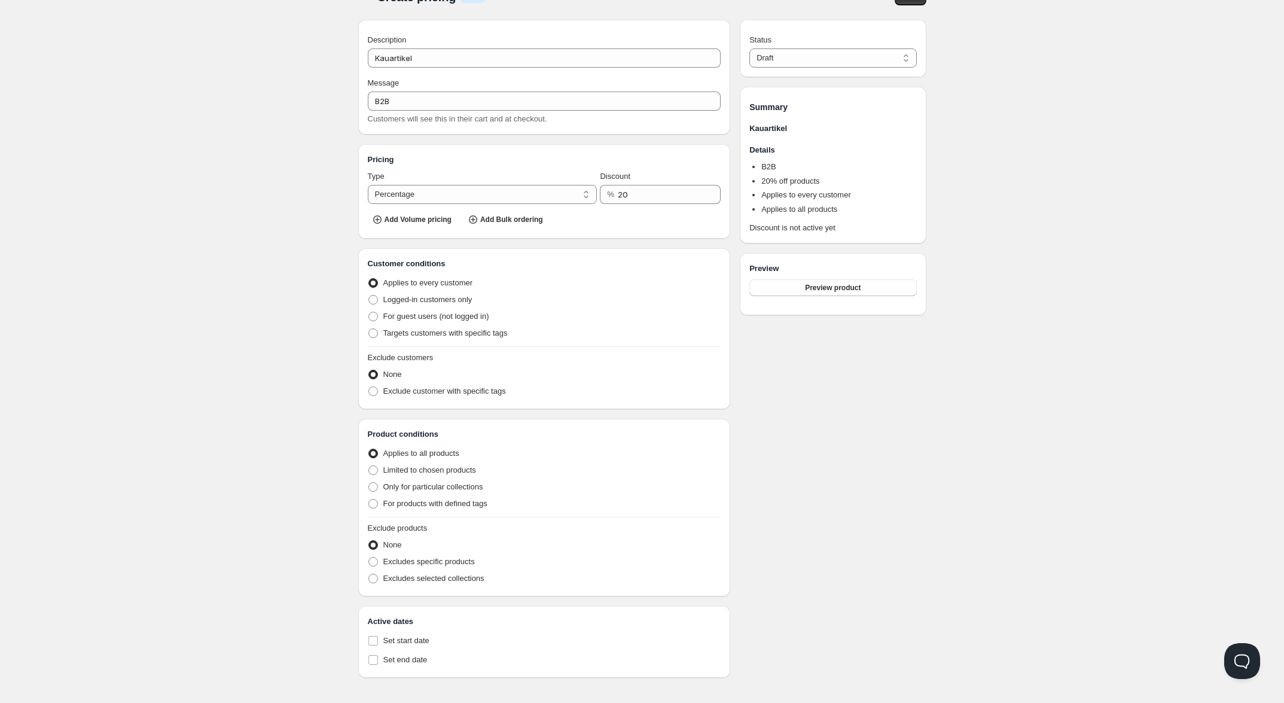
scroll to position [40, 0]
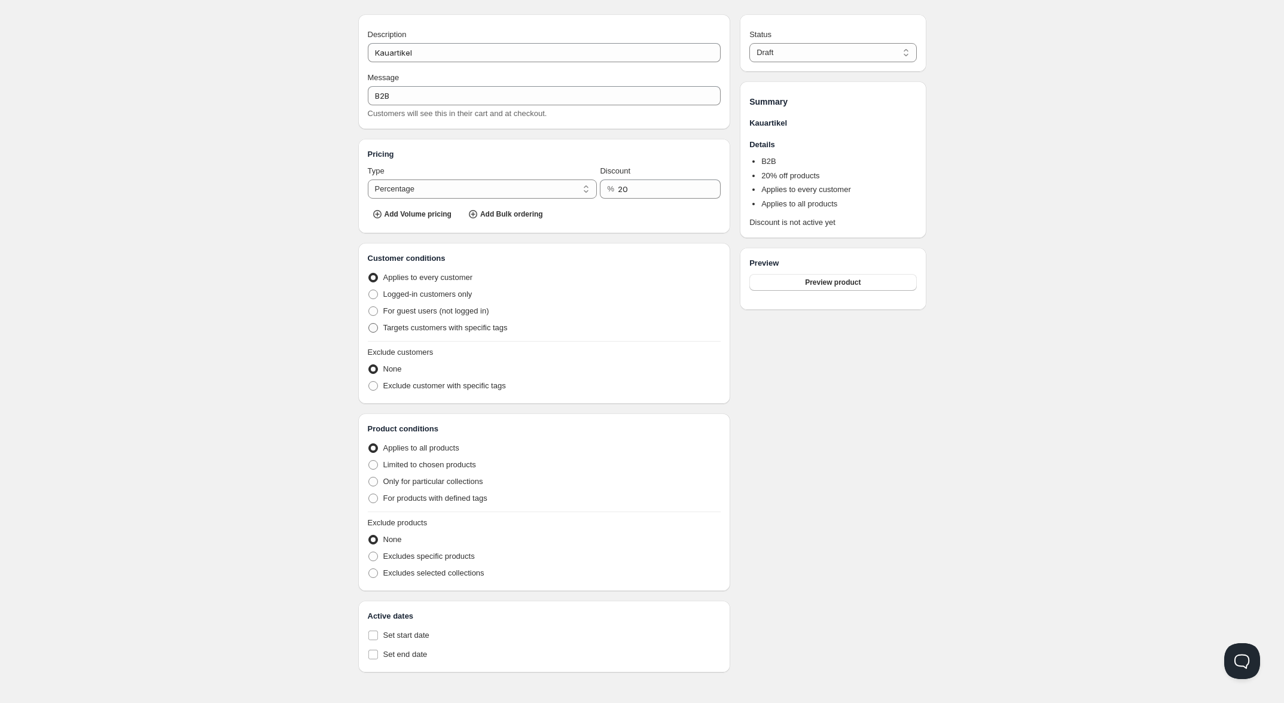
click at [431, 325] on span "Targets customers with specific tags" at bounding box center [445, 327] width 124 height 9
click at [369, 324] on input "Targets customers with specific tags" at bounding box center [368, 323] width 1 height 1
radio input "true"
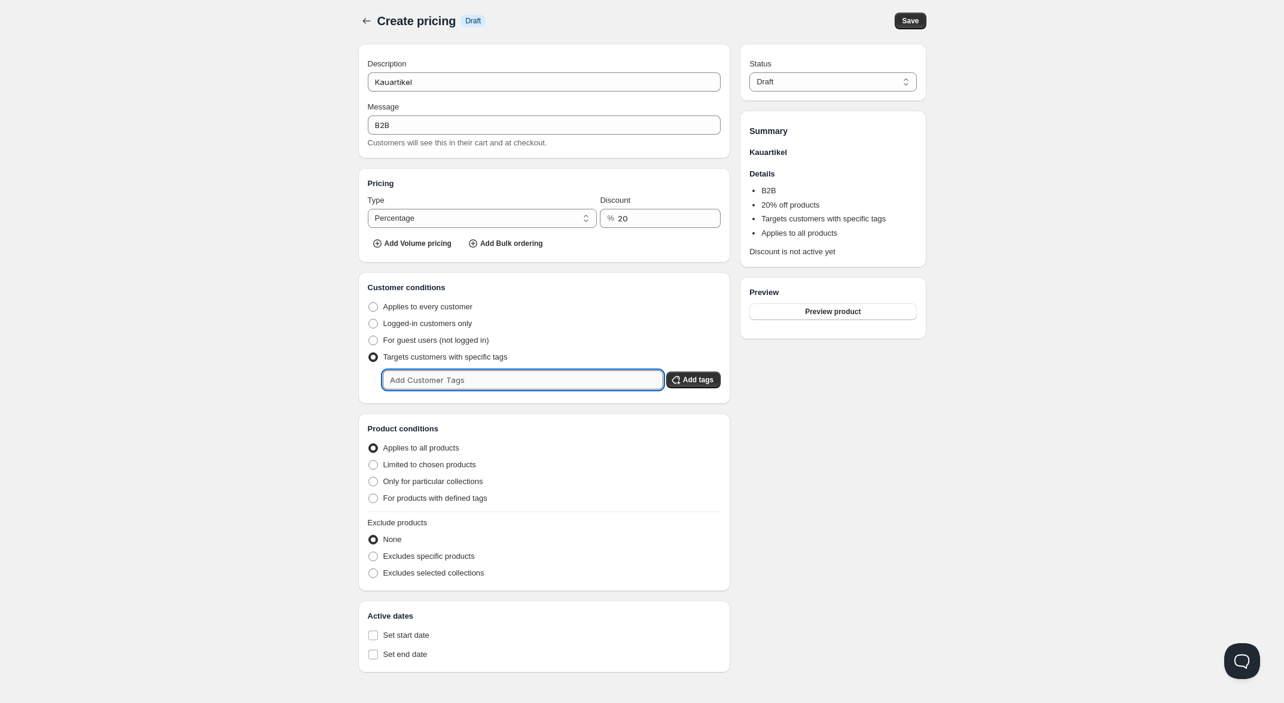
click at [431, 376] on input "text" at bounding box center [523, 379] width 280 height 19
type input "b2b"
click at [706, 375] on span "Add tags" at bounding box center [698, 380] width 30 height 10
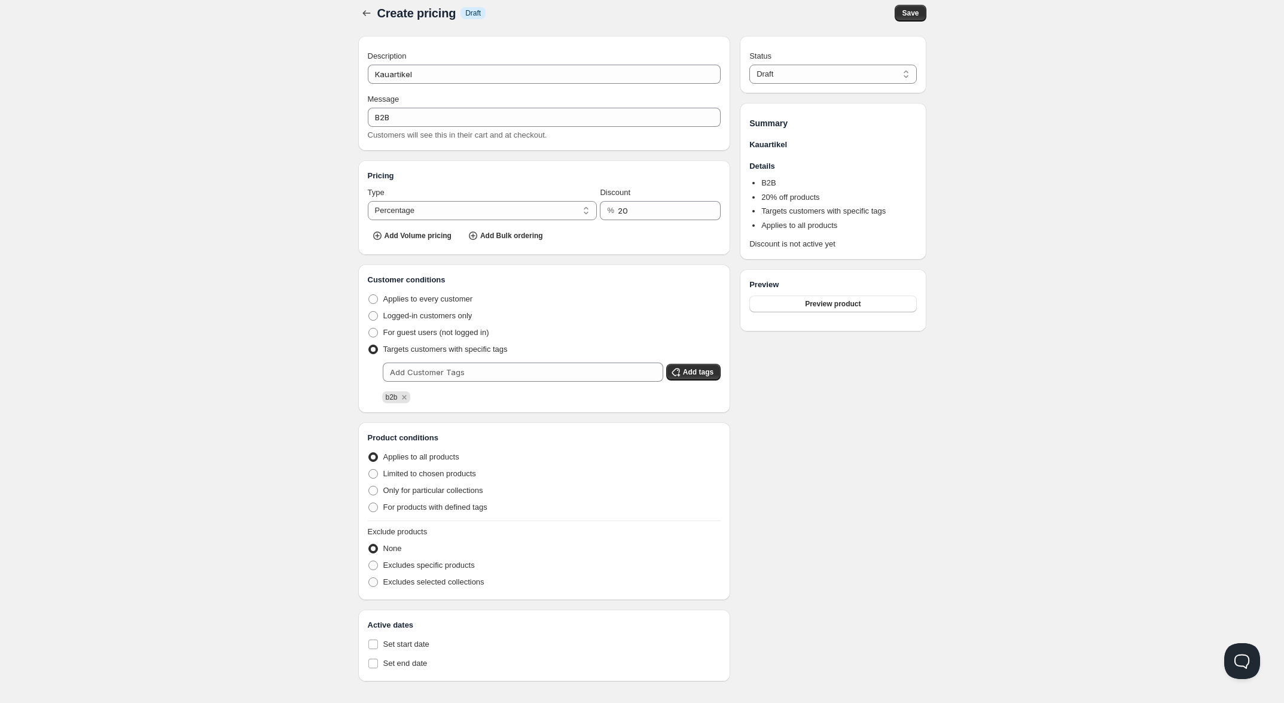
scroll to position [26, 0]
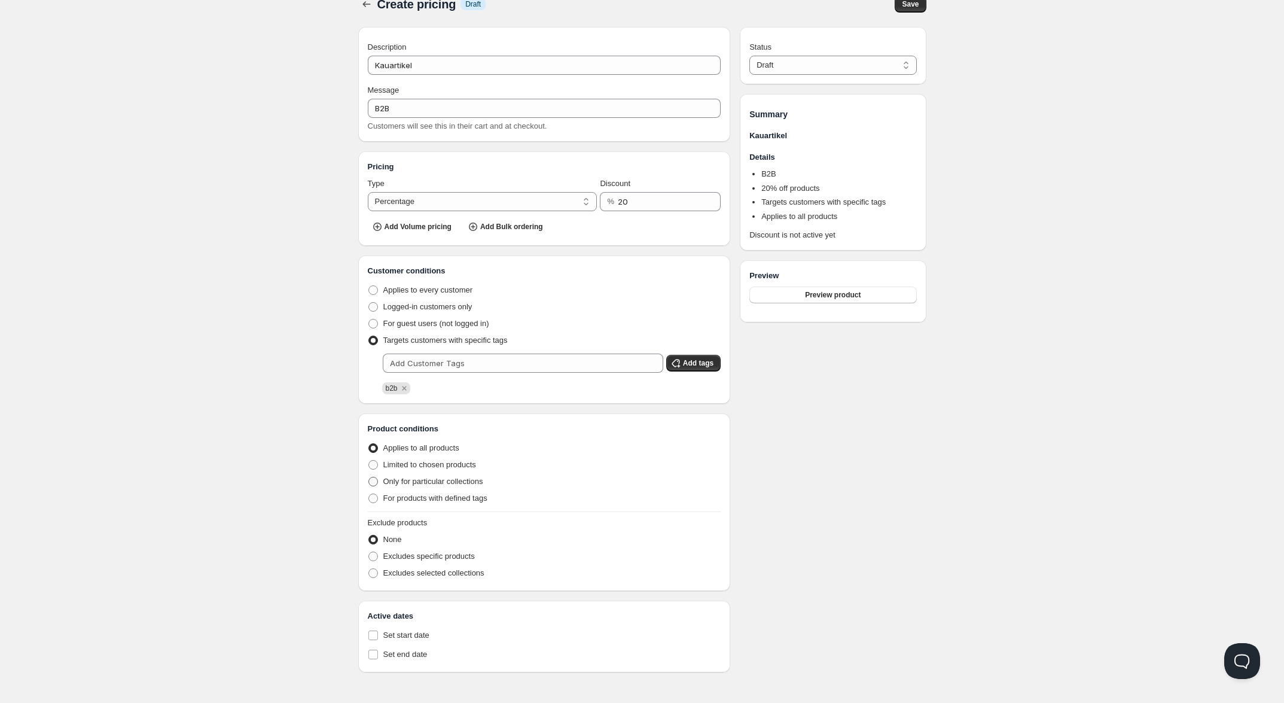
click at [429, 477] on span "Only for particular collections" at bounding box center [433, 481] width 100 height 9
click at [369, 477] on input "Only for particular collections" at bounding box center [368, 477] width 1 height 1
radio input "true"
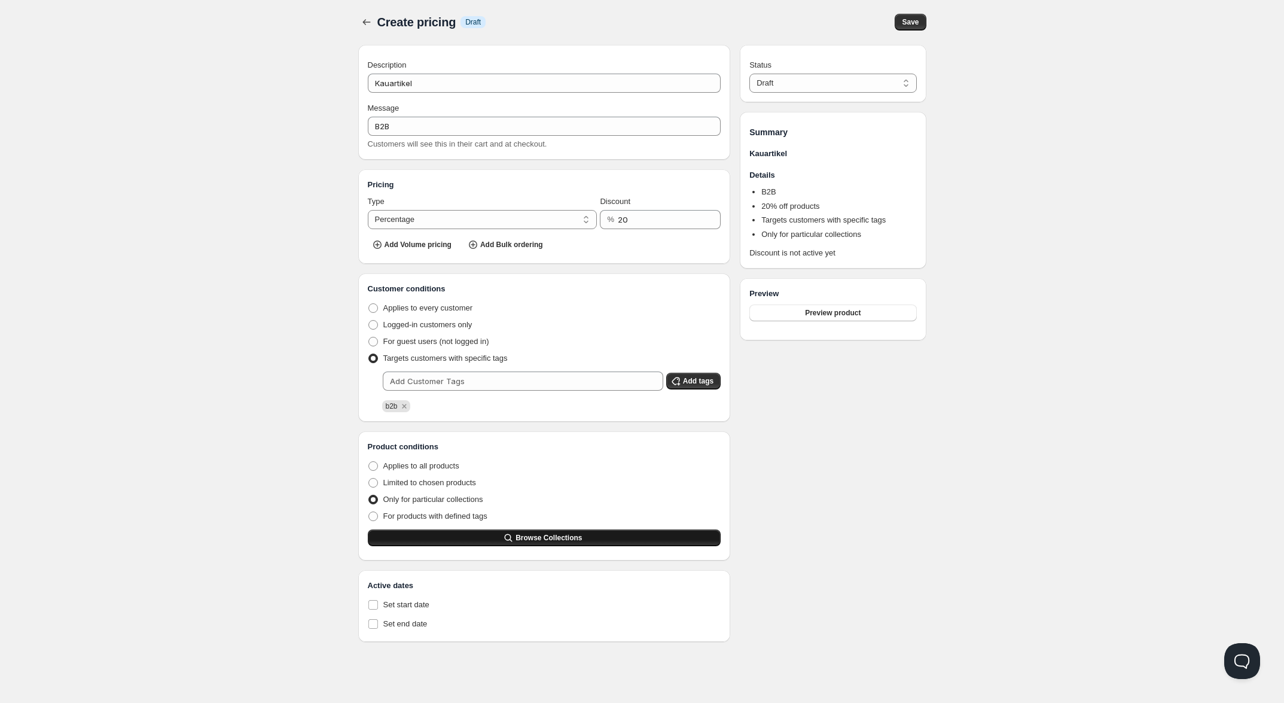
click at [520, 533] on div "Product conditions Applies to all products Limited to chosen products Only for …" at bounding box center [544, 496] width 353 height 110
click at [514, 540] on icon "button" at bounding box center [508, 538] width 12 height 12
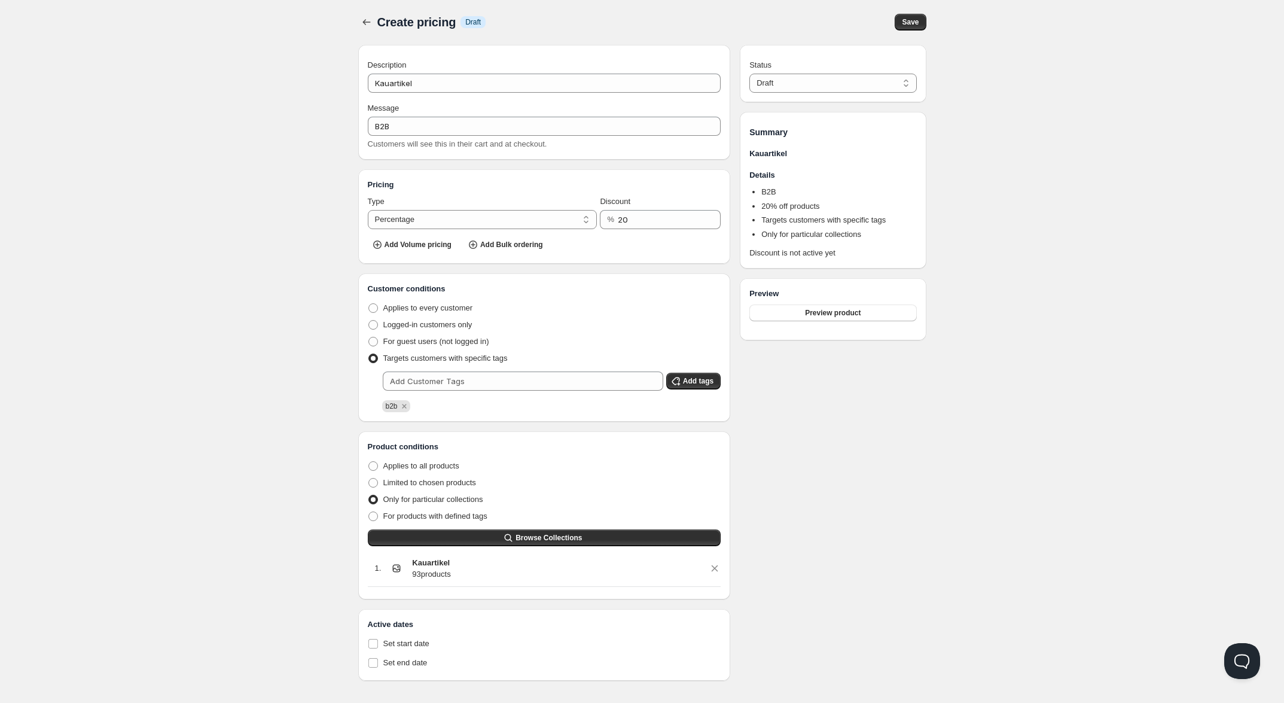
scroll to position [15, 0]
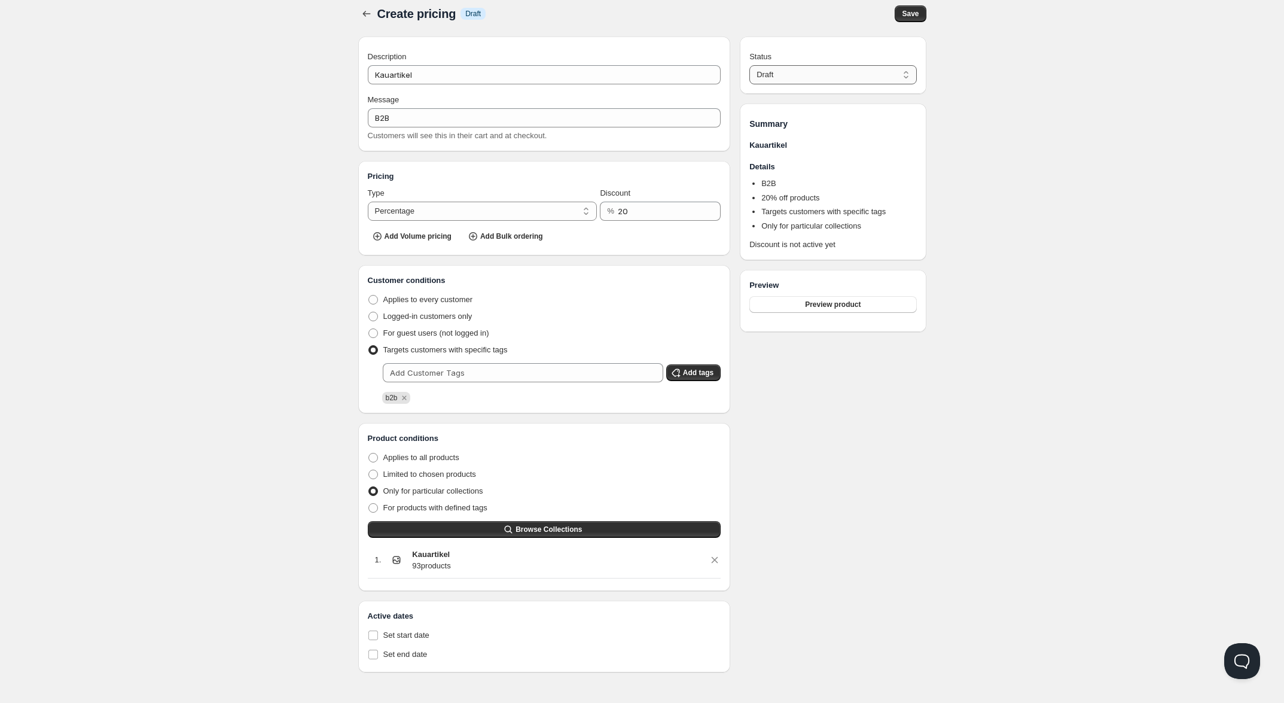
click at [819, 69] on select "Draft Active" at bounding box center [832, 74] width 167 height 19
select select "1"
click at [749, 65] on select "Draft Active" at bounding box center [832, 74] width 167 height 19
click at [904, 9] on span "Save" at bounding box center [910, 14] width 17 height 10
click at [366, 11] on icon "button" at bounding box center [367, 14] width 12 height 12
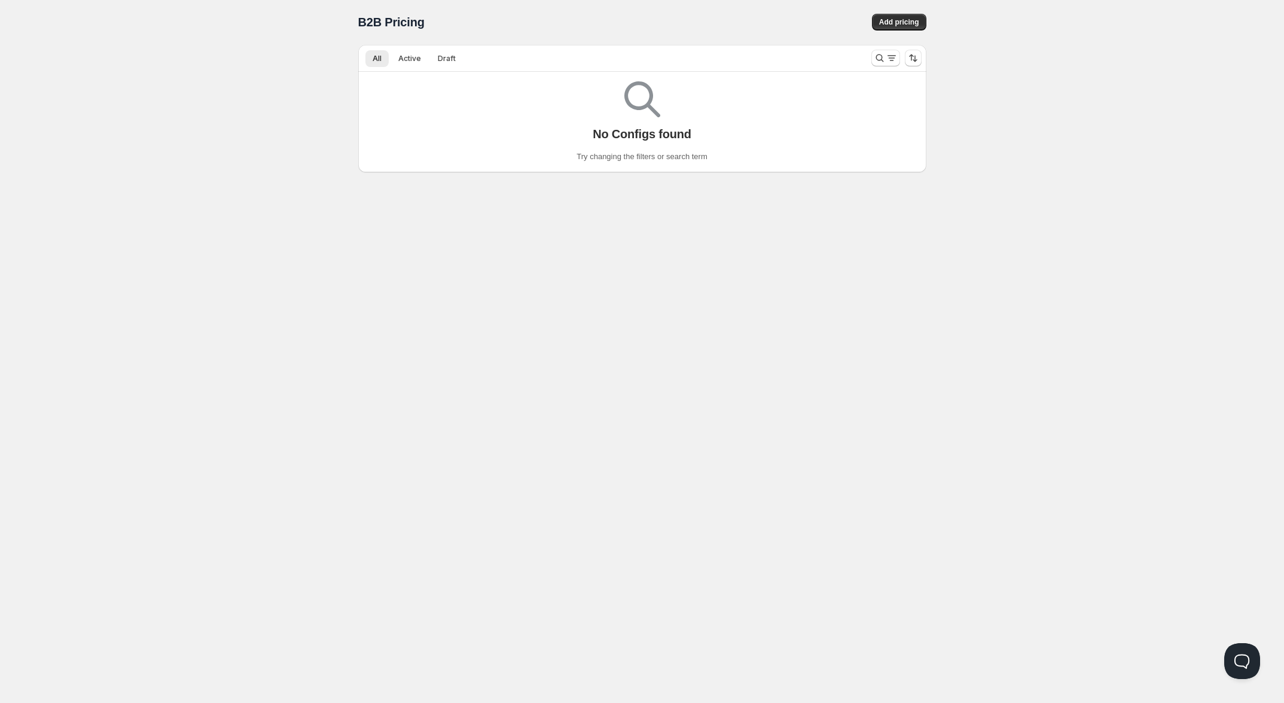
scroll to position [1, 0]
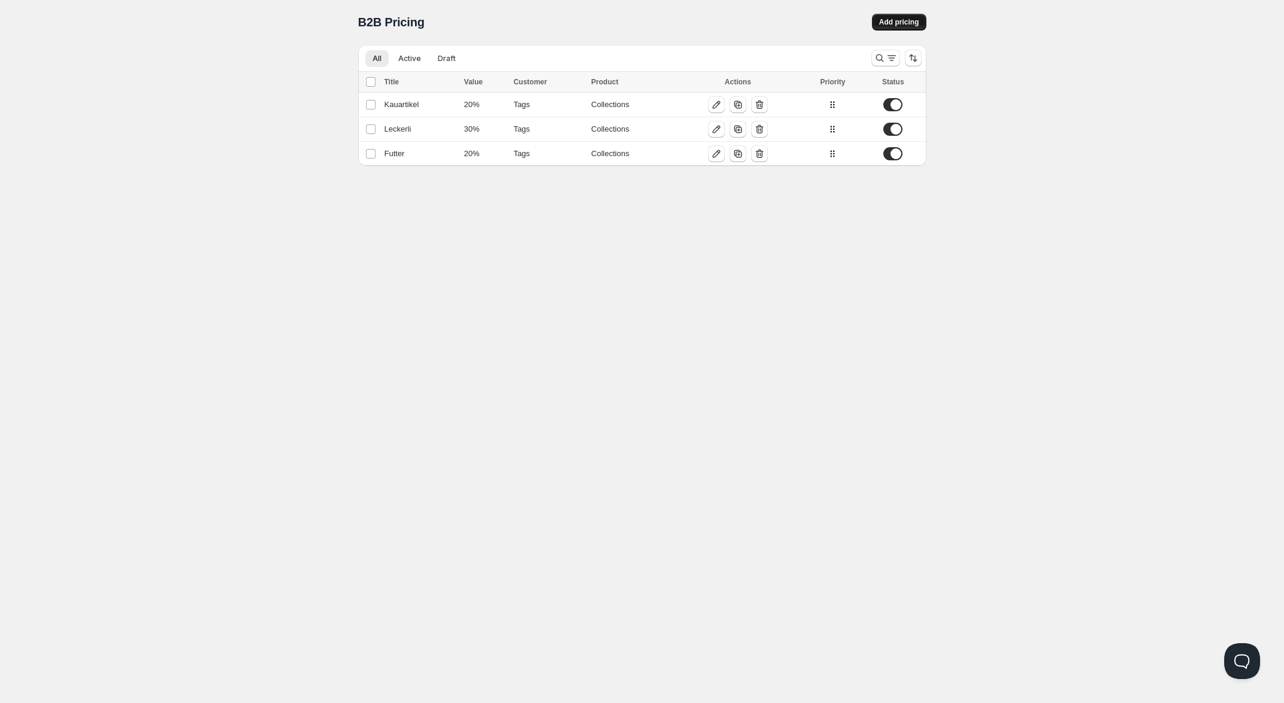
click at [912, 23] on span "Add pricing" at bounding box center [899, 22] width 40 height 10
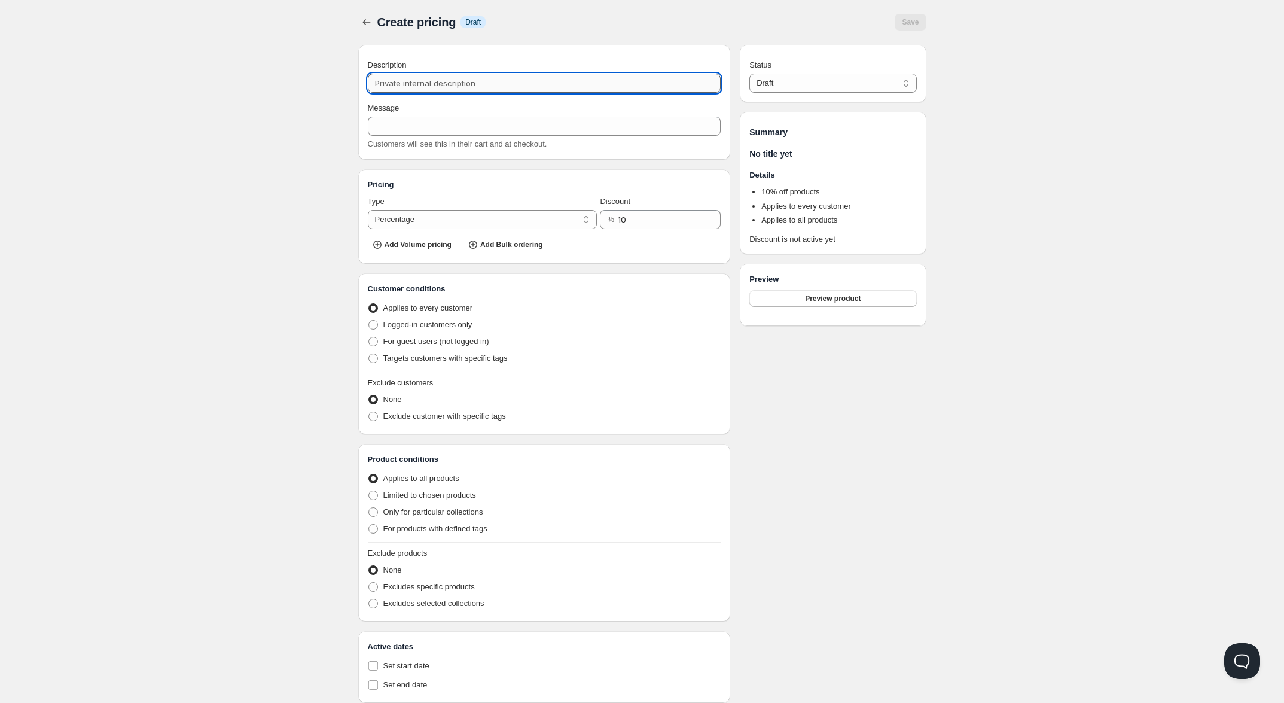
click at [423, 84] on input "Description" at bounding box center [544, 83] width 353 height 19
type input "T"
type input "Tro"
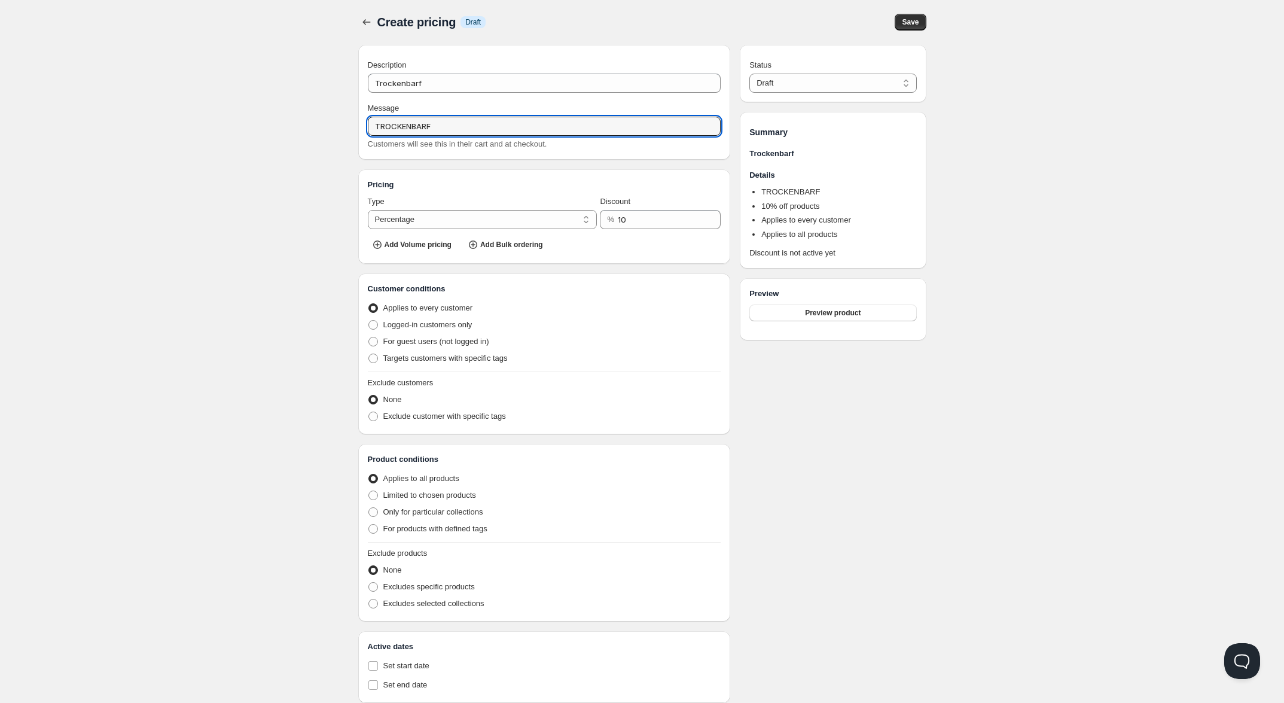
drag, startPoint x: 456, startPoint y: 128, endPoint x: 324, endPoint y: 123, distance: 132.3
click at [324, 123] on div "Home Pricing Price lists Forms Submissions Settings Features Plans Create prici…" at bounding box center [642, 365] width 1284 height 733
click at [631, 218] on input "10" at bounding box center [660, 219] width 85 height 19
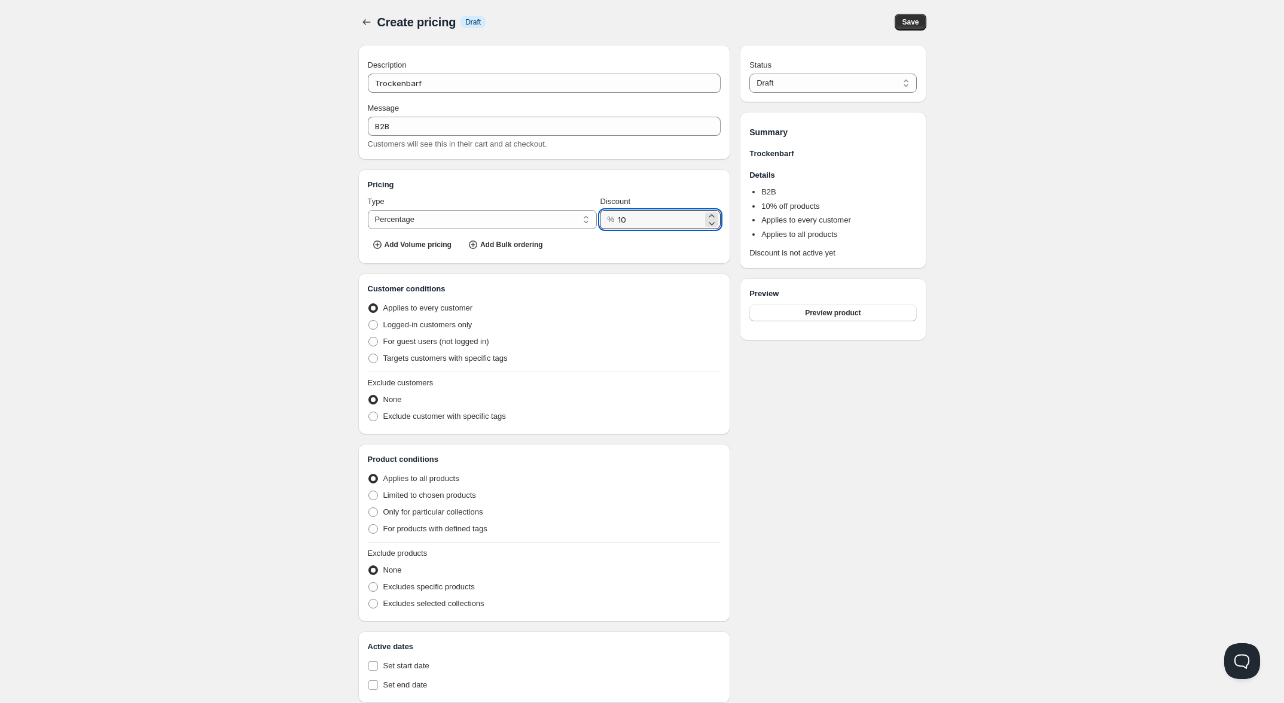
click at [615, 215] on div "% 10" at bounding box center [660, 219] width 121 height 19
click at [290, 281] on div "Home Pricing Price lists Forms Submissions Settings Features Plans Create prici…" at bounding box center [642, 365] width 1284 height 733
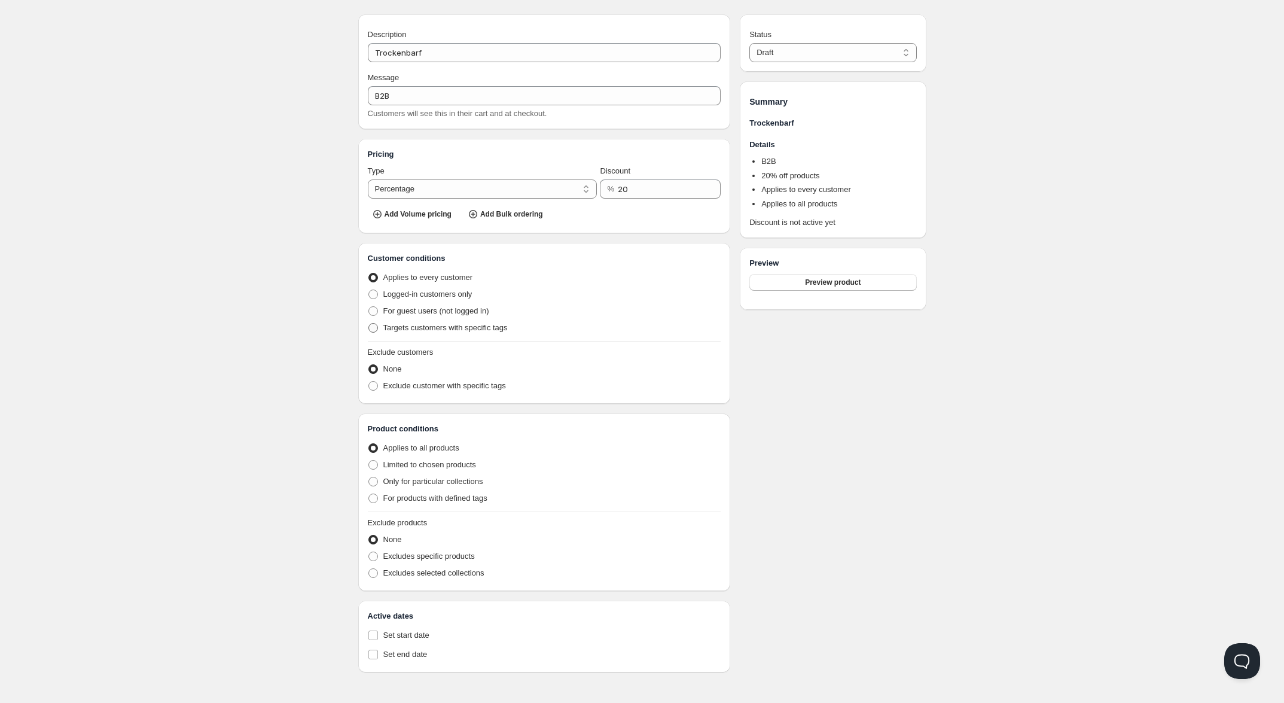
click at [411, 325] on span "Targets customers with specific tags" at bounding box center [445, 327] width 124 height 9
click at [369, 324] on input "Targets customers with specific tags" at bounding box center [368, 323] width 1 height 1
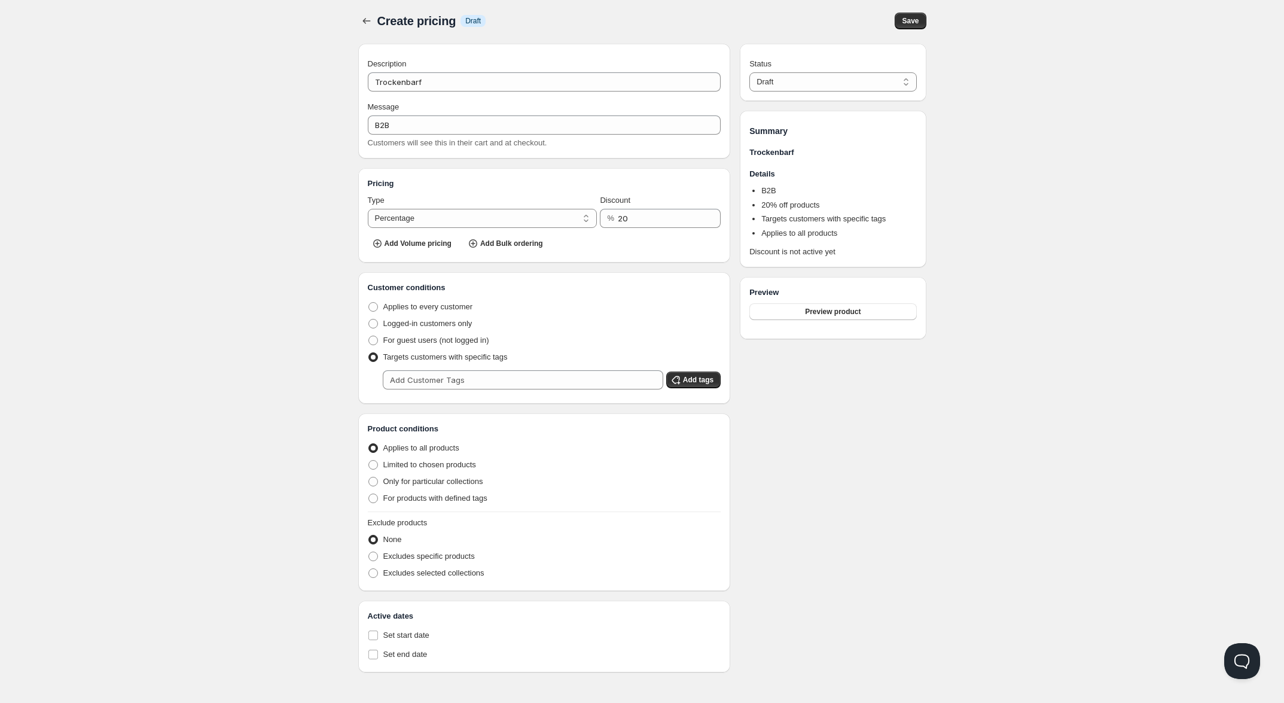
scroll to position [10, 0]
click at [434, 371] on input "text" at bounding box center [523, 379] width 280 height 19
click at [703, 371] on button "Add tags" at bounding box center [693, 379] width 54 height 17
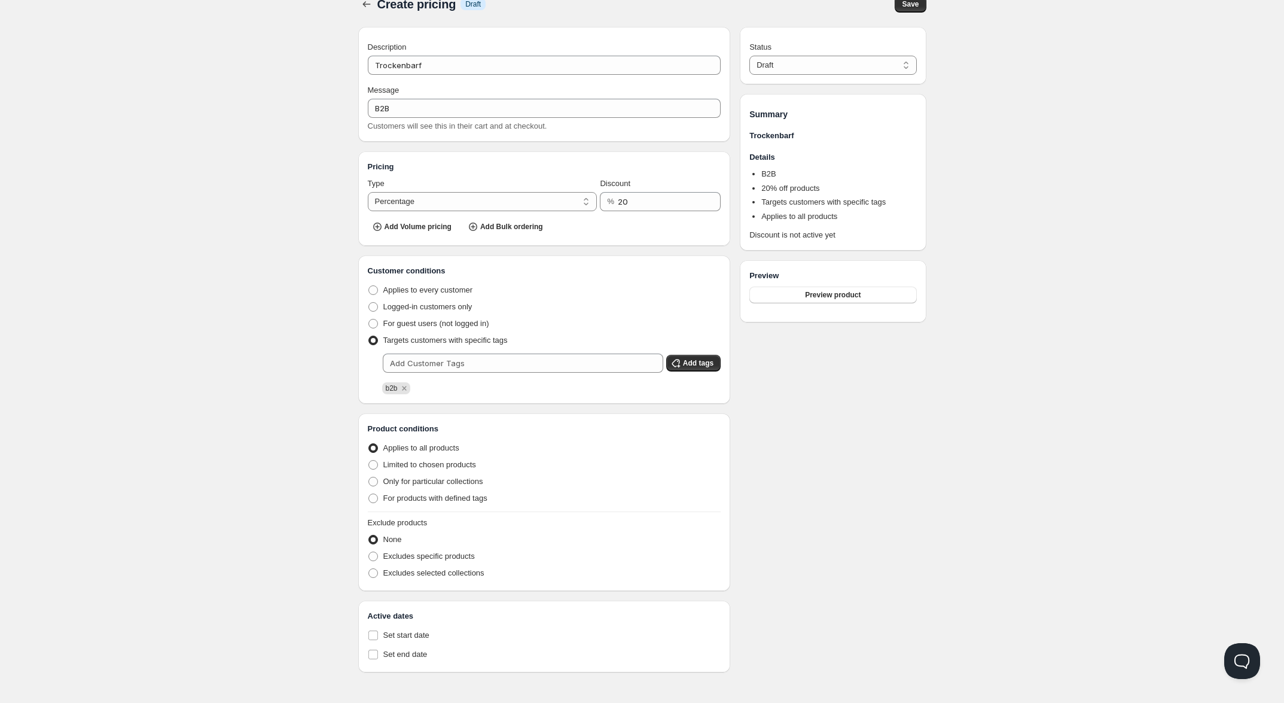
scroll to position [26, 0]
click at [426, 477] on span "Only for particular collections" at bounding box center [433, 481] width 100 height 9
click at [369, 477] on input "Only for particular collections" at bounding box center [368, 477] width 1 height 1
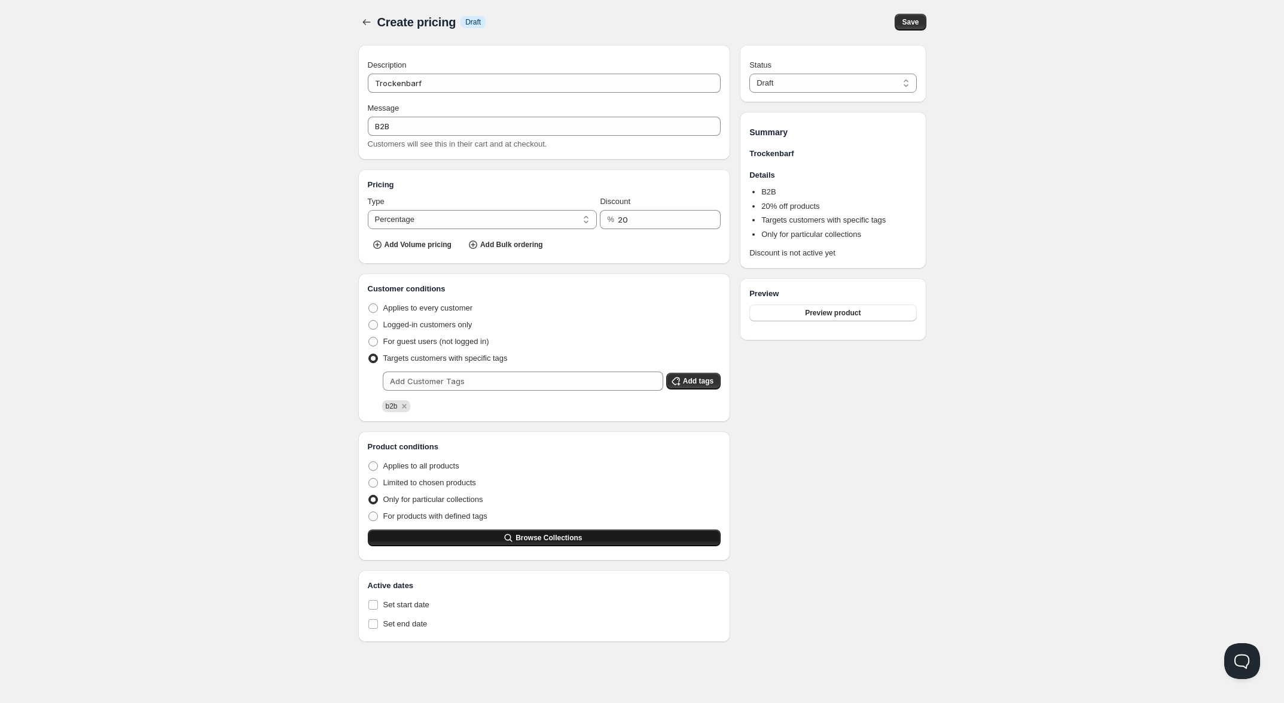
click at [554, 542] on span "Browse Collections" at bounding box center [548, 538] width 66 height 10
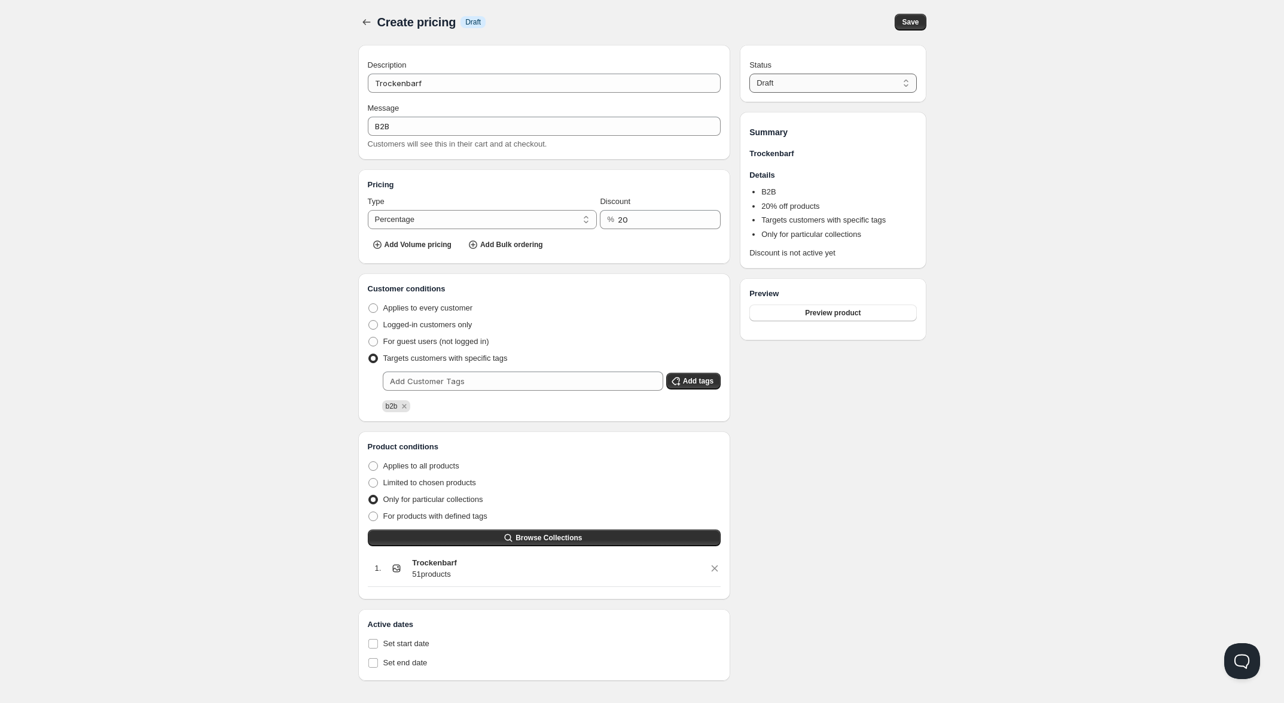
click at [823, 87] on select "Draft Active" at bounding box center [832, 83] width 167 height 19
click at [749, 74] on select "Draft Active" at bounding box center [832, 83] width 167 height 19
click at [913, 23] on span "Save" at bounding box center [910, 22] width 17 height 10
click at [368, 22] on icon "button" at bounding box center [367, 22] width 12 height 12
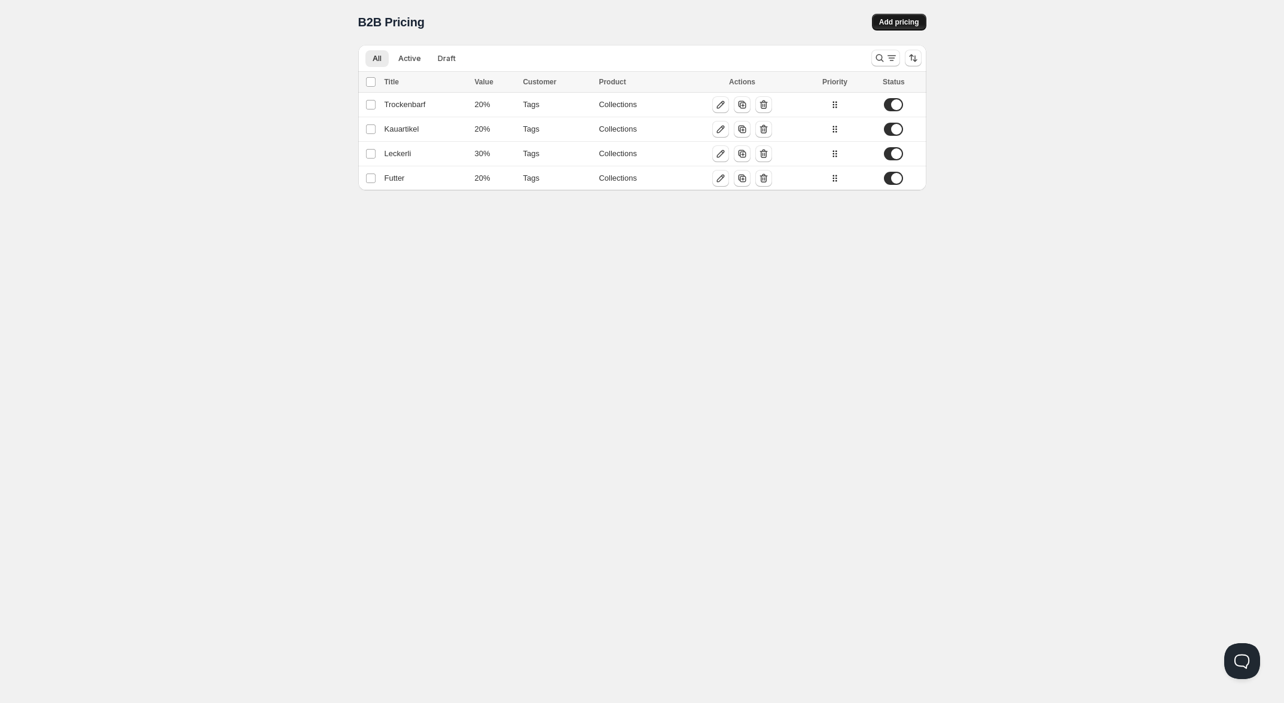
click at [888, 23] on span "Add pricing" at bounding box center [899, 22] width 40 height 10
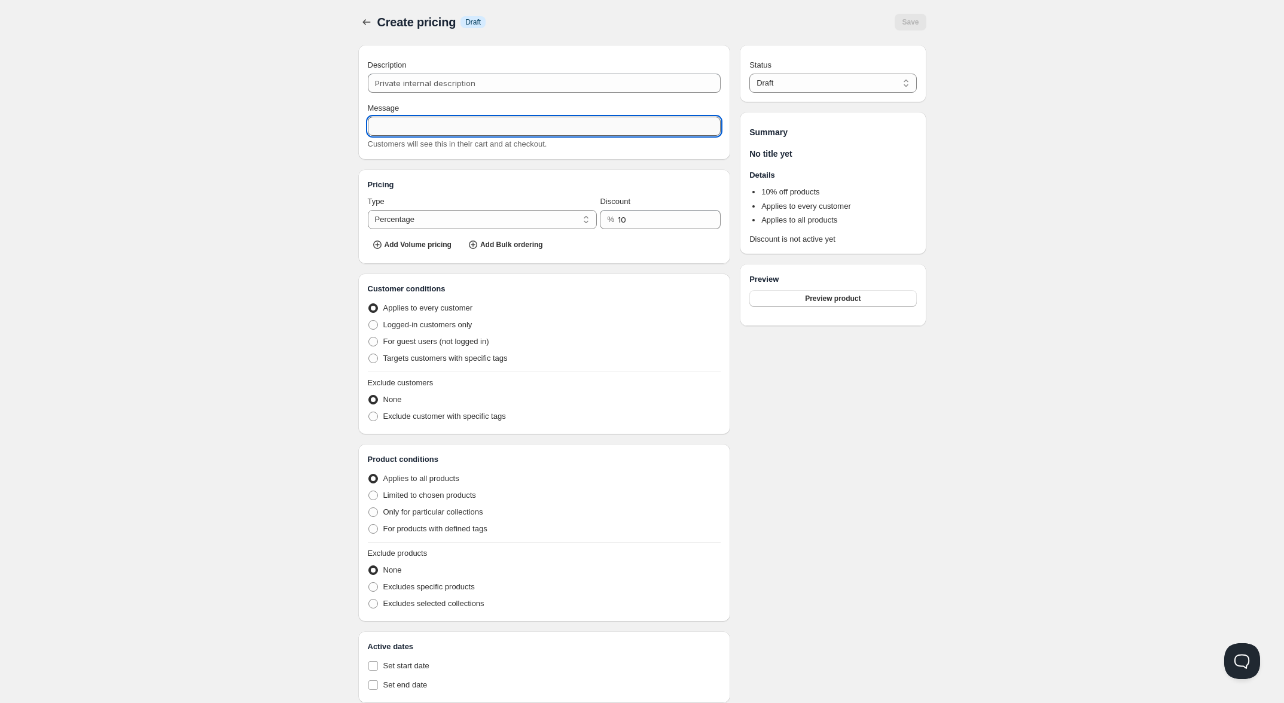
click at [425, 127] on input "Message" at bounding box center [544, 126] width 353 height 19
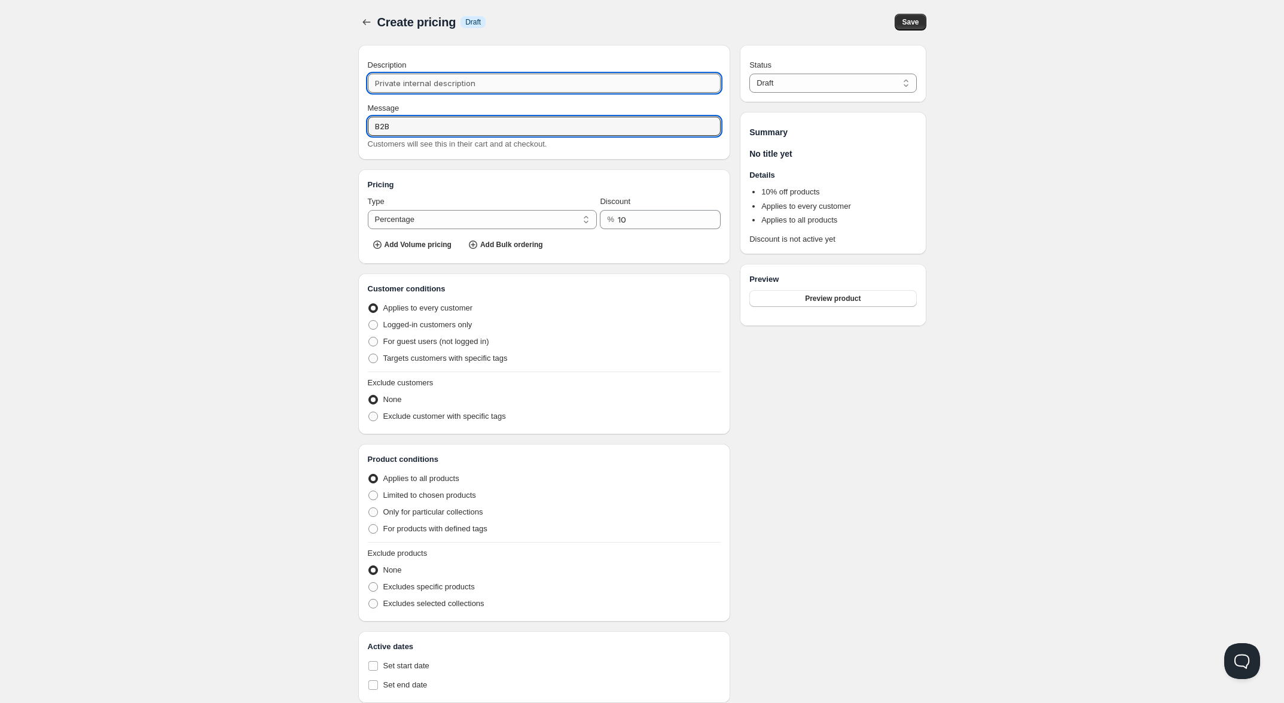
click at [470, 81] on input "Description" at bounding box center [544, 83] width 353 height 19
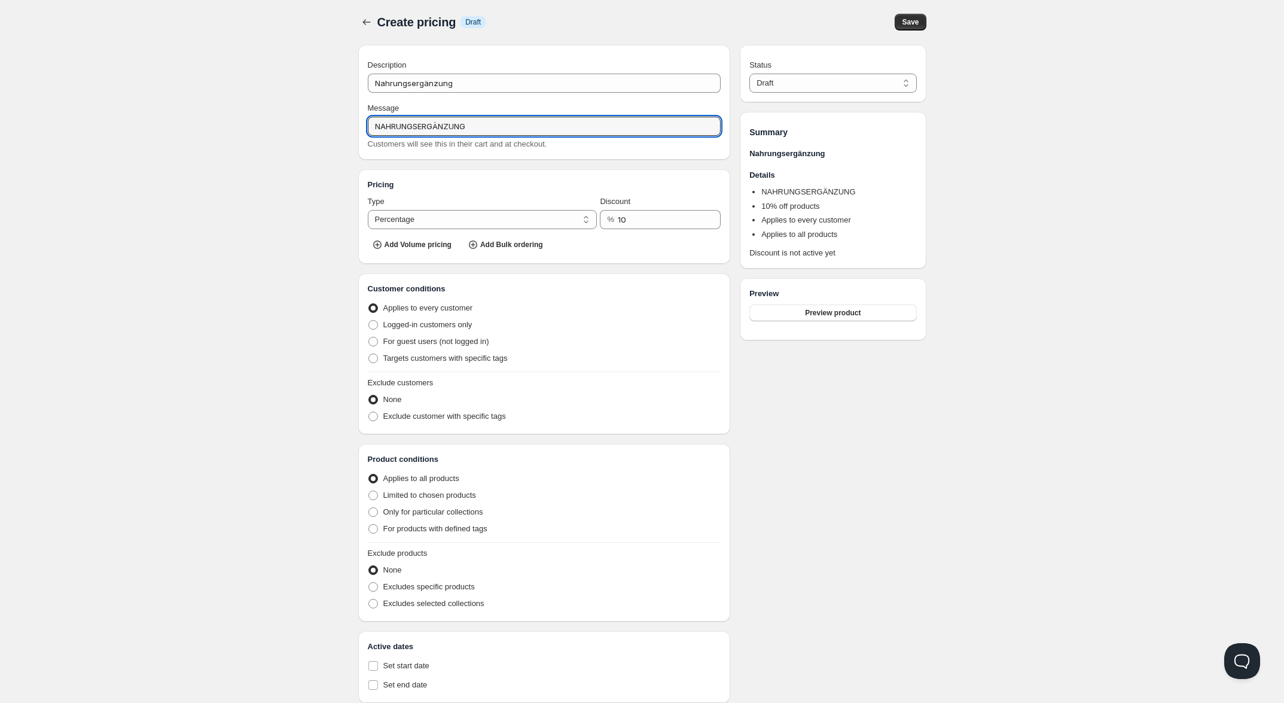
drag, startPoint x: 507, startPoint y: 126, endPoint x: 220, endPoint y: 114, distance: 286.7
click at [234, 115] on div "Home Pricing Price lists Forms Submissions Settings Features Plans Create prici…" at bounding box center [642, 365] width 1284 height 733
click at [226, 242] on div "Home Pricing Price lists Forms Submissions Settings Features Plans Create prici…" at bounding box center [642, 365] width 1284 height 733
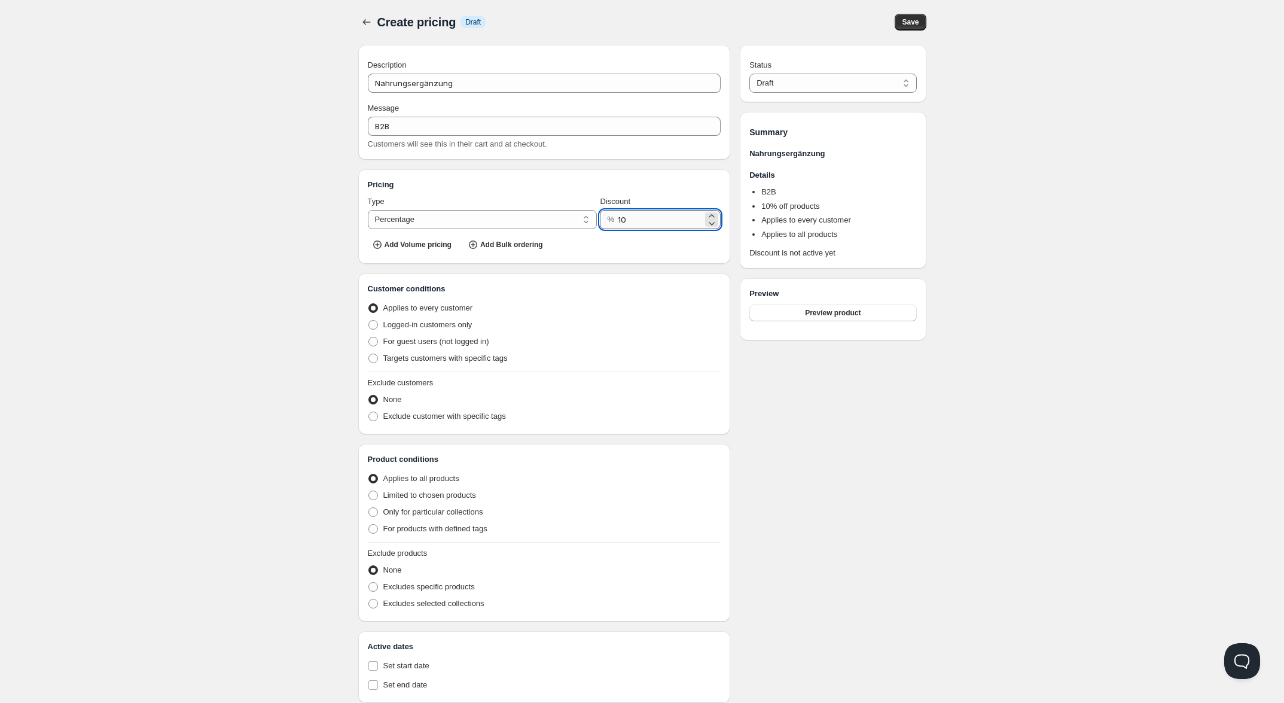
drag, startPoint x: 640, startPoint y: 221, endPoint x: 617, endPoint y: 225, distance: 23.1
click at [618, 225] on input "10" at bounding box center [660, 219] width 85 height 19
click at [205, 346] on div "Home Pricing Price lists Forms Submissions Settings Features Plans Create prici…" at bounding box center [642, 365] width 1284 height 733
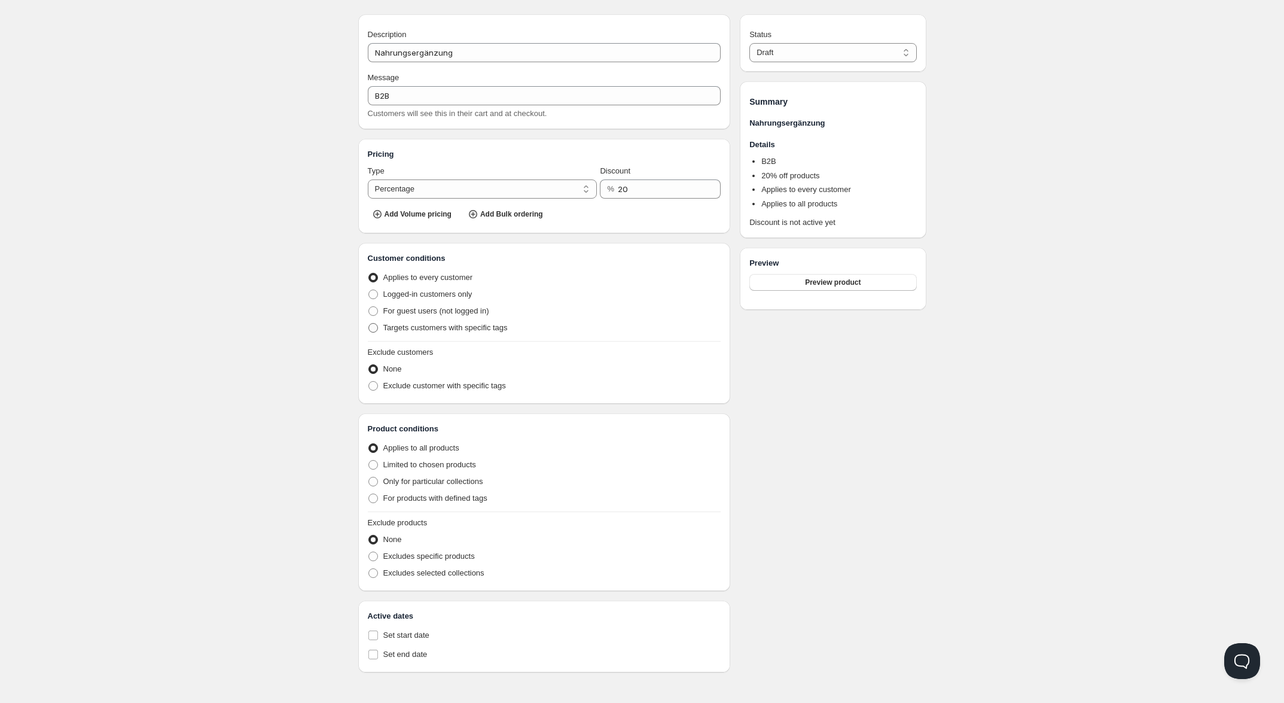
click at [458, 323] on span "Targets customers with specific tags" at bounding box center [445, 327] width 124 height 9
click at [369, 323] on input "Targets customers with specific tags" at bounding box center [368, 323] width 1 height 1
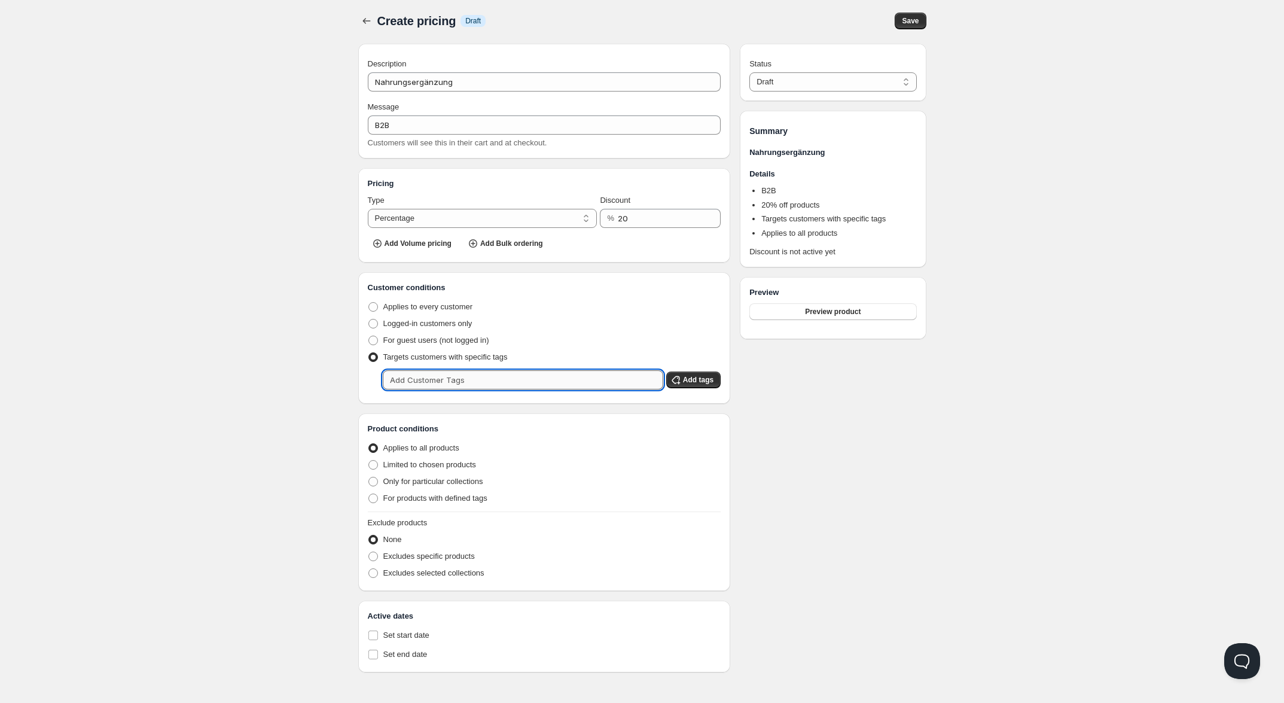
click at [466, 374] on input "text" at bounding box center [523, 379] width 280 height 19
click at [703, 375] on span "Add tags" at bounding box center [698, 380] width 30 height 10
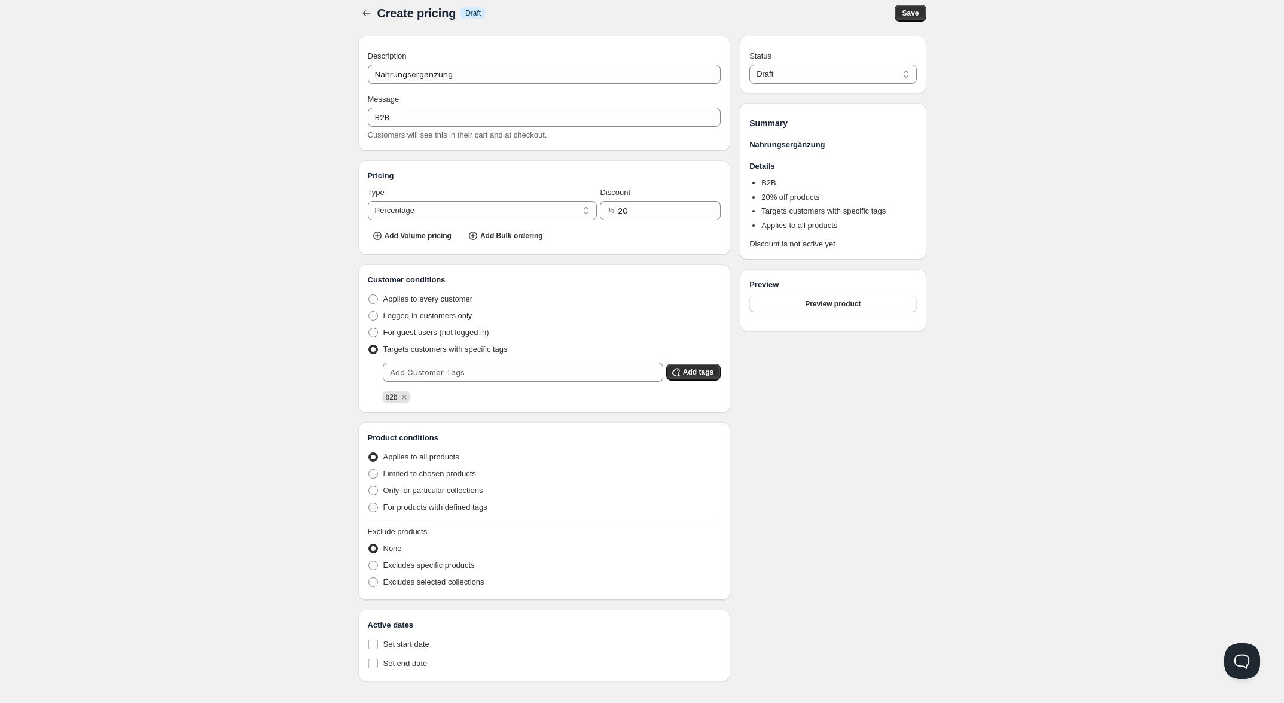
scroll to position [26, 0]
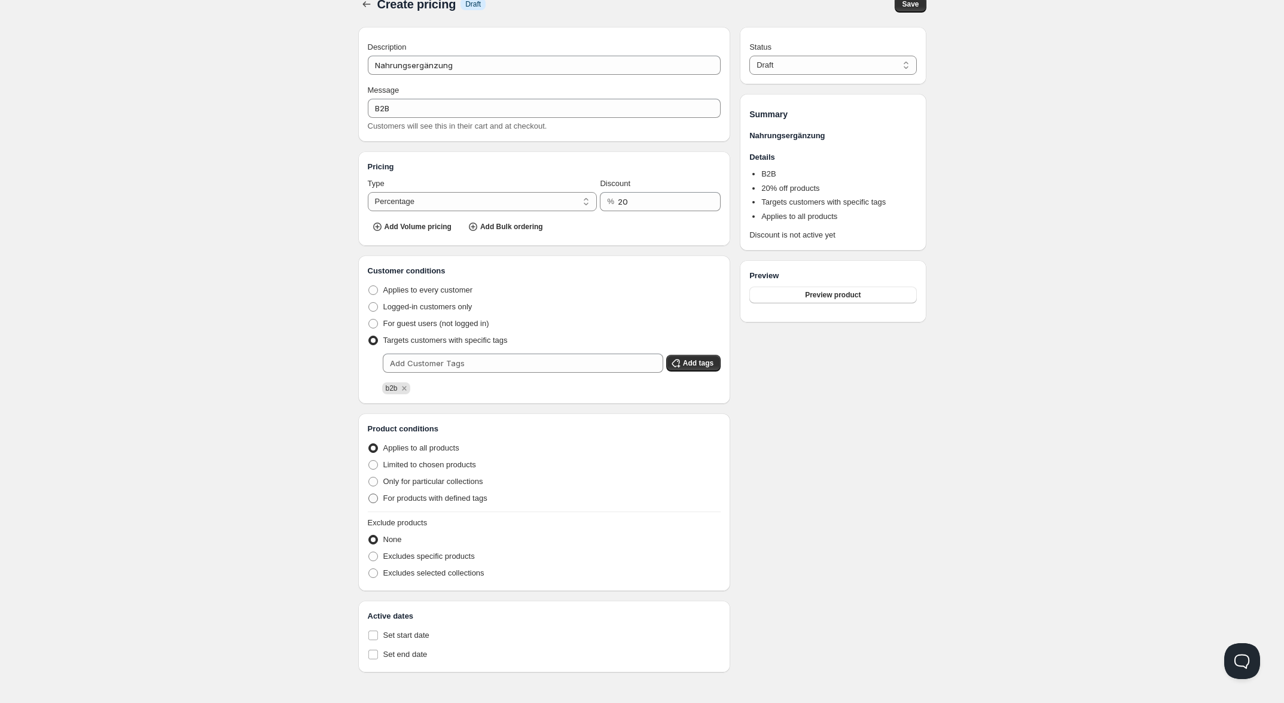
click at [437, 502] on label "For products with defined tags" at bounding box center [428, 498] width 120 height 17
click at [369, 494] on input "For products with defined tags" at bounding box center [368, 493] width 1 height 1
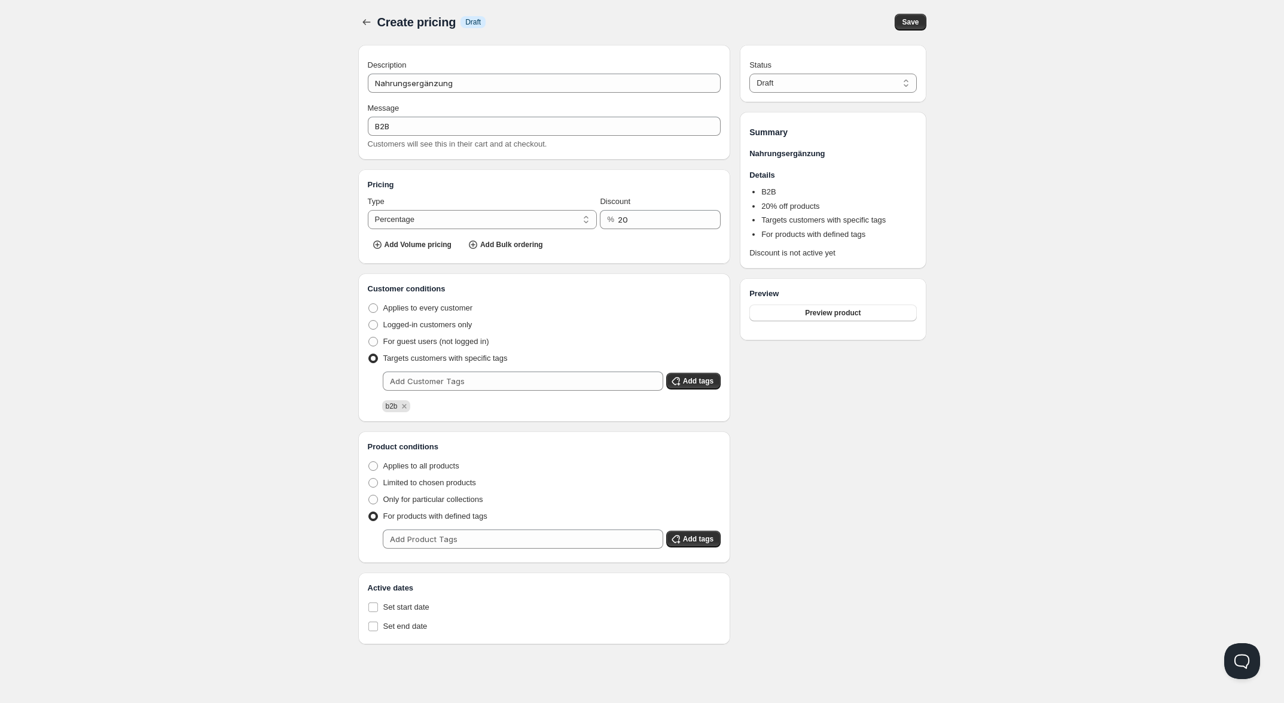
click at [437, 502] on span "Only for particular collections" at bounding box center [433, 499] width 100 height 9
click at [369, 495] on input "Only for particular collections" at bounding box center [368, 495] width 1 height 1
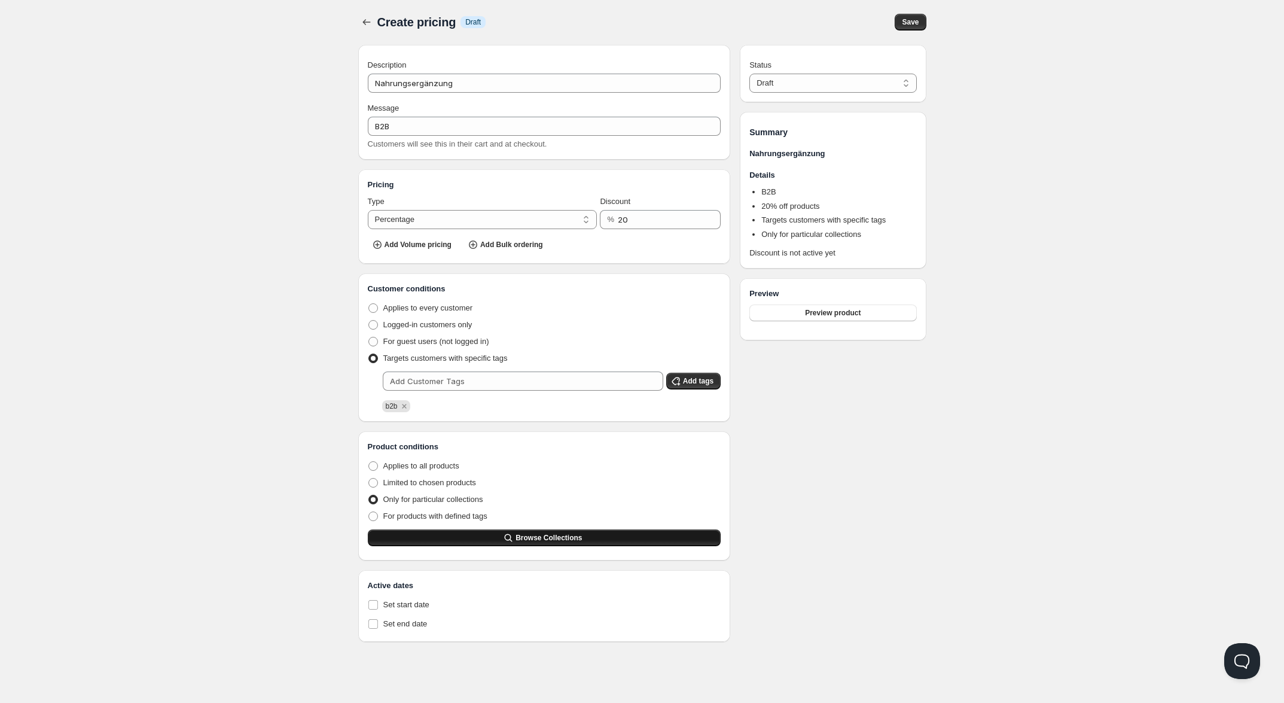
click at [471, 537] on button "Browse Collections" at bounding box center [544, 537] width 353 height 17
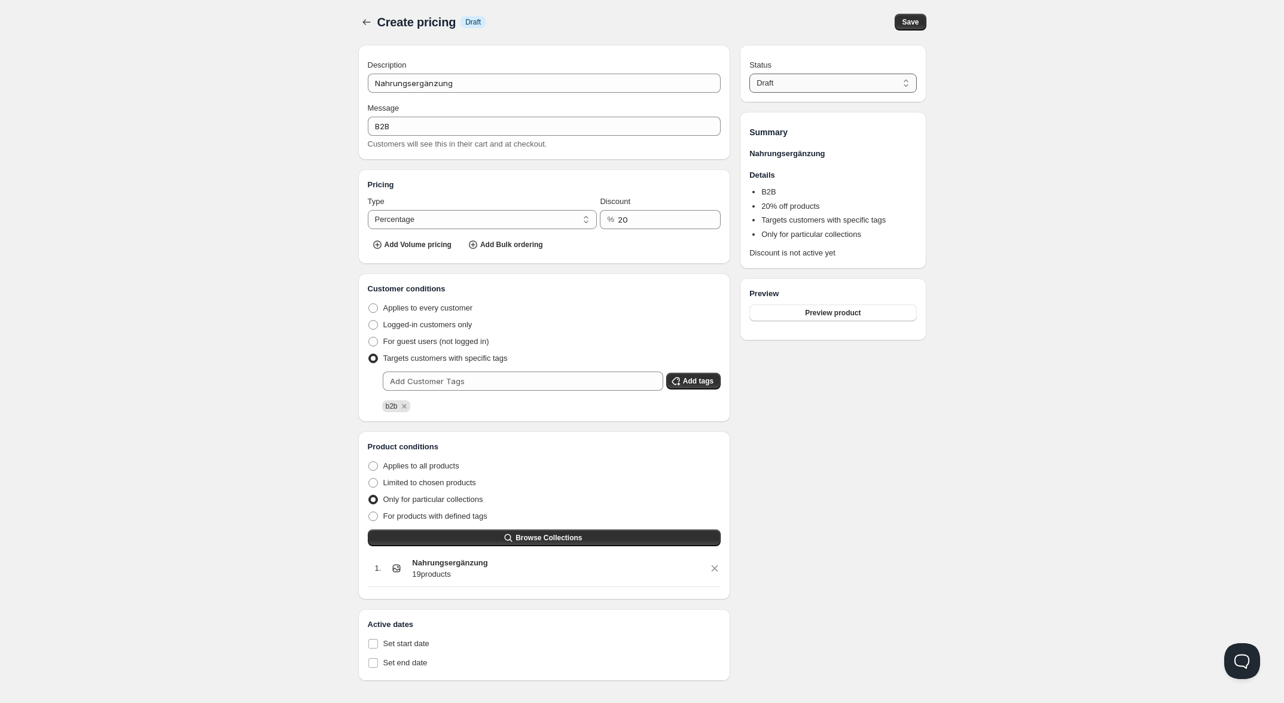
click at [829, 89] on select "Draft Active" at bounding box center [832, 83] width 167 height 19
click at [749, 74] on select "Draft Active" at bounding box center [832, 83] width 167 height 19
click at [922, 26] on button "Save" at bounding box center [910, 22] width 31 height 17
click at [366, 20] on icon "button" at bounding box center [367, 22] width 12 height 12
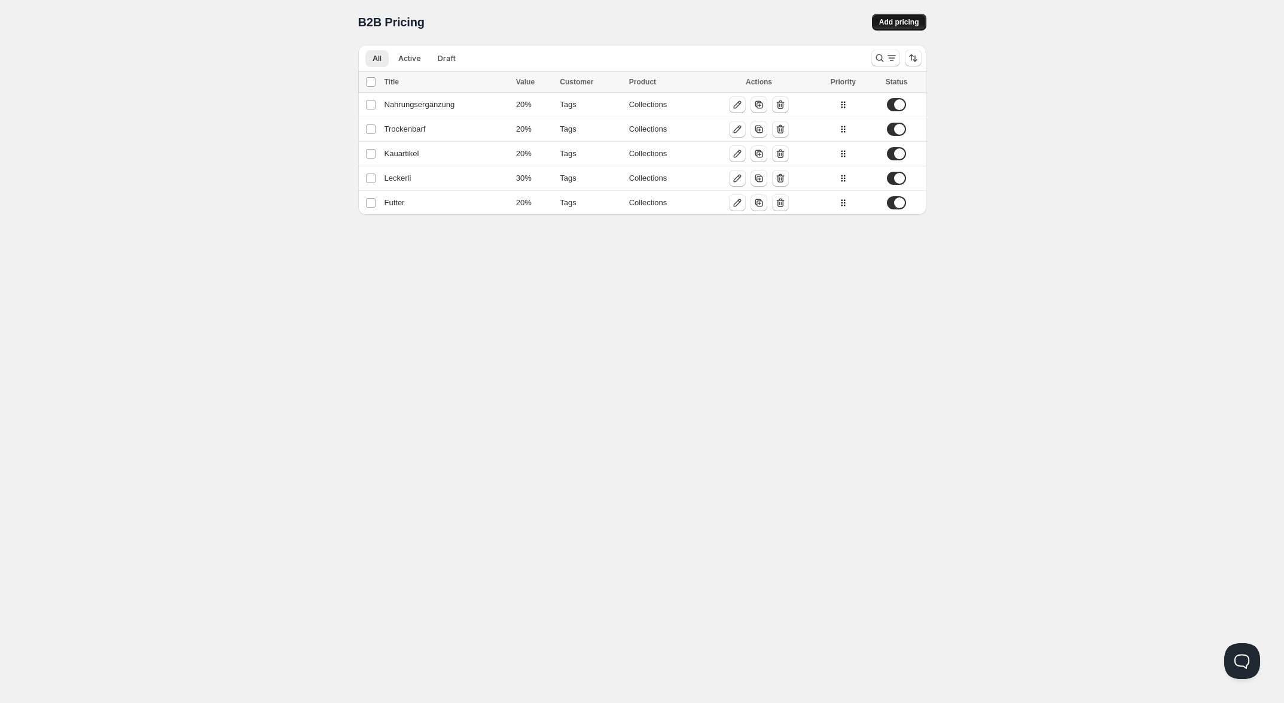
click at [890, 22] on span "Add pricing" at bounding box center [899, 22] width 40 height 10
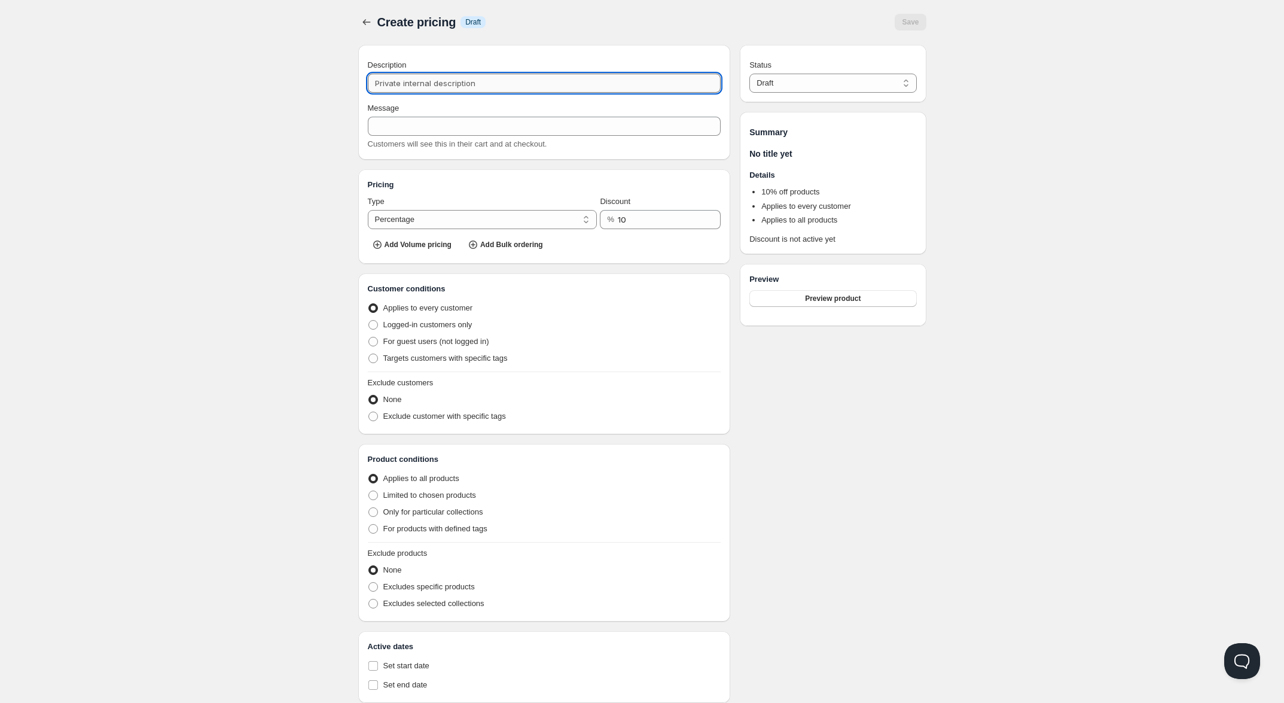
click at [435, 83] on input "Description" at bounding box center [544, 83] width 353 height 19
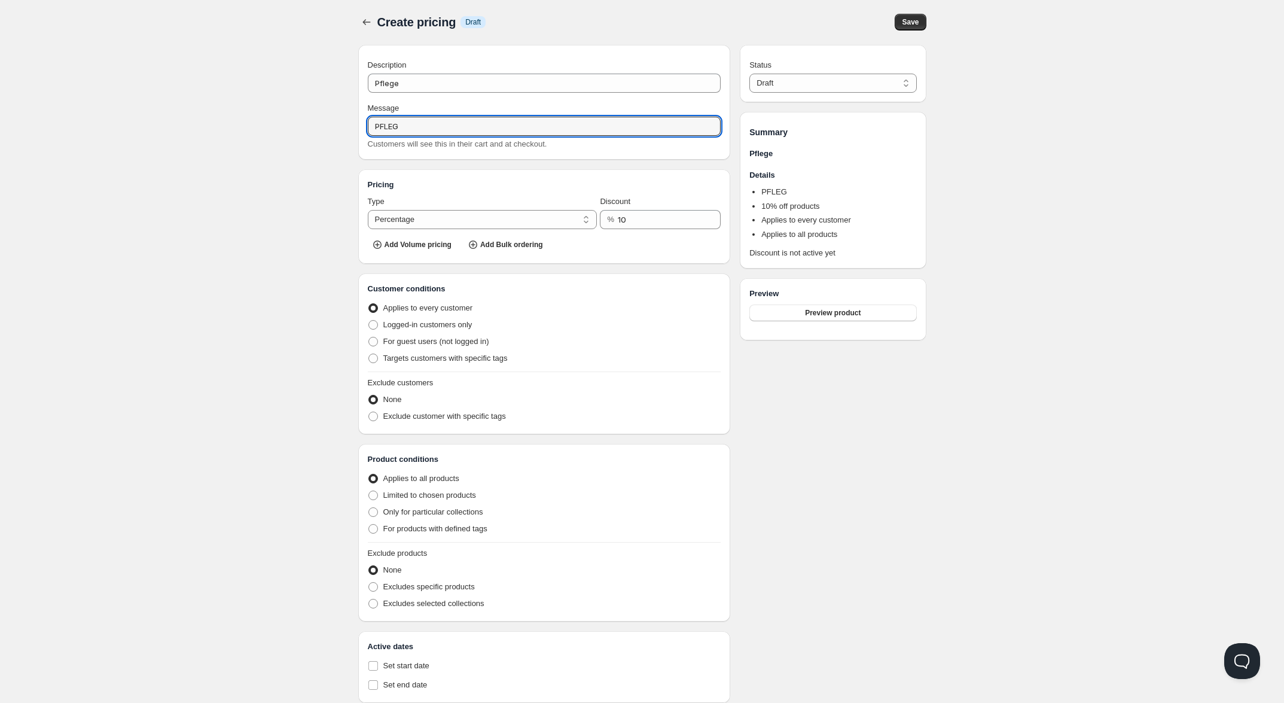
drag, startPoint x: 422, startPoint y: 127, endPoint x: 177, endPoint y: 119, distance: 245.3
click at [174, 120] on div "Home Pricing Price lists Forms Submissions Settings Features Plans Create prici…" at bounding box center [642, 365] width 1284 height 733
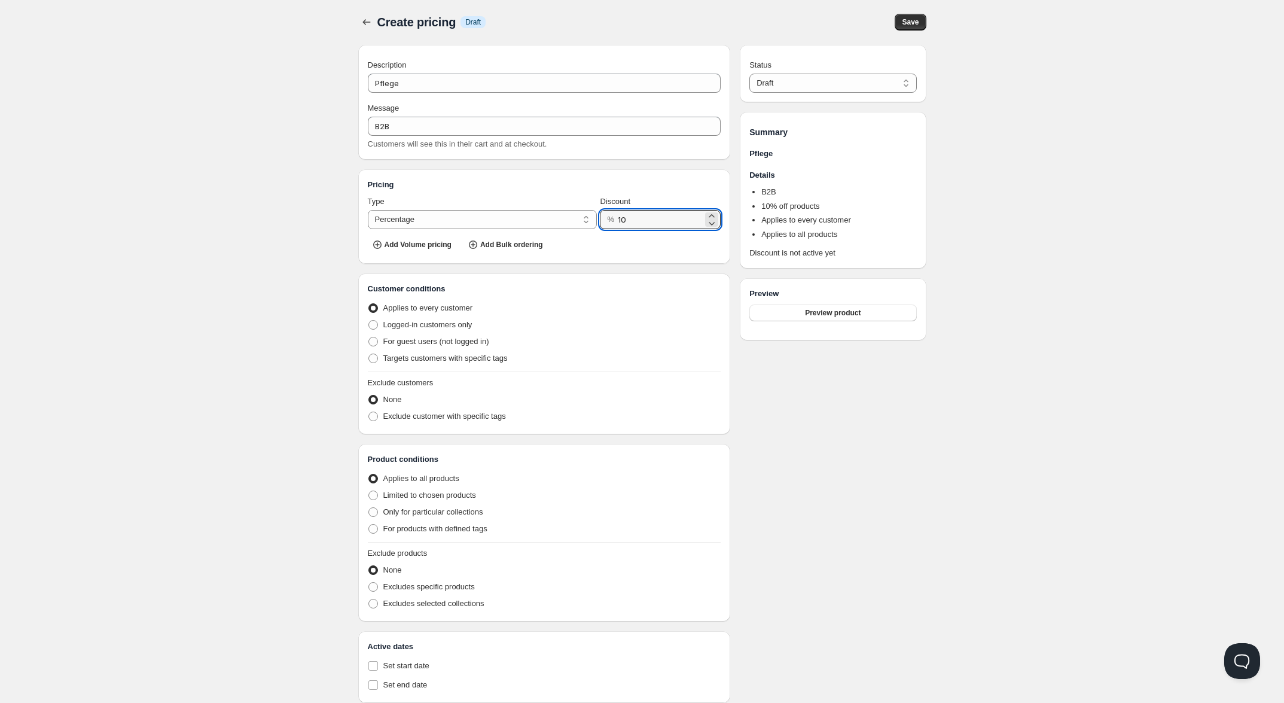
drag, startPoint x: 636, startPoint y: 222, endPoint x: 613, endPoint y: 224, distance: 22.8
click at [613, 223] on div "% 10" at bounding box center [660, 219] width 121 height 19
click at [273, 292] on div "Home Pricing Price lists Forms Submissions Settings Features Plans Create prici…" at bounding box center [642, 365] width 1284 height 733
click at [383, 358] on span "Targets customers with specific tags" at bounding box center [445, 357] width 124 height 9
click at [369, 354] on input "Targets customers with specific tags" at bounding box center [368, 353] width 1 height 1
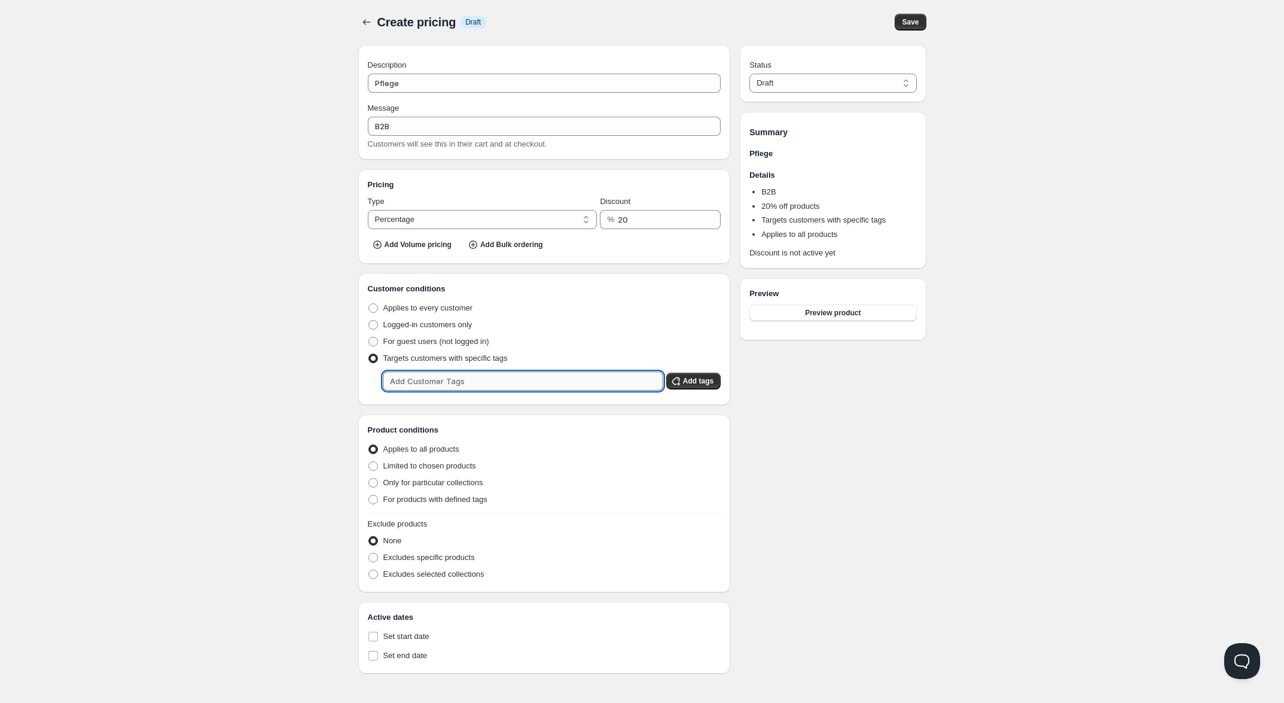
click at [450, 377] on input "text" at bounding box center [523, 380] width 280 height 19
click at [228, 295] on div "Home Pricing Price lists Forms Submissions Settings Features Plans Create prici…" at bounding box center [642, 351] width 1284 height 704
click at [693, 383] on span "Add tags" at bounding box center [698, 381] width 30 height 10
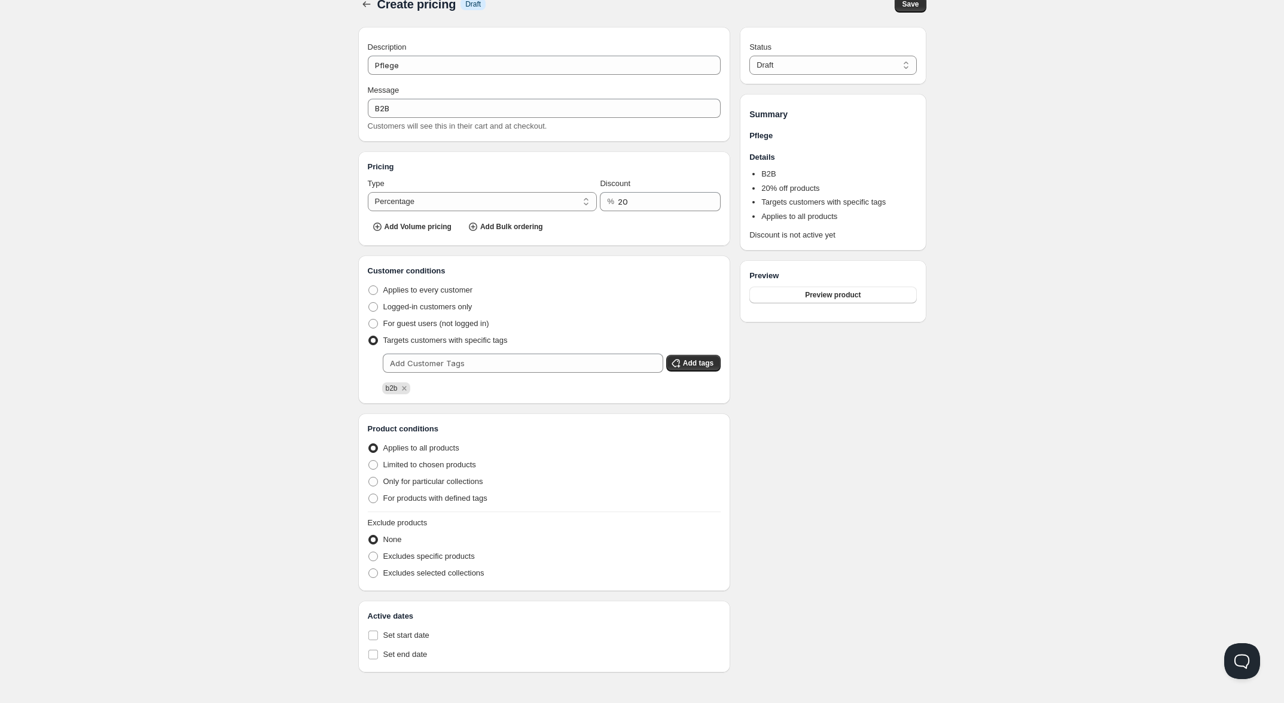
scroll to position [26, 0]
click at [447, 478] on span "Only for particular collections" at bounding box center [433, 481] width 100 height 9
click at [369, 477] on input "Only for particular collections" at bounding box center [368, 477] width 1 height 1
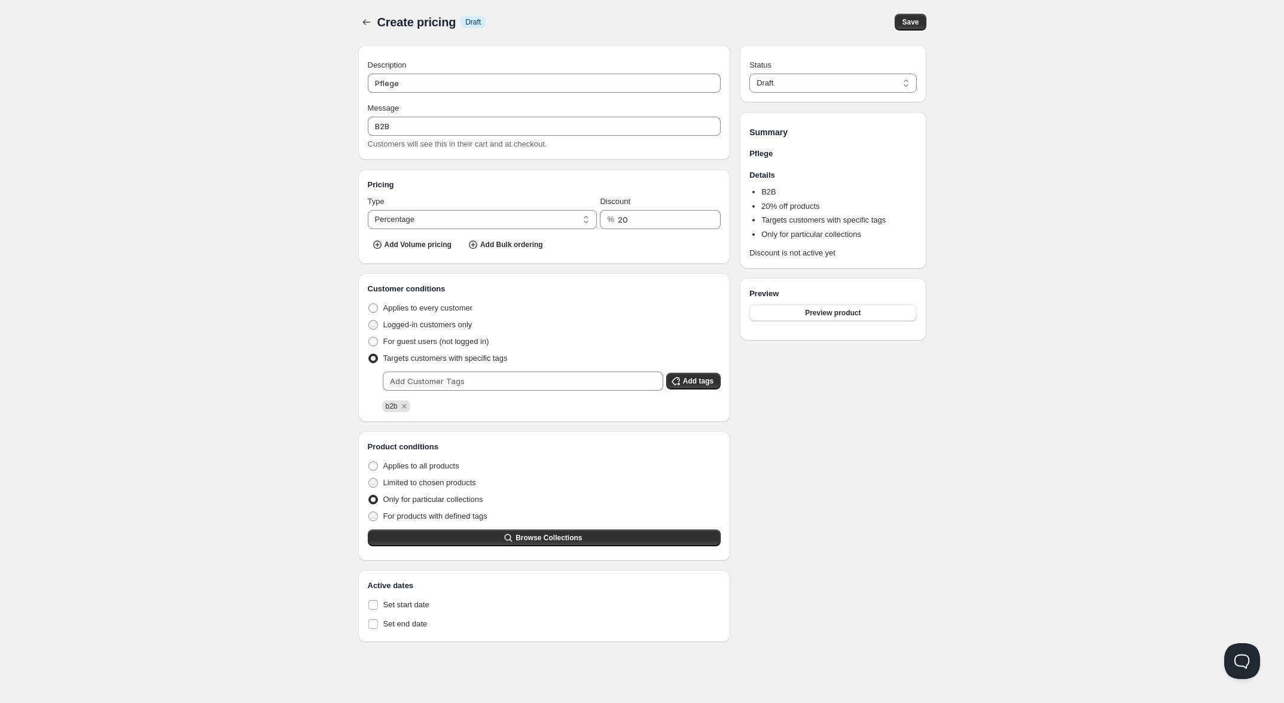
scroll to position [1, 0]
click at [457, 535] on button "Browse Collections" at bounding box center [544, 537] width 353 height 17
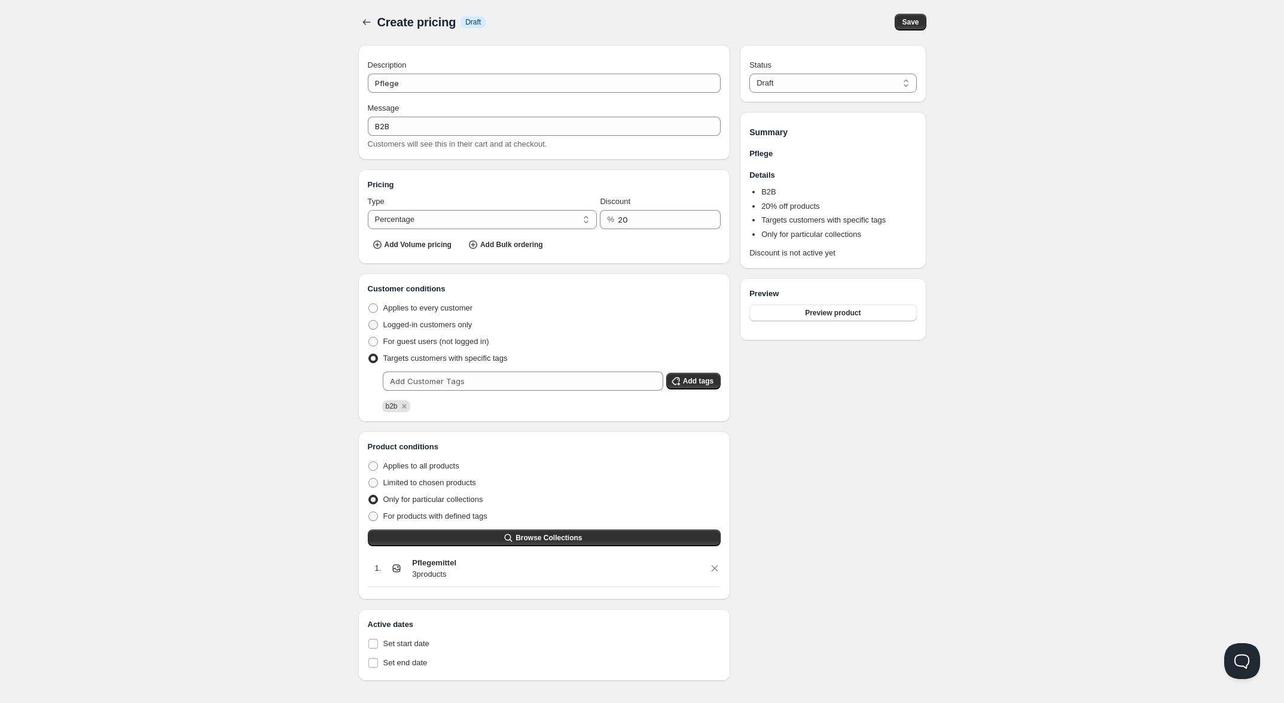
drag, startPoint x: 899, startPoint y: 65, endPoint x: 898, endPoint y: 71, distance: 6.6
click at [899, 67] on div "Status" at bounding box center [832, 65] width 167 height 12
click at [898, 75] on select "Draft Active" at bounding box center [832, 83] width 167 height 19
click at [749, 74] on select "Draft Active" at bounding box center [832, 83] width 167 height 19
click at [921, 26] on button "Save" at bounding box center [910, 22] width 31 height 17
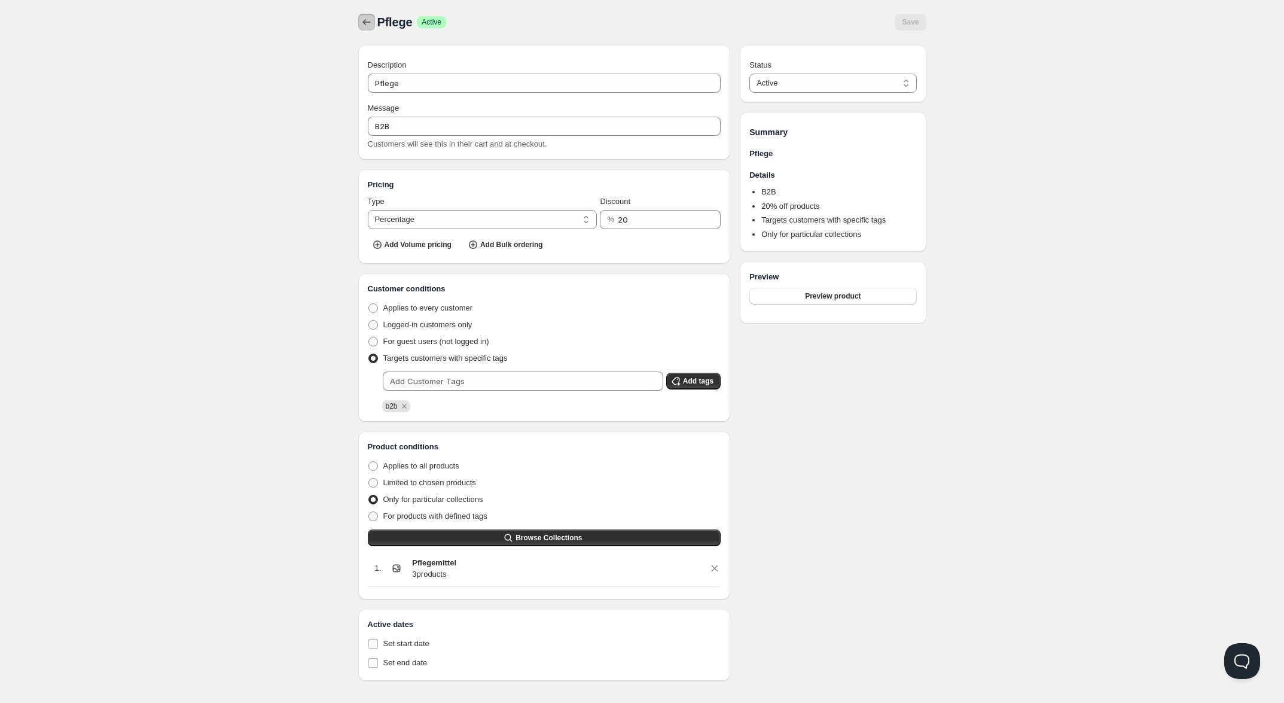
click at [369, 14] on button "button" at bounding box center [366, 22] width 17 height 17
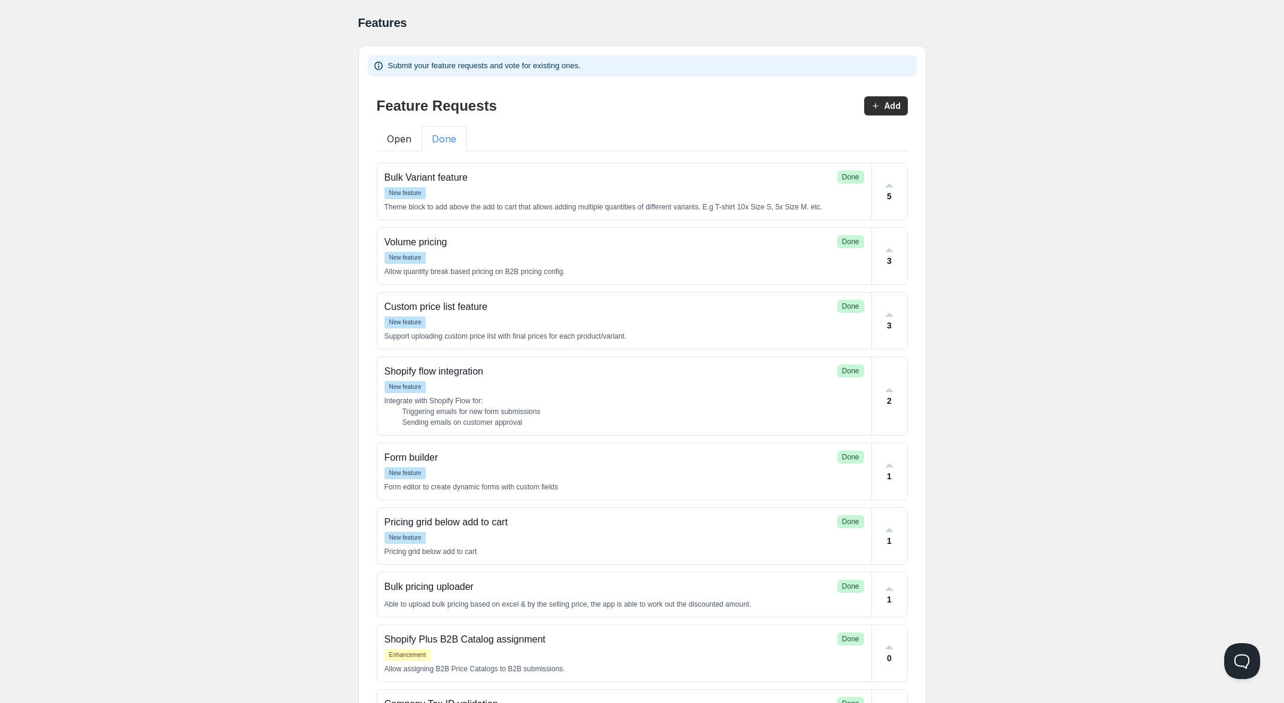
click at [465, 138] on button "Done" at bounding box center [444, 138] width 45 height 25
click at [399, 138] on button "Open" at bounding box center [399, 138] width 45 height 25
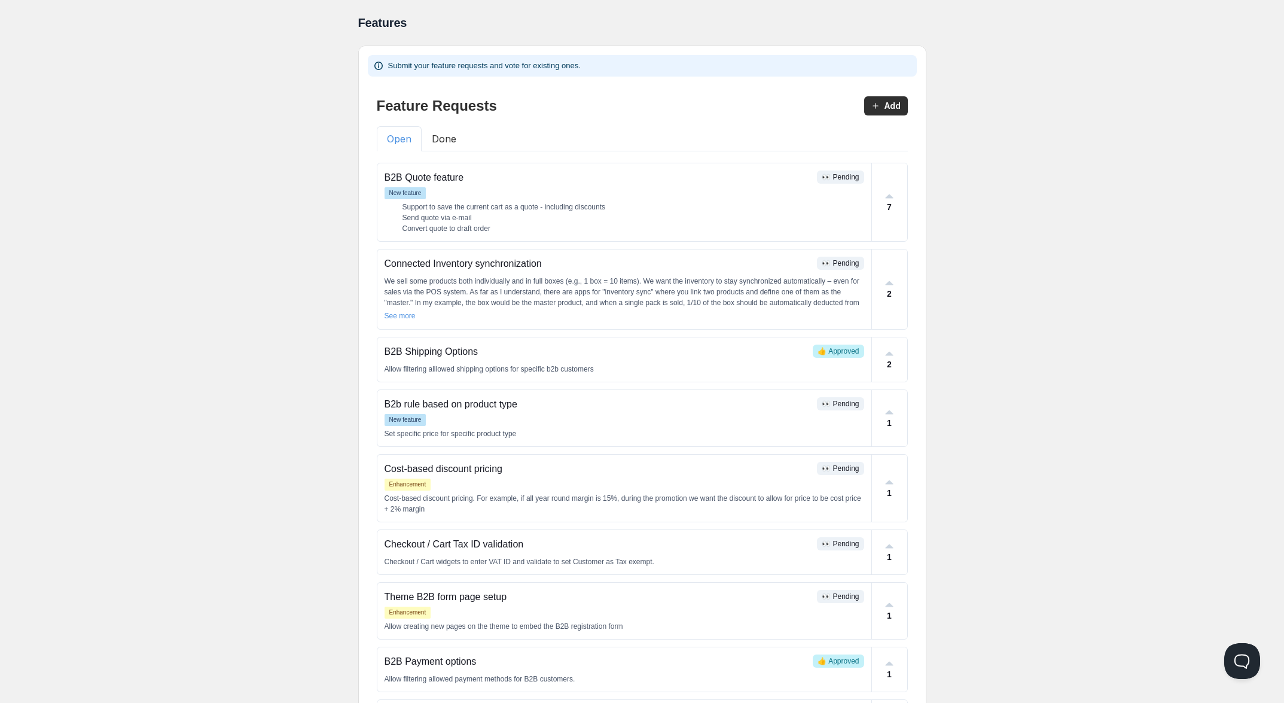
click at [215, 167] on div "Home Pricing Price lists Forms Submissions Settings Features Plans Features. Th…" at bounding box center [642, 420] width 1284 height 840
click at [883, 105] on button "Add" at bounding box center [886, 105] width 44 height 19
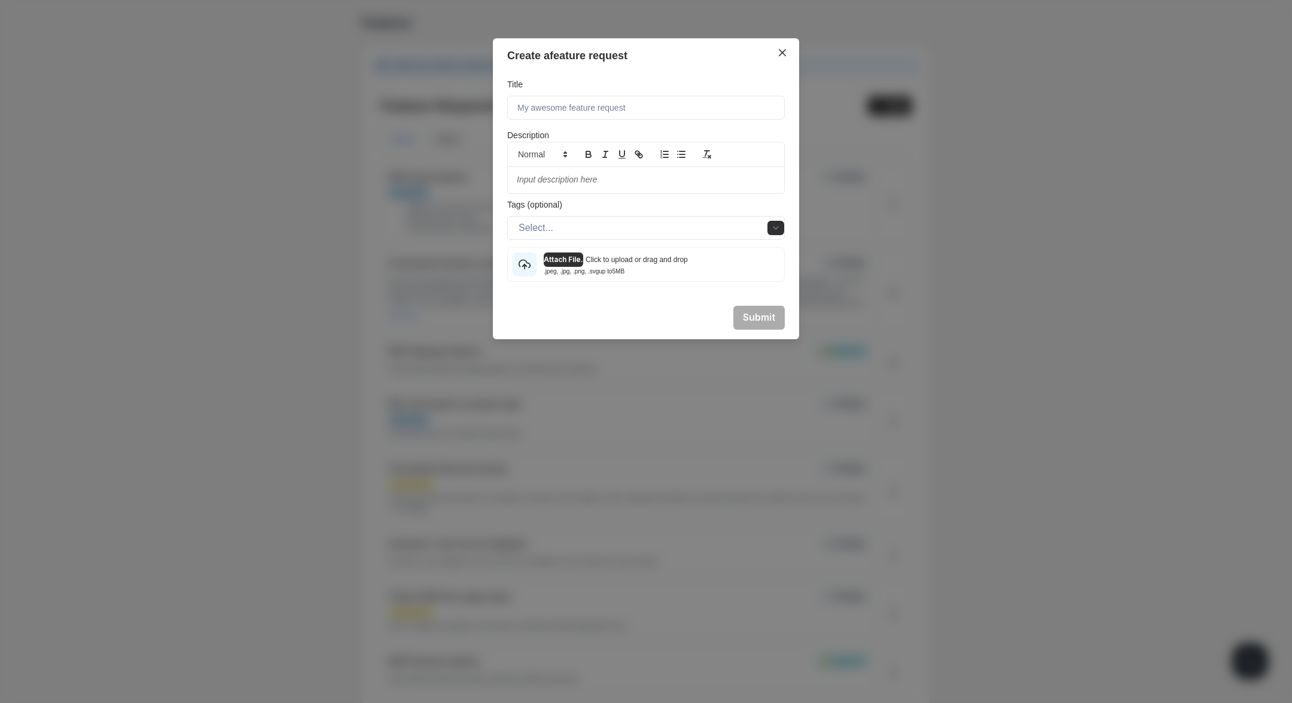
click at [553, 181] on p at bounding box center [646, 180] width 258 height 12
click at [586, 182] on p "Display correct unitpric" at bounding box center [646, 180] width 258 height 12
click at [607, 105] on input at bounding box center [645, 108] width 277 height 24
type input "Unit pricing"
click at [749, 313] on button "Submit" at bounding box center [758, 318] width 51 height 24
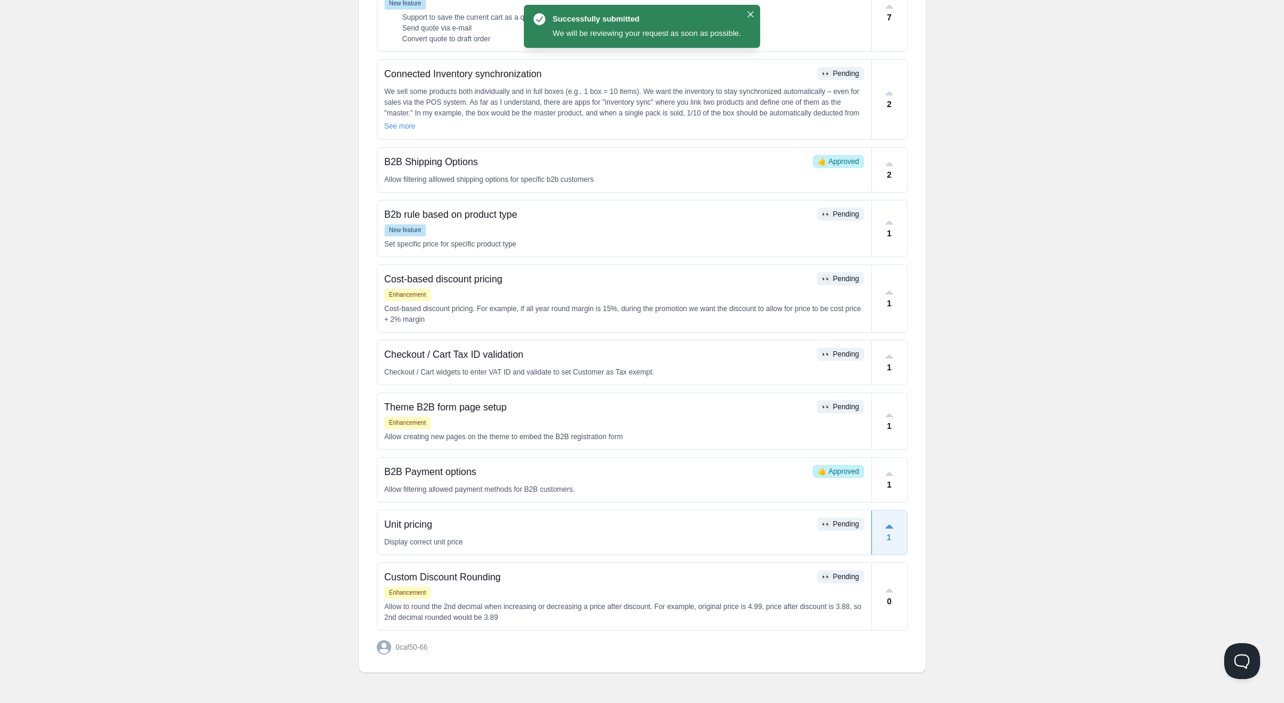
scroll to position [193, 0]
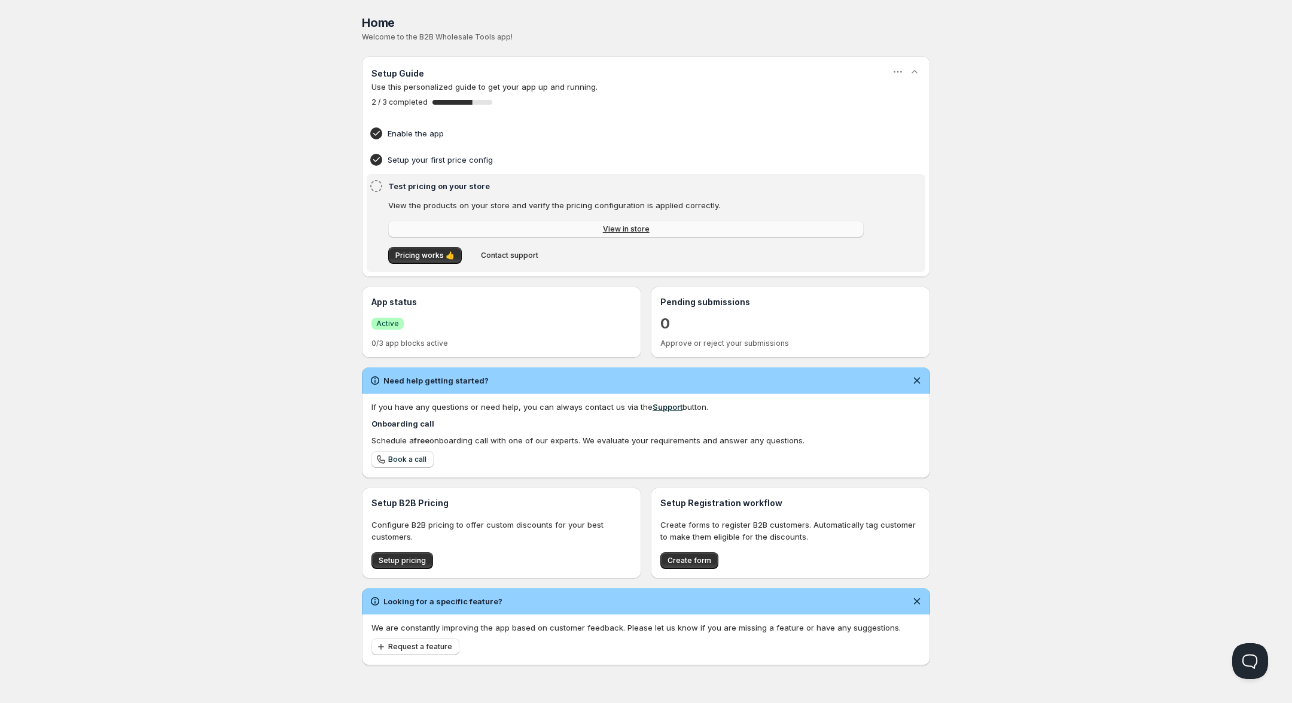
click at [480, 228] on link "View in store" at bounding box center [625, 229] width 475 height 17
click at [410, 253] on span "Pricing works 👍" at bounding box center [424, 256] width 59 height 10
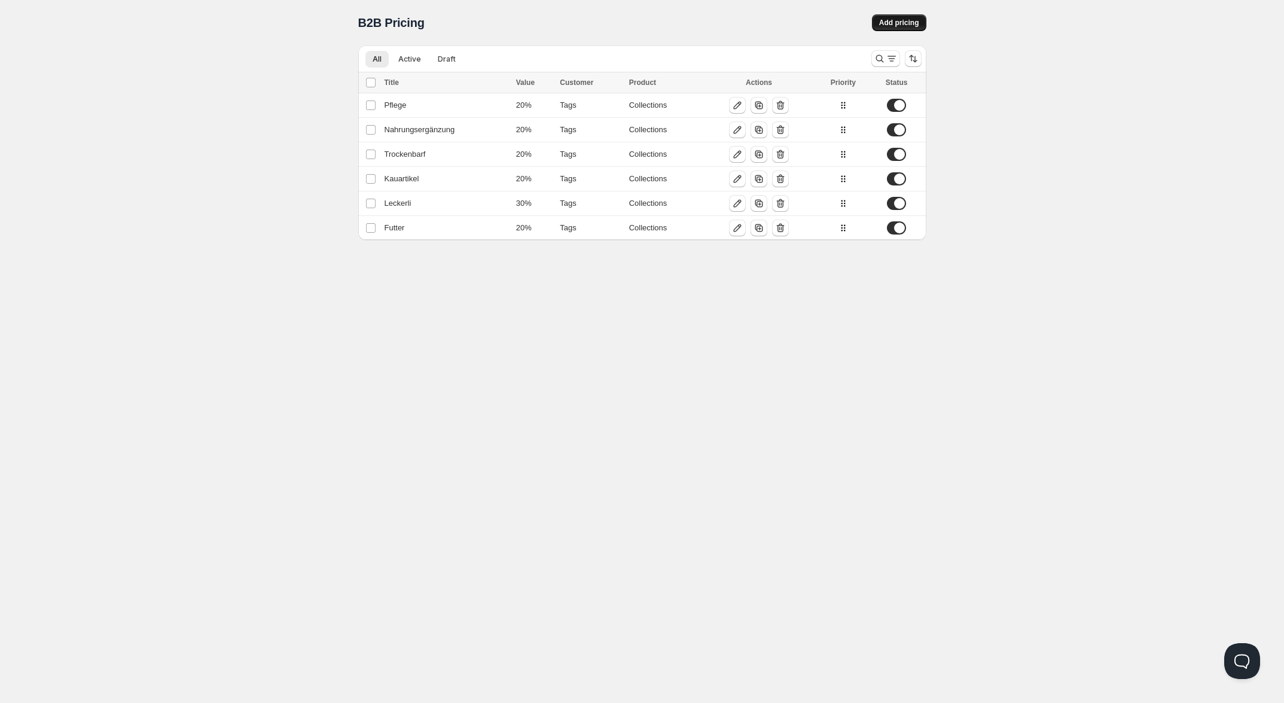
click at [883, 25] on span "Add pricing" at bounding box center [899, 23] width 40 height 10
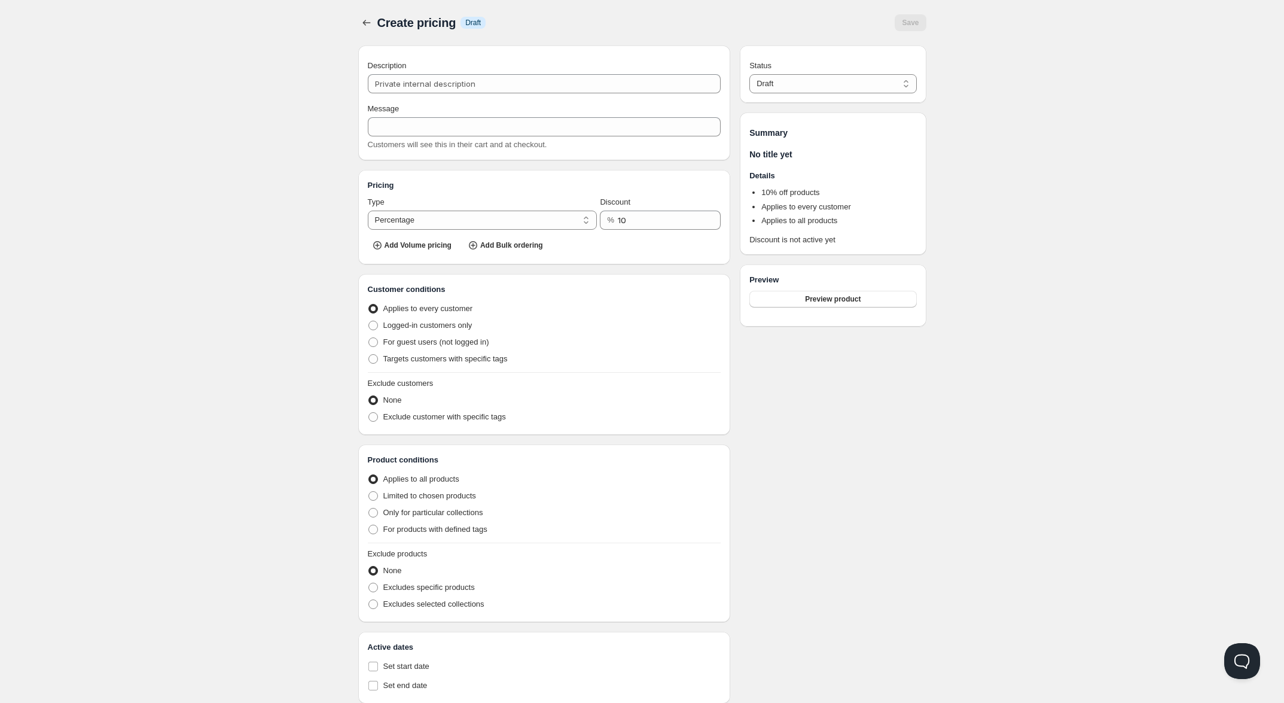
scroll to position [40, 0]
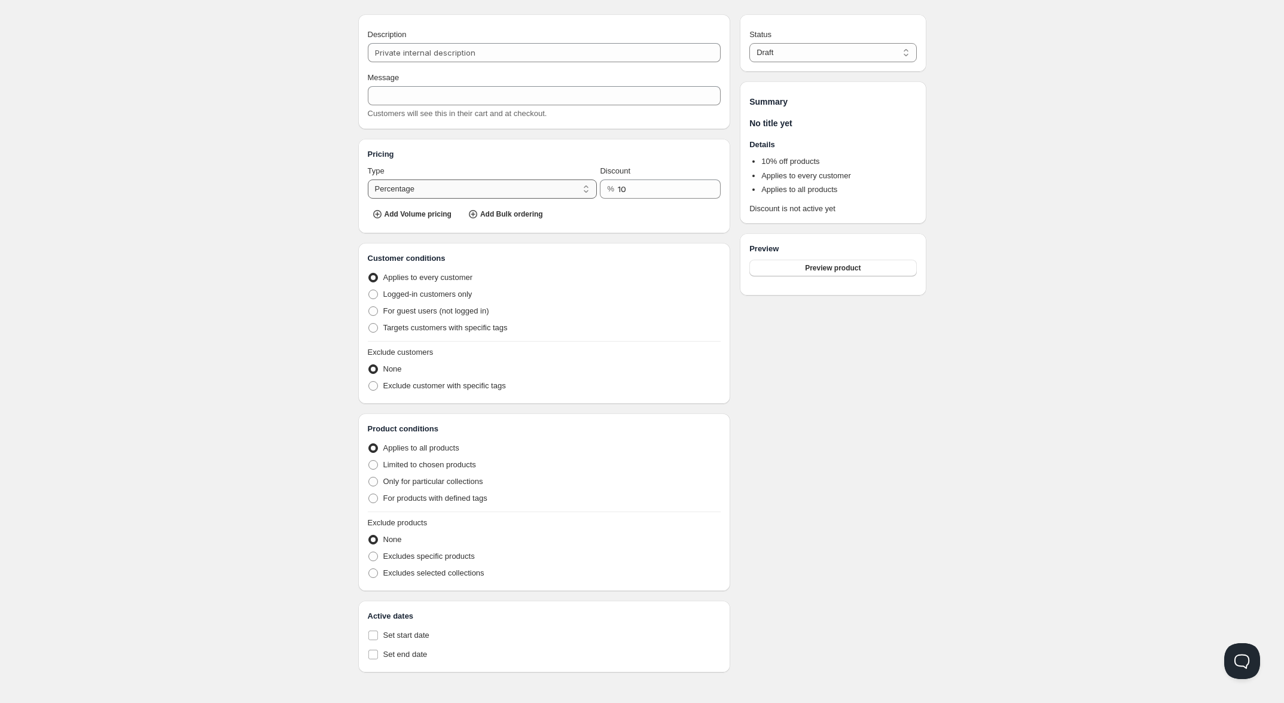
click at [413, 179] on select "Percentage Absolute" at bounding box center [483, 188] width 230 height 19
click at [410, 182] on select "Percentage Absolute" at bounding box center [483, 188] width 230 height 19
click at [419, 181] on select "Percentage Absolute" at bounding box center [483, 188] width 230 height 19
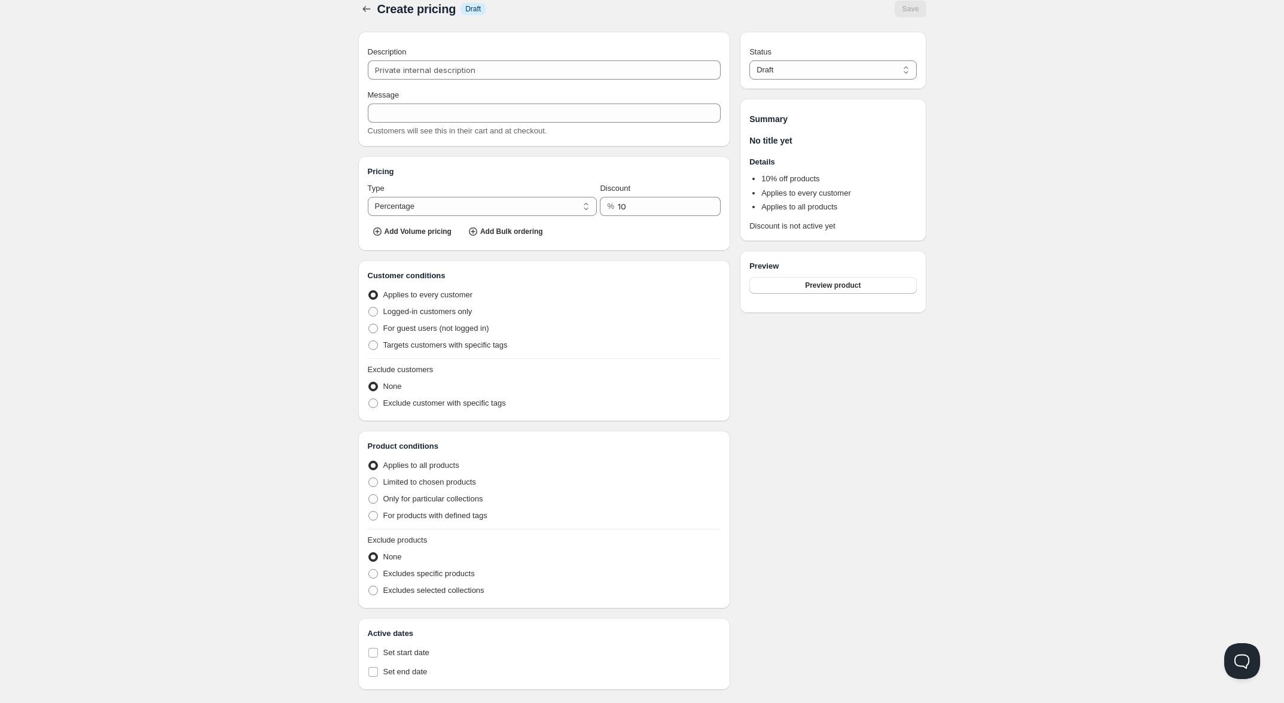
scroll to position [0, 0]
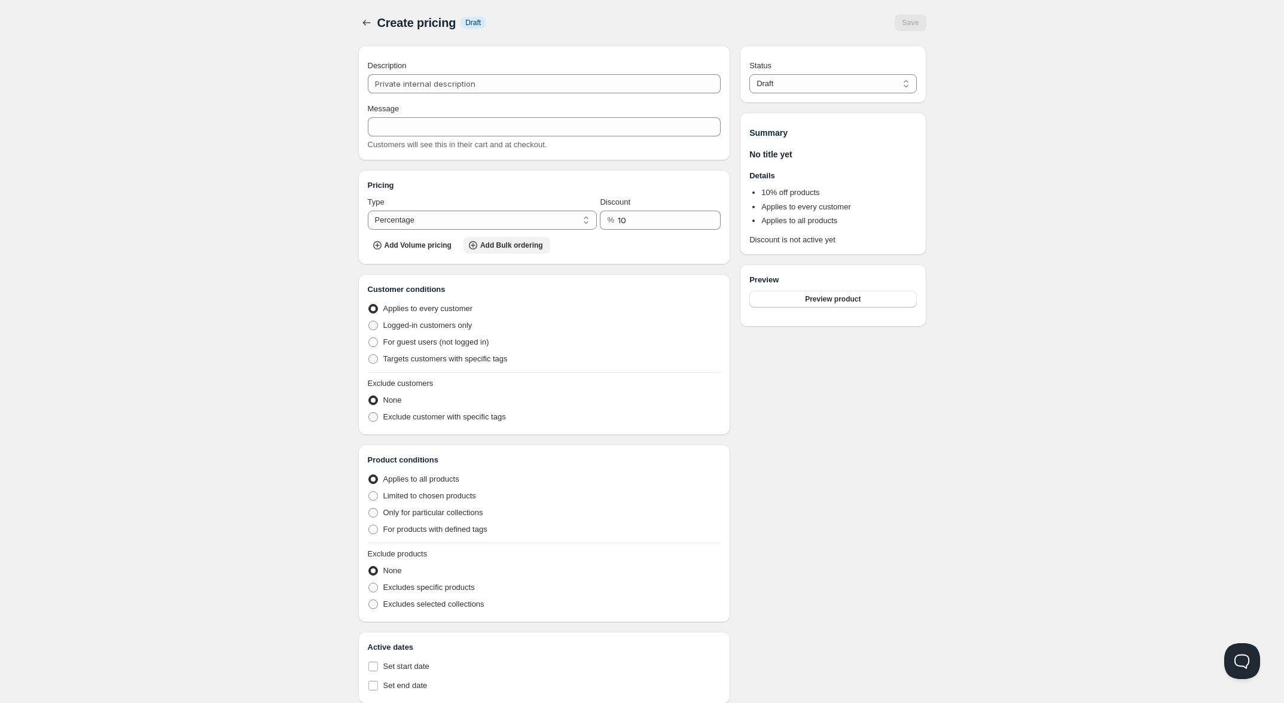
click at [472, 249] on icon "button" at bounding box center [473, 245] width 12 height 12
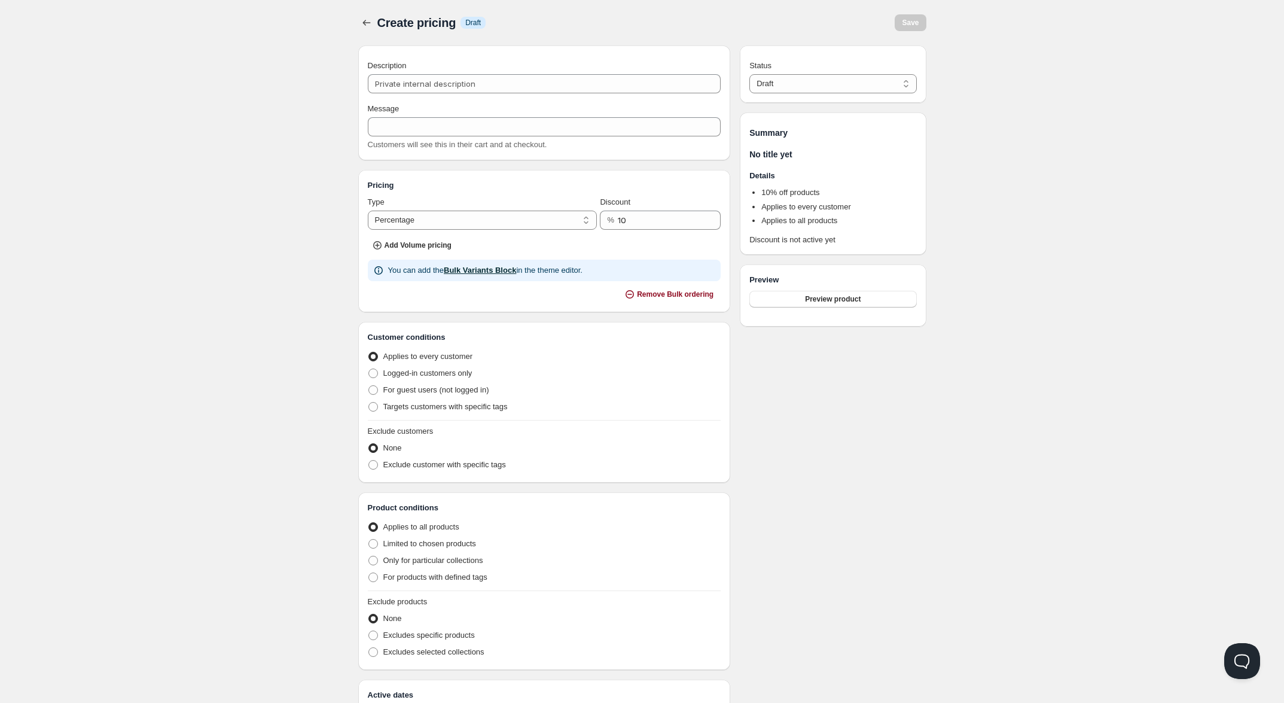
click at [455, 274] on link "Bulk Variants Block" at bounding box center [480, 270] width 72 height 9
click at [661, 298] on span "Remove Bulk ordering" at bounding box center [675, 294] width 77 height 10
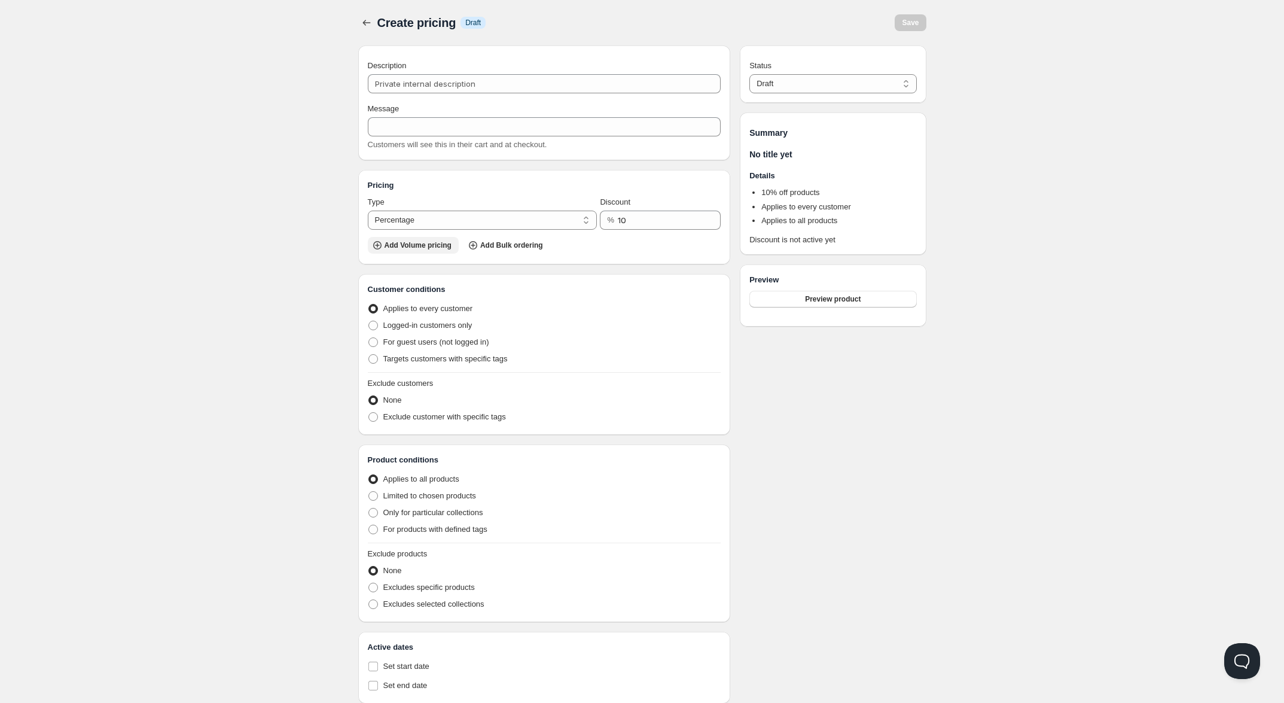
click at [426, 248] on span "Add Volume pricing" at bounding box center [418, 245] width 67 height 10
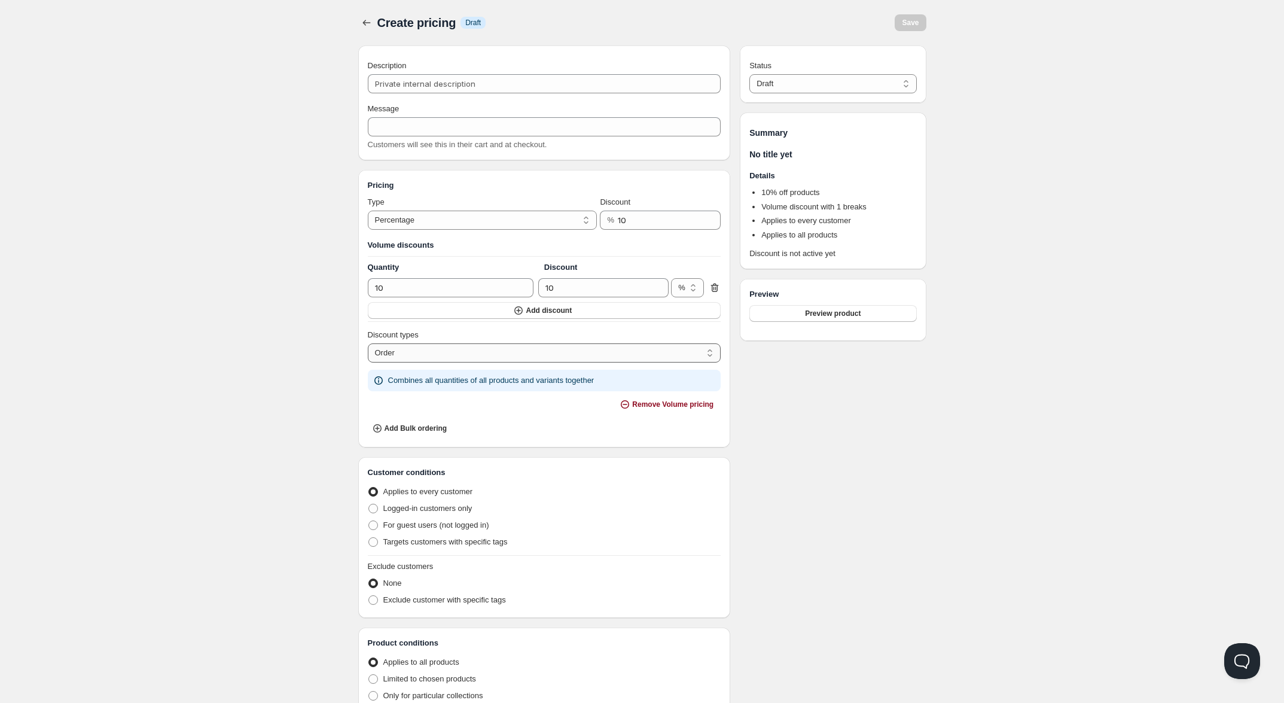
click at [434, 361] on select "Order Product Variant Item" at bounding box center [544, 352] width 353 height 19
select select "3"
click at [368, 346] on select "Order Product Variant Item" at bounding box center [544, 352] width 353 height 19
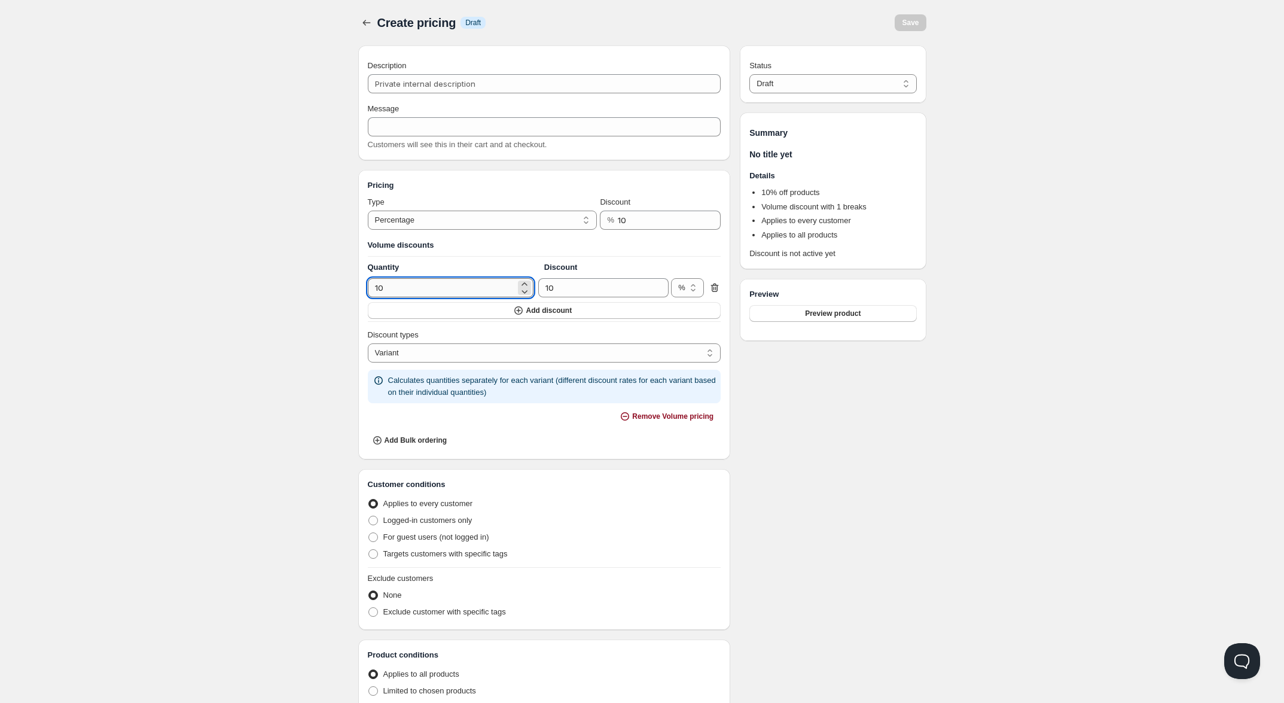
click at [429, 288] on input "10" at bounding box center [442, 287] width 148 height 19
drag, startPoint x: 563, startPoint y: 286, endPoint x: 482, endPoint y: 274, distance: 82.2
click at [513, 278] on div "Volume discounts Quantity Discount 10 10 % € % Add discount" at bounding box center [544, 279] width 353 height 80
type input "5"
click at [292, 243] on div "Home Pricing Price lists Forms Submissions Settings Features Plans Create prici…" at bounding box center [642, 464] width 1284 height 928
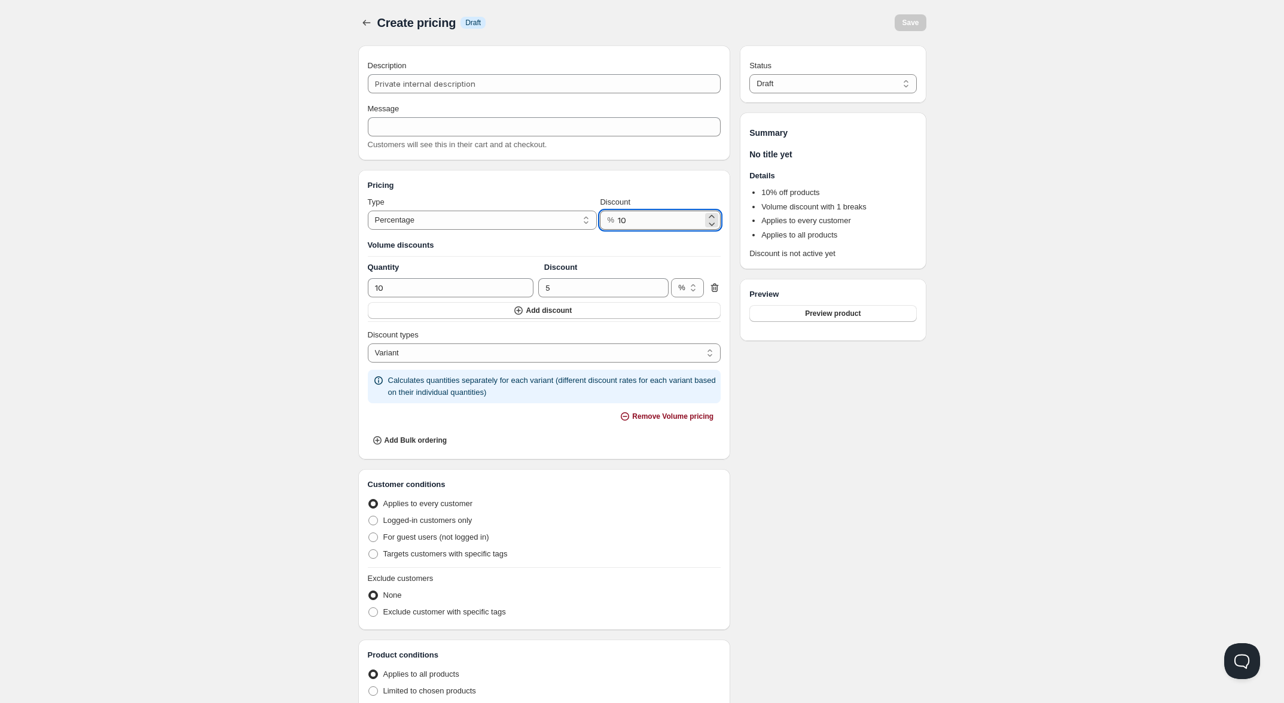
click at [637, 223] on input "10" at bounding box center [660, 220] width 85 height 19
click at [713, 226] on icon at bounding box center [712, 224] width 6 height 4
drag, startPoint x: 603, startPoint y: 213, endPoint x: 558, endPoint y: 216, distance: 45.0
click at [575, 213] on div "Type Percentage Absolute Percentage Discount % 7" at bounding box center [544, 212] width 353 height 33
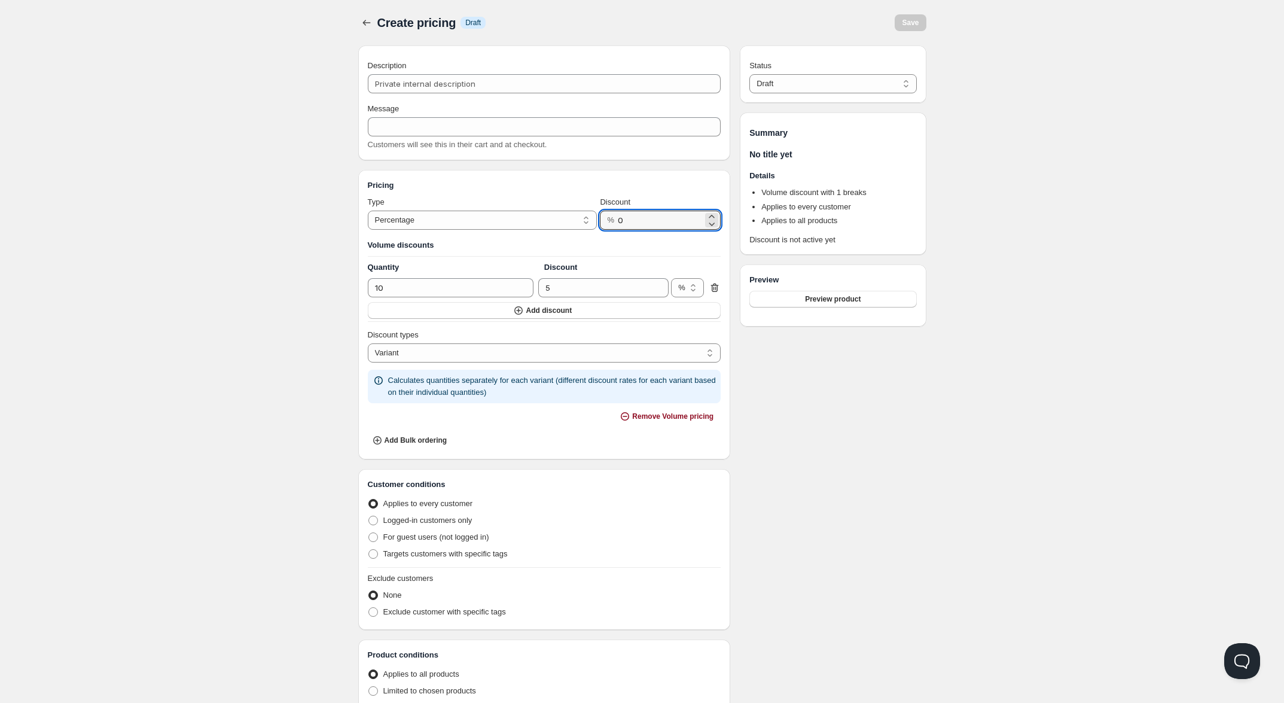
type input "0"
click at [315, 185] on div "Home Pricing Price lists Forms Submissions Settings Features Plans Create prici…" at bounding box center [642, 464] width 1284 height 928
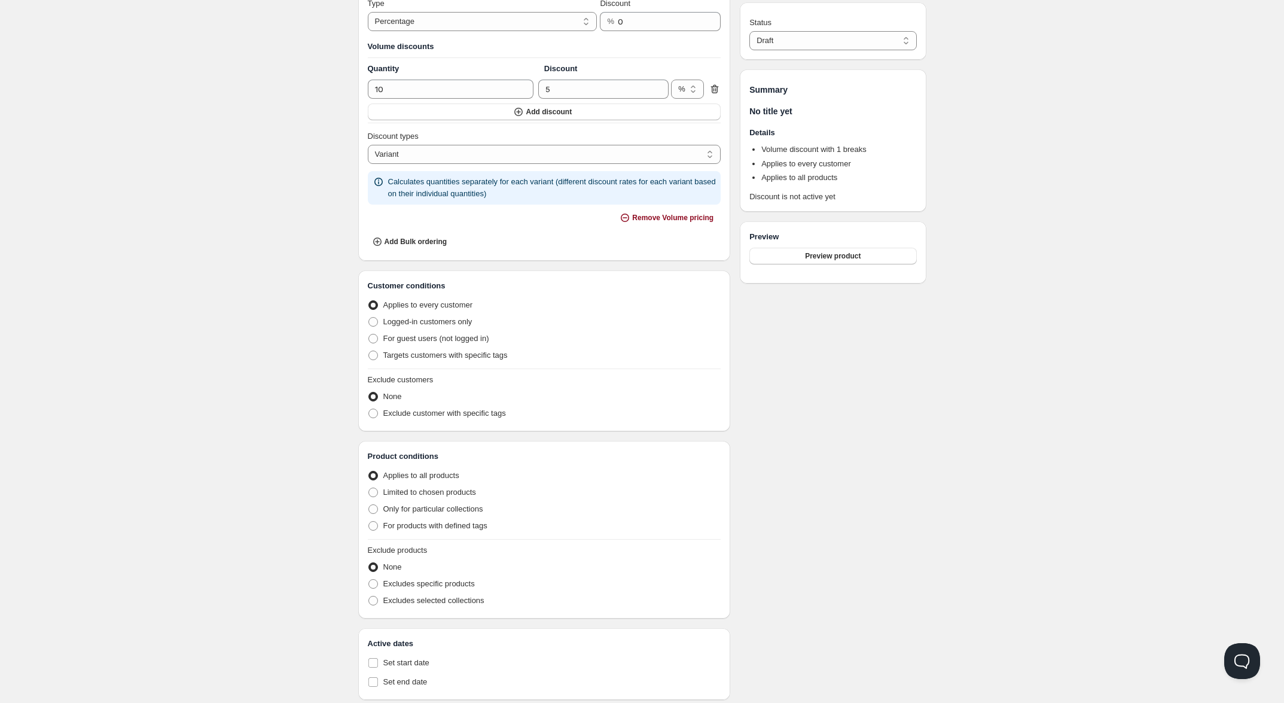
scroll to position [236, 0]
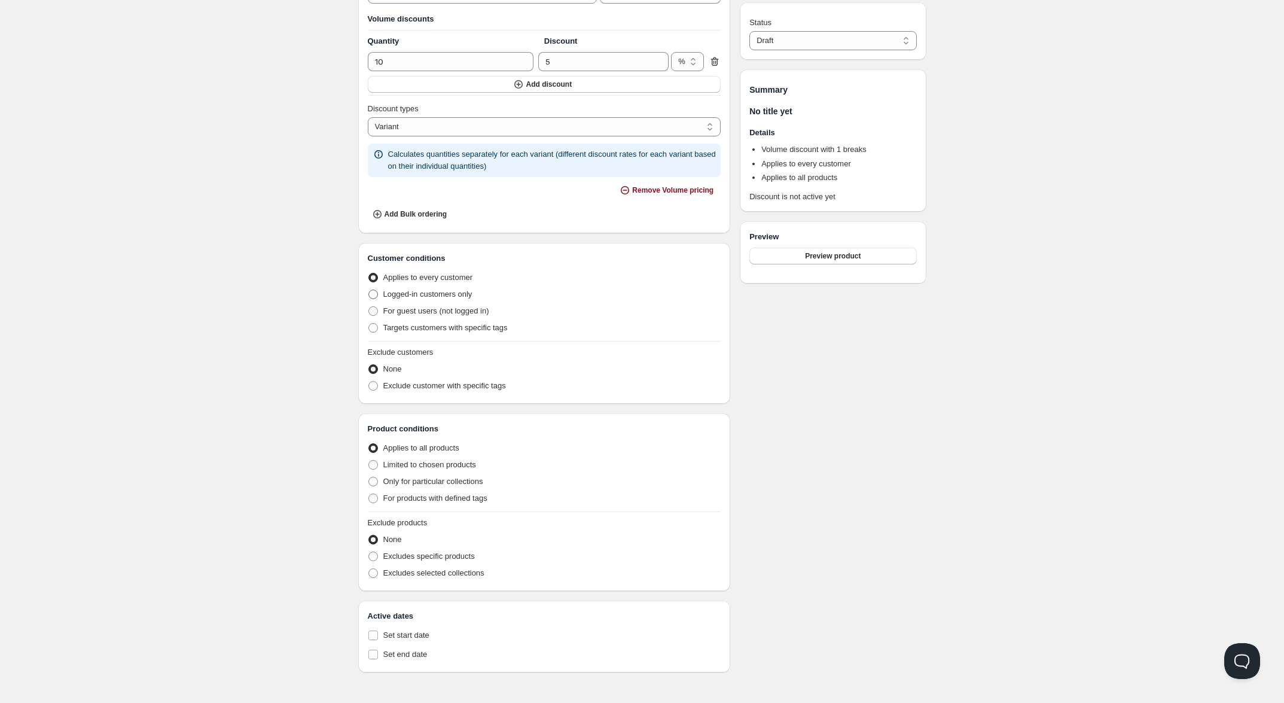
click at [449, 324] on span "Targets customers with specific tags" at bounding box center [445, 327] width 124 height 9
click at [369, 324] on input "Targets customers with specific tags" at bounding box center [368, 323] width 1 height 1
radio input "true"
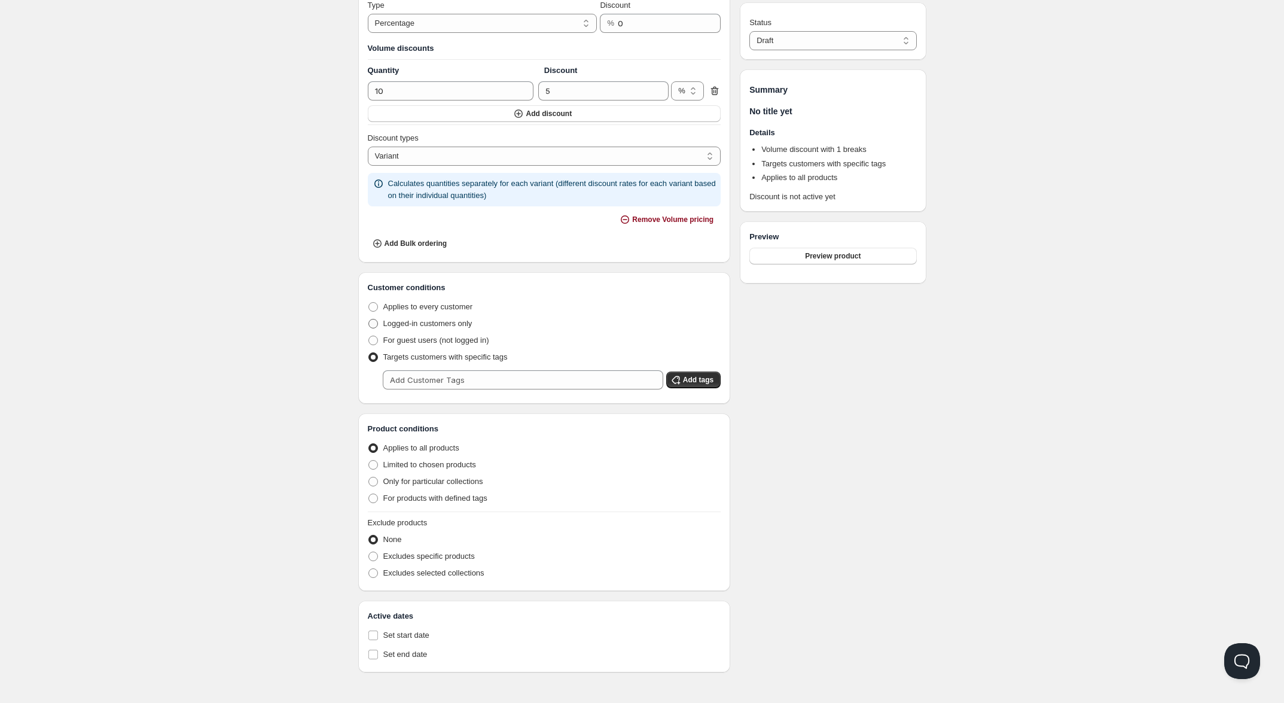
scroll to position [205, 0]
click at [450, 373] on input "text" at bounding box center [523, 379] width 280 height 19
type input "b"
type input "2"
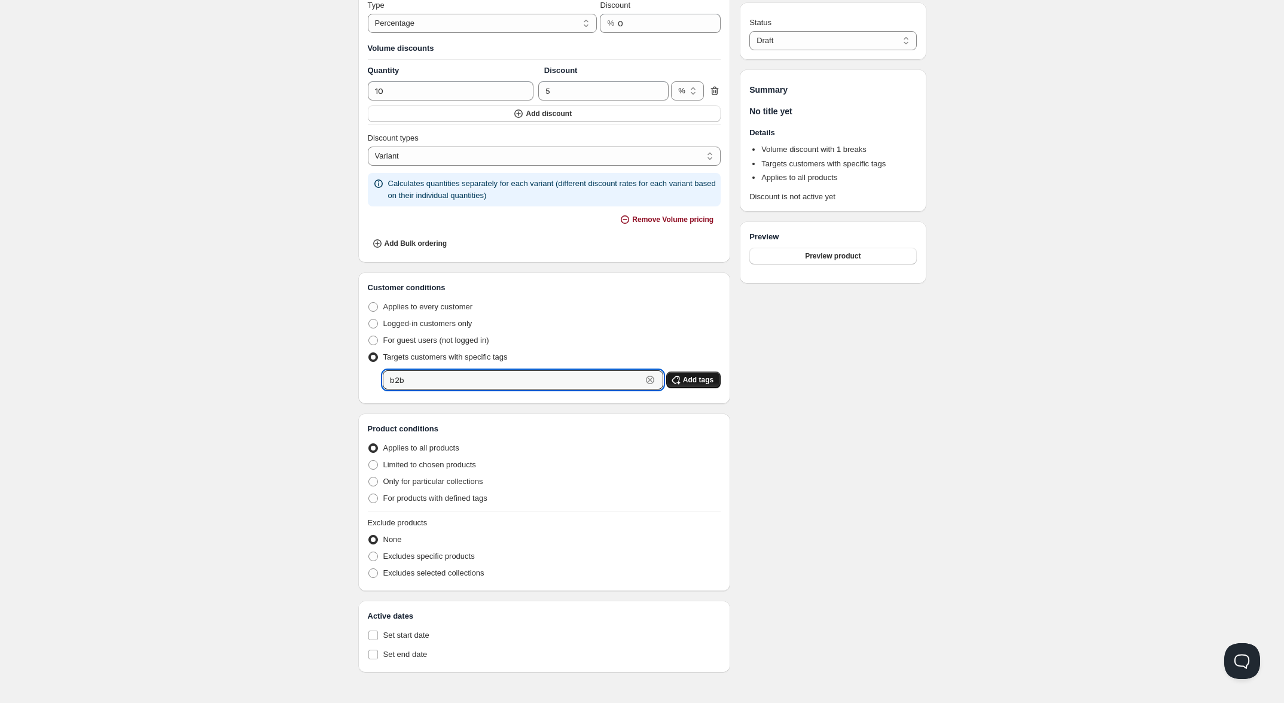
type input "b2b"
click at [697, 377] on span "Add tags" at bounding box center [698, 380] width 30 height 10
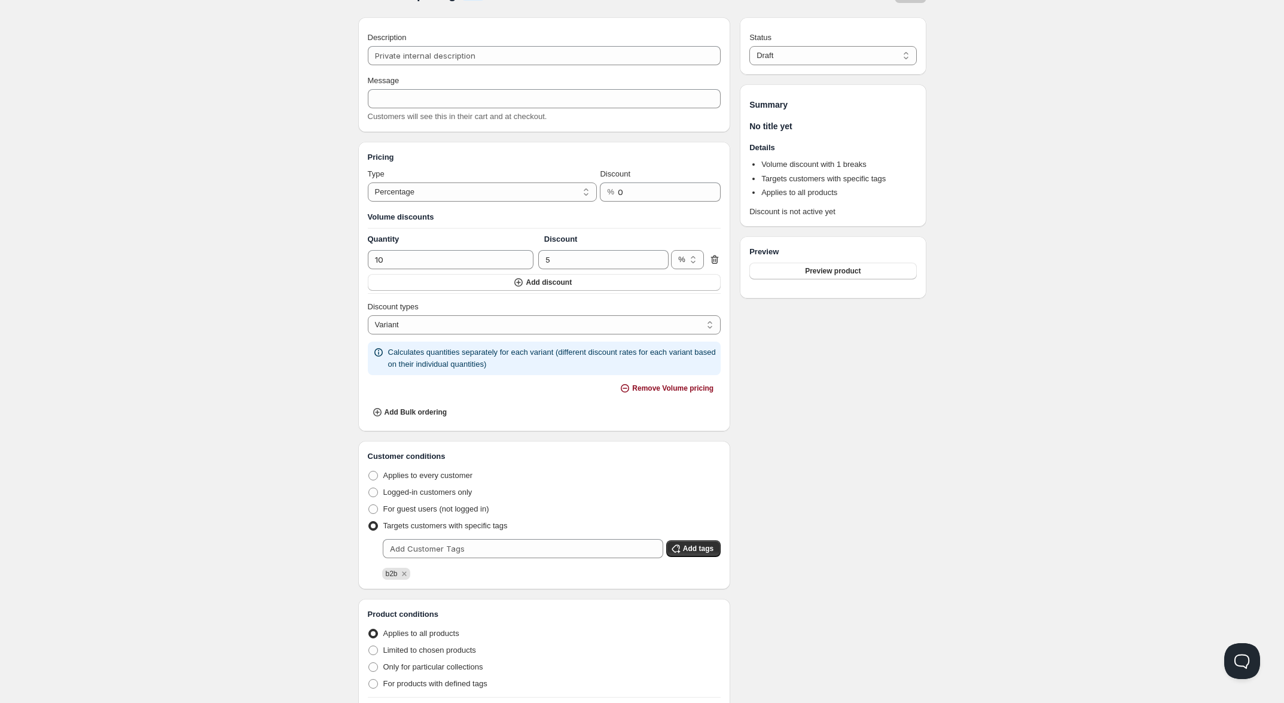
scroll to position [0, 0]
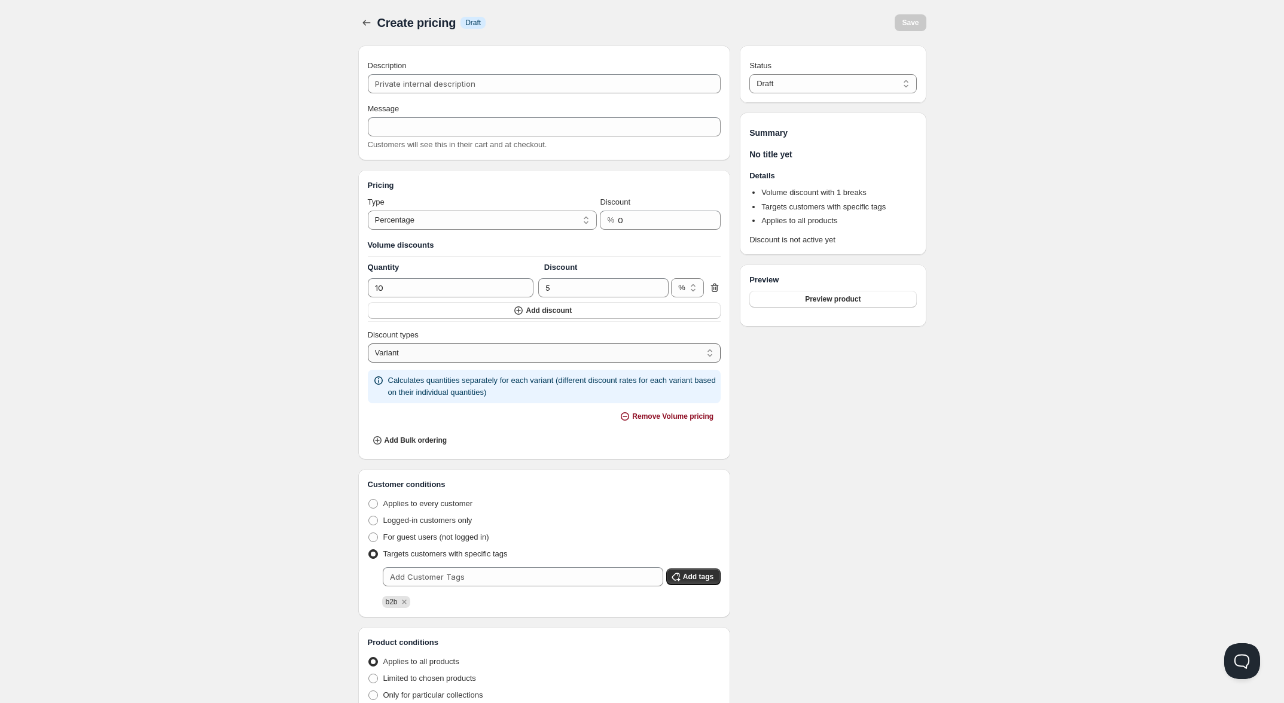
click at [416, 353] on select "Order Product Variant Item" at bounding box center [544, 352] width 353 height 19
click at [368, 346] on select "Order Product Variant Item" at bounding box center [544, 352] width 353 height 19
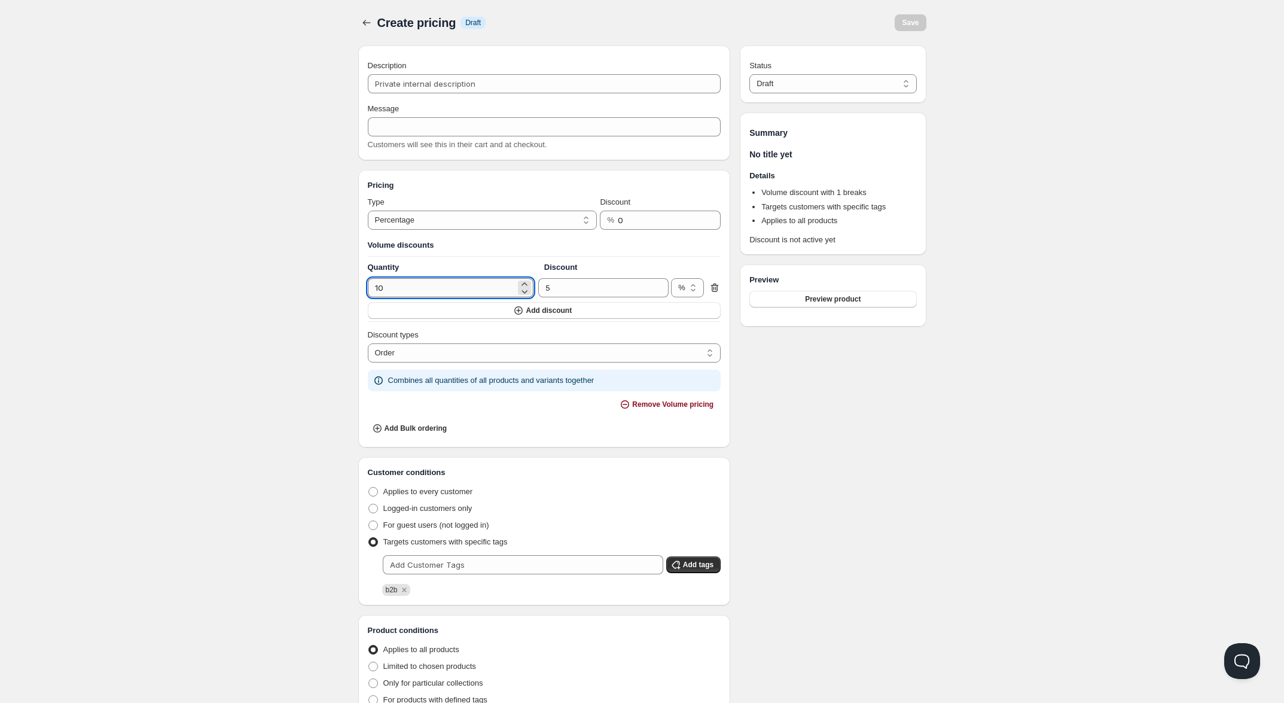
click at [413, 288] on input "10" at bounding box center [442, 287] width 148 height 19
click at [410, 349] on select "Order Product Variant Item" at bounding box center [544, 352] width 353 height 19
click at [422, 362] on select "Order Product Variant Item" at bounding box center [544, 352] width 353 height 19
select select "3"
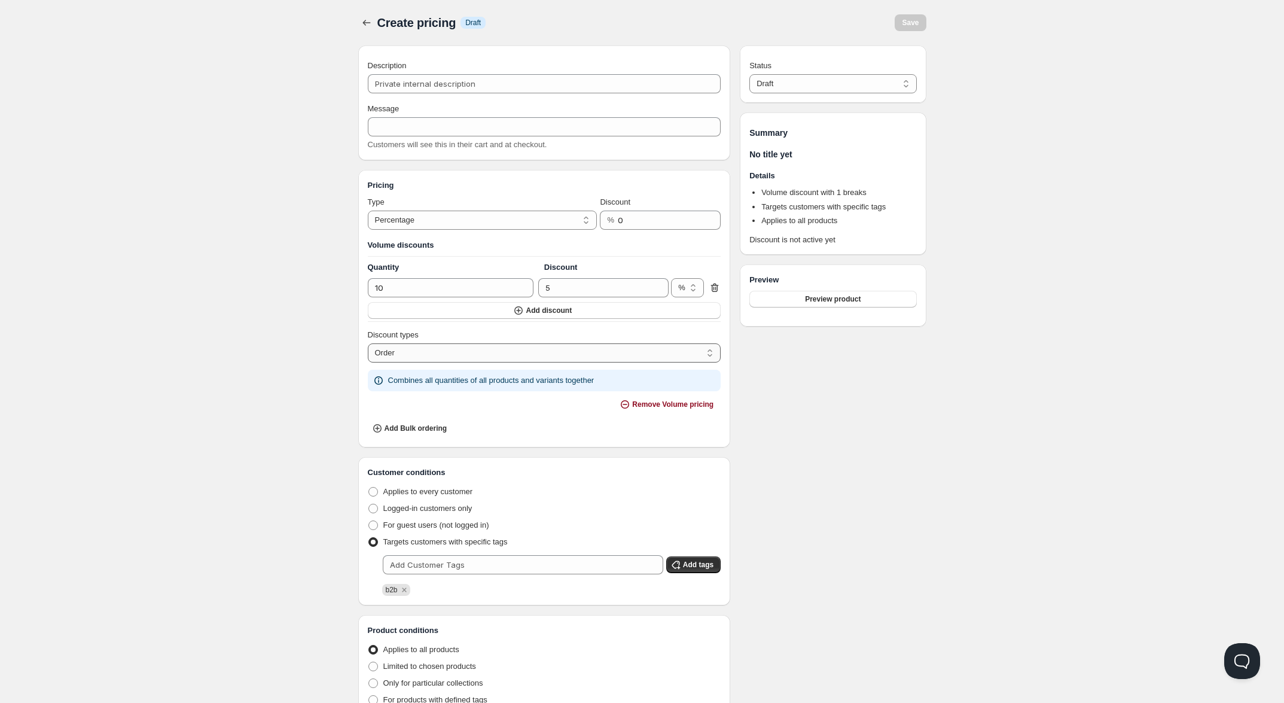
click at [368, 346] on select "Order Product Variant Item" at bounding box center [544, 352] width 353 height 19
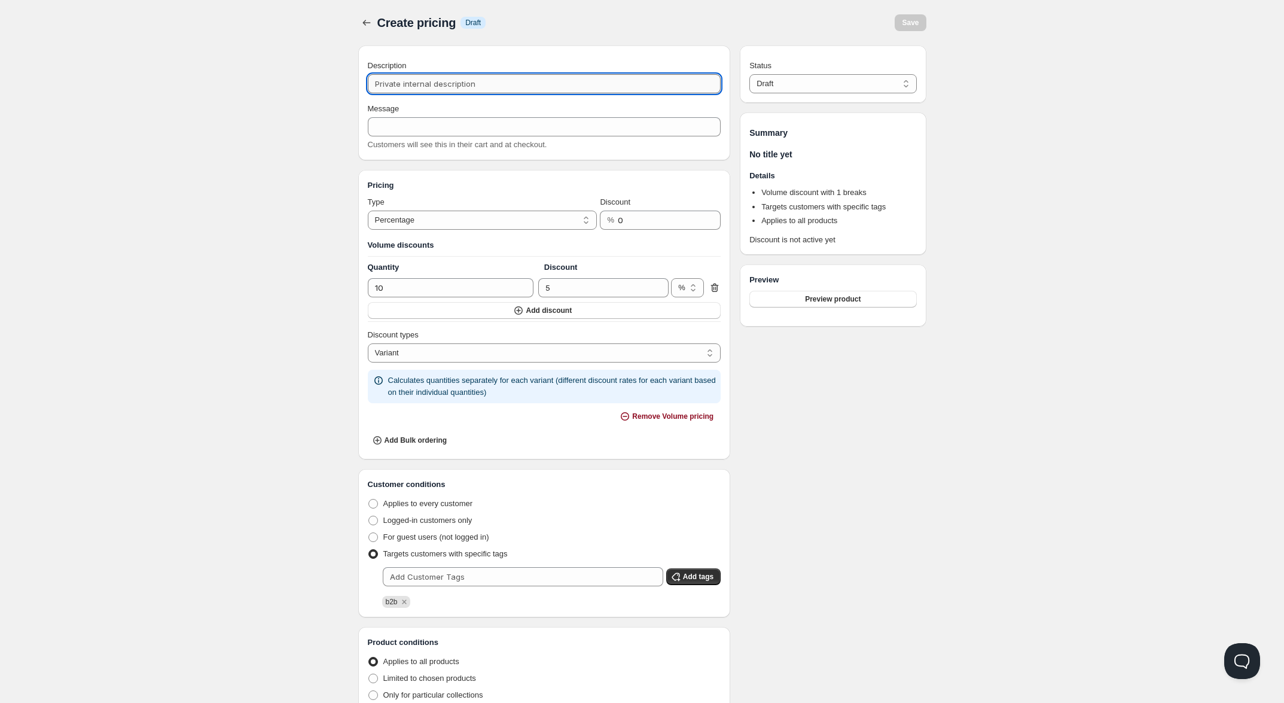
click at [438, 89] on input "Description" at bounding box center [544, 83] width 353 height 19
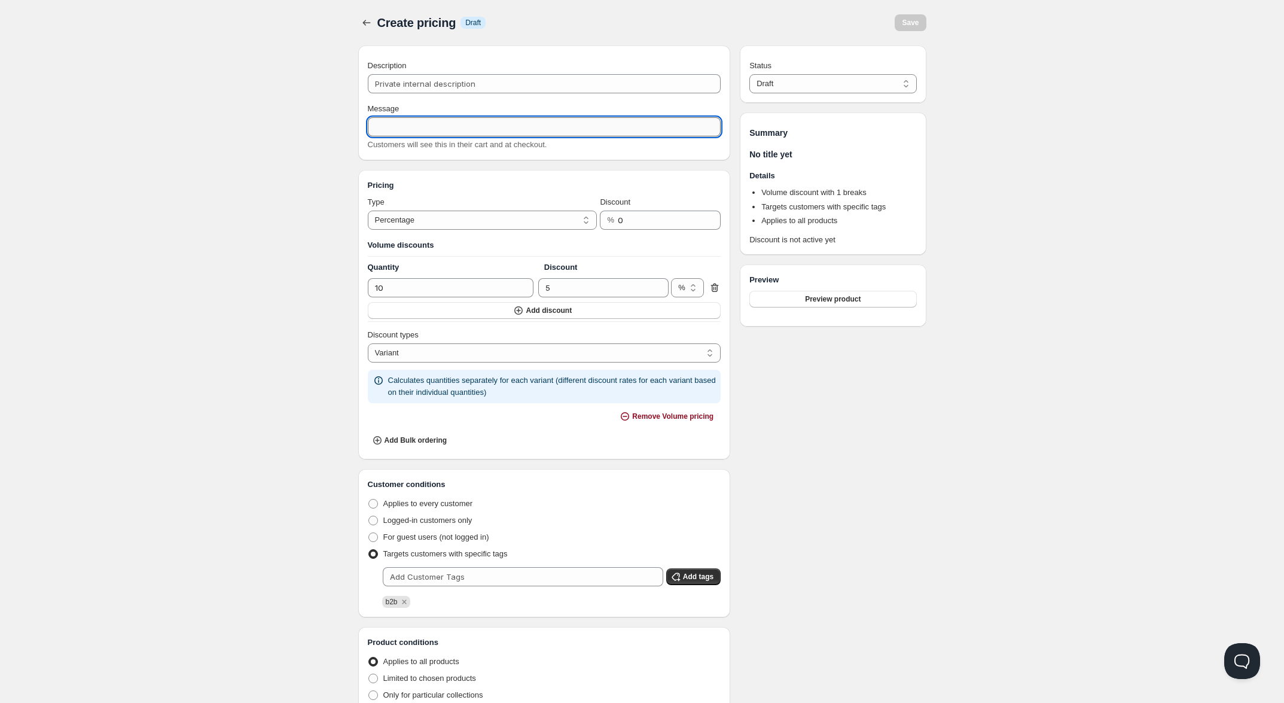
click at [401, 129] on input "Message" at bounding box center [544, 126] width 353 height 19
type input "Mengenrabatt"
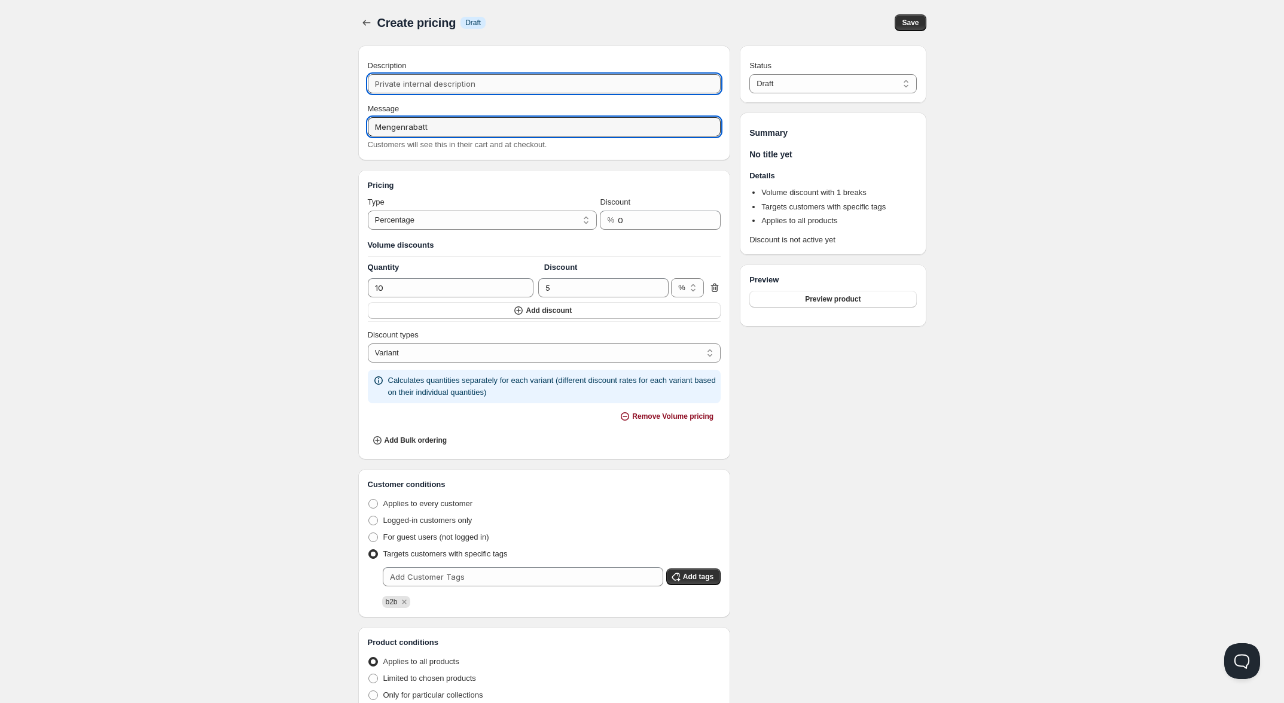
click at [410, 77] on input "Description" at bounding box center [544, 83] width 353 height 19
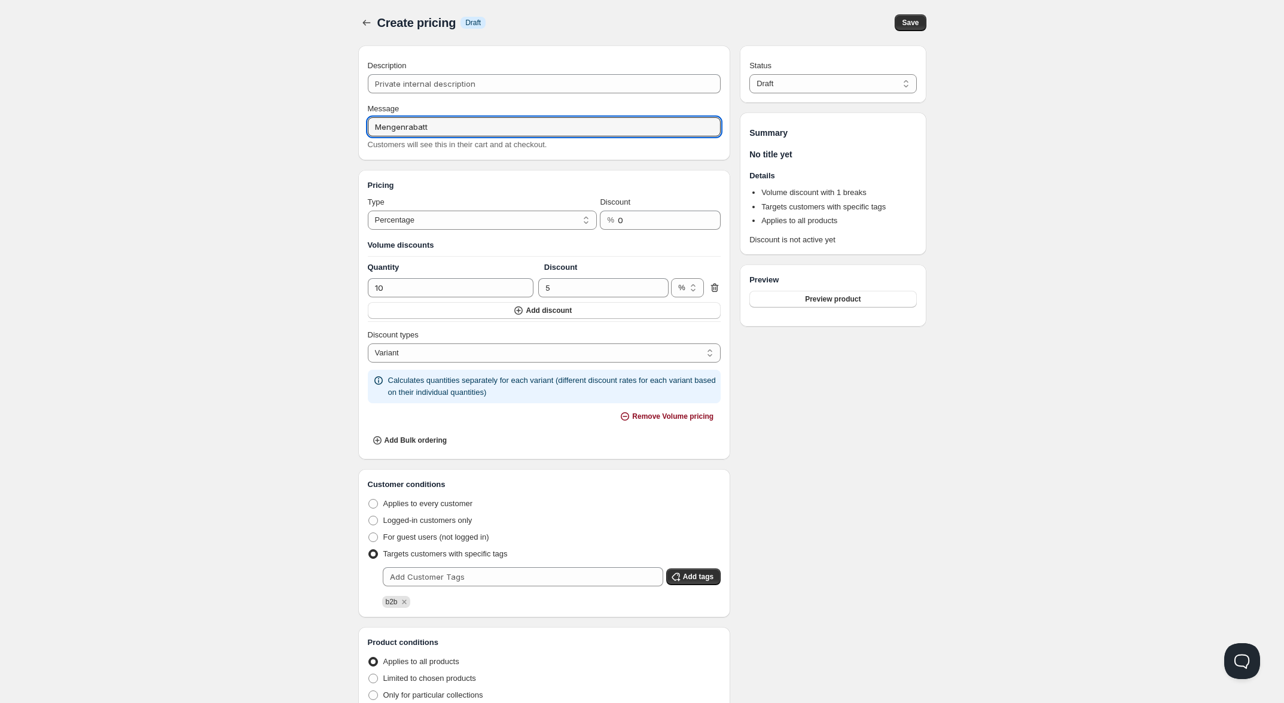
drag, startPoint x: 461, startPoint y: 129, endPoint x: 291, endPoint y: 115, distance: 170.3
click at [304, 114] on div "Home Pricing Price lists Forms Submissions Settings Features Plans Create prici…" at bounding box center [642, 458] width 1284 height 916
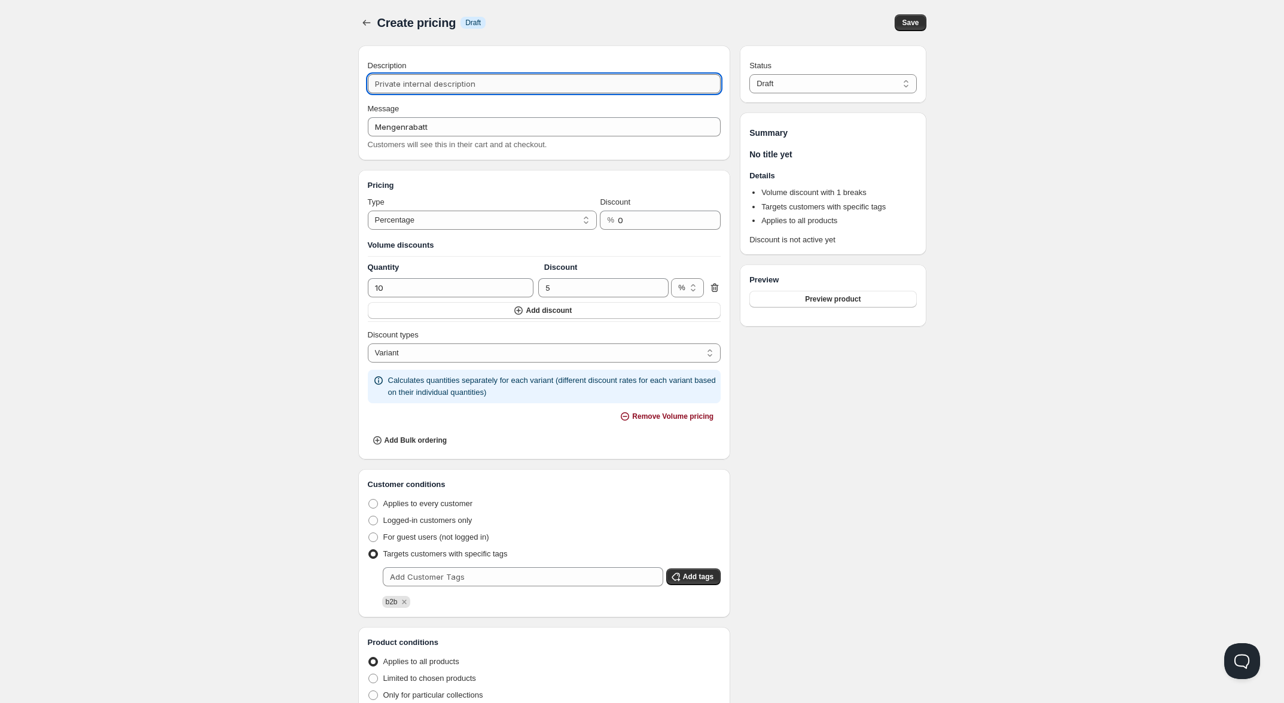
click at [431, 87] on input "Description" at bounding box center [544, 83] width 353 height 19
paste input "Mengenrabatt"
type input "BMengenrabatt"
type input "BMENGENRABATT"
type input "B2BMengenrabatt"
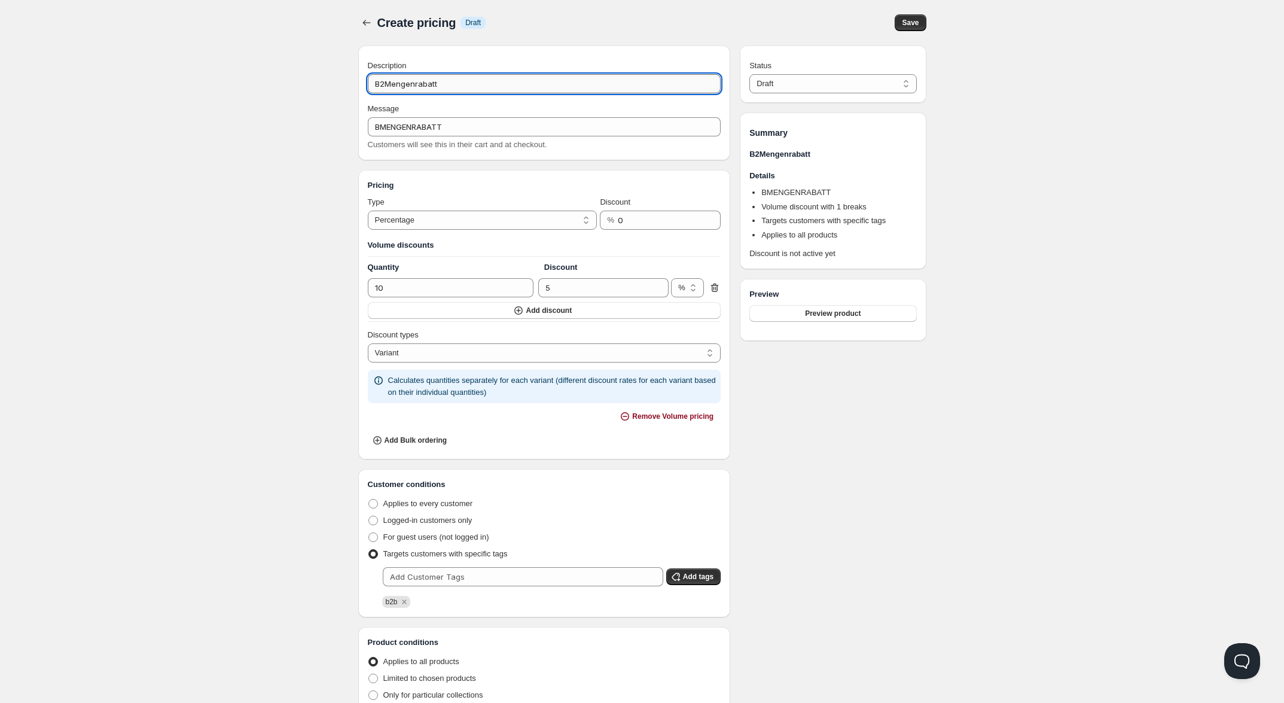
type input "B2BMENGENRABATT"
type input "B2B Mengenrabatt"
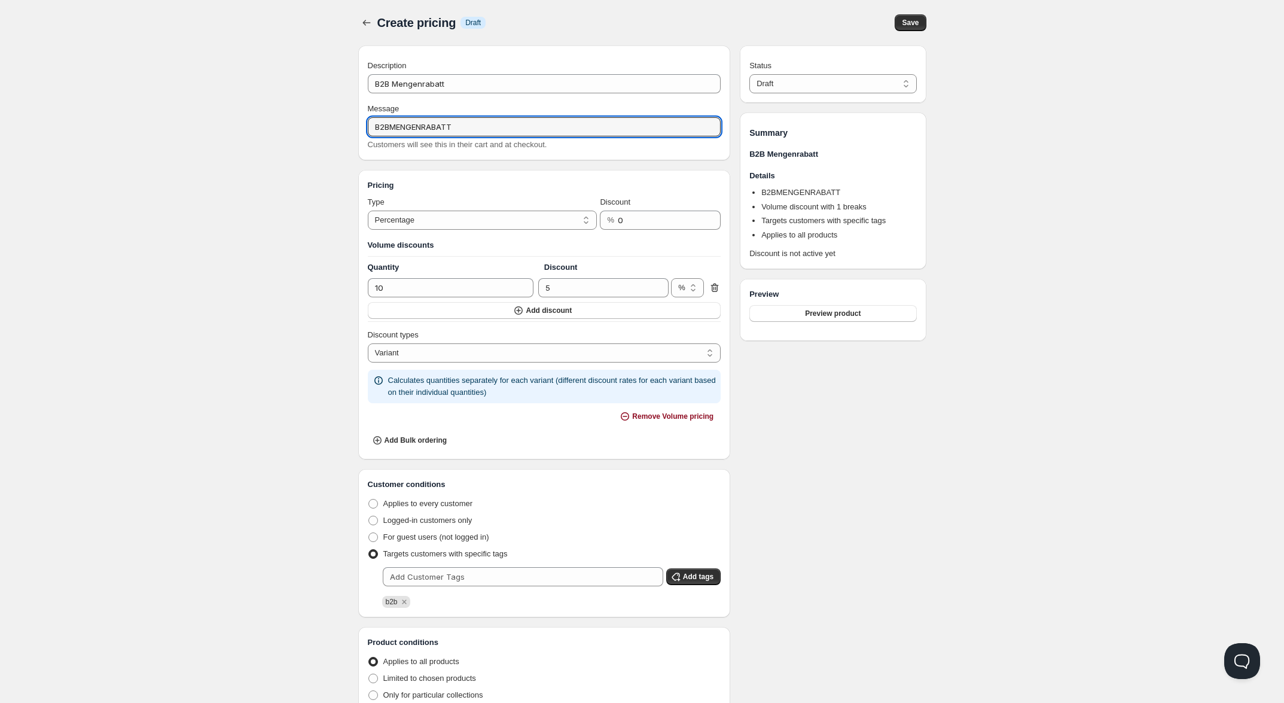
drag, startPoint x: 389, startPoint y: 126, endPoint x: 303, endPoint y: 114, distance: 87.6
click at [365, 127] on div "Description B2B Mengenrabatt Message B2BMENGENRABATT Customers will see this in…" at bounding box center [544, 102] width 373 height 115
type input "B2B Mengenrabatt"
click at [815, 86] on select "Draft Active" at bounding box center [832, 83] width 167 height 19
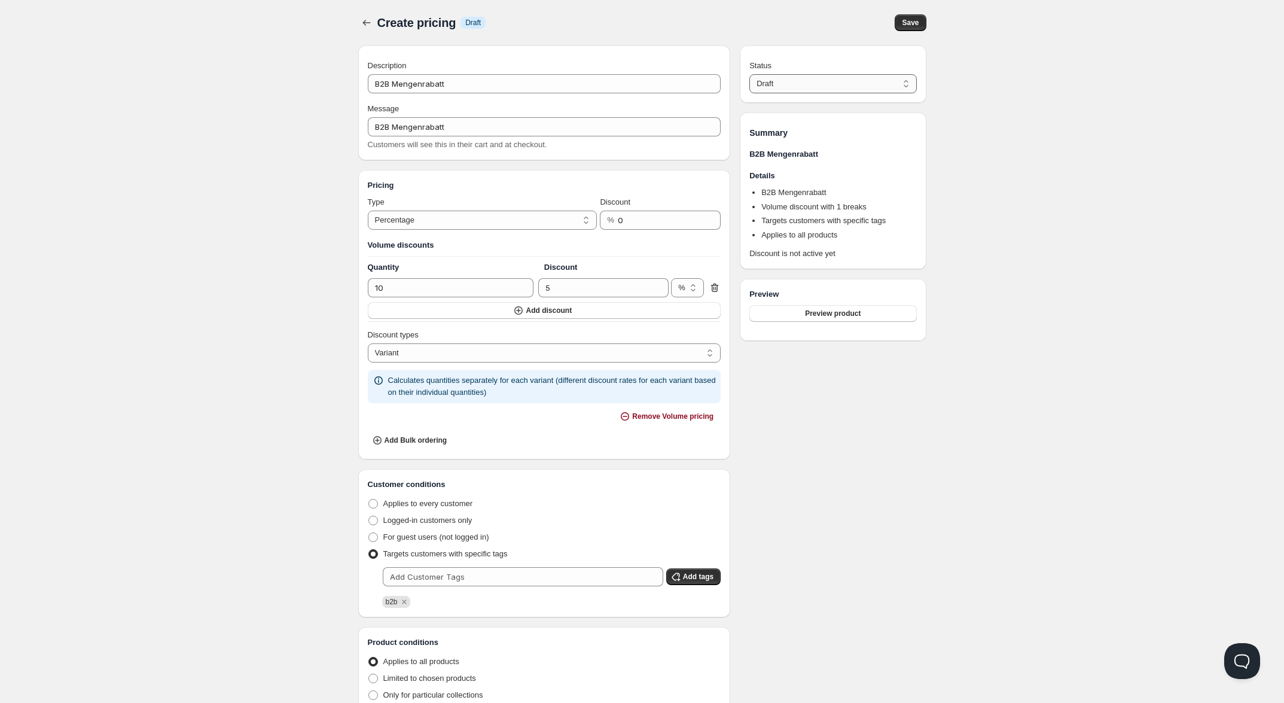
click at [749, 74] on select "Draft Active" at bounding box center [832, 83] width 167 height 19
click at [912, 22] on span "Save" at bounding box center [910, 23] width 17 height 10
click at [805, 80] on select "Active Draft" at bounding box center [832, 83] width 167 height 19
select select "0"
click at [749, 74] on select "Active Draft" at bounding box center [832, 83] width 167 height 19
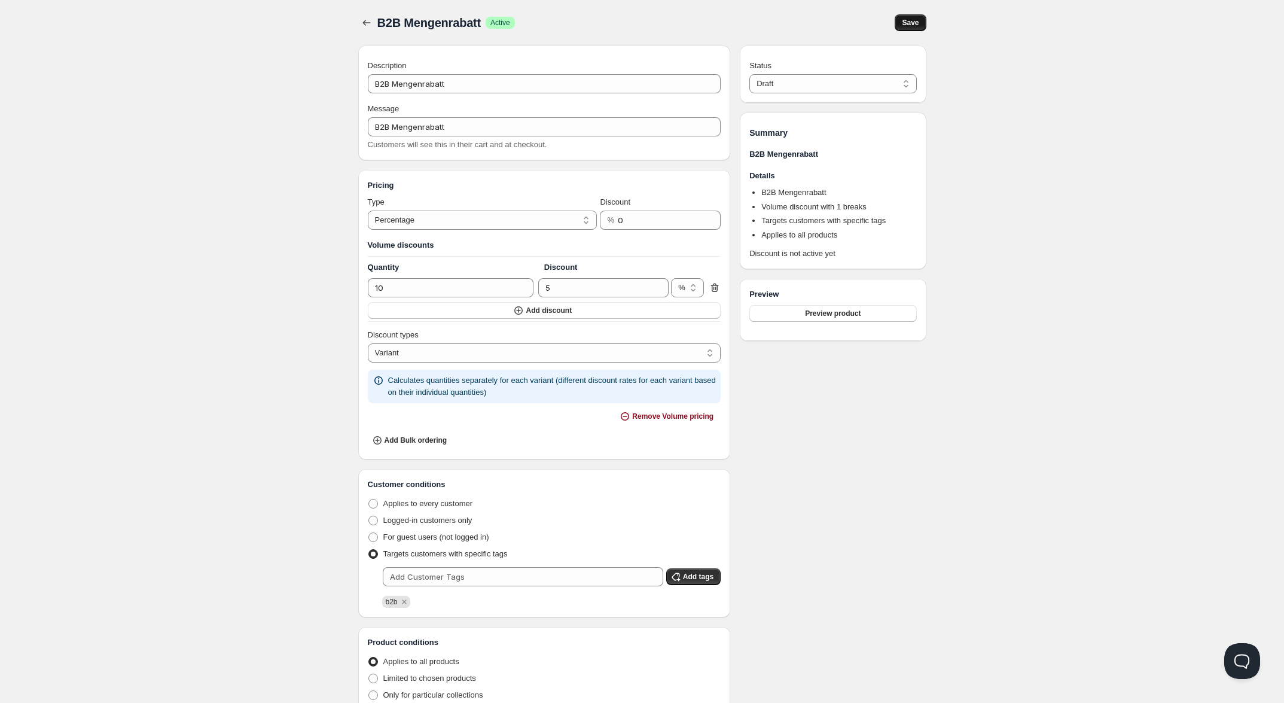
click at [913, 29] on button "Save" at bounding box center [910, 22] width 31 height 17
click at [371, 23] on icon "button" at bounding box center [367, 23] width 12 height 12
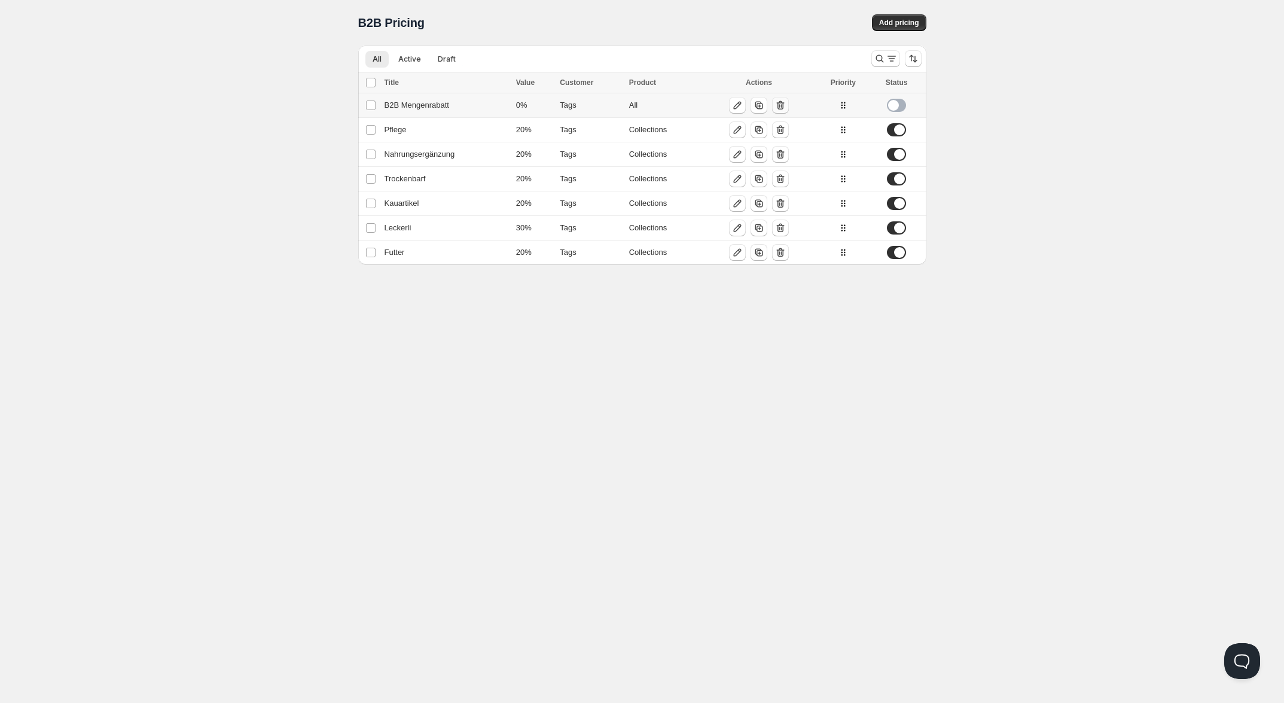
click at [783, 99] on icon "button" at bounding box center [780, 105] width 12 height 12
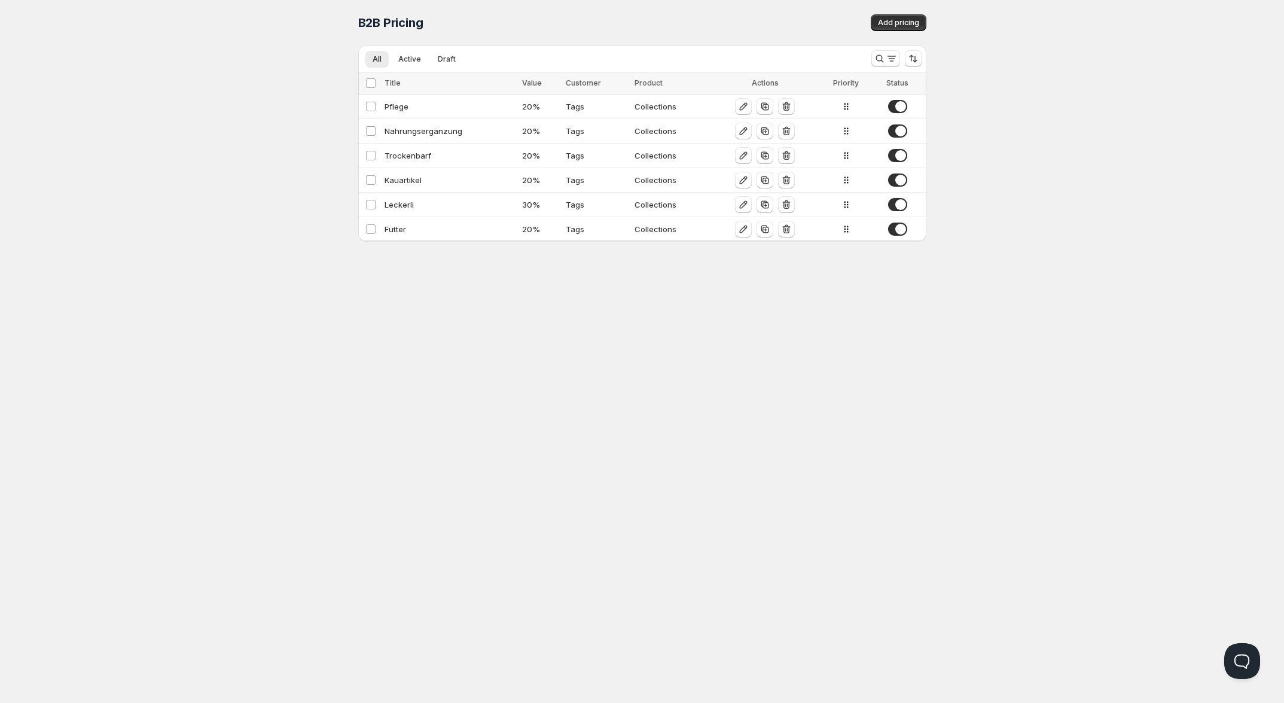
click at [244, 227] on div "Home Pricing Price lists Forms Submissions Settings Features Plans B2B Pricing.…" at bounding box center [642, 351] width 1284 height 703
click at [395, 202] on div "Leckerli" at bounding box center [450, 205] width 130 height 12
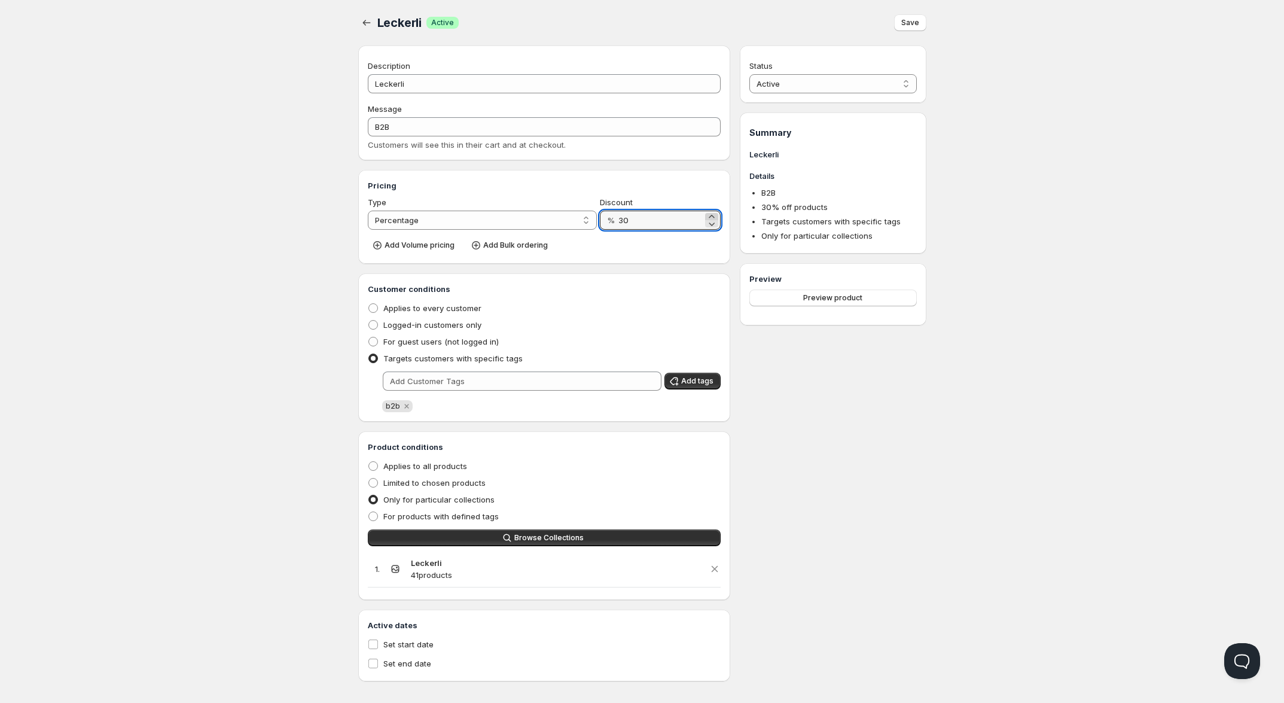
click at [713, 215] on icon at bounding box center [712, 217] width 12 height 12
click at [713, 214] on icon at bounding box center [712, 217] width 12 height 12
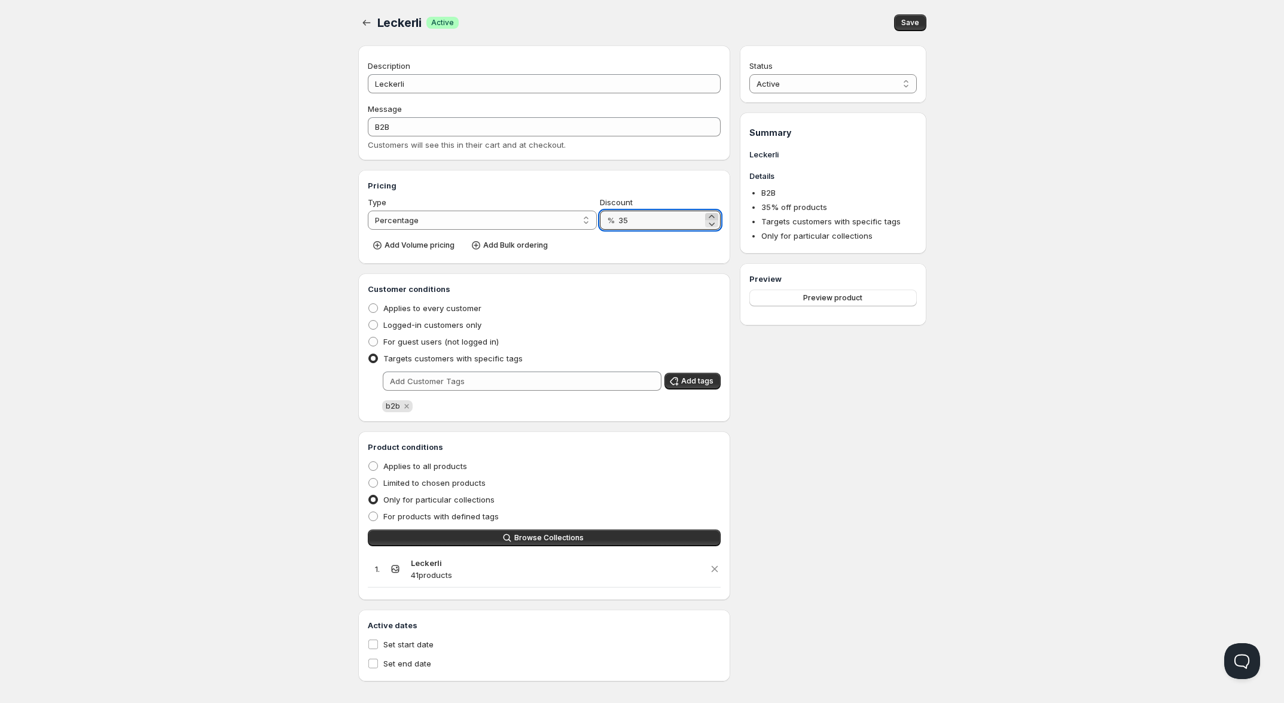
click at [716, 214] on icon at bounding box center [712, 217] width 12 height 12
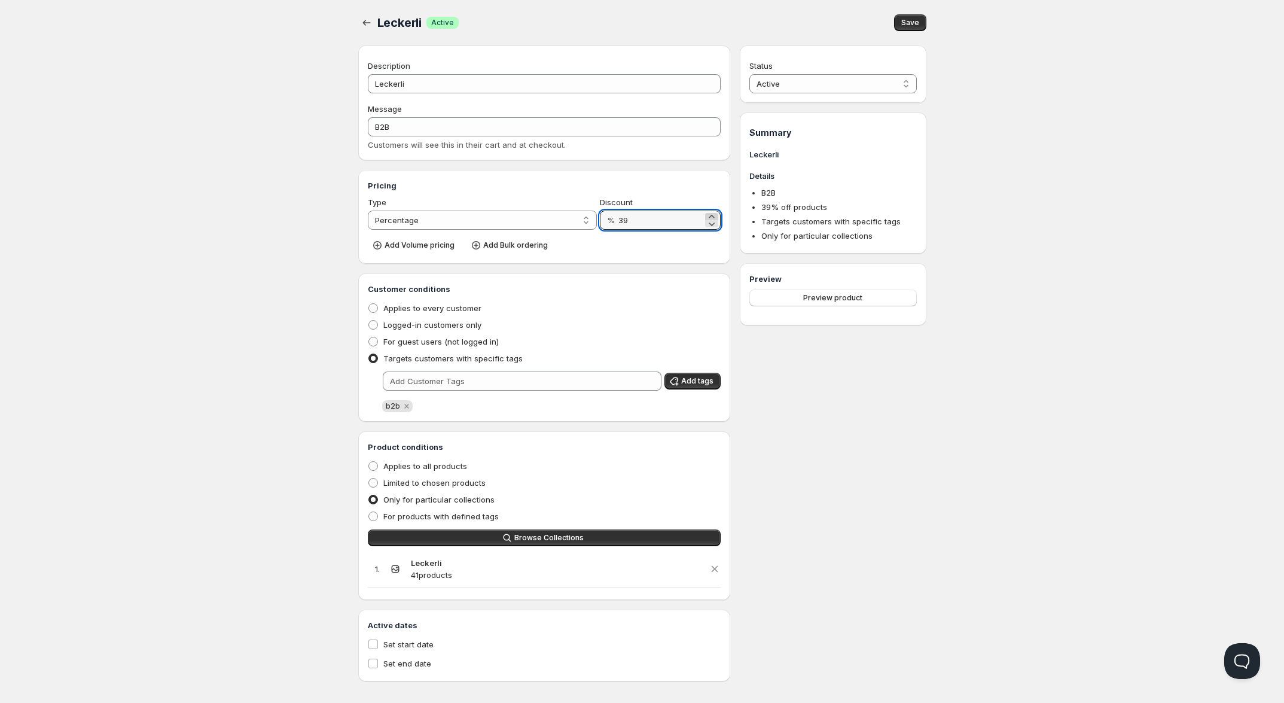
type input "40"
click at [365, 17] on icon "button" at bounding box center [367, 23] width 12 height 12
